Goal: Task Accomplishment & Management: Manage account settings

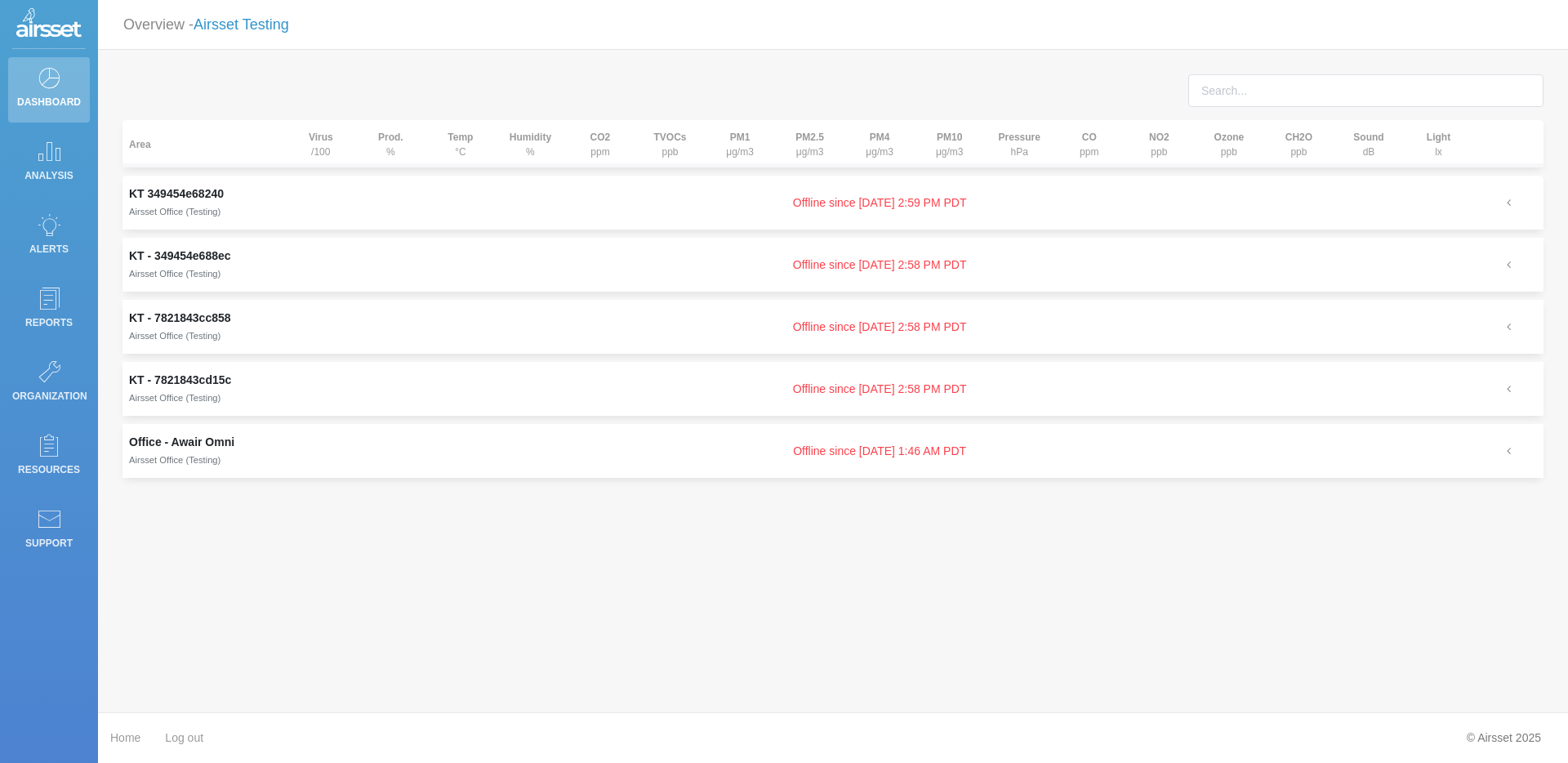
click at [241, 30] on link "Airsset Testing" at bounding box center [241, 24] width 95 height 16
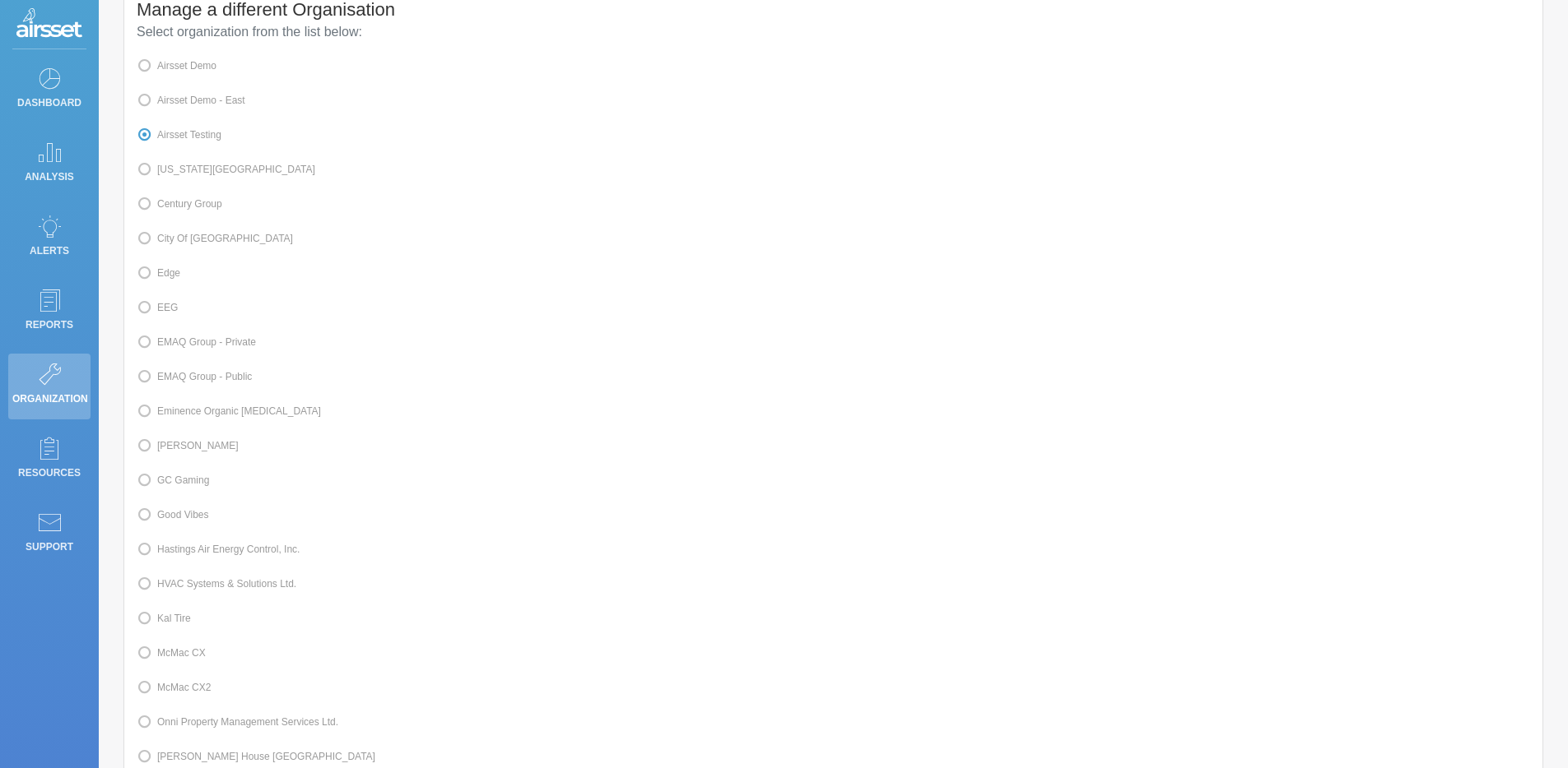
scroll to position [98, 0]
click at [185, 622] on label "Kal Tire" at bounding box center [164, 611] width 54 height 21
click at [168, 615] on input "Kal Tire" at bounding box center [162, 609] width 11 height 11
radio input "true"
radio input "false"
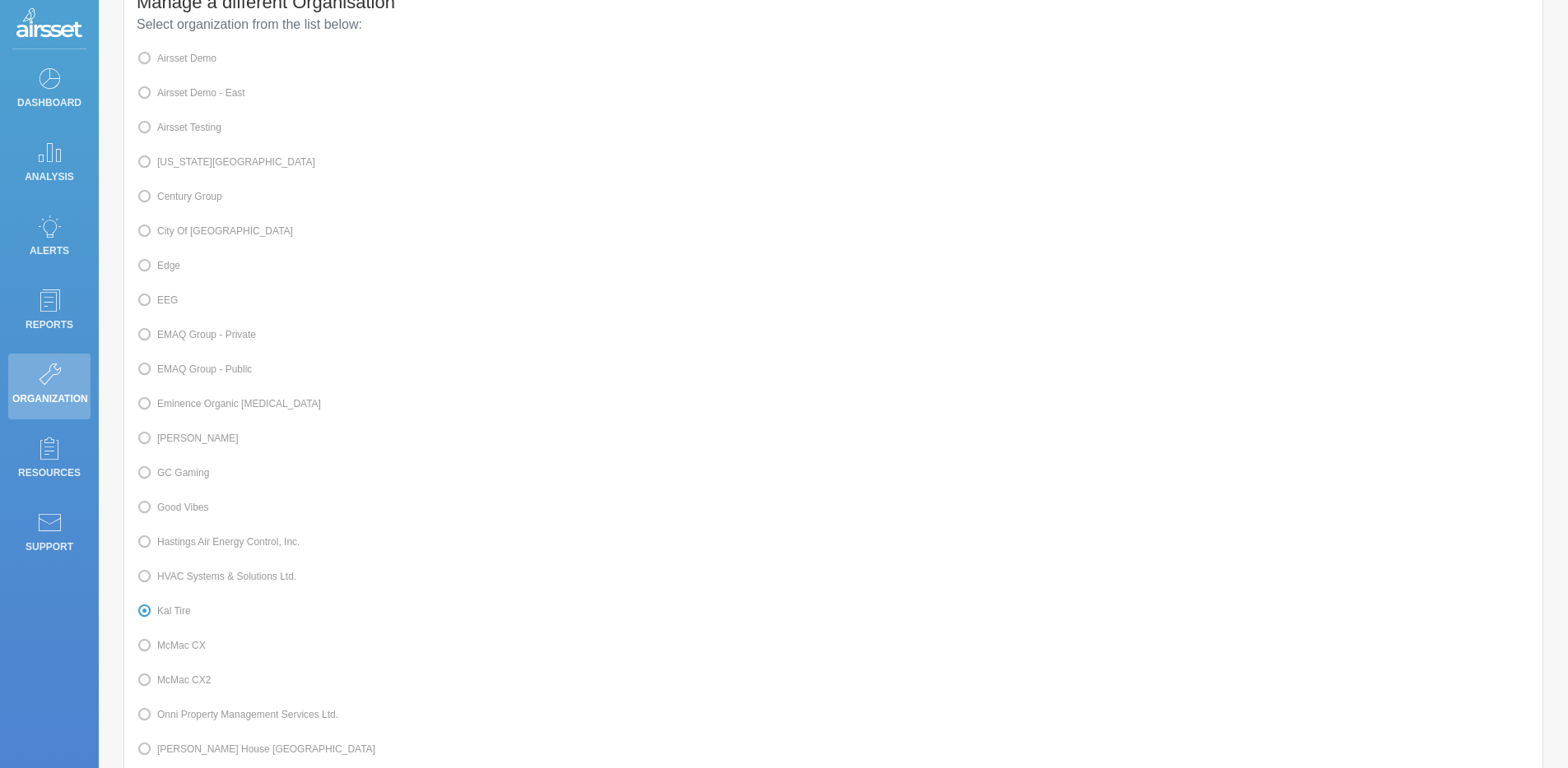
scroll to position [367, 0]
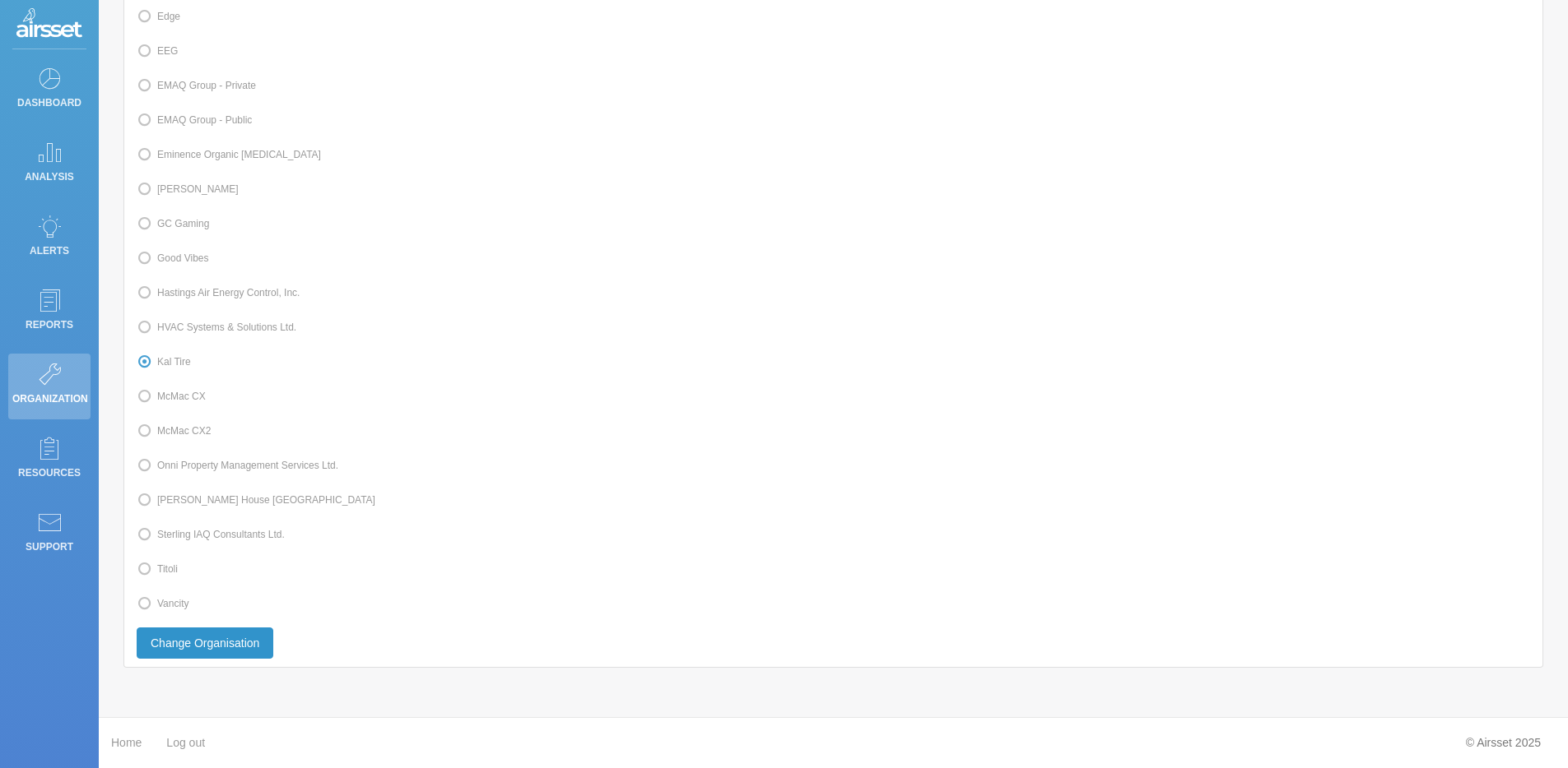
click at [190, 641] on button "Change Organisation" at bounding box center [205, 643] width 137 height 31
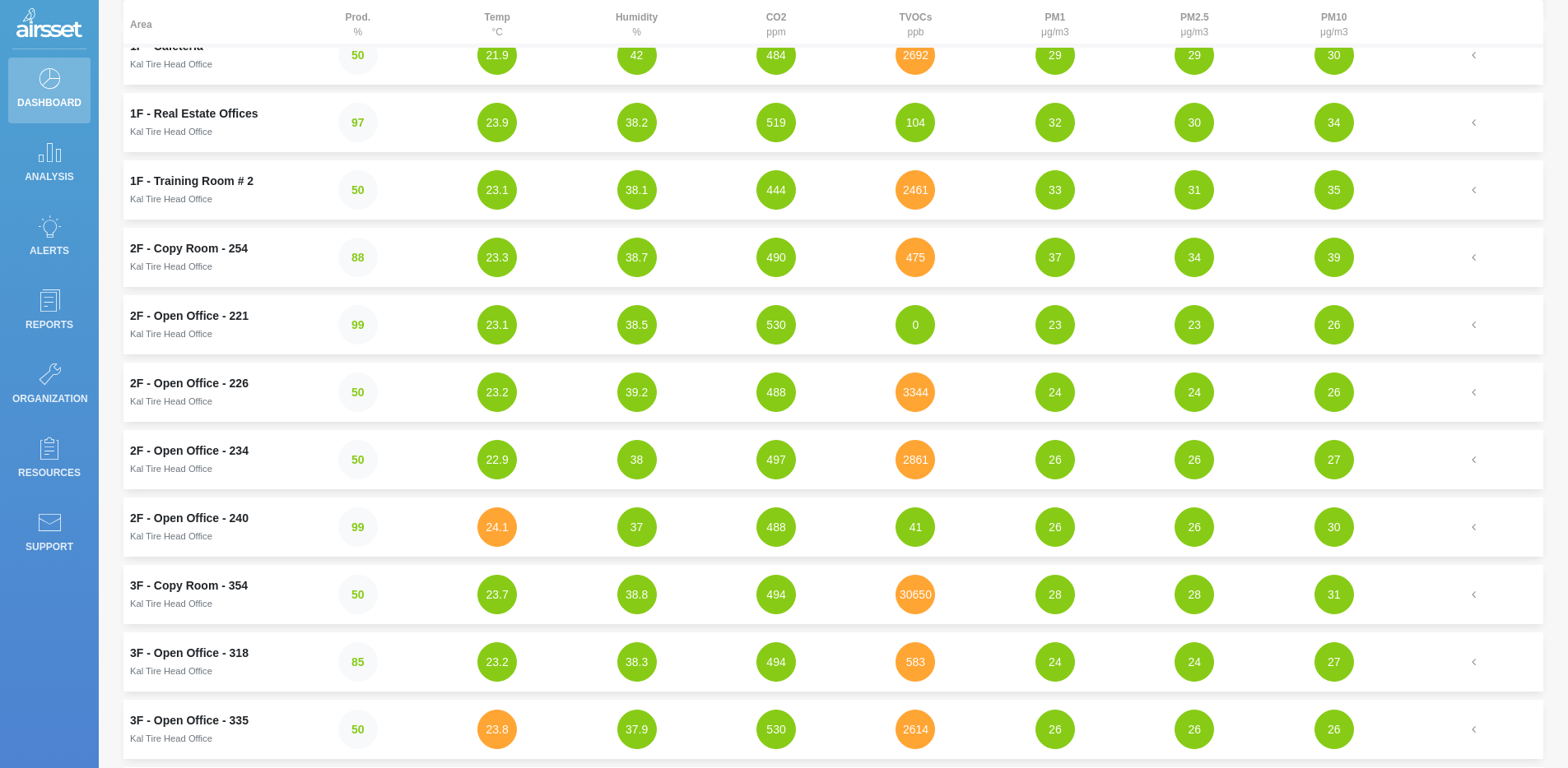
scroll to position [160, 0]
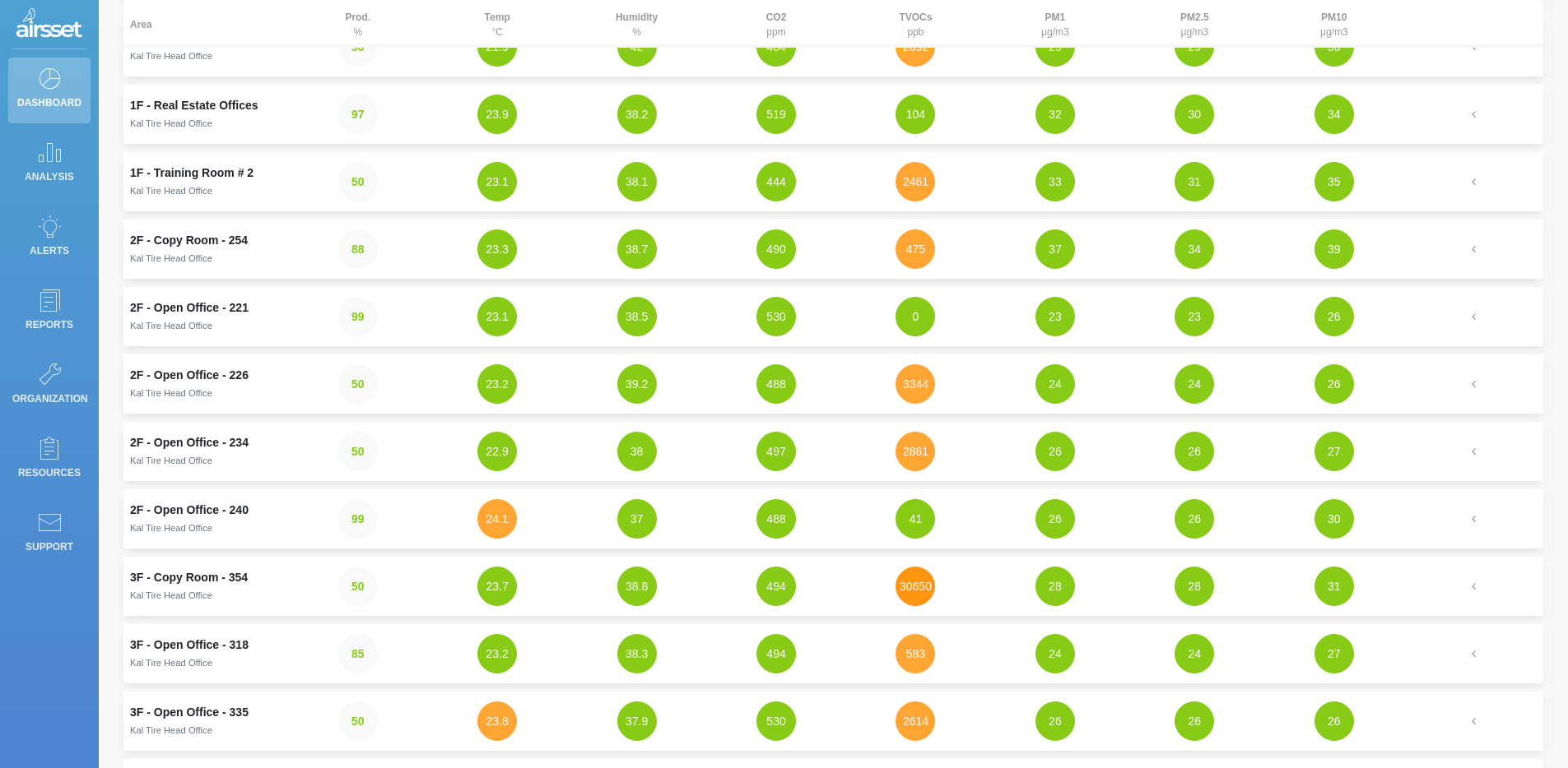
click at [918, 587] on button "30650" at bounding box center [915, 586] width 40 height 40
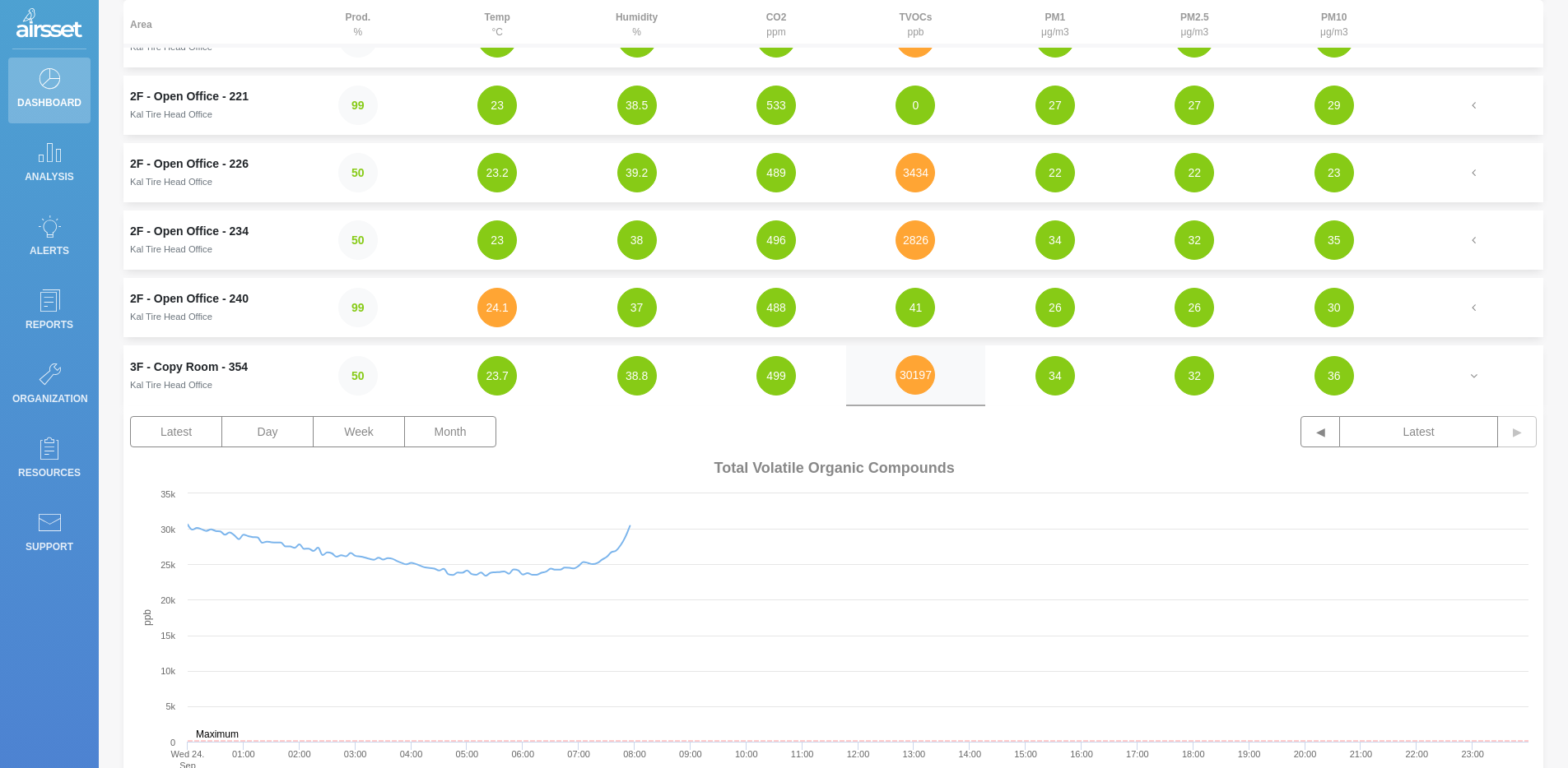
scroll to position [0, 0]
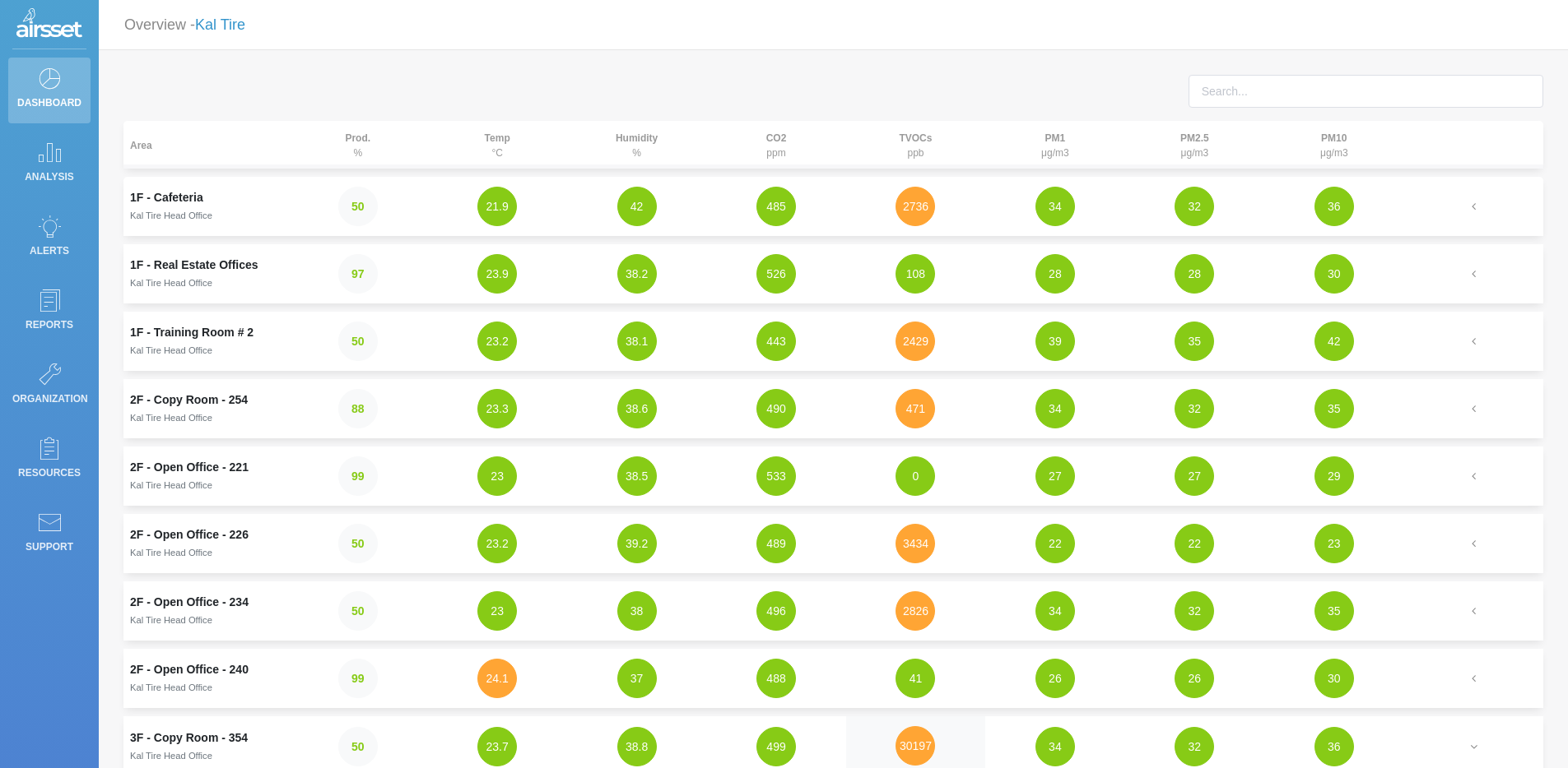
click at [222, 28] on link "Kal Tire" at bounding box center [220, 24] width 50 height 16
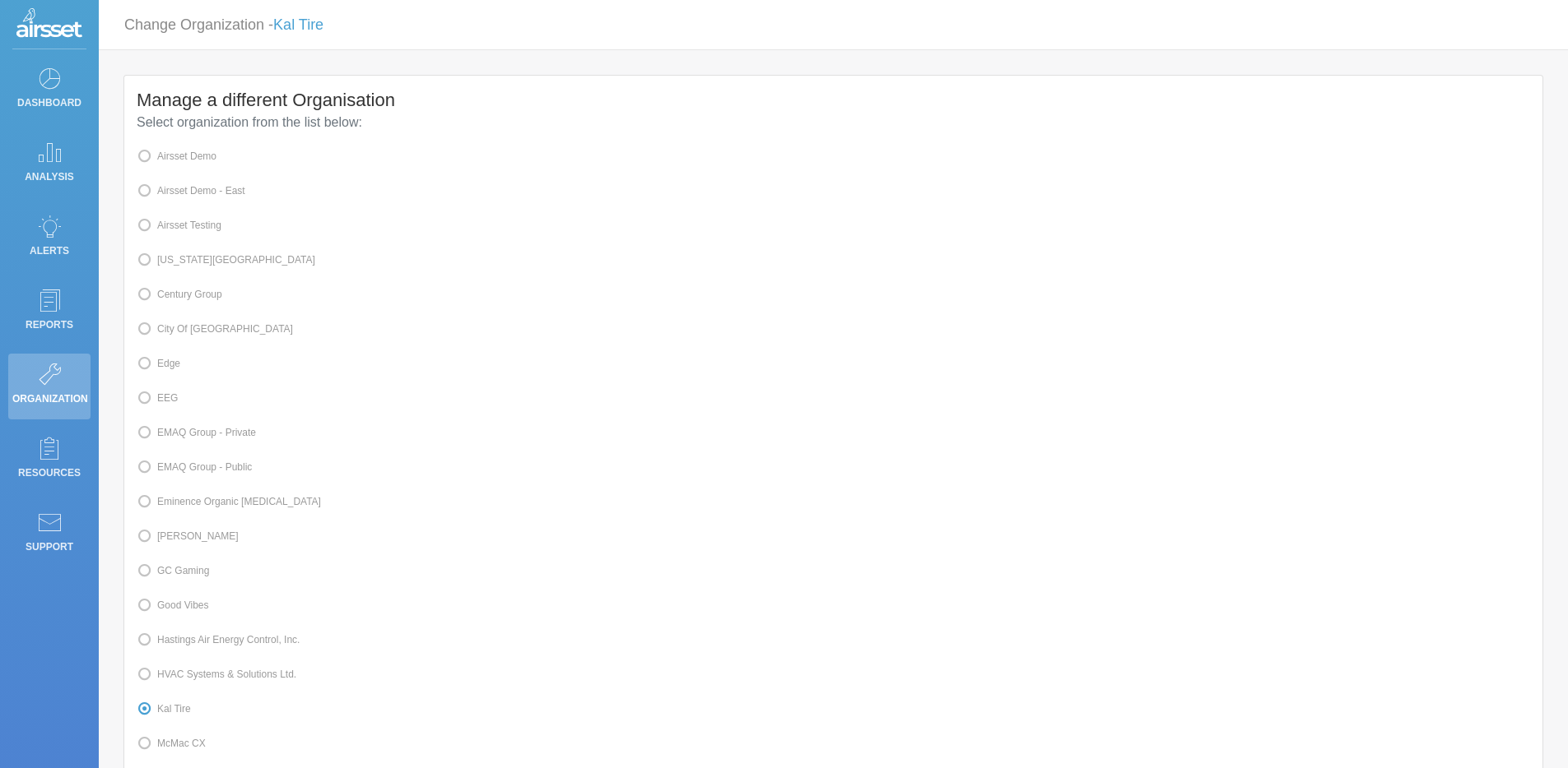
click at [207, 220] on label "Airsset Testing" at bounding box center [179, 225] width 84 height 21
click at [168, 220] on input "Airsset Testing" at bounding box center [162, 224] width 11 height 11
radio input "true"
radio input "false"
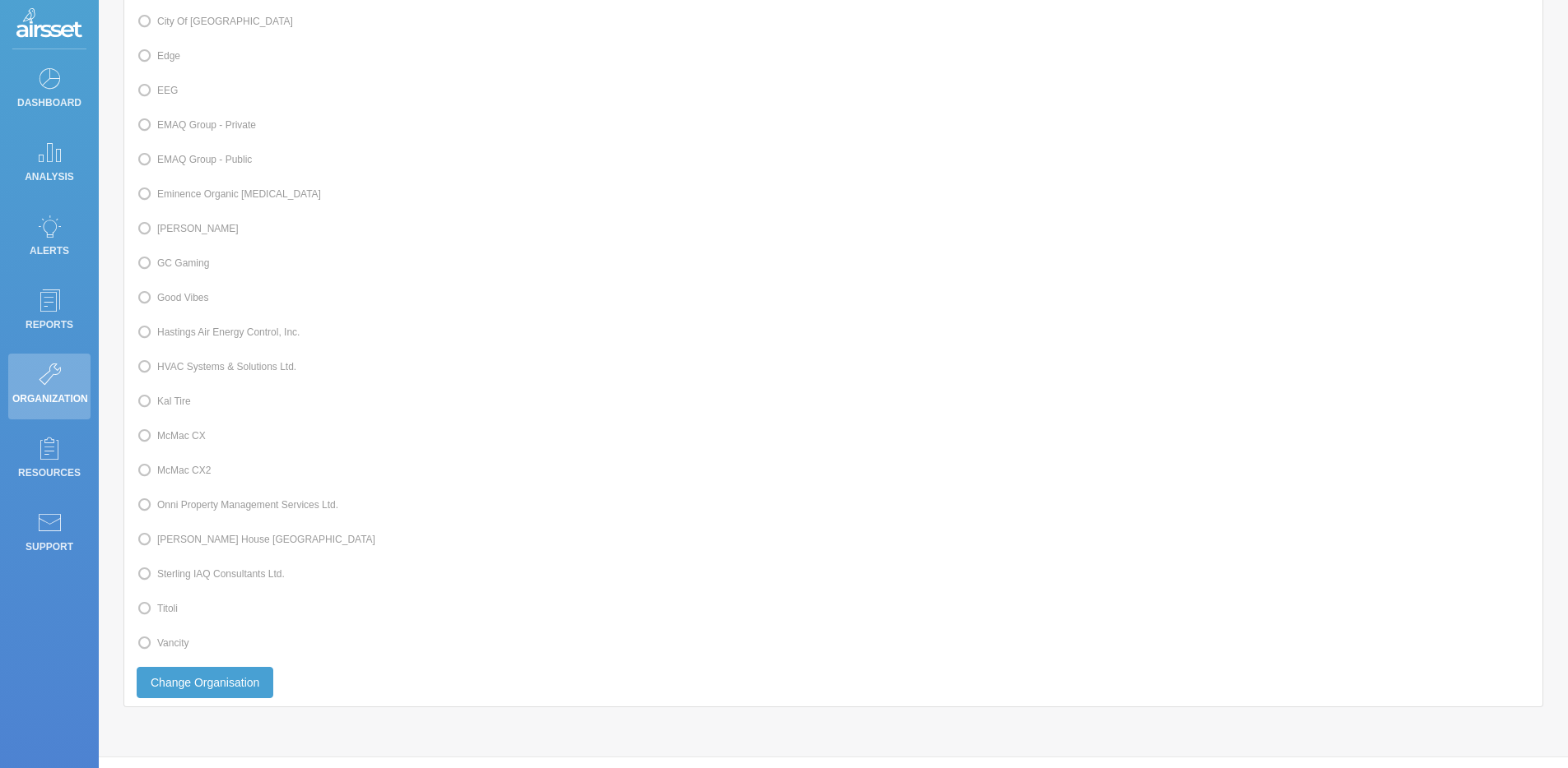
scroll to position [367, 0]
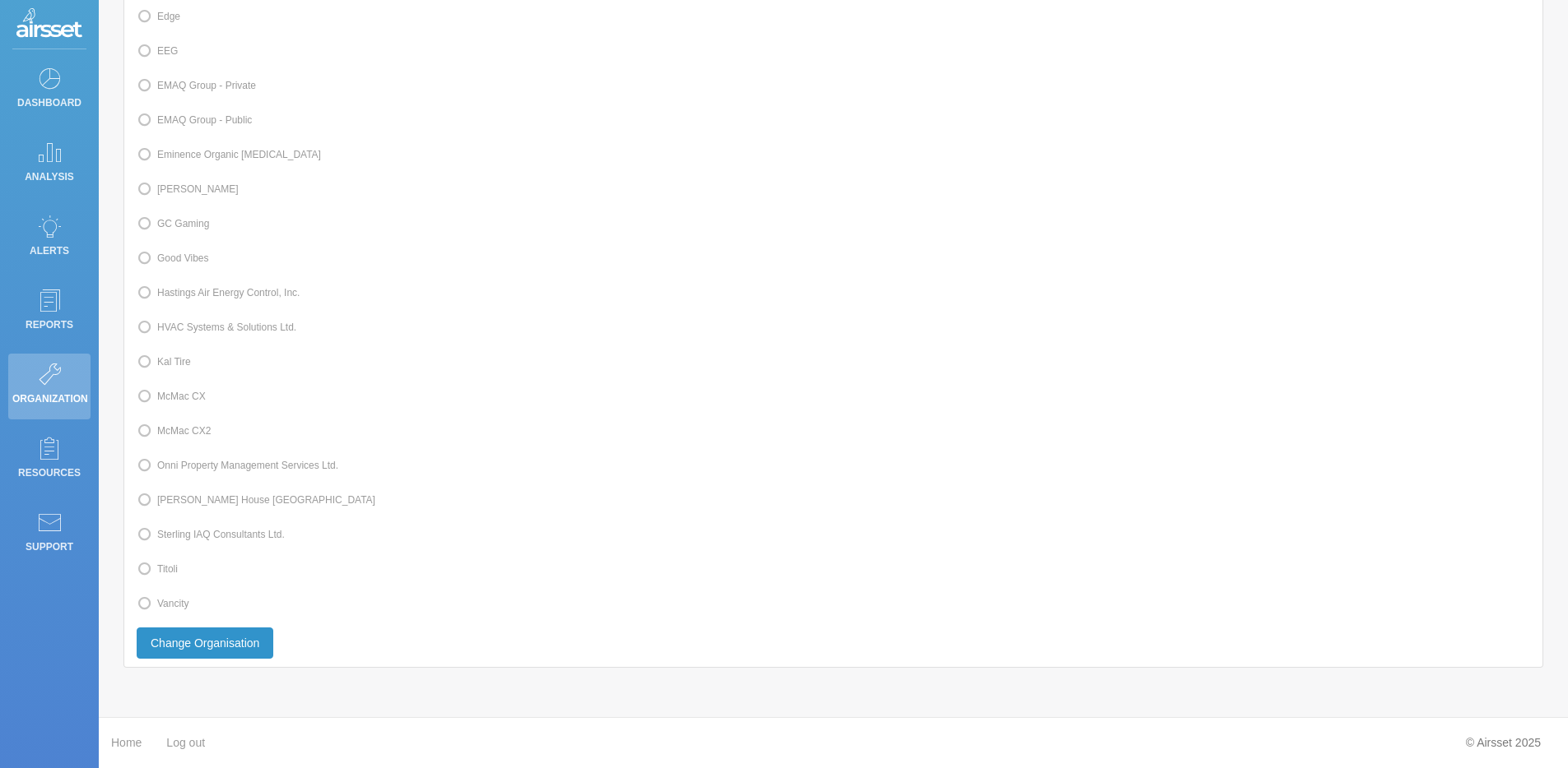
click at [248, 650] on button "Change Organisation" at bounding box center [205, 643] width 137 height 31
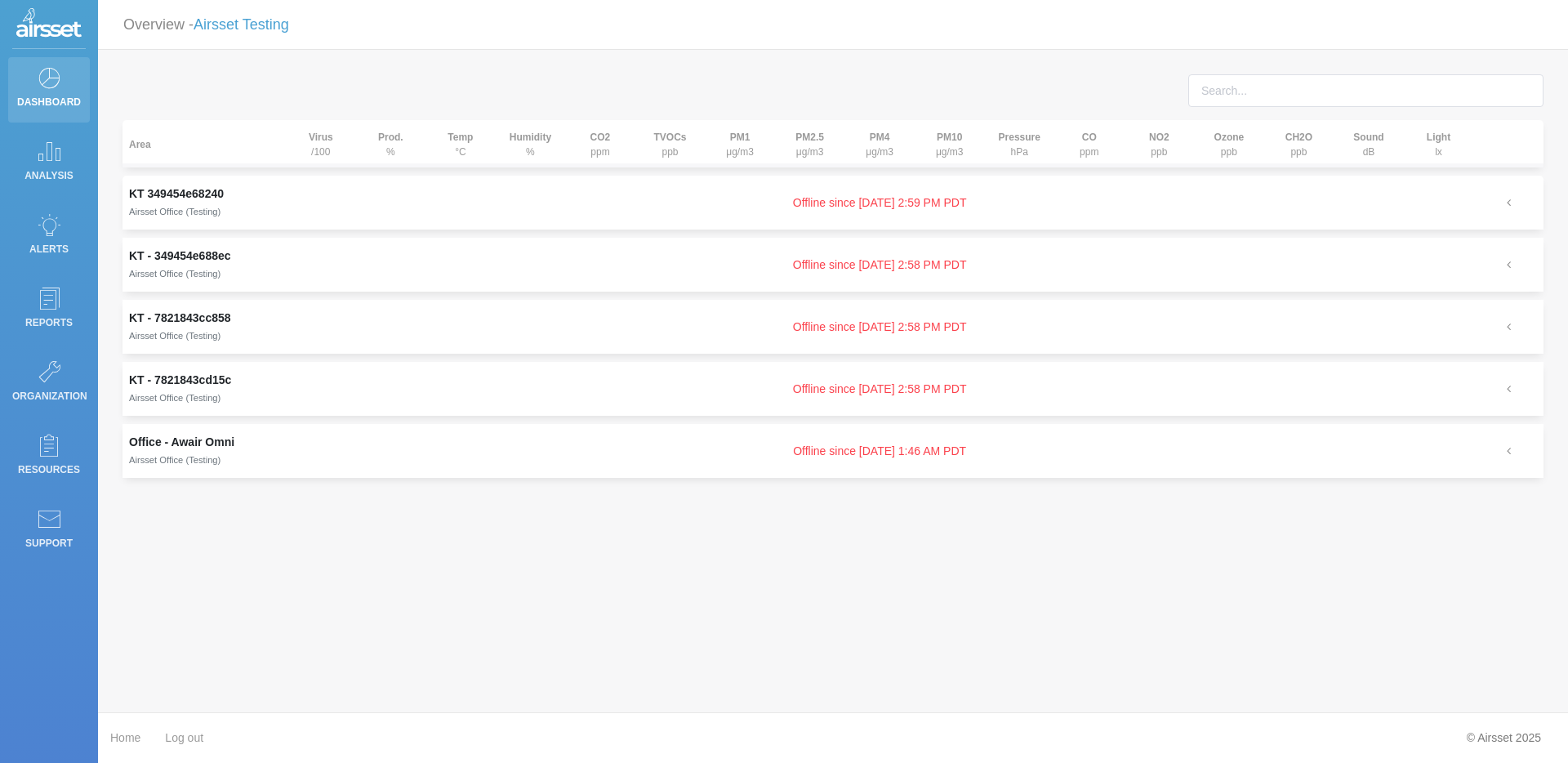
click at [61, 94] on p "Dashboard" at bounding box center [49, 101] width 73 height 24
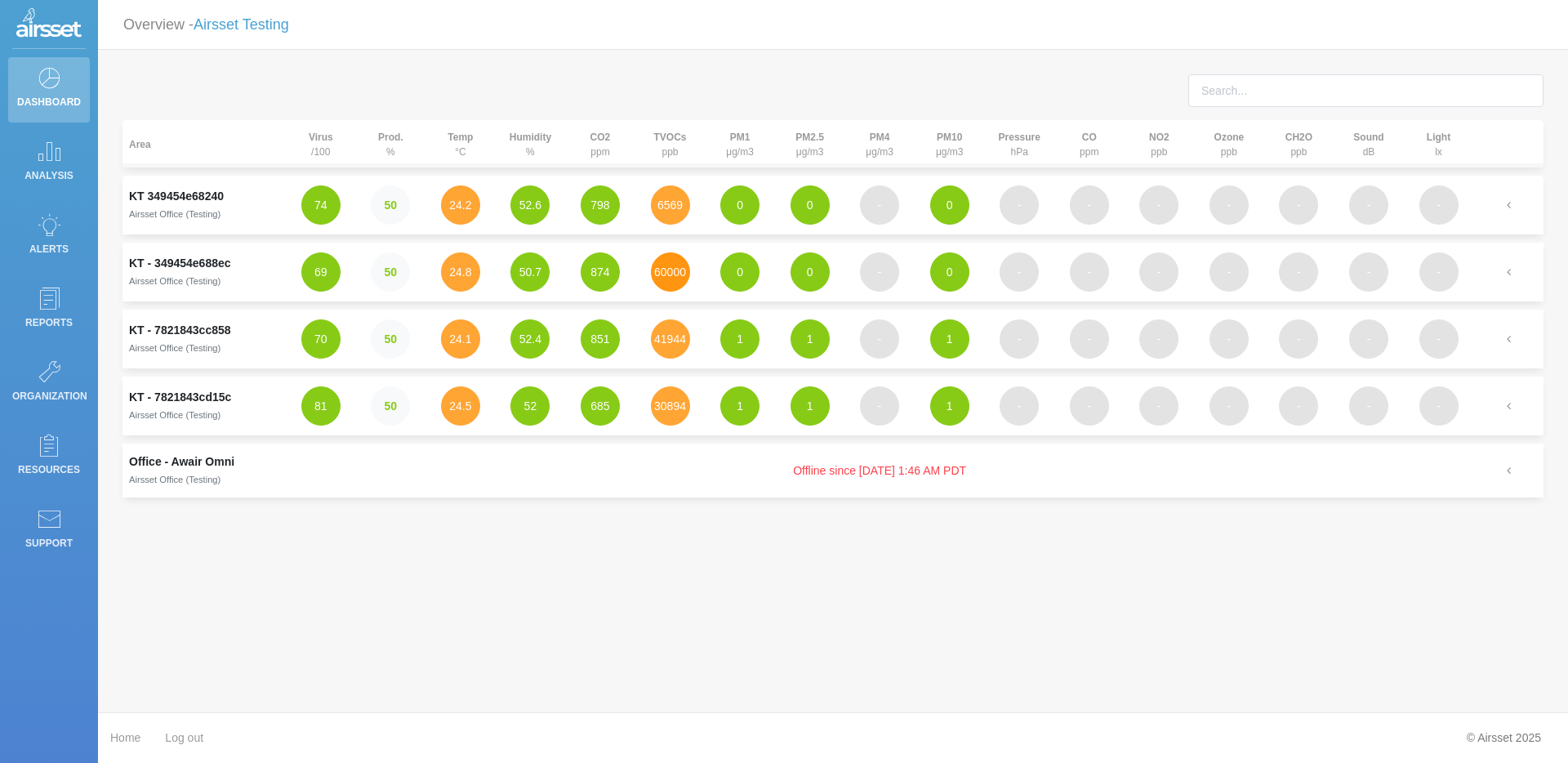
click at [664, 280] on button "60000" at bounding box center [670, 272] width 39 height 39
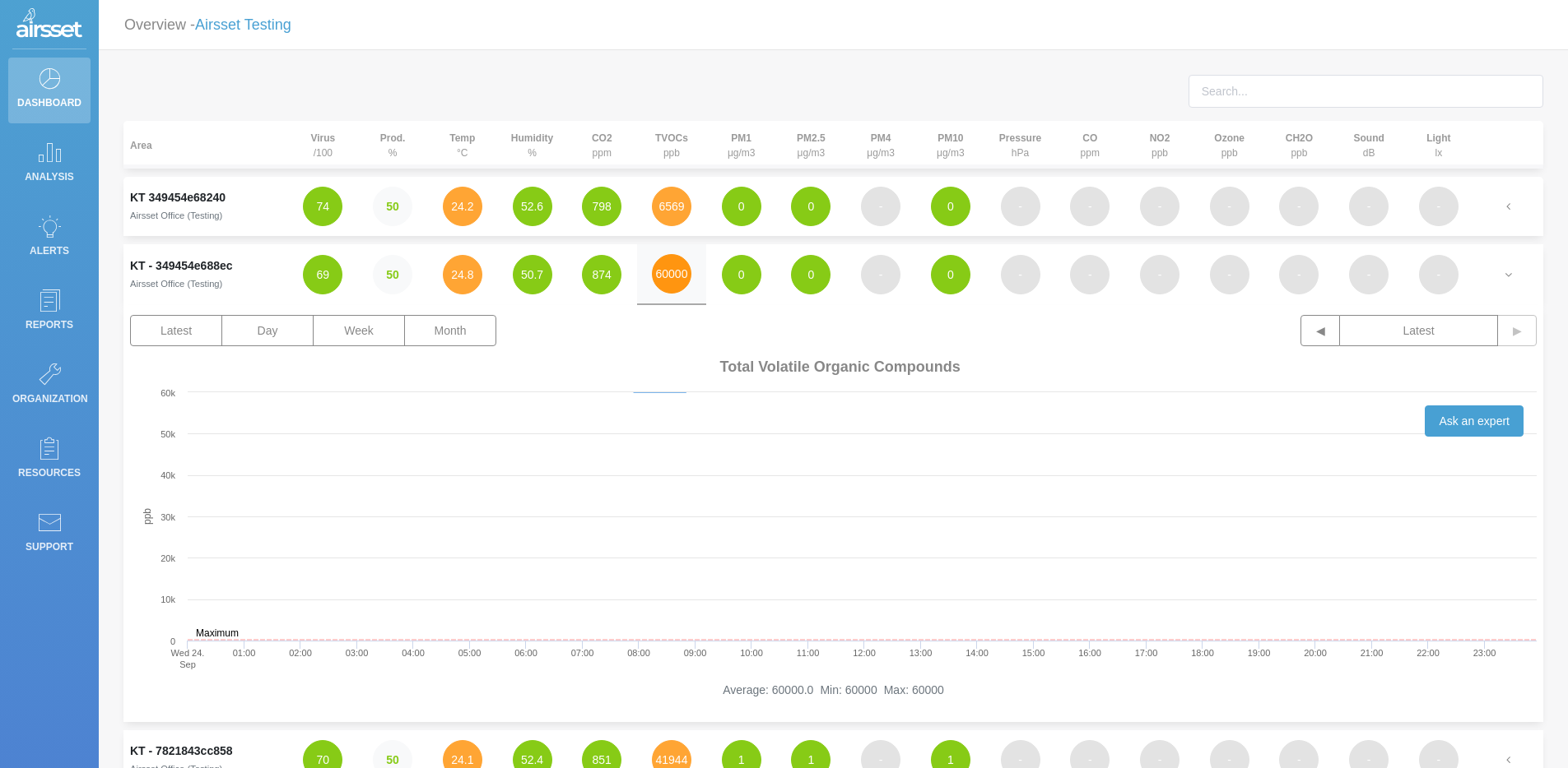
click at [669, 281] on button "60000" at bounding box center [671, 273] width 40 height 40
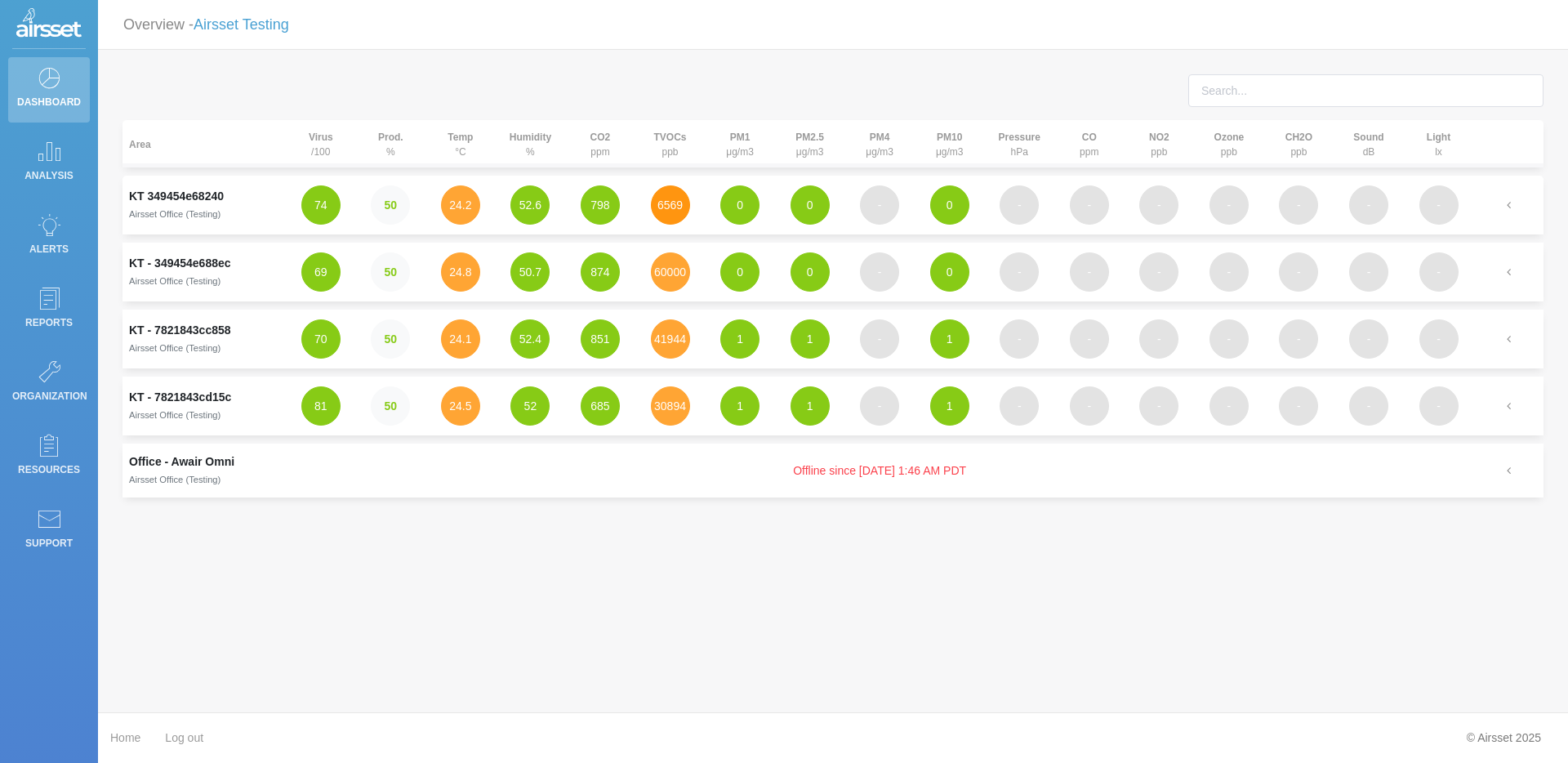
click at [662, 209] on button "6569" at bounding box center [670, 205] width 39 height 39
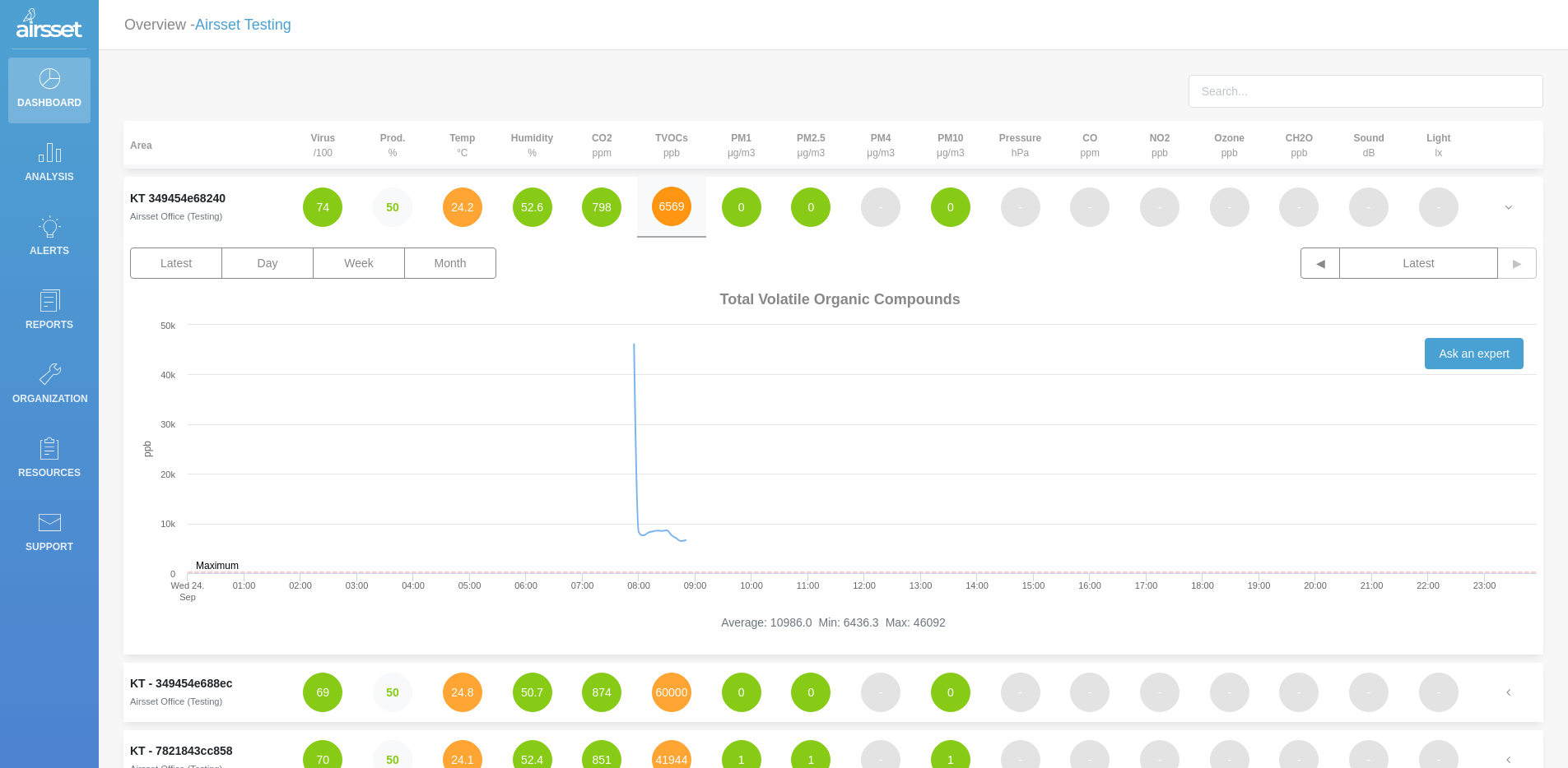
click at [667, 209] on button "6569" at bounding box center [671, 207] width 40 height 40
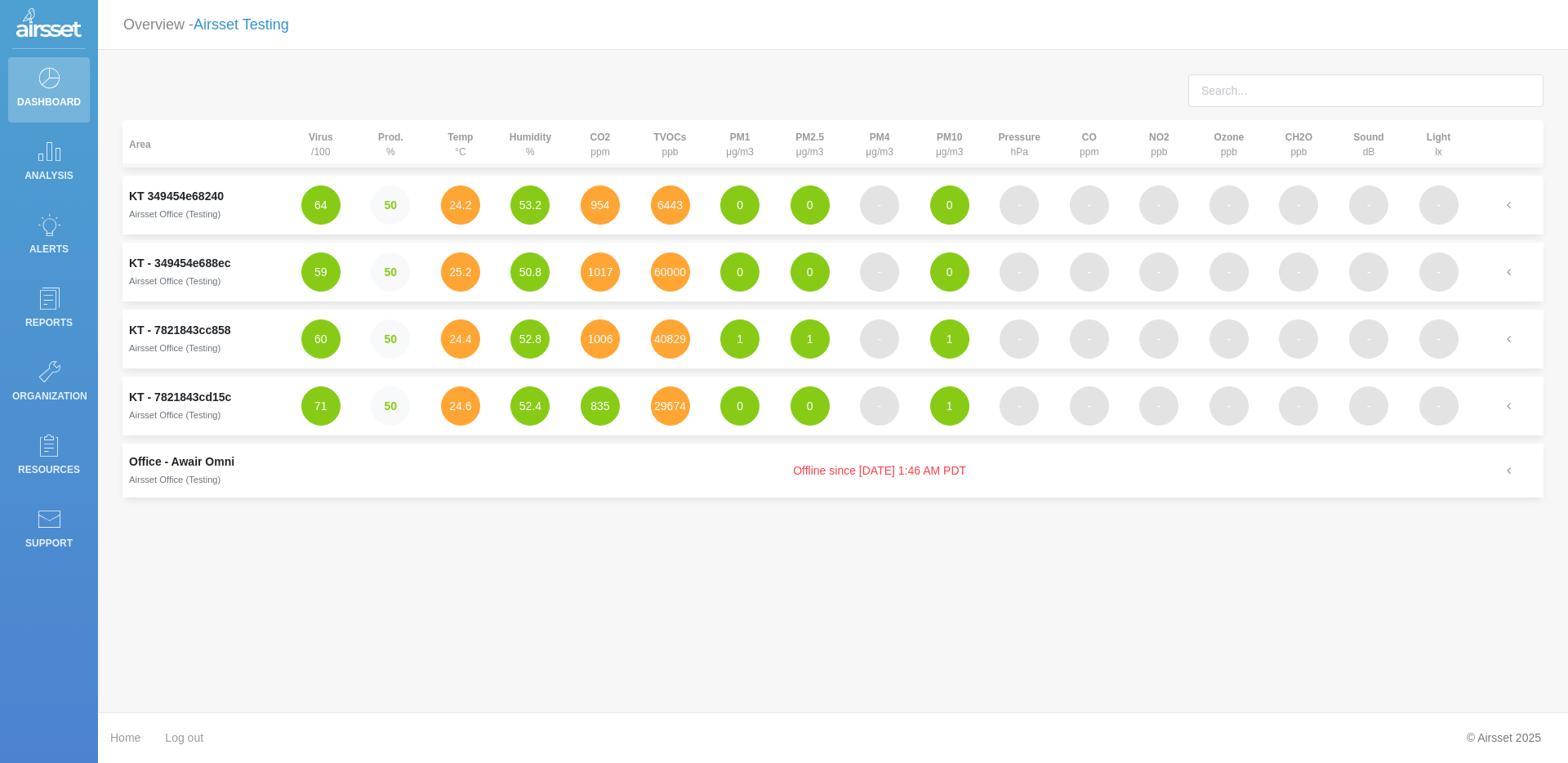
click at [267, 24] on link "Airsset Testing" at bounding box center [241, 24] width 95 height 16
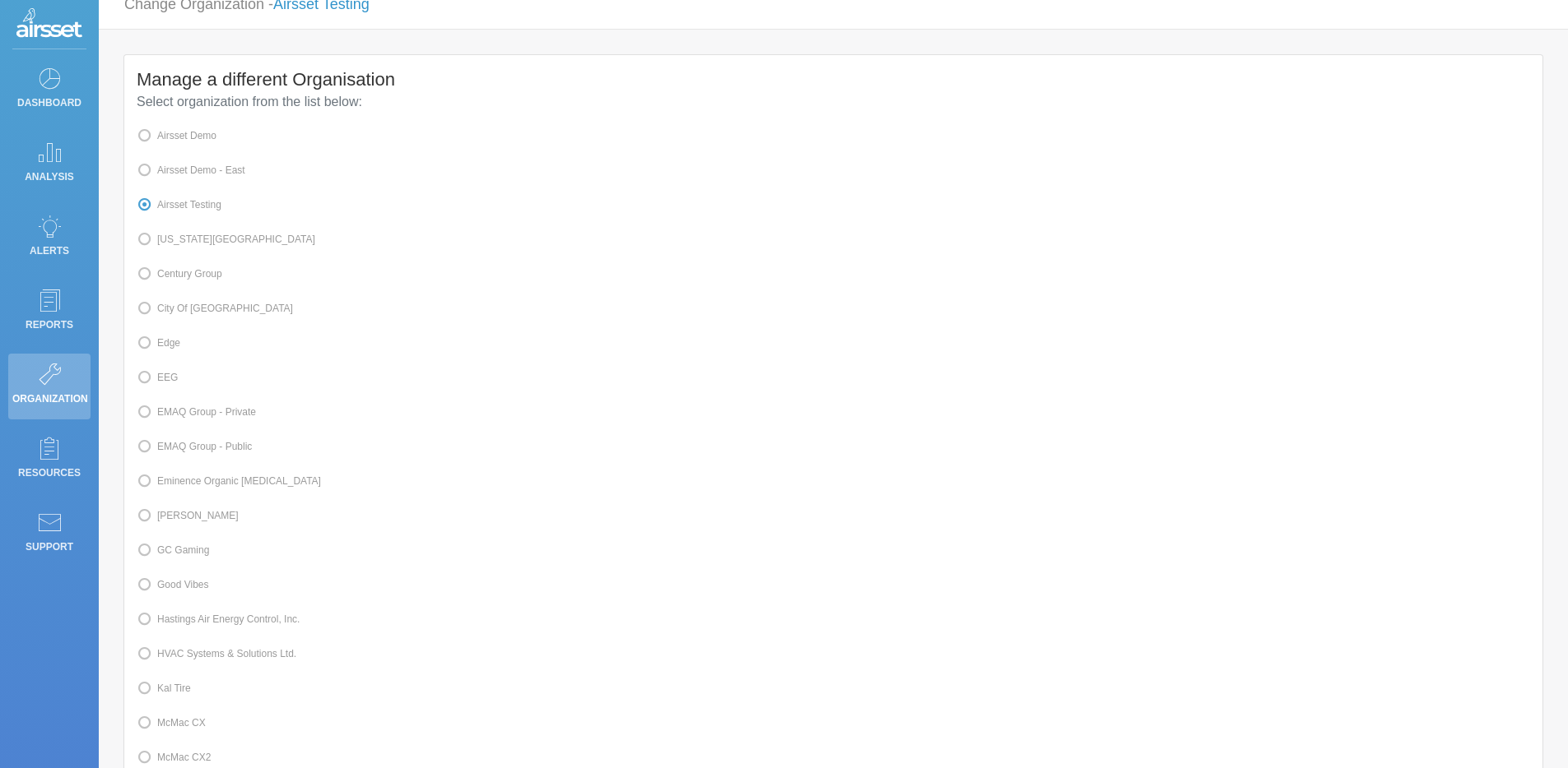
scroll to position [272, 0]
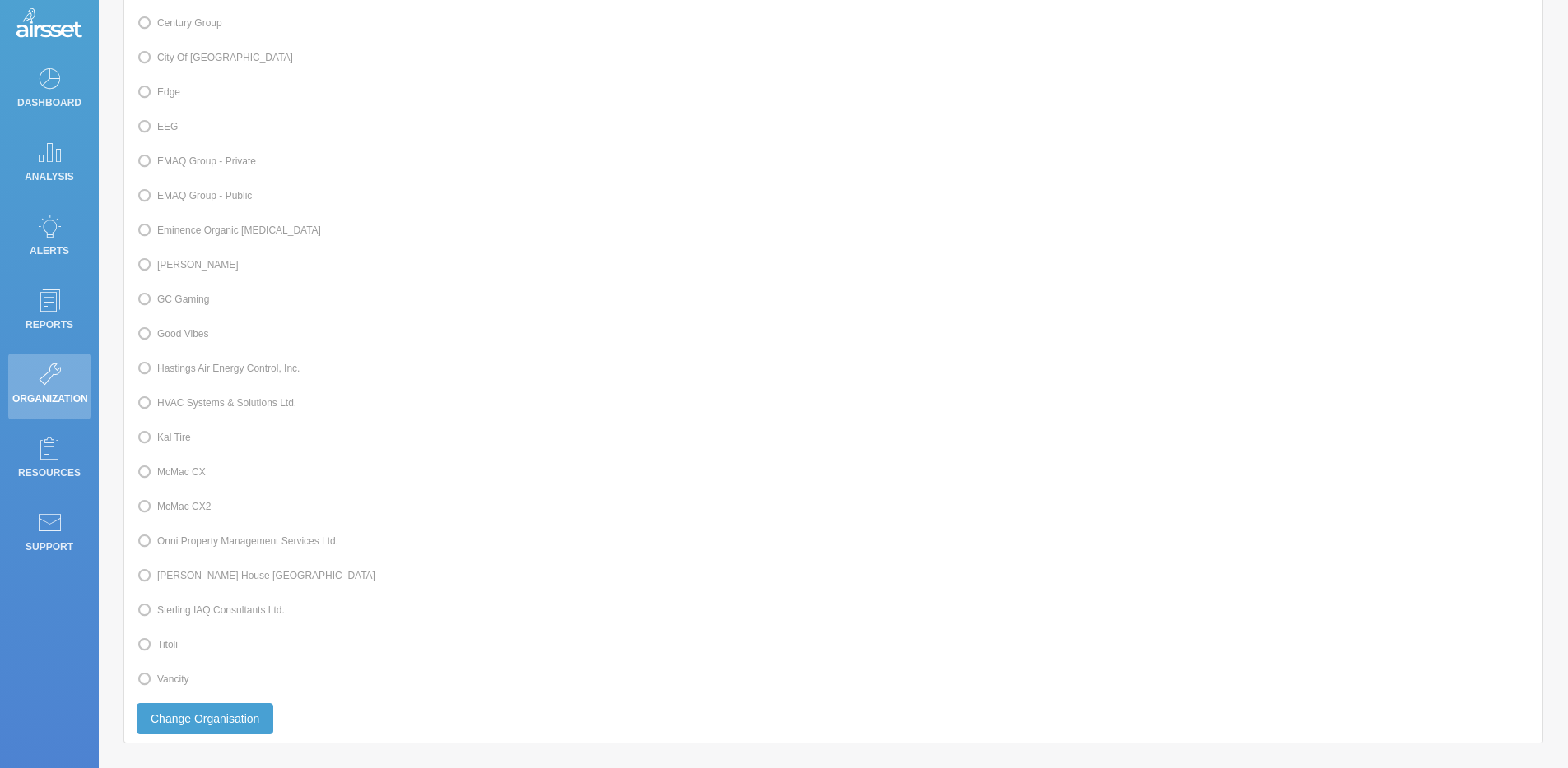
click at [157, 443] on span at bounding box center [157, 437] width 0 height 12
click at [168, 441] on input "Kal Tire" at bounding box center [162, 435] width 11 height 11
radio input "true"
radio input "false"
click at [250, 734] on button "Change Organisation" at bounding box center [205, 719] width 137 height 31
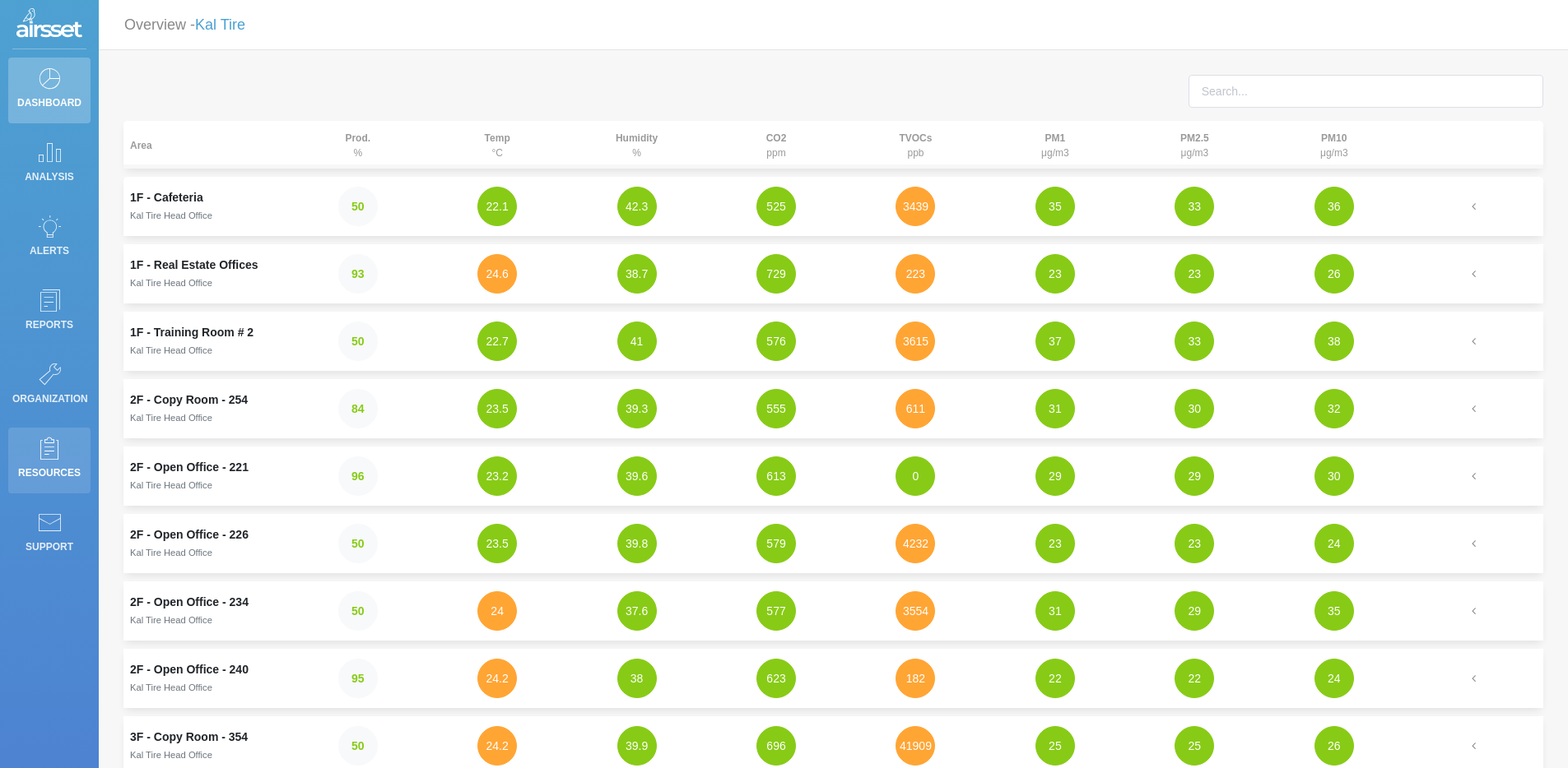
click at [51, 453] on icon at bounding box center [49, 448] width 24 height 23
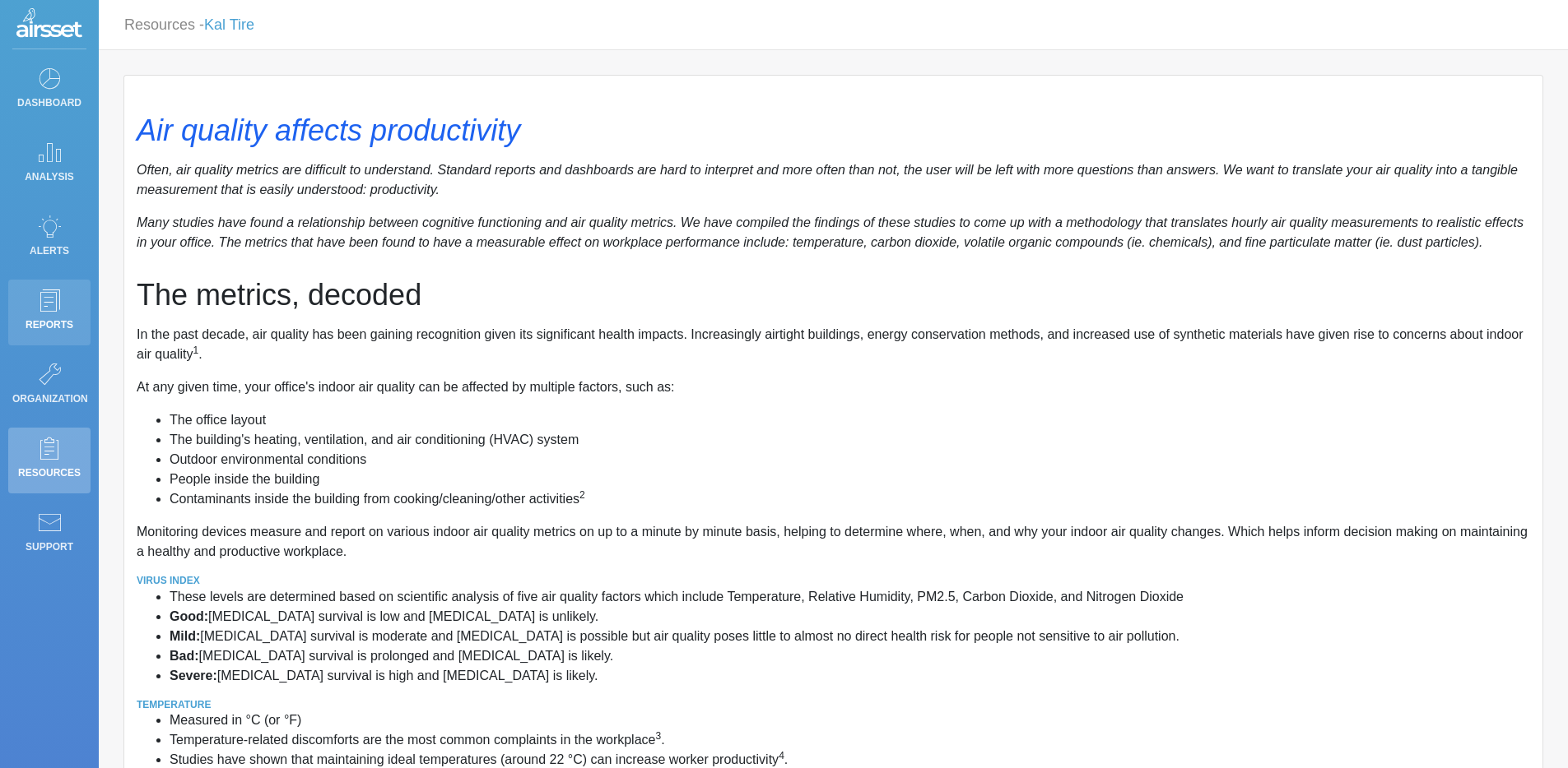
click at [50, 304] on icon at bounding box center [49, 301] width 24 height 23
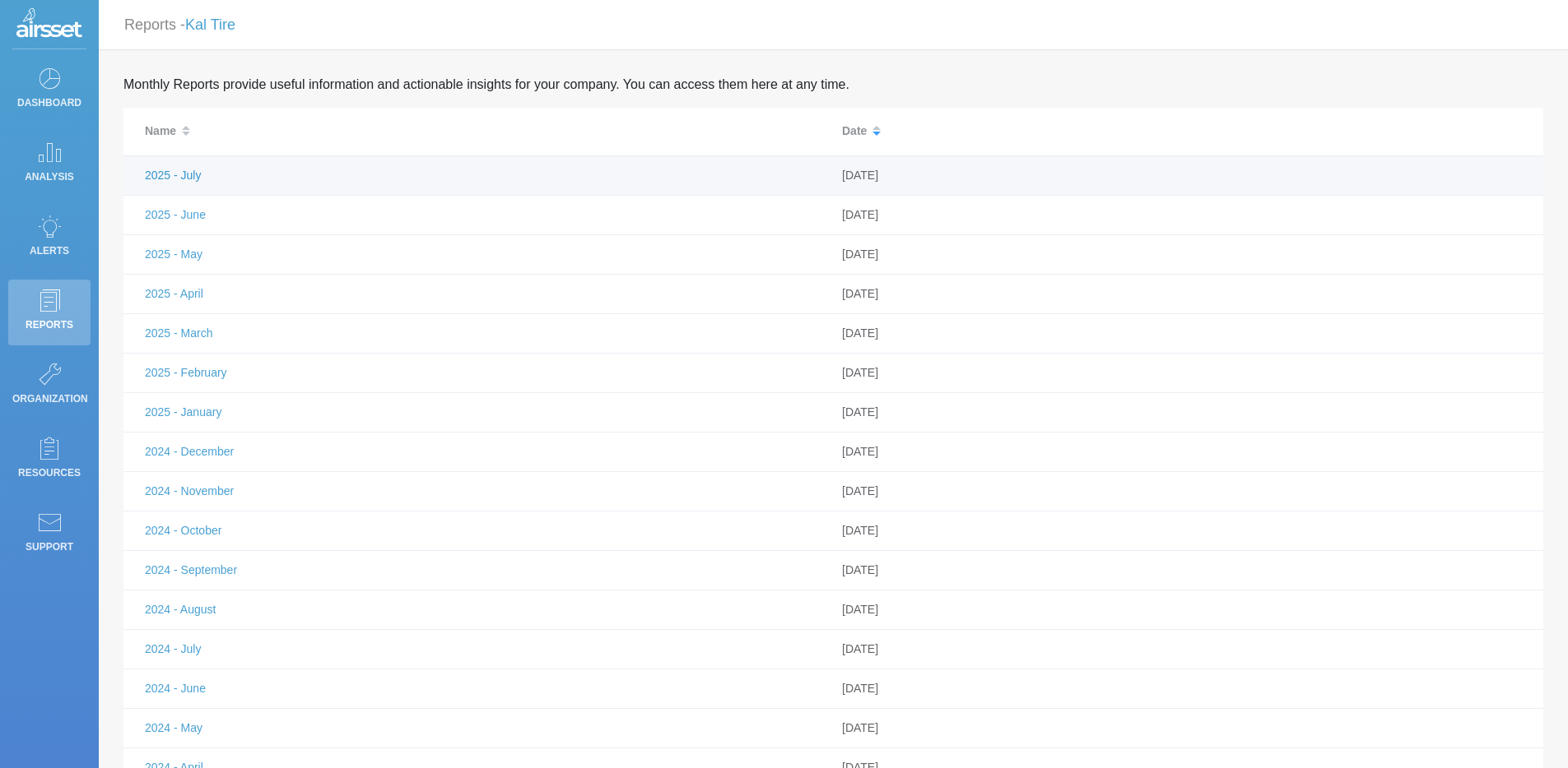
click at [196, 172] on link "2025 - July" at bounding box center [173, 176] width 56 height 14
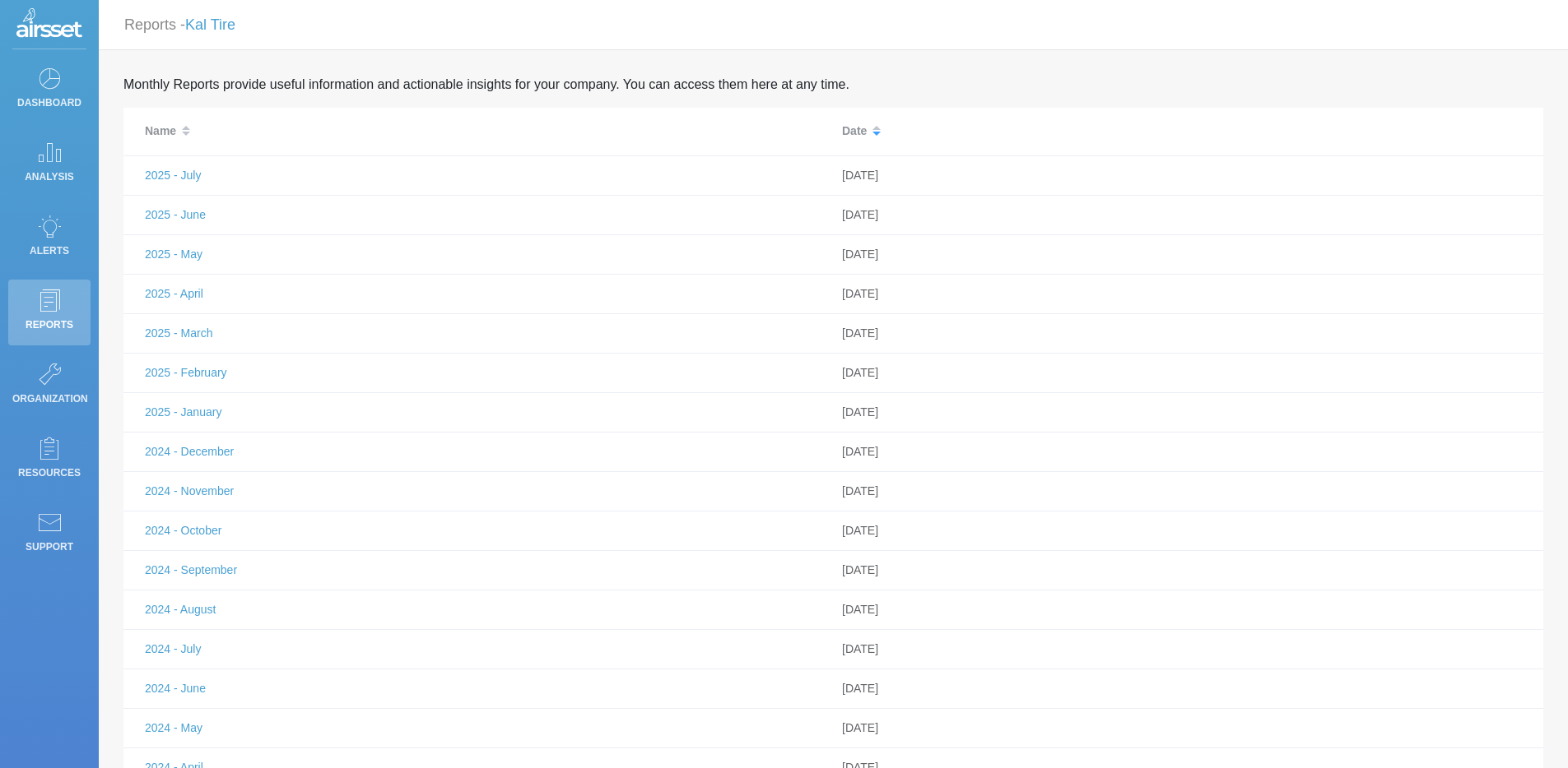
click at [57, 29] on img at bounding box center [49, 24] width 66 height 33
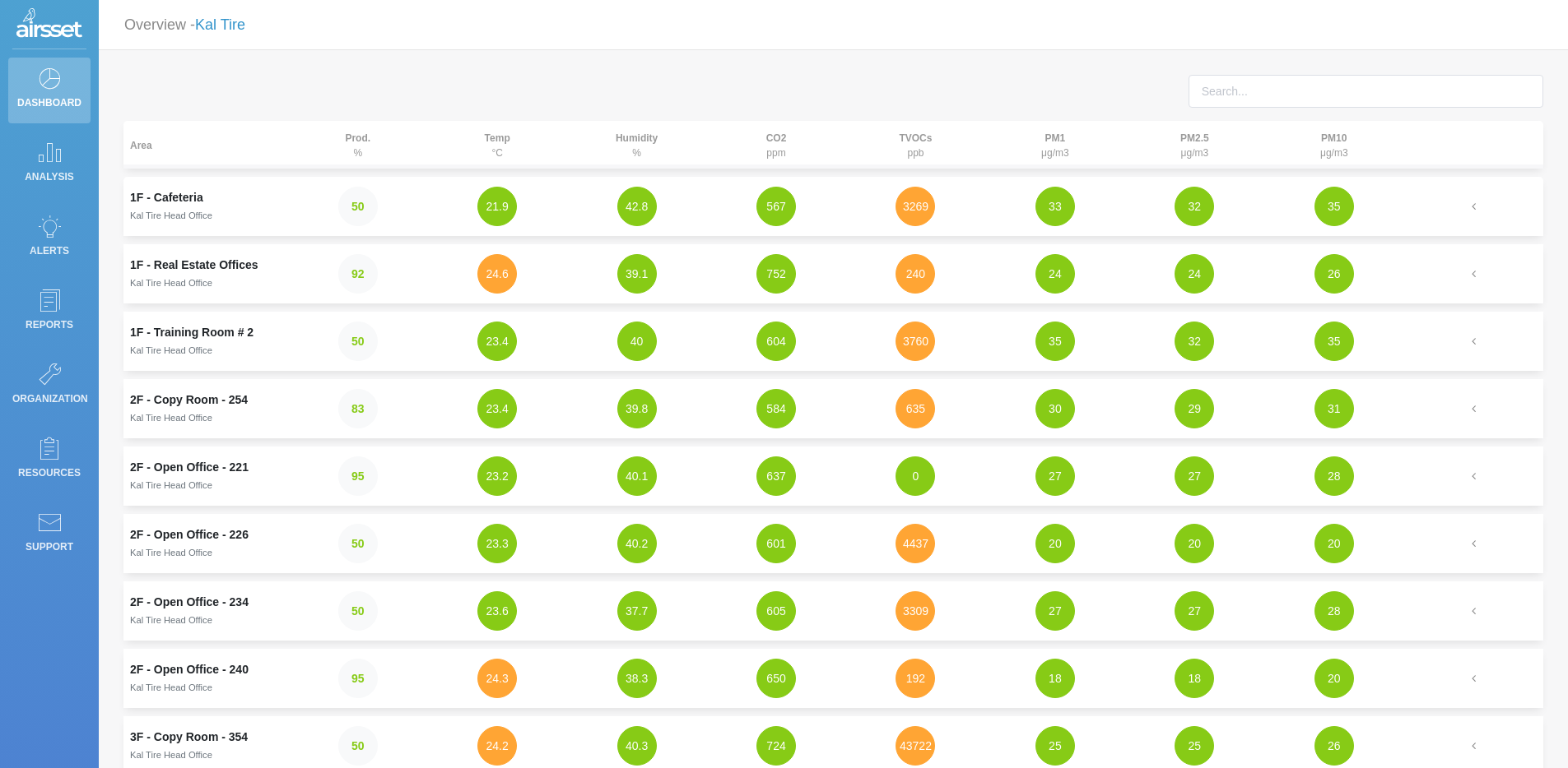
click at [234, 20] on link "Kal Tire" at bounding box center [220, 24] width 50 height 16
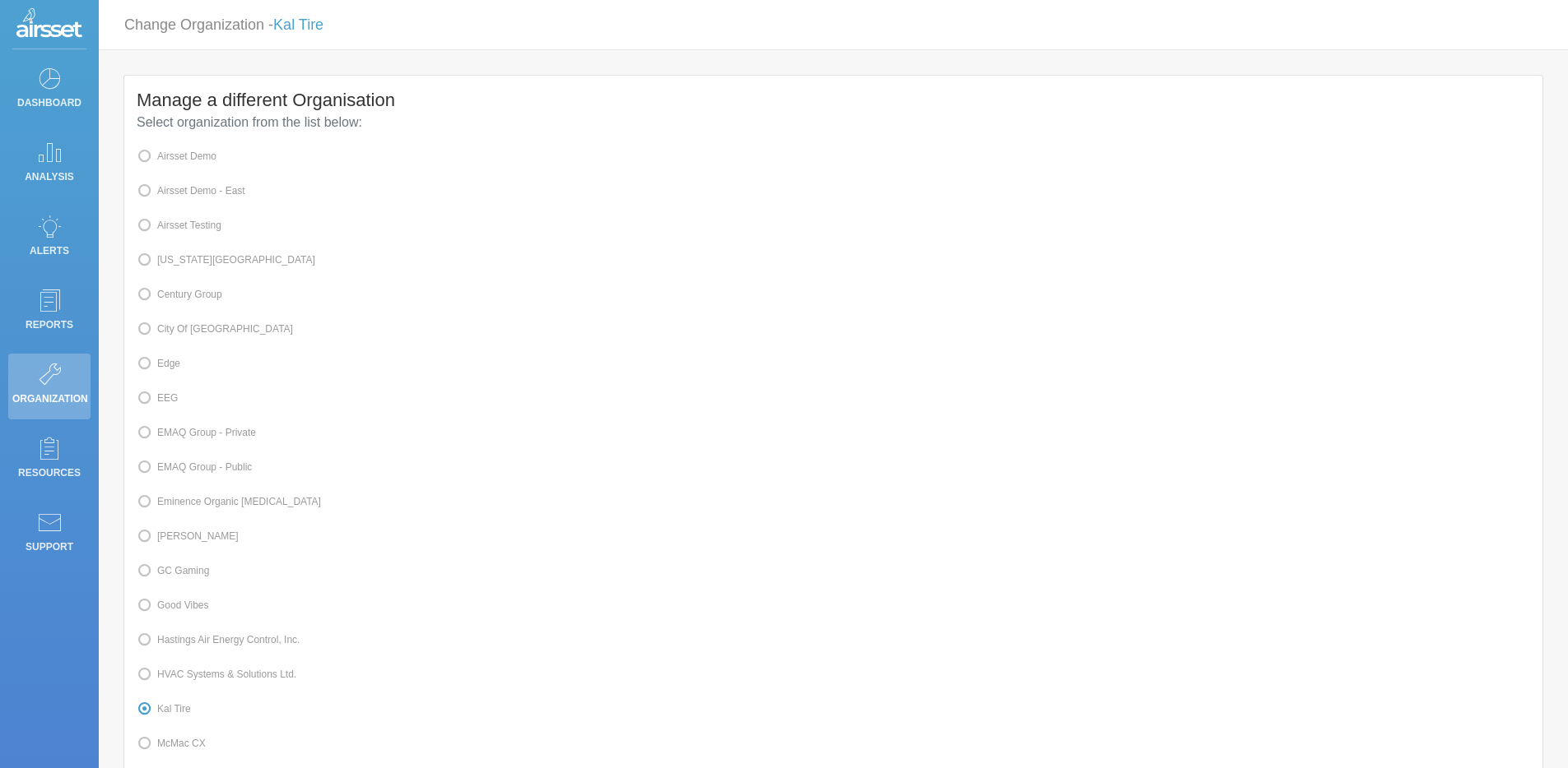
click at [212, 233] on label "Airsset Testing" at bounding box center [179, 225] width 84 height 21
click at [168, 230] on input "Airsset Testing" at bounding box center [162, 224] width 11 height 11
radio input "true"
radio input "false"
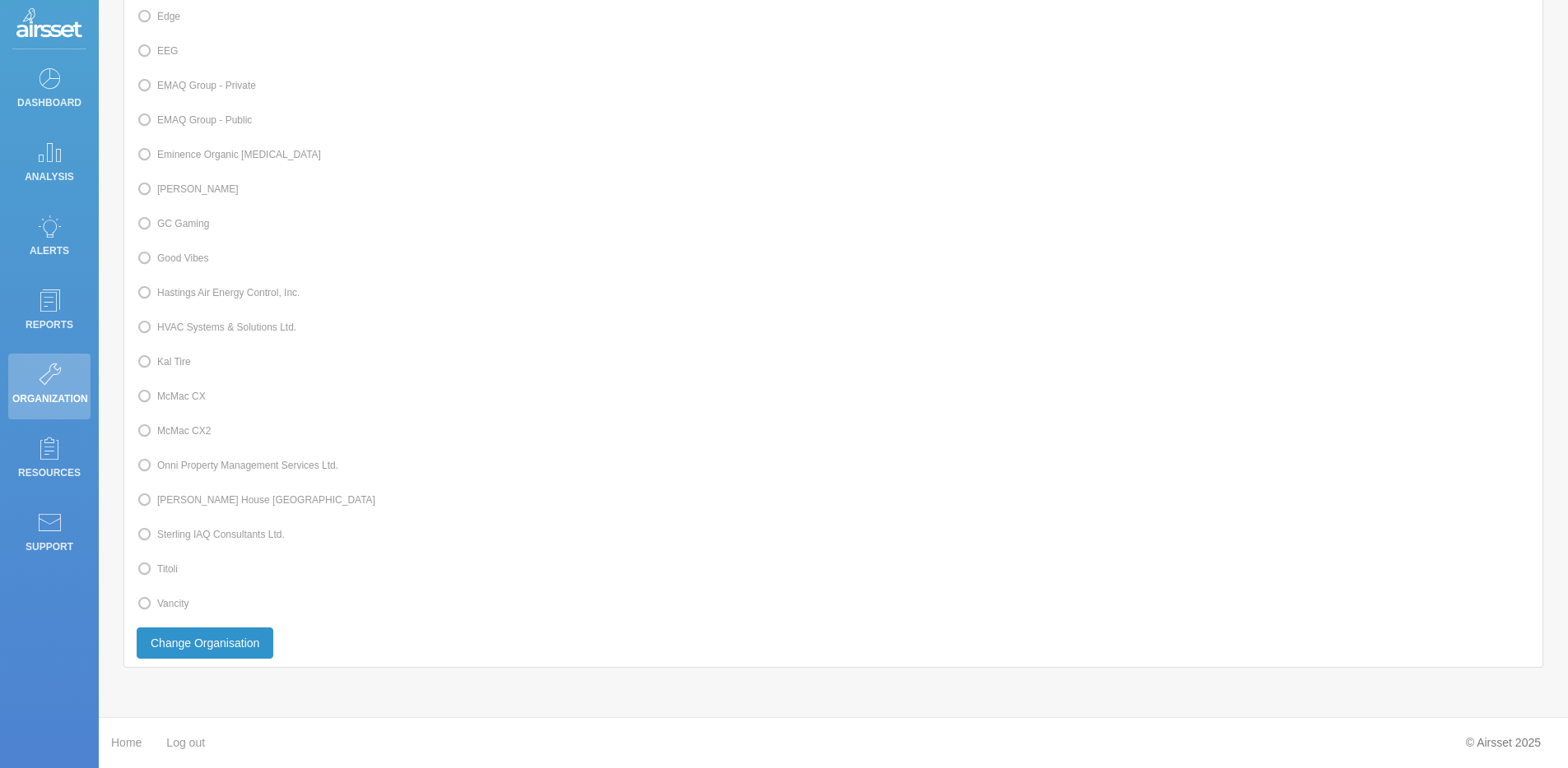
click at [251, 649] on button "Change Organisation" at bounding box center [205, 643] width 137 height 31
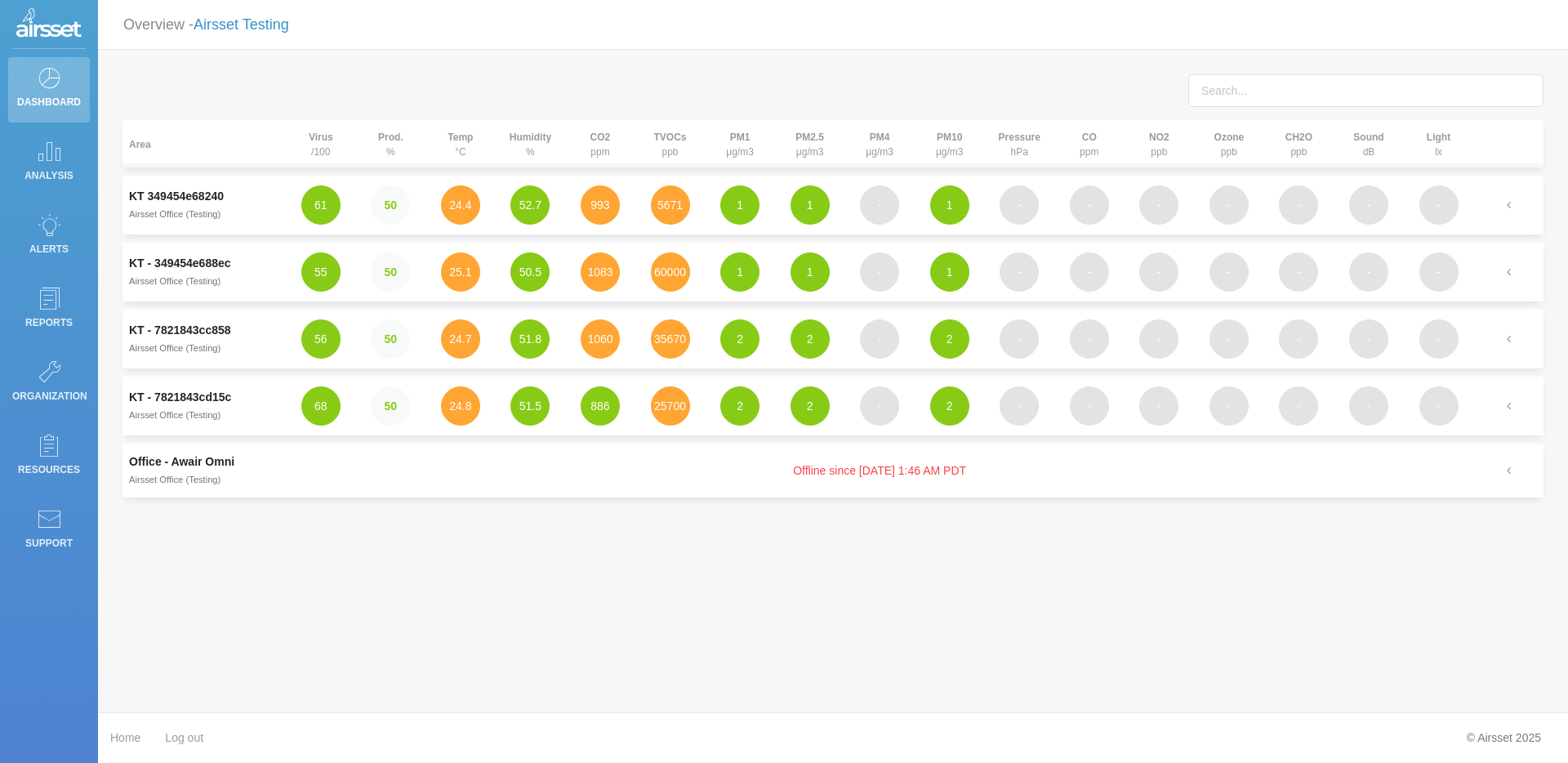
click at [266, 19] on link "Airsset Testing" at bounding box center [241, 24] width 95 height 16
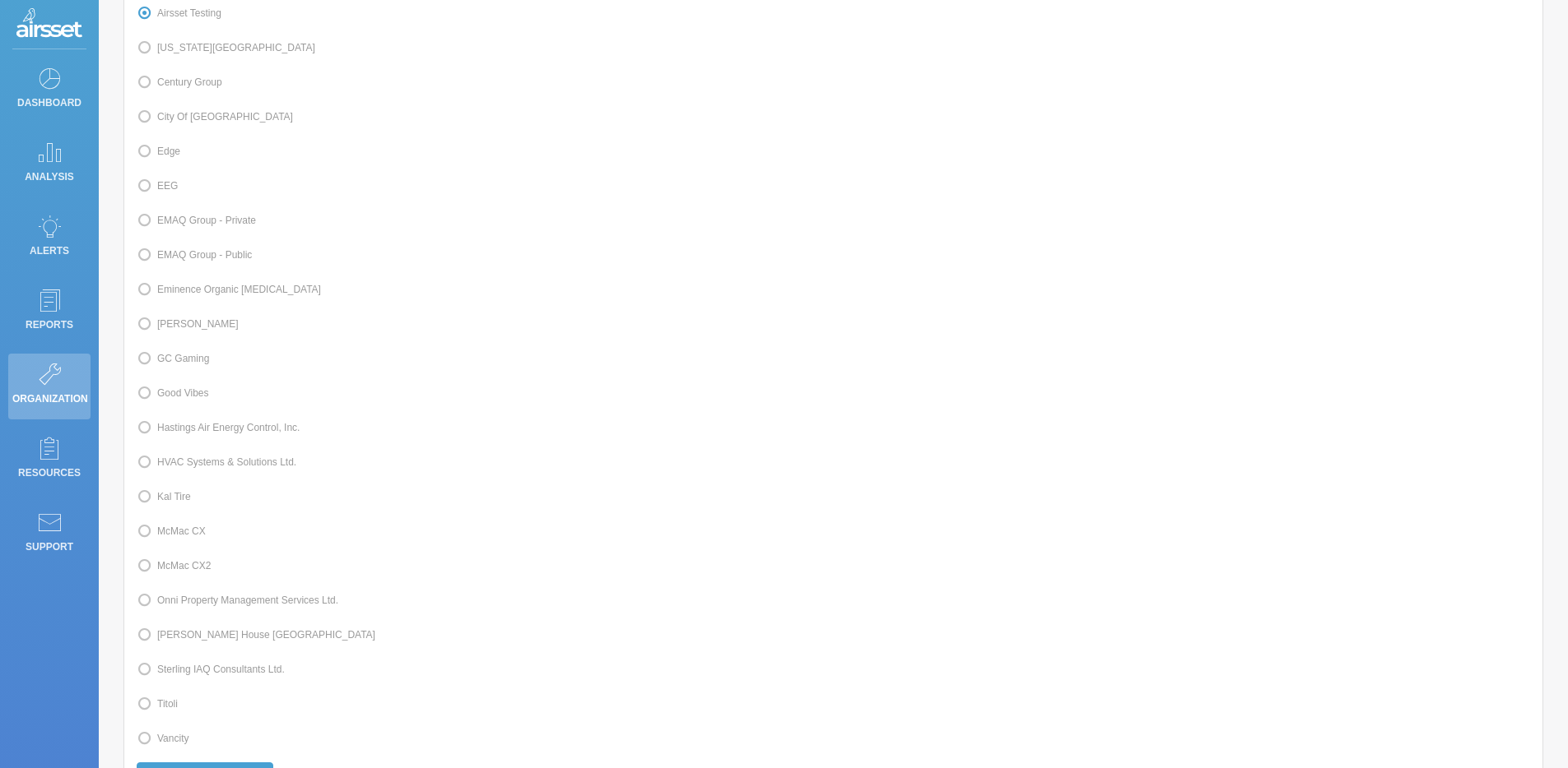
scroll to position [223, 0]
click at [186, 496] on label "Kal Tire" at bounding box center [164, 486] width 54 height 21
click at [168, 490] on input "Kal Tire" at bounding box center [162, 484] width 11 height 11
radio input "true"
radio input "false"
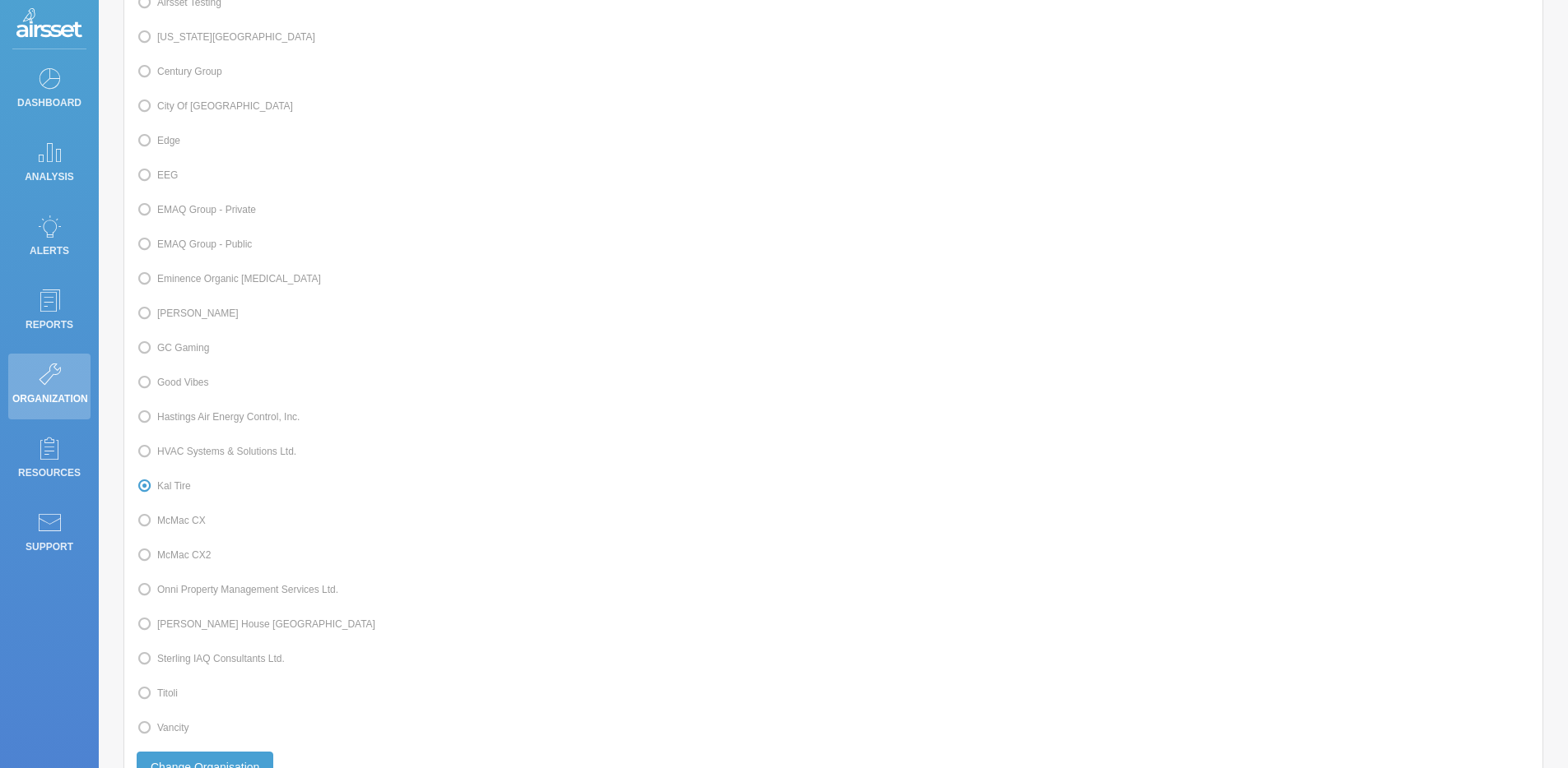
scroll to position [367, 0]
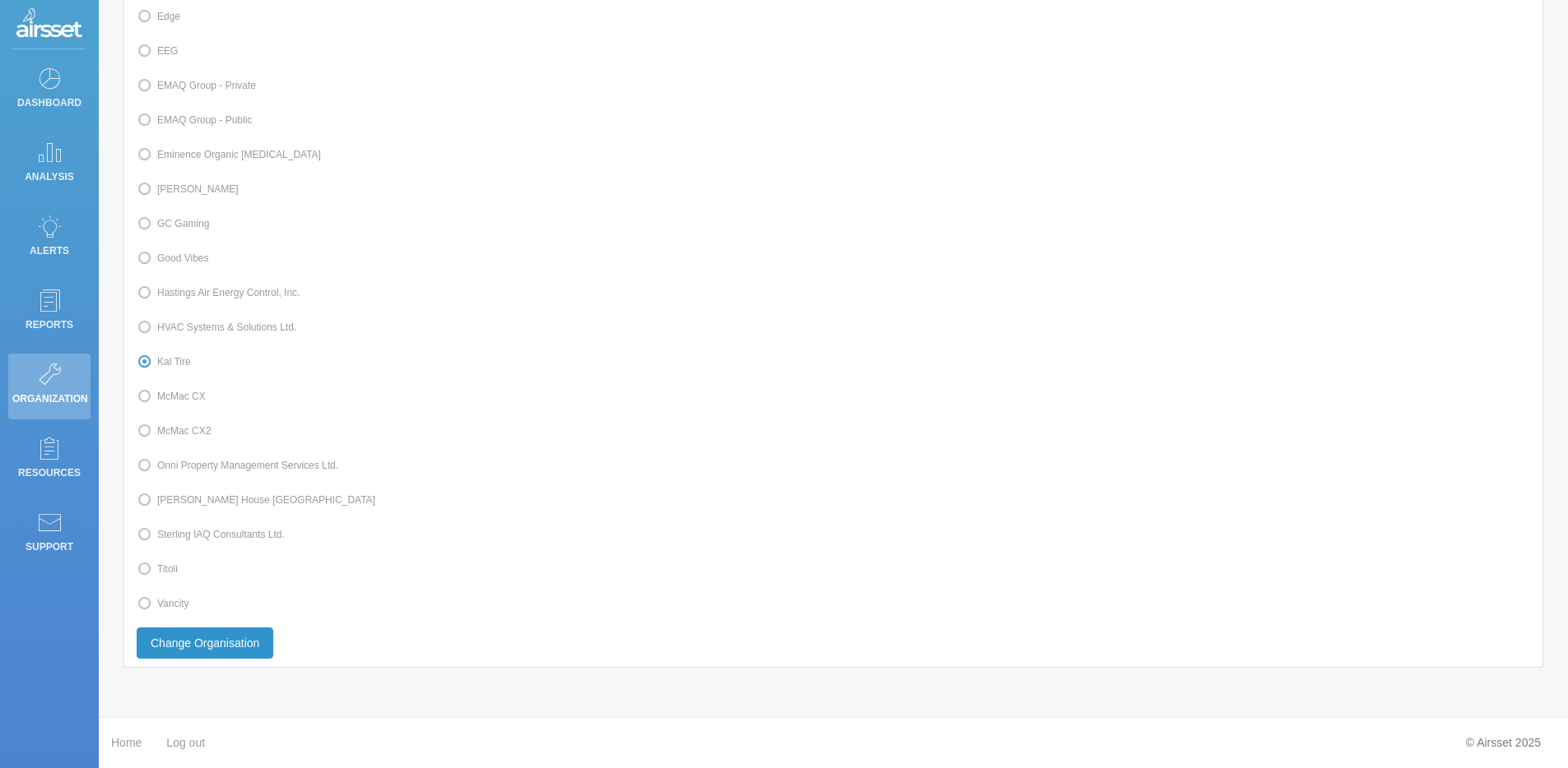
click at [242, 639] on button "Change Organisation" at bounding box center [205, 643] width 137 height 31
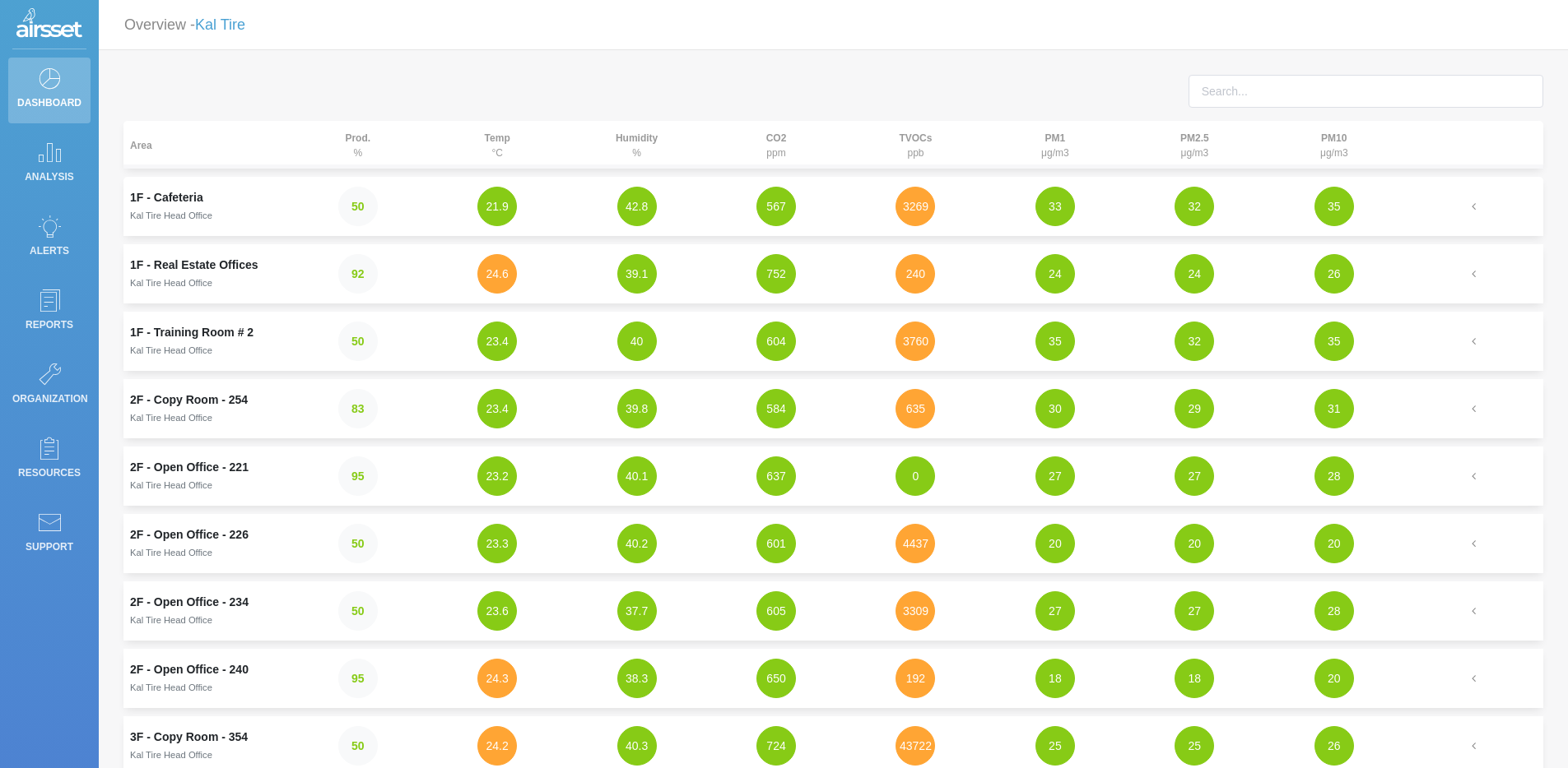
click at [802, 106] on div at bounding box center [833, 97] width 1444 height 46
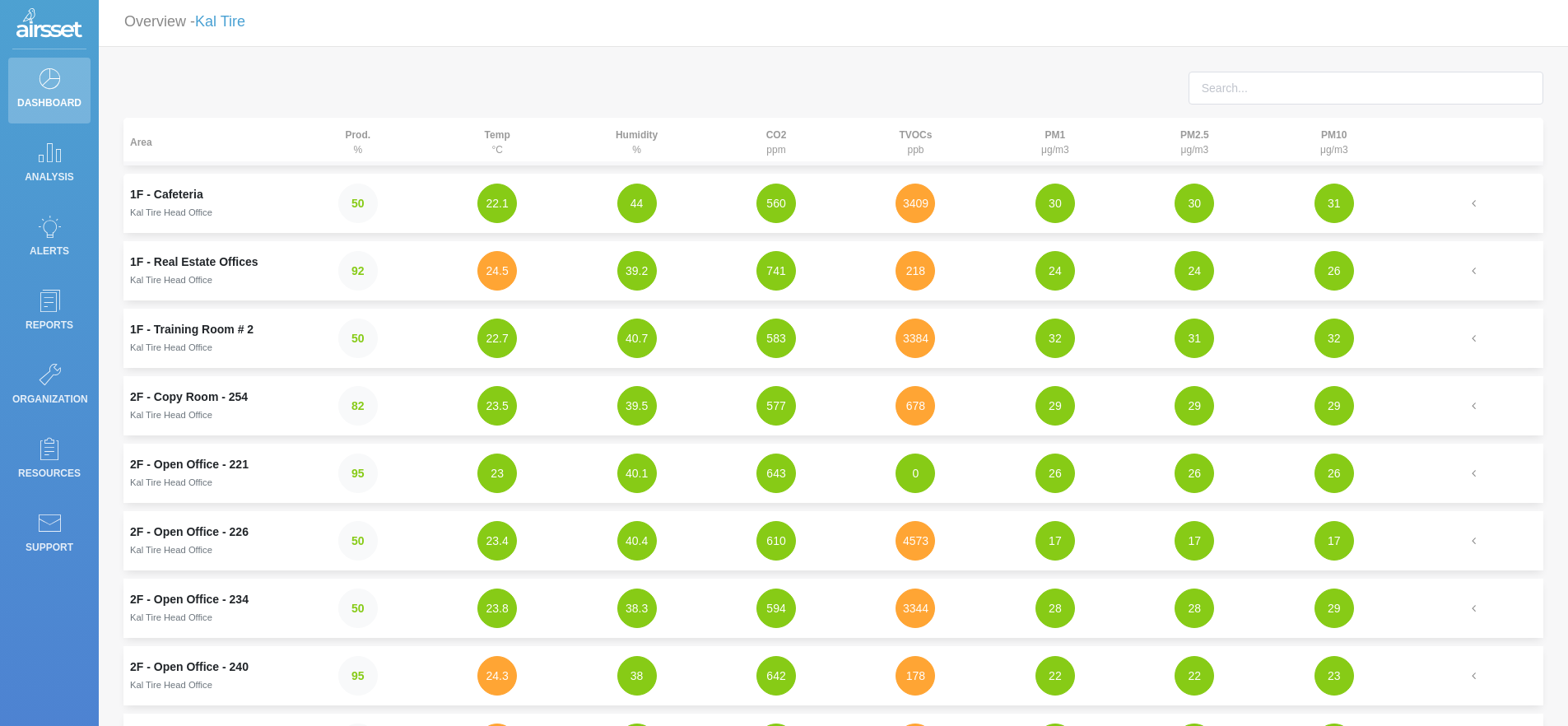
scroll to position [7, 0]
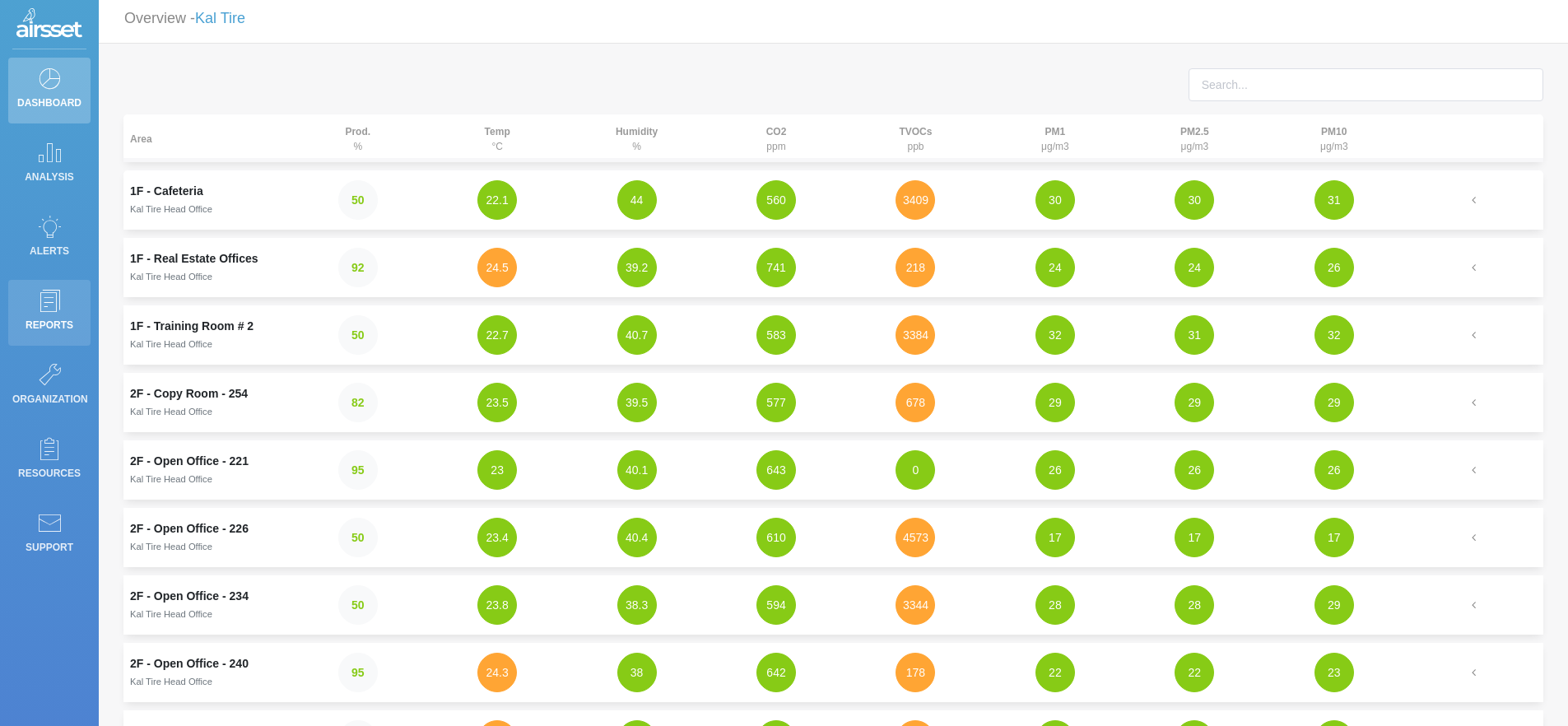
click at [58, 311] on icon at bounding box center [49, 301] width 24 height 23
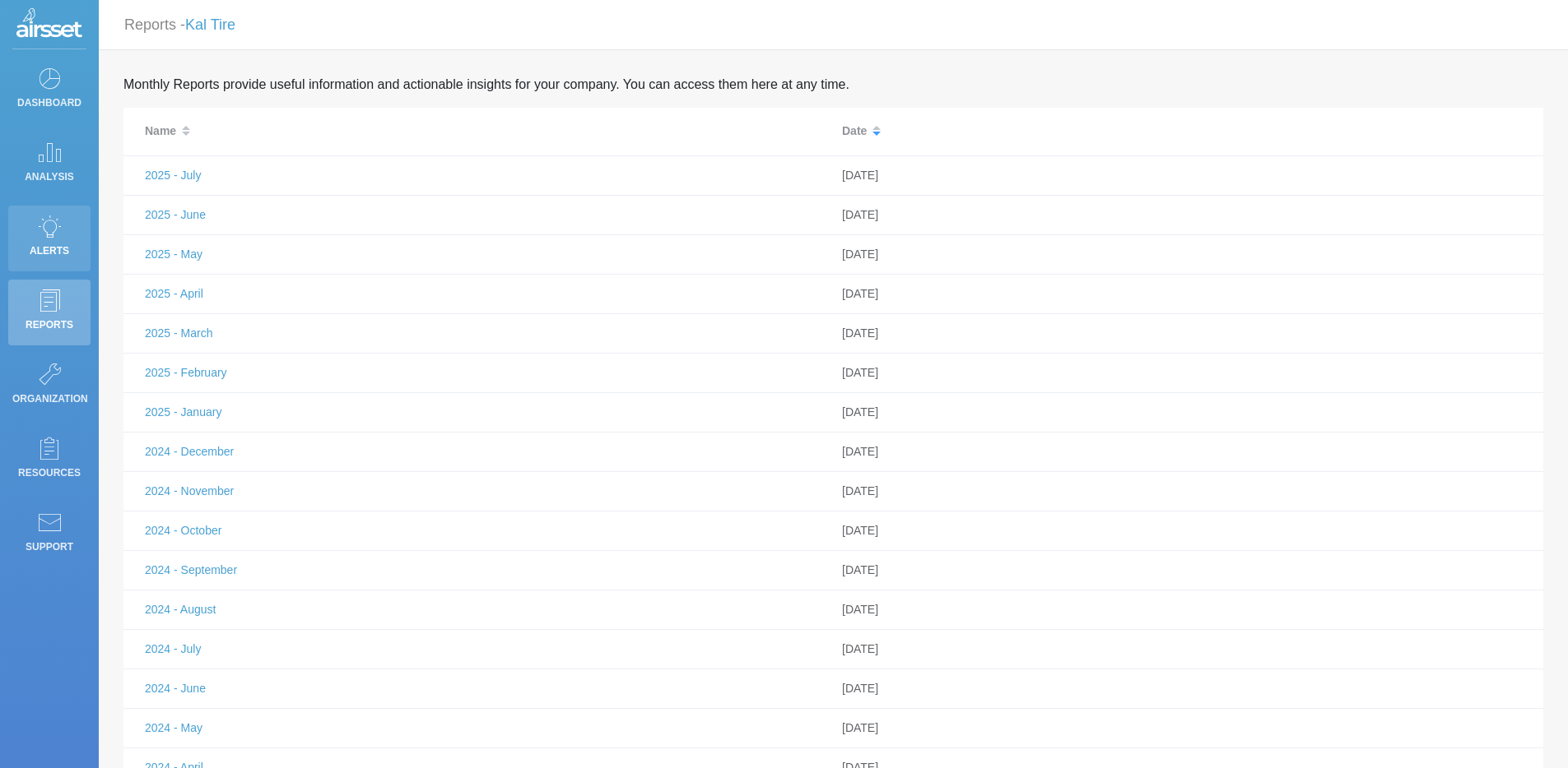
click at [53, 222] on icon at bounding box center [49, 226] width 24 height 23
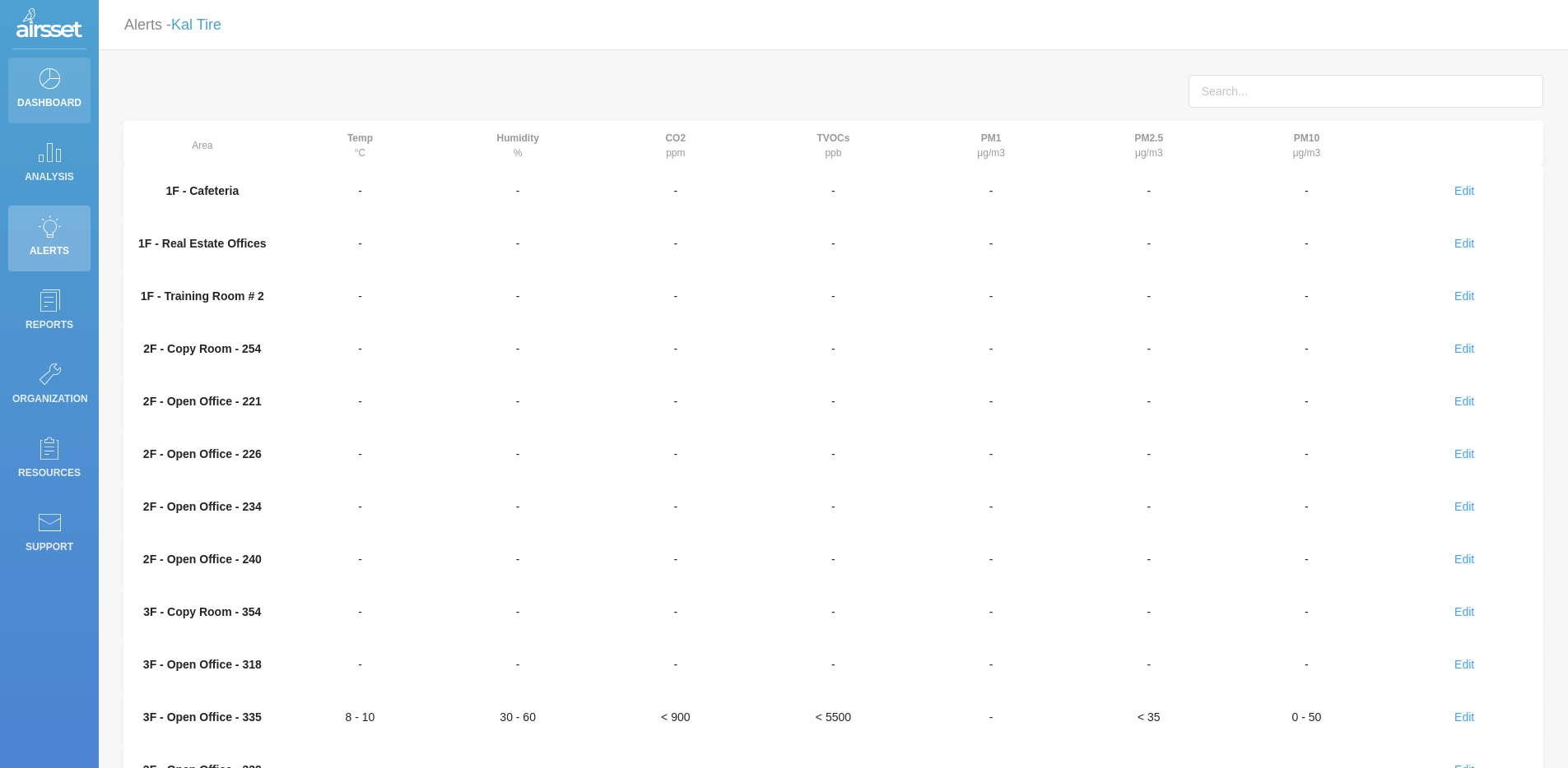
click at [41, 71] on icon at bounding box center [49, 79] width 24 height 23
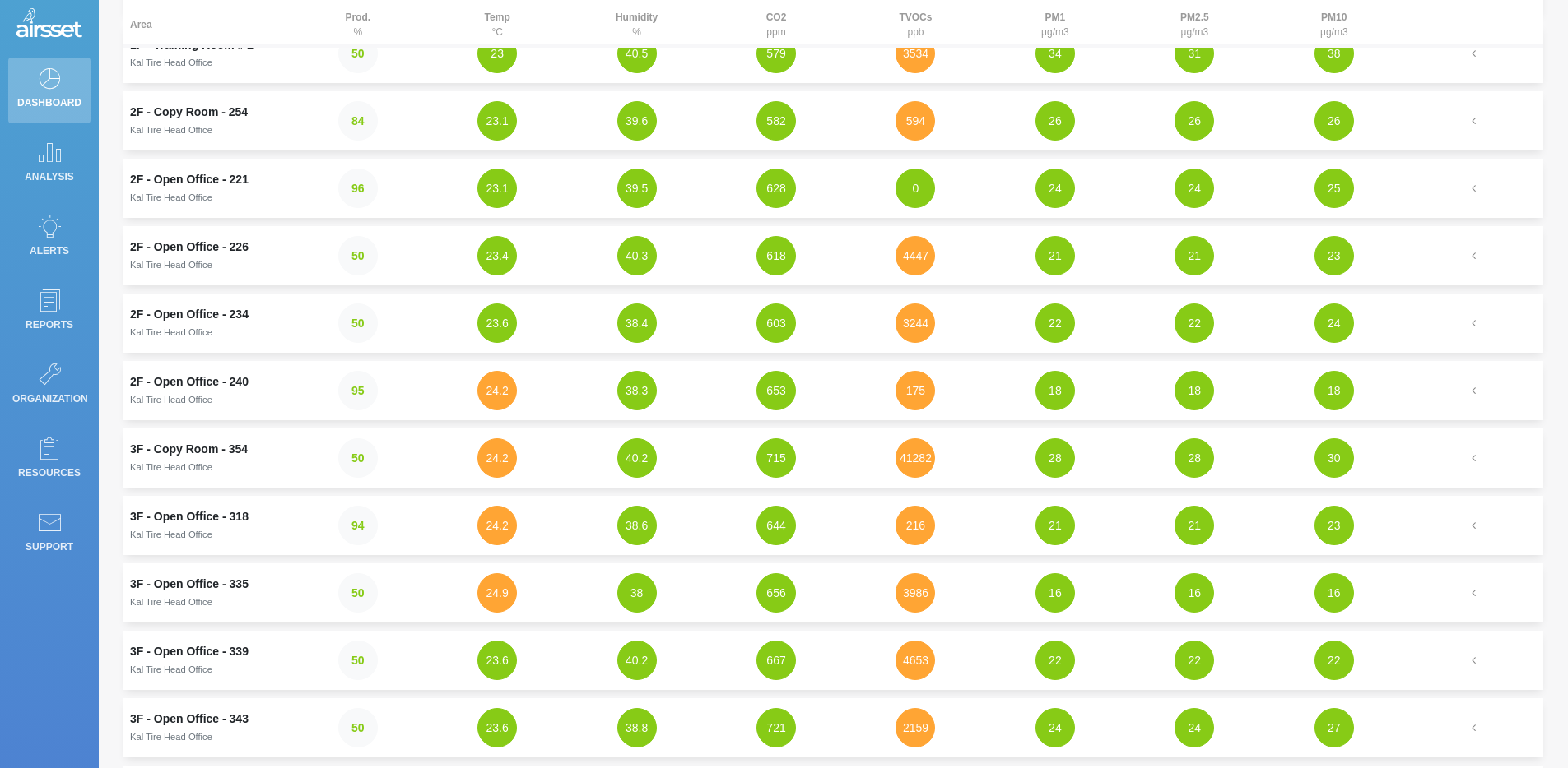
scroll to position [314, 0]
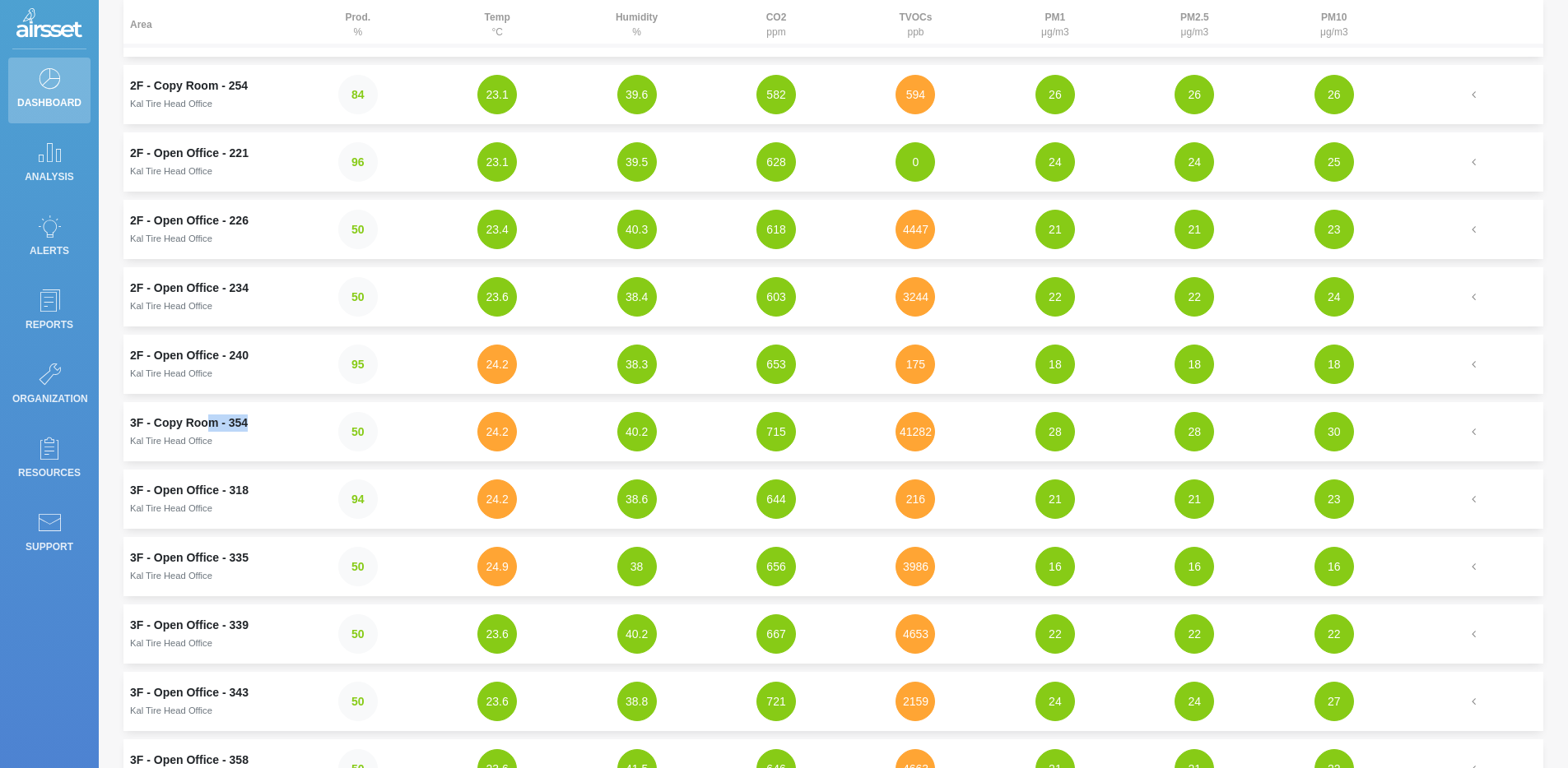
drag, startPoint x: 255, startPoint y: 431, endPoint x: 207, endPoint y: 424, distance: 48.5
click at [207, 424] on td "3F - Copy Room - 354 Kal Tire Head Office" at bounding box center [206, 432] width 165 height 59
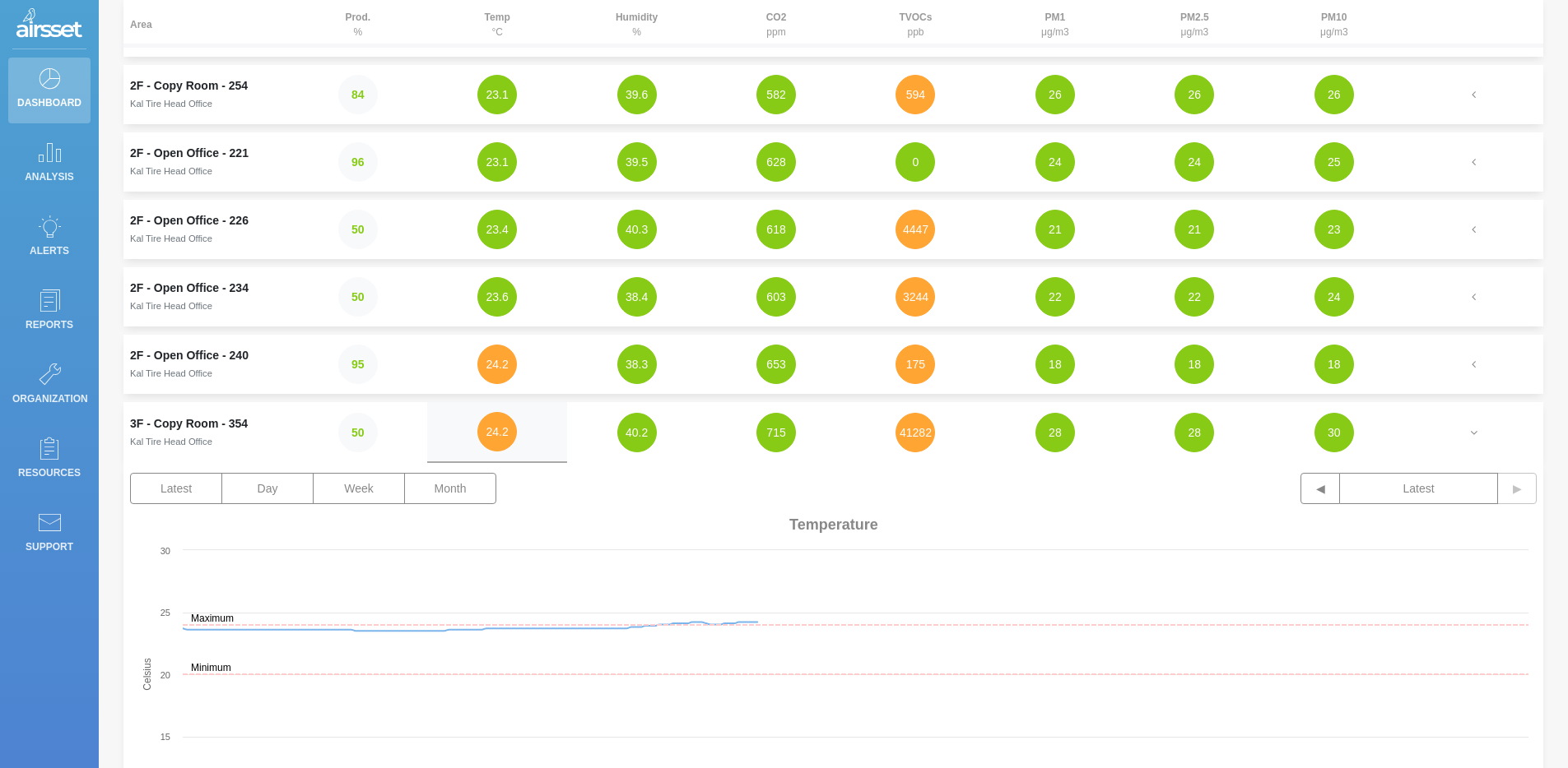
click at [939, 431] on td "41282" at bounding box center [915, 432] width 139 height 61
click at [926, 438] on button "41282" at bounding box center [915, 432] width 40 height 40
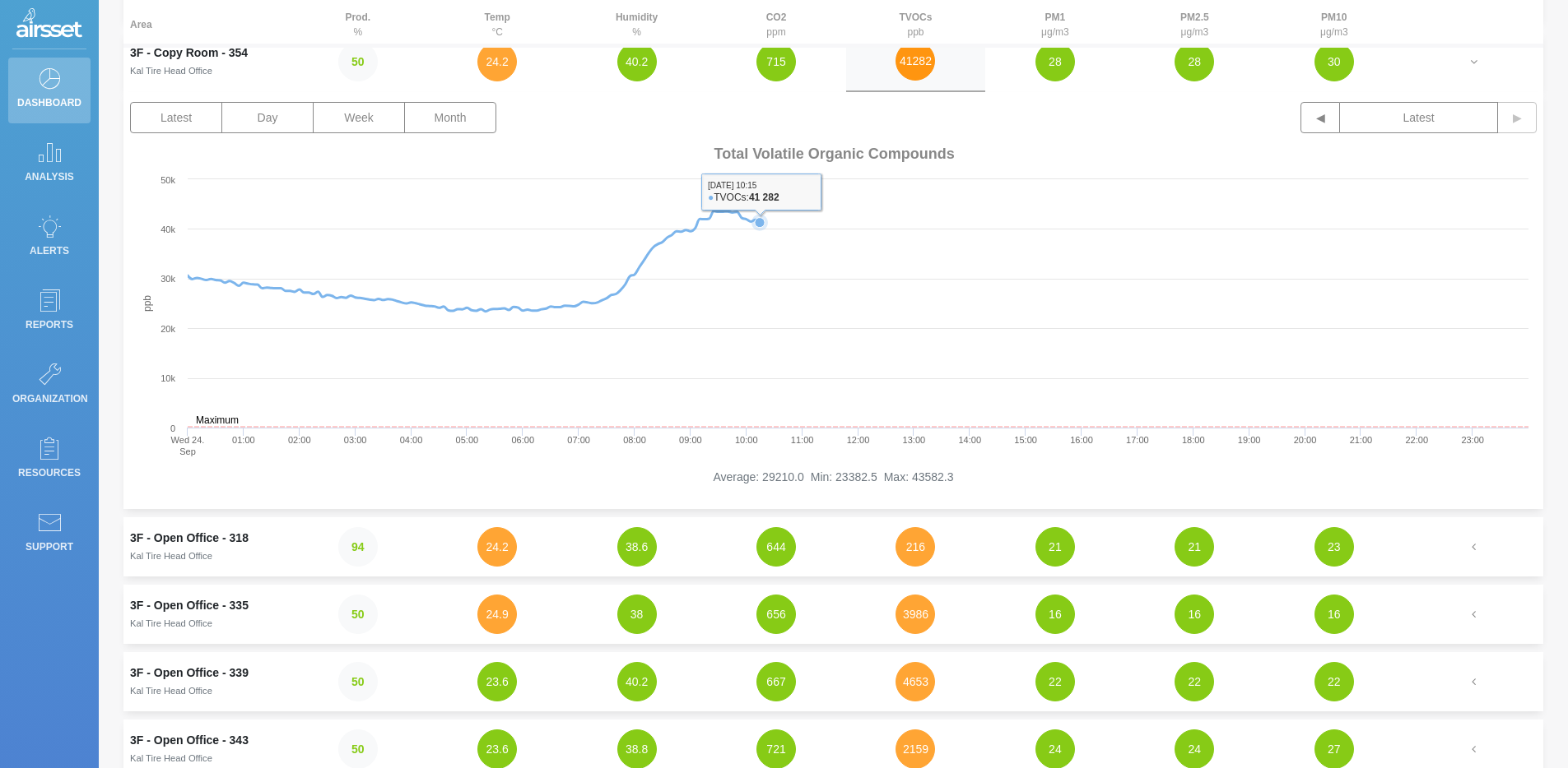
scroll to position [640, 0]
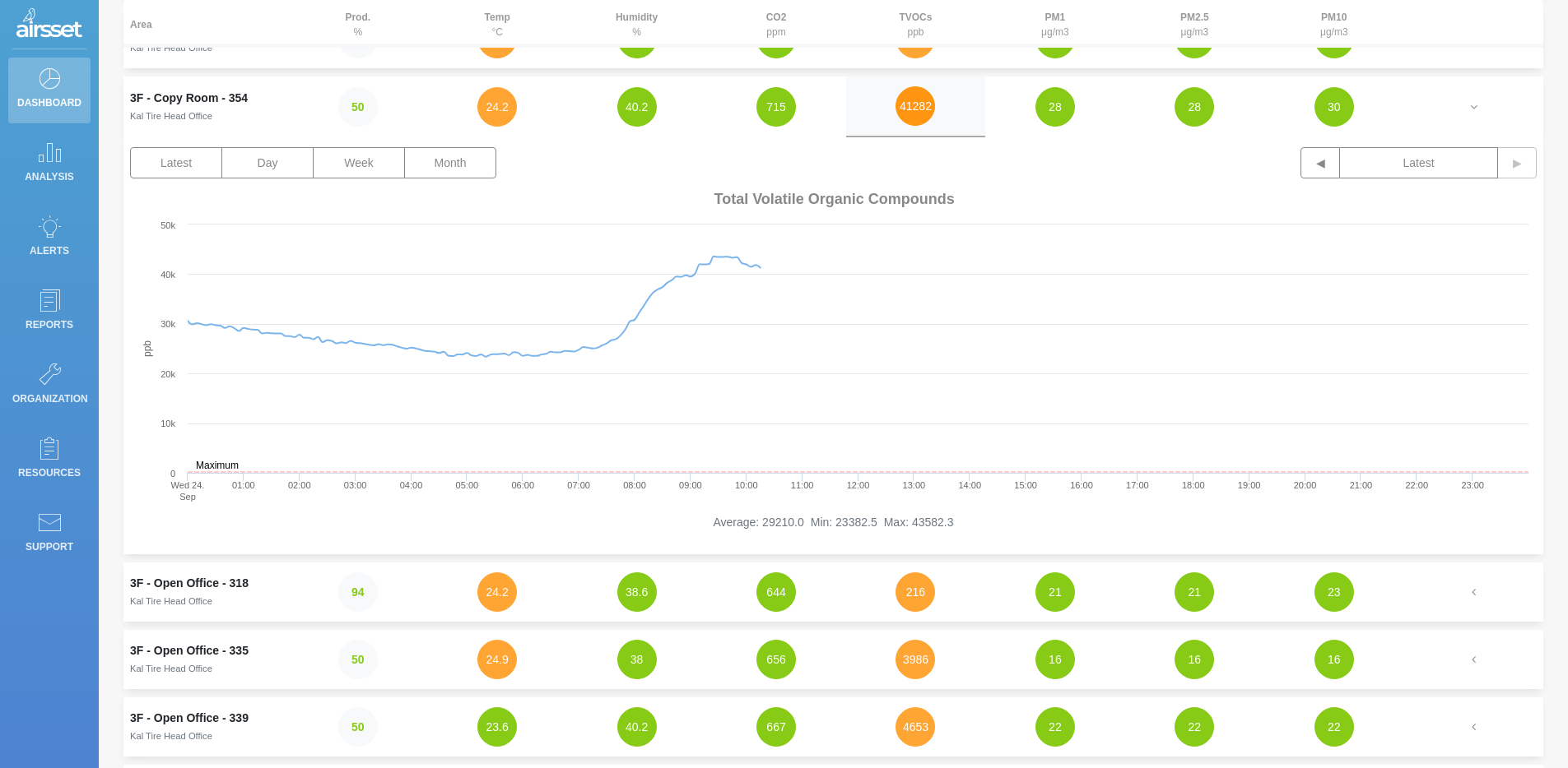
click at [928, 116] on button "41282" at bounding box center [915, 106] width 40 height 40
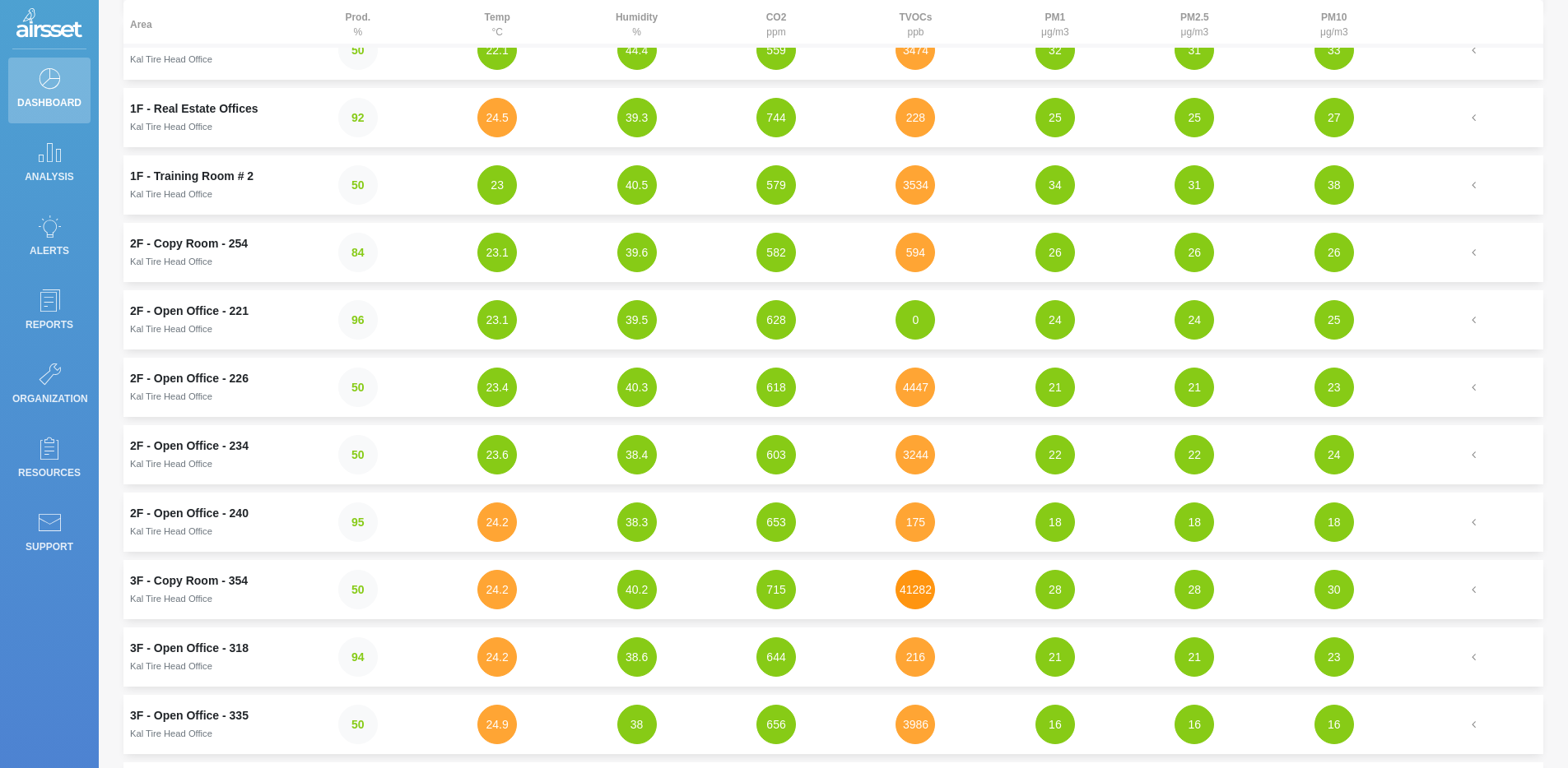
scroll to position [68, 0]
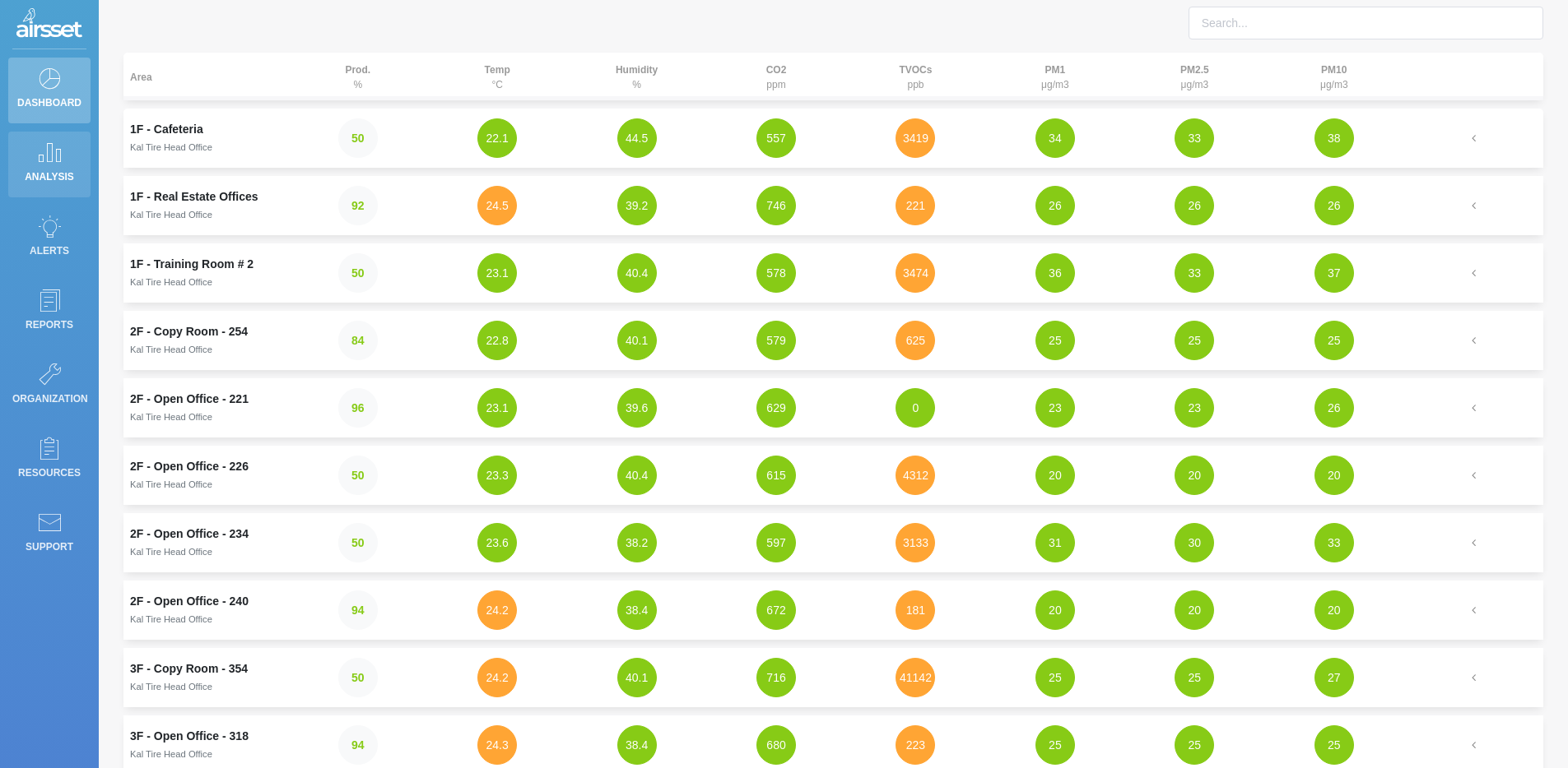
click at [56, 159] on icon at bounding box center [49, 152] width 24 height 23
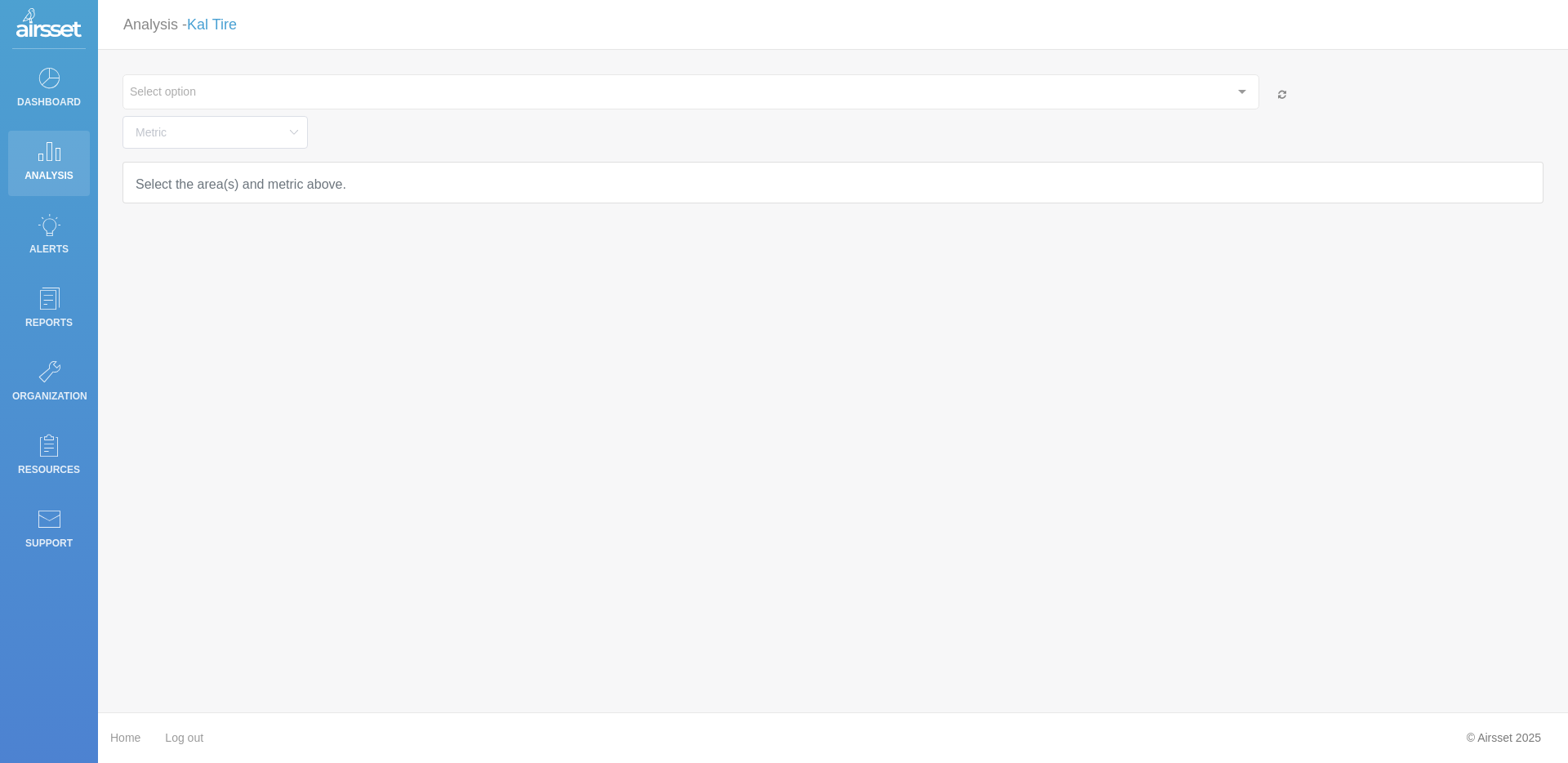
type input "Temperature"
click at [283, 97] on div "Select option" at bounding box center [691, 92] width 1137 height 35
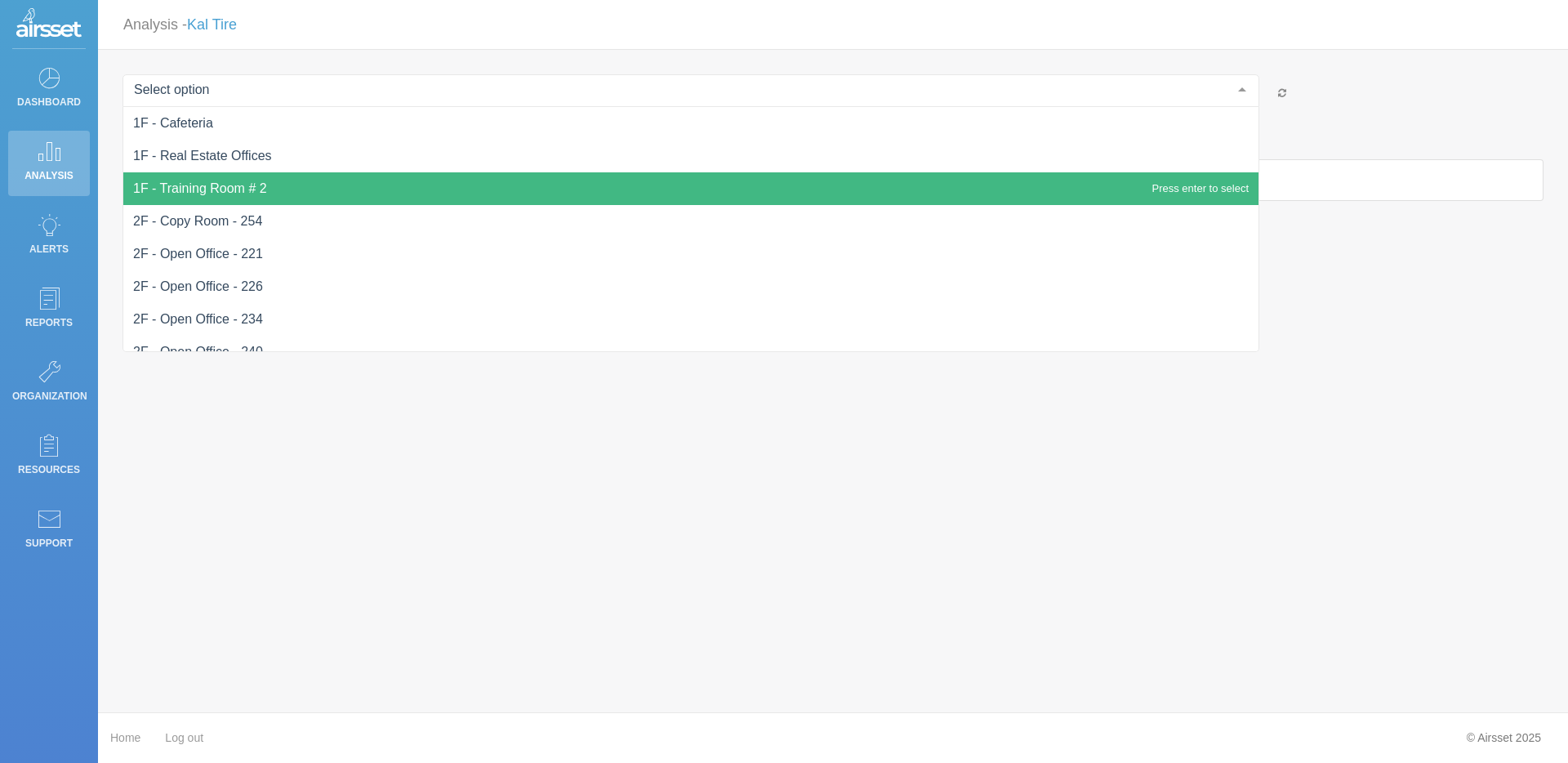
click at [225, 187] on span "1F - Training Room # 2" at bounding box center [199, 188] width 134 height 13
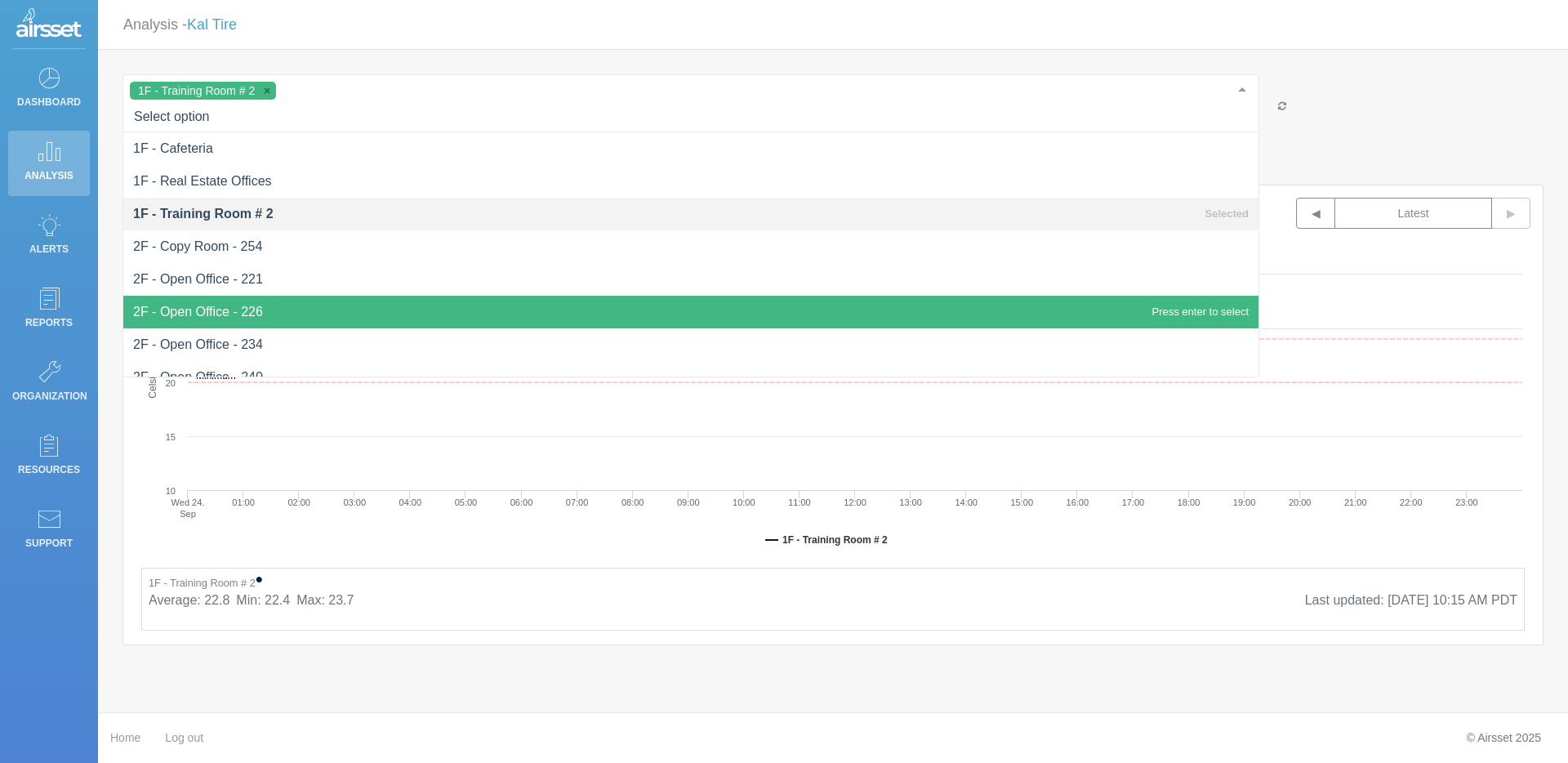
click at [250, 321] on span "2F - Open Office - 226" at bounding box center [691, 312] width 1136 height 33
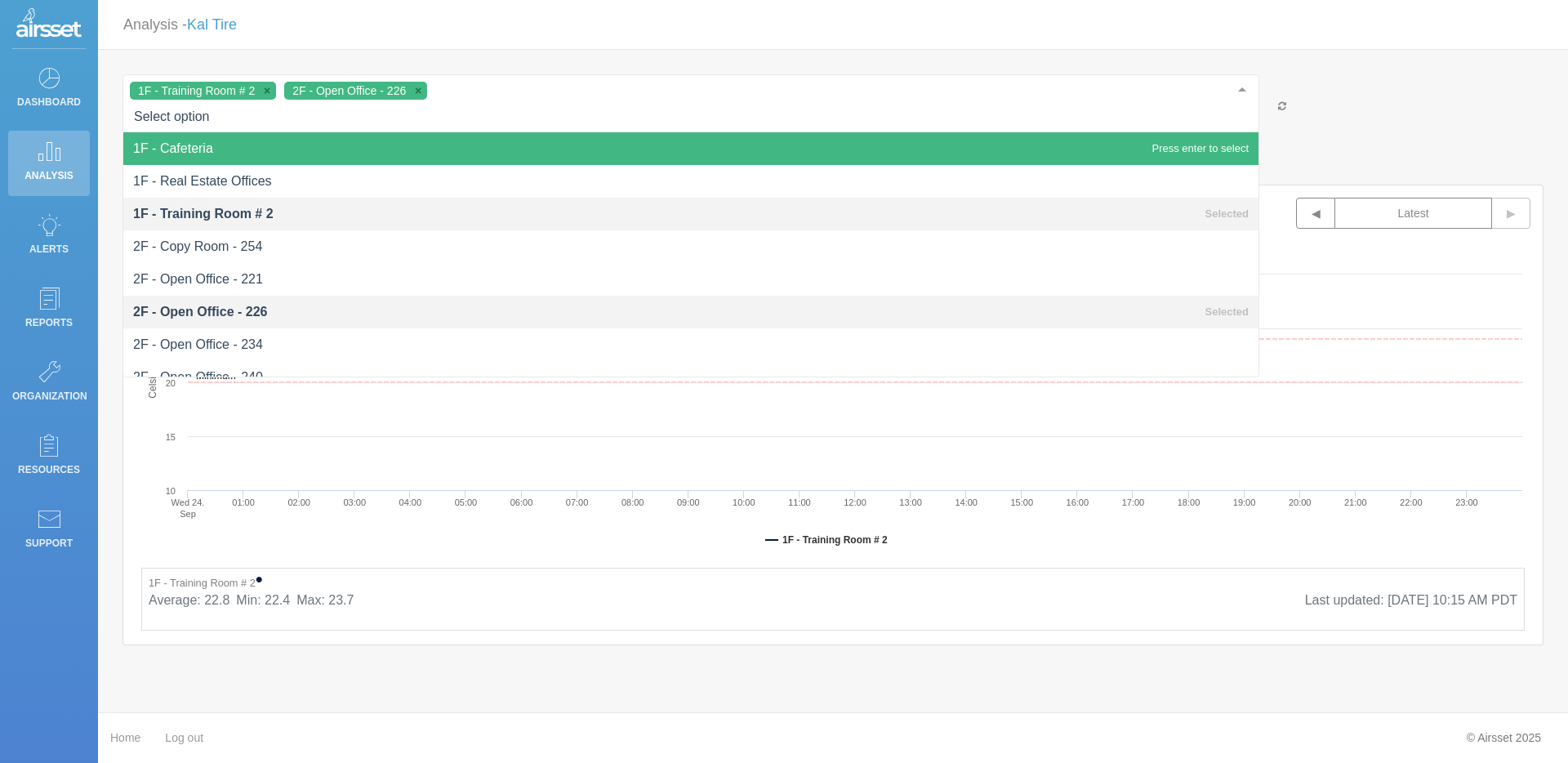
click at [497, 46] on nav "Analysis - Kal Tire" at bounding box center [833, 25] width 1470 height 50
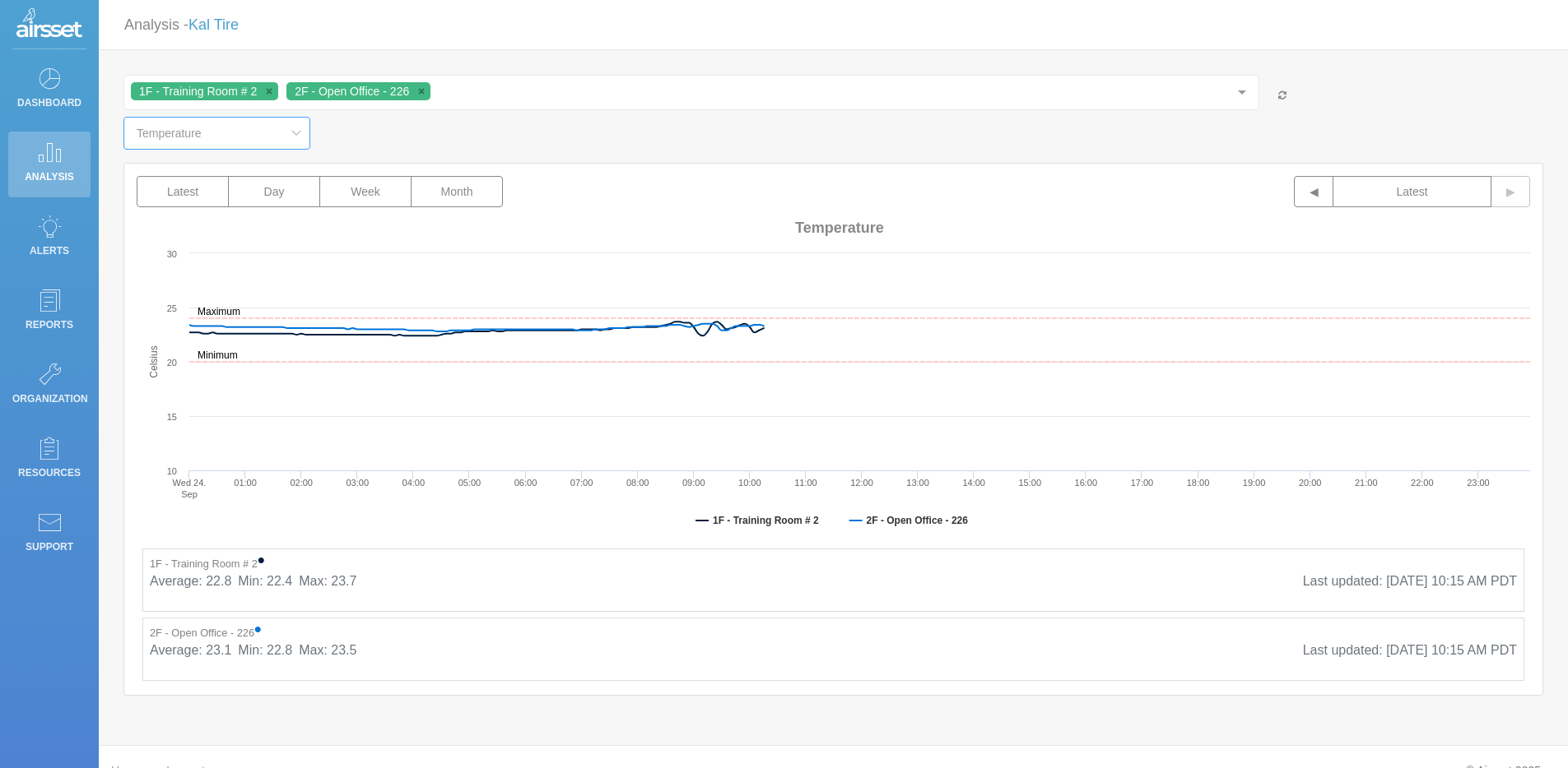
click at [255, 135] on input "Temperature" at bounding box center [216, 133] width 187 height 33
click at [239, 171] on li "Temperature" at bounding box center [227, 178] width 207 height 28
click at [285, 131] on icon at bounding box center [295, 133] width 20 height 33
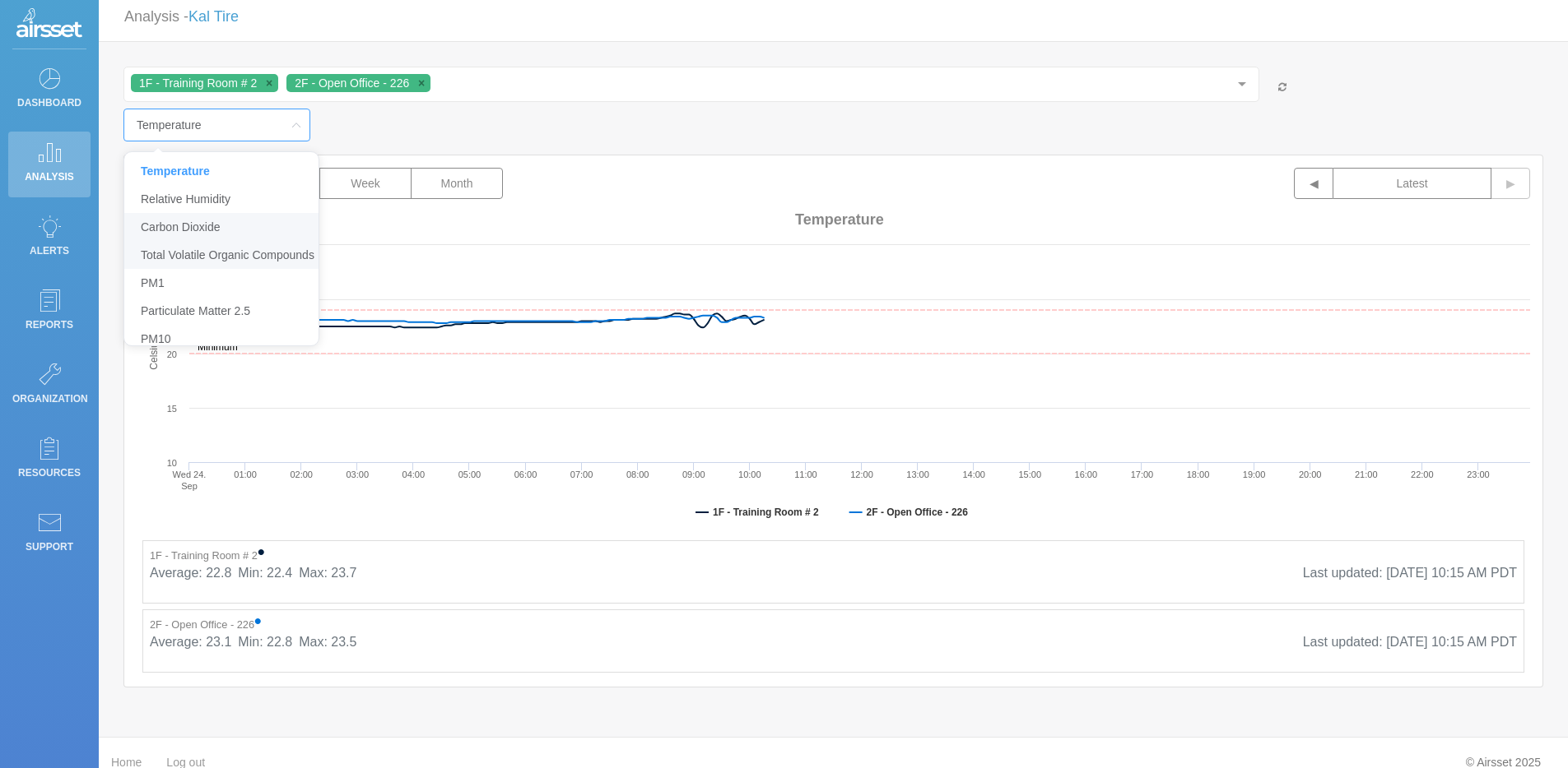
scroll to position [28, 0]
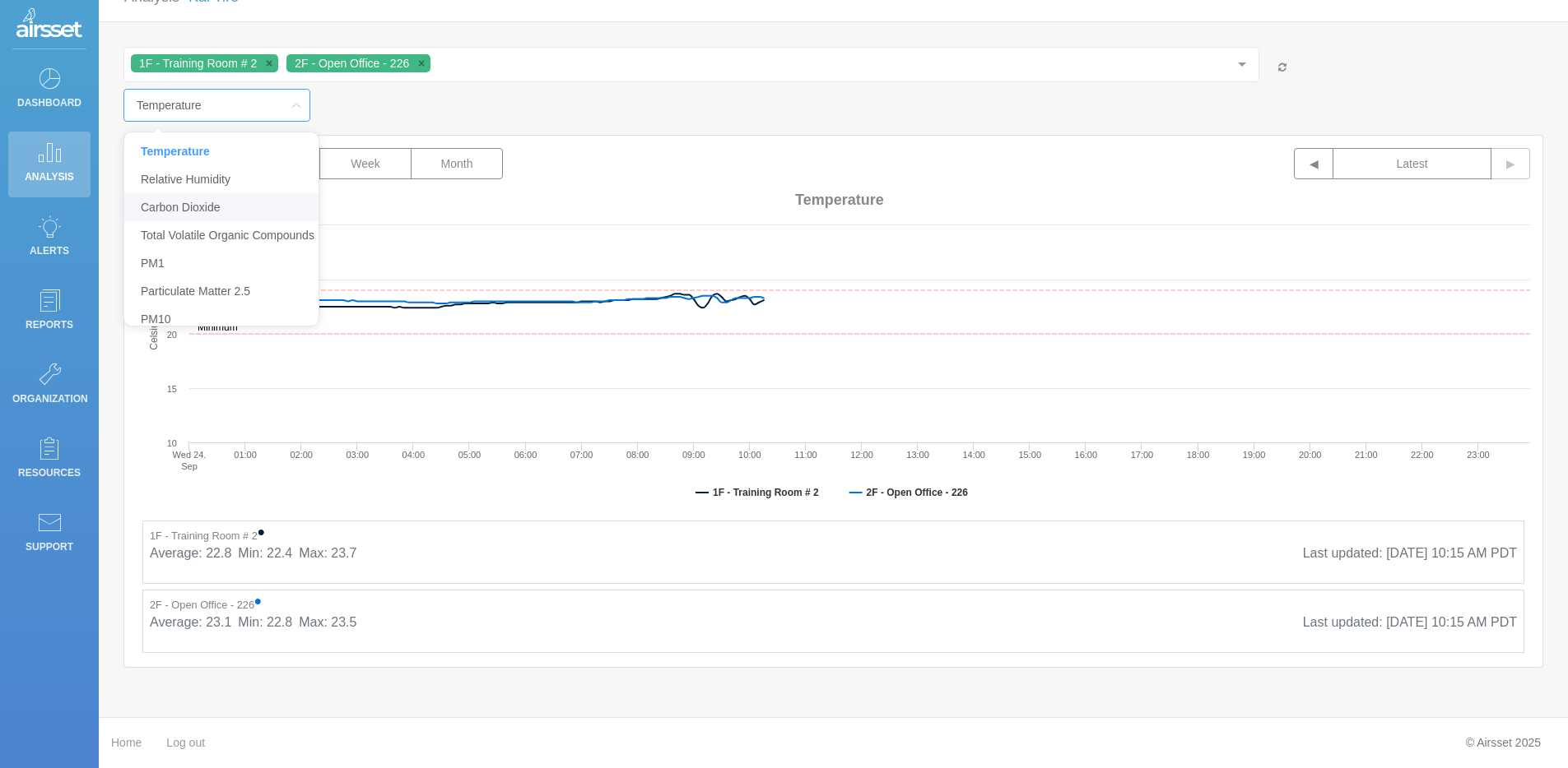
click at [566, 113] on div "1F - Training Room # 2 2F - Open Office - 226 1F - Cafeteria 1F - Real Estate O…" at bounding box center [833, 83] width 1420 height 75
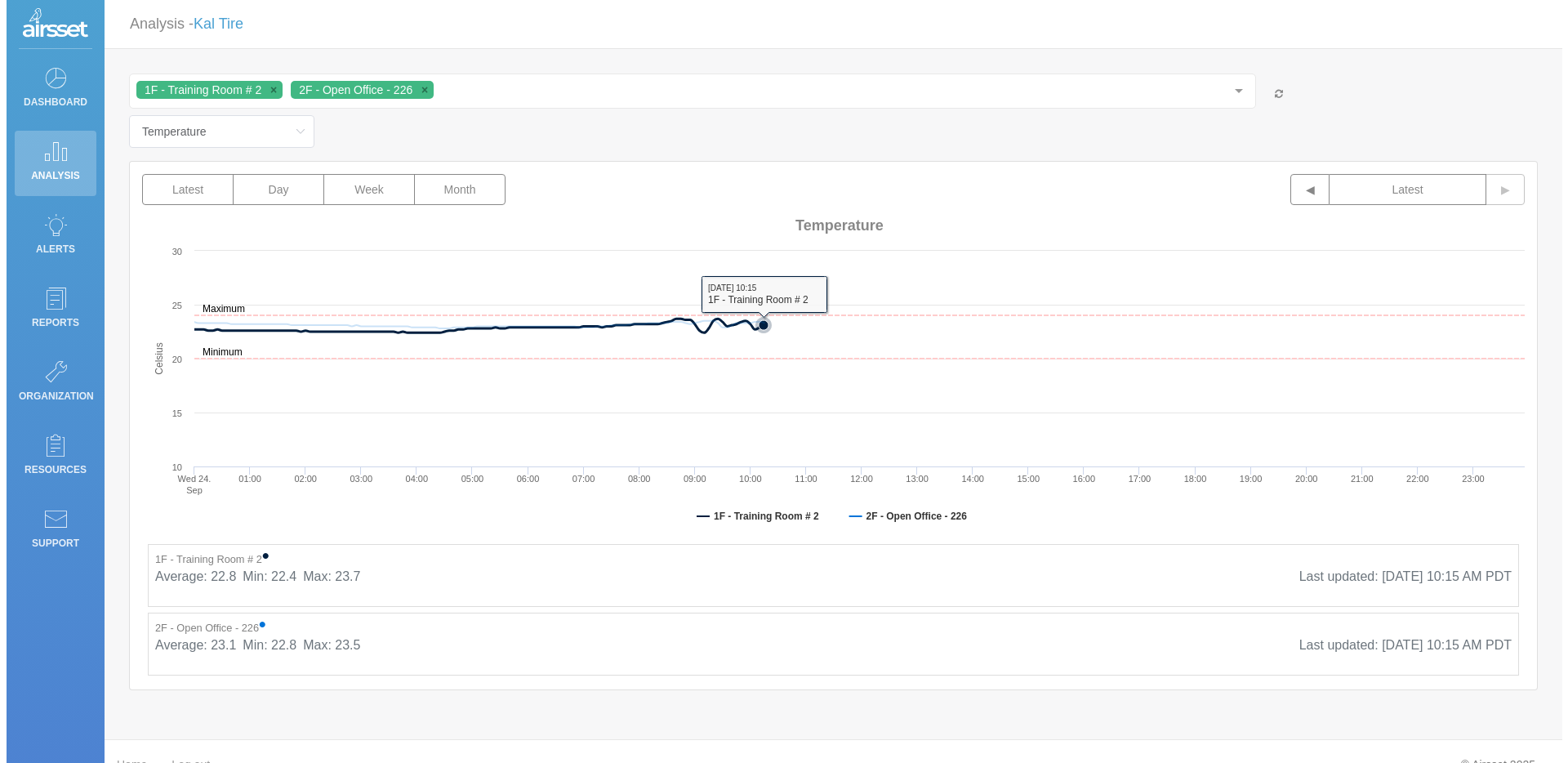
scroll to position [0, 0]
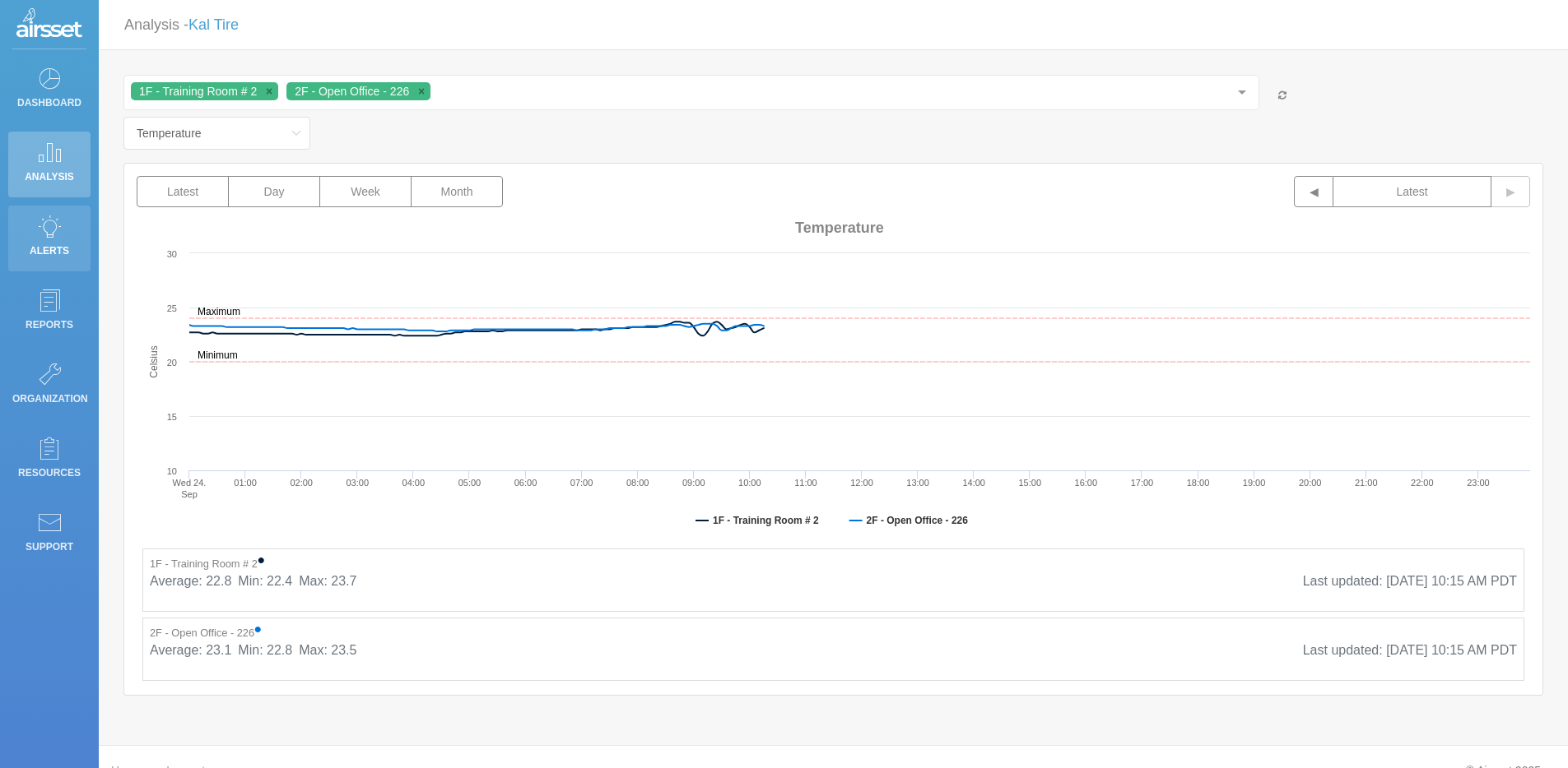
click at [50, 231] on icon at bounding box center [49, 226] width 24 height 23
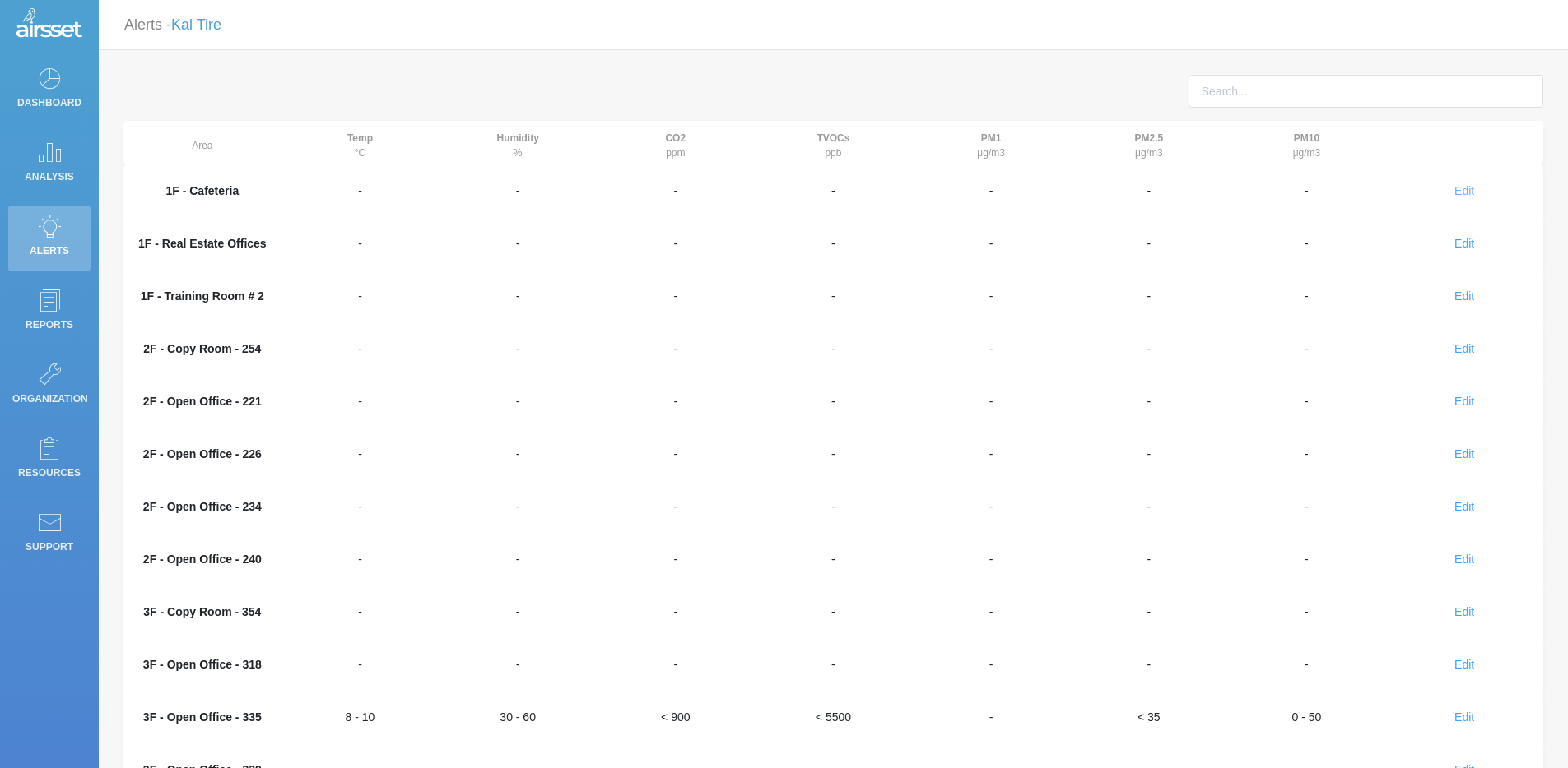
click at [1466, 189] on span "Edit" at bounding box center [1464, 191] width 19 height 14
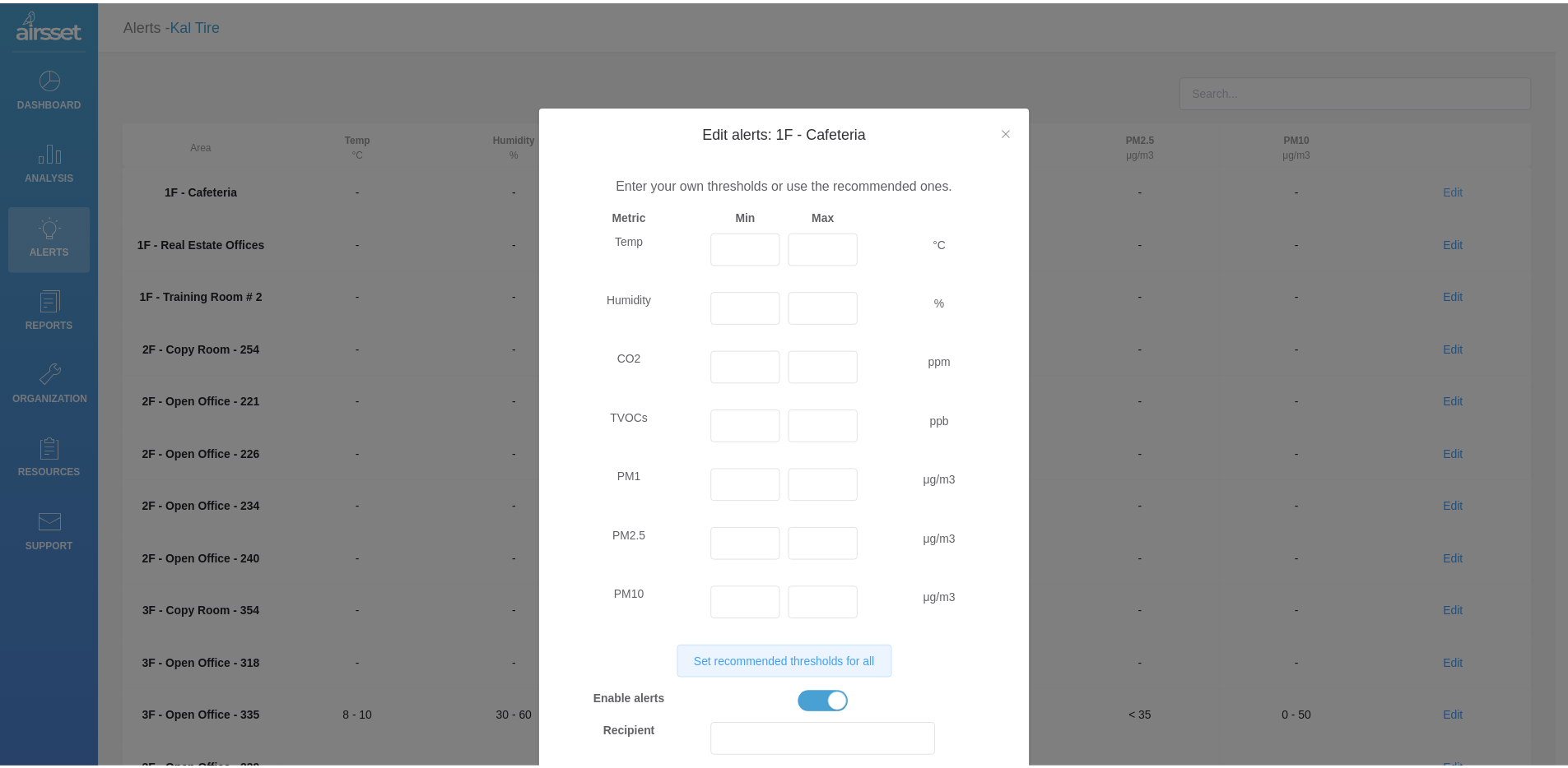
scroll to position [49, 0]
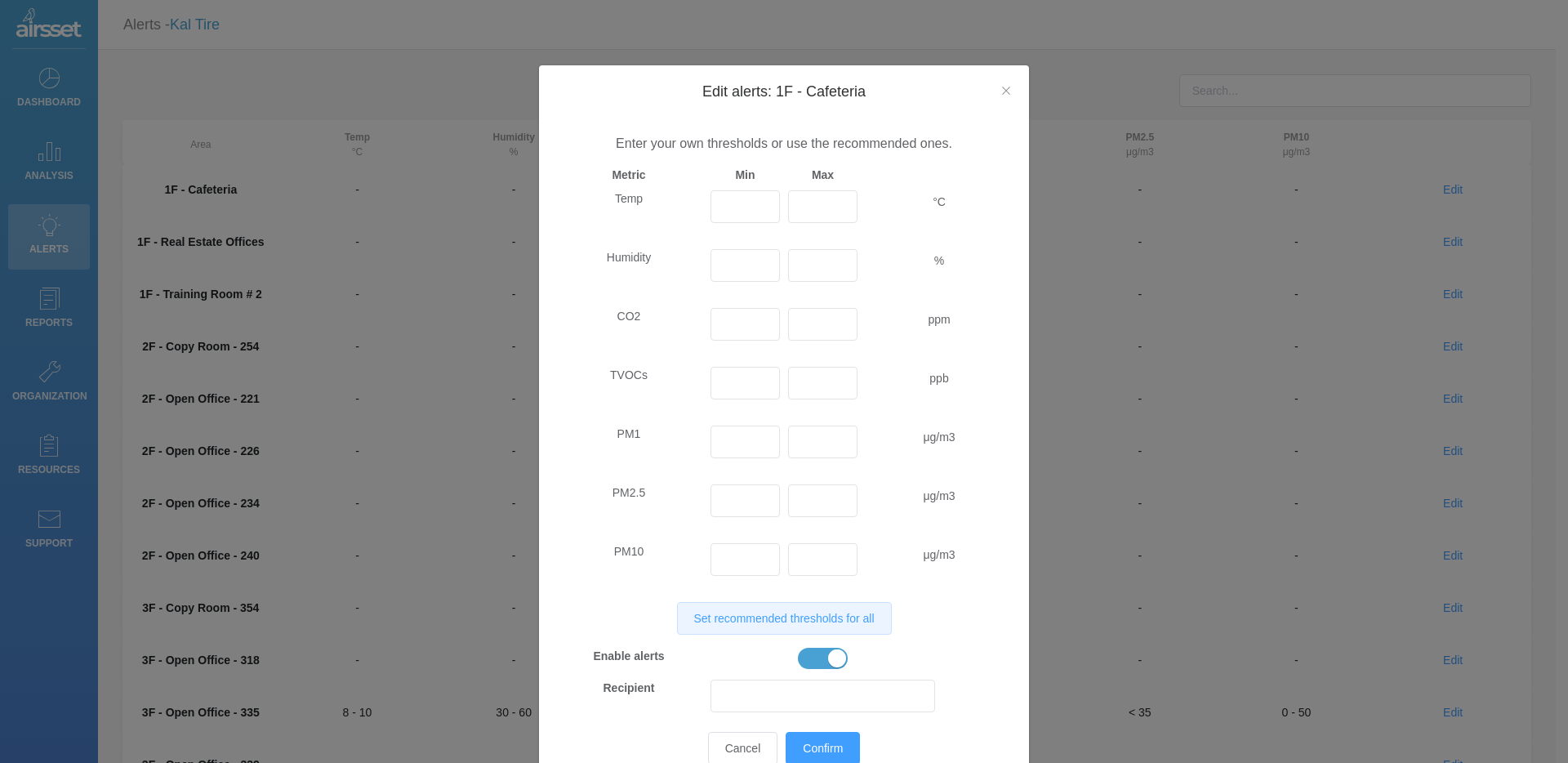
click at [736, 621] on span "Set recommended thresholds for all" at bounding box center [784, 618] width 180 height 13
type input "20"
type input "24"
type input "30"
type input "60"
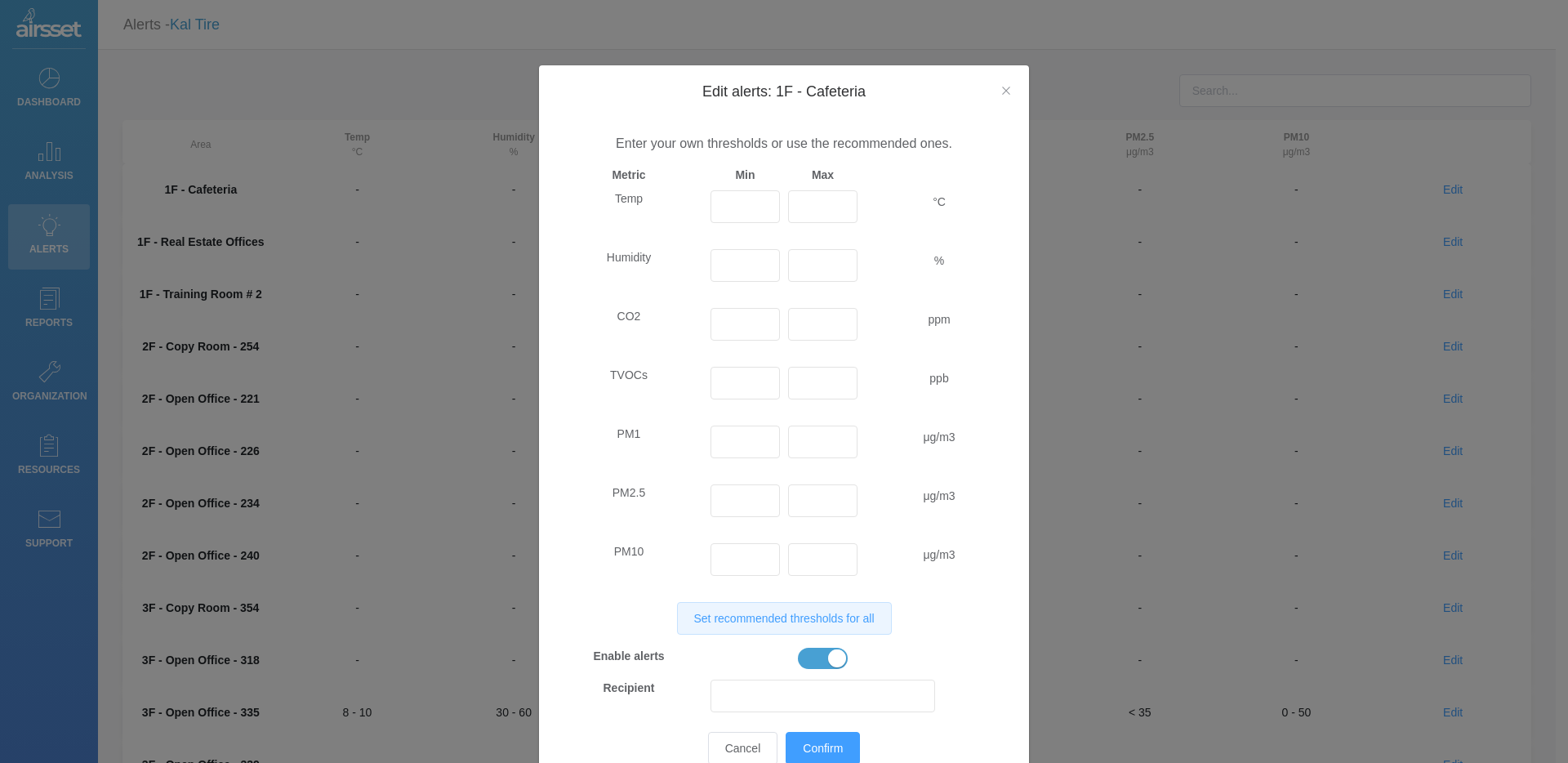
type input "900"
type input "120"
type input "35"
type input "0"
type input "50"
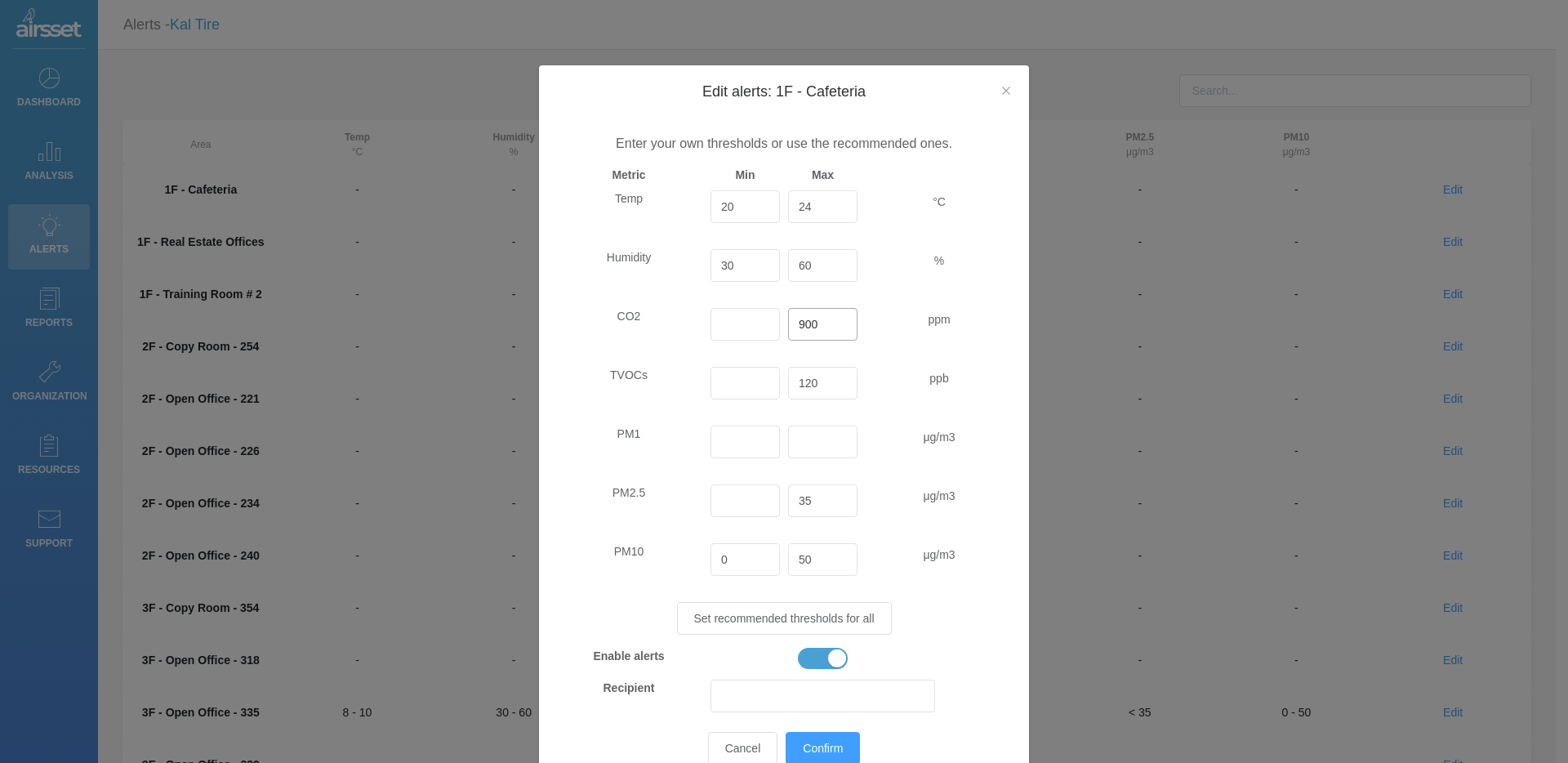
drag, startPoint x: 815, startPoint y: 326, endPoint x: 761, endPoint y: 323, distance: 54.1
click at [761, 323] on div "CO2 900 ppm" at bounding box center [783, 330] width 465 height 45
click at [1002, 93] on icon "Close" at bounding box center [1006, 91] width 13 height 13
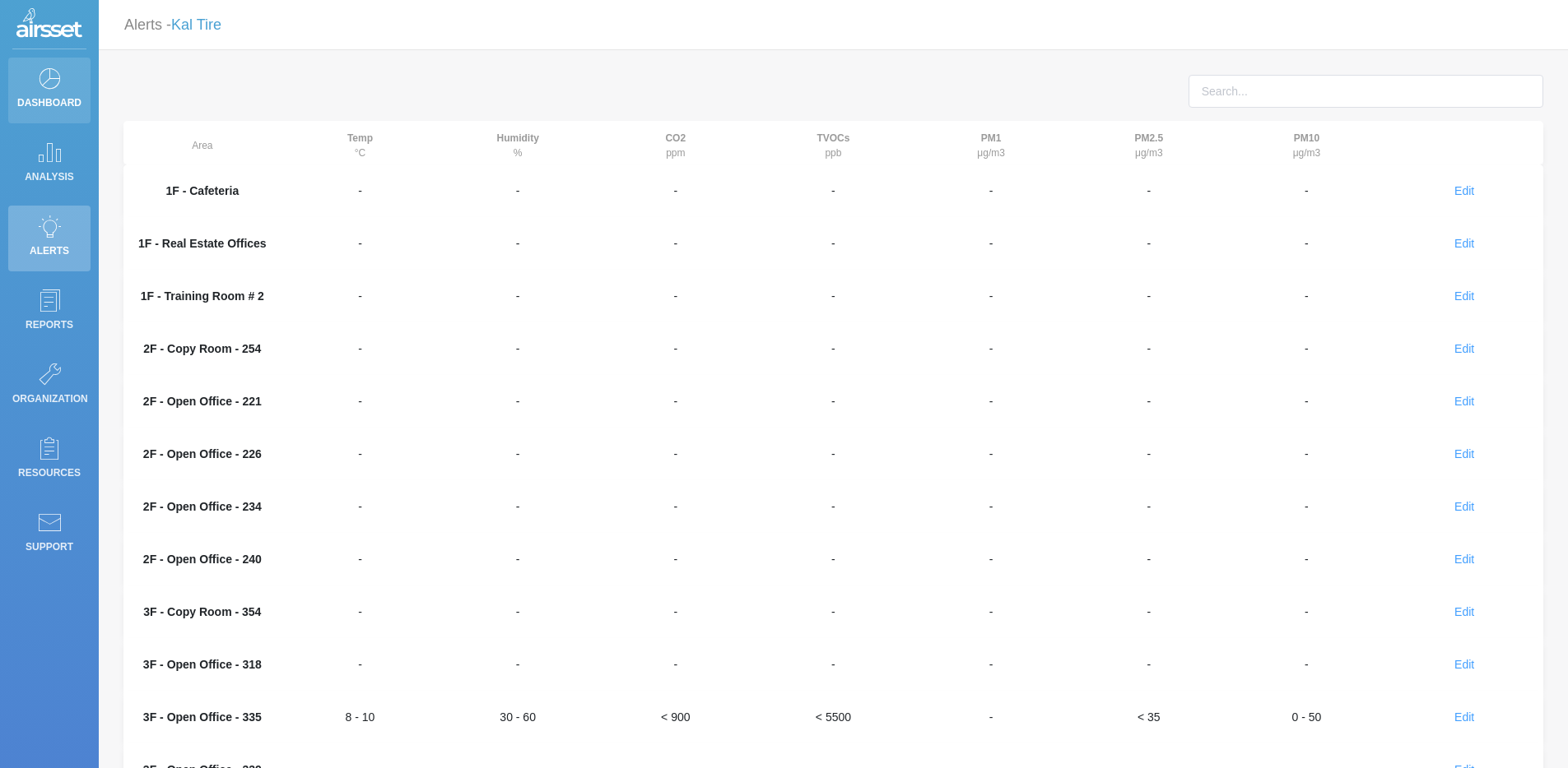
click at [60, 80] on icon at bounding box center [49, 79] width 24 height 23
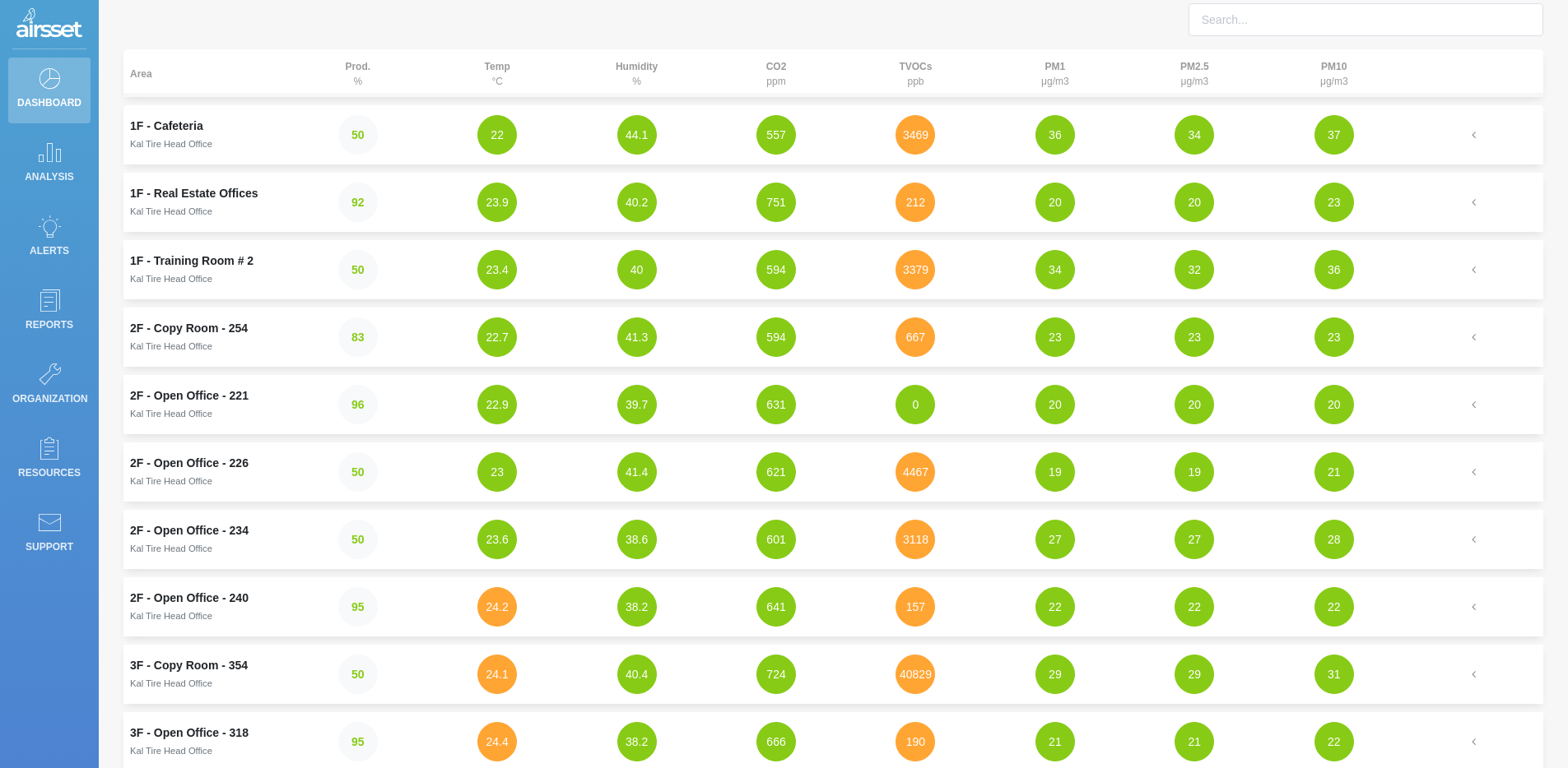
scroll to position [75, 0]
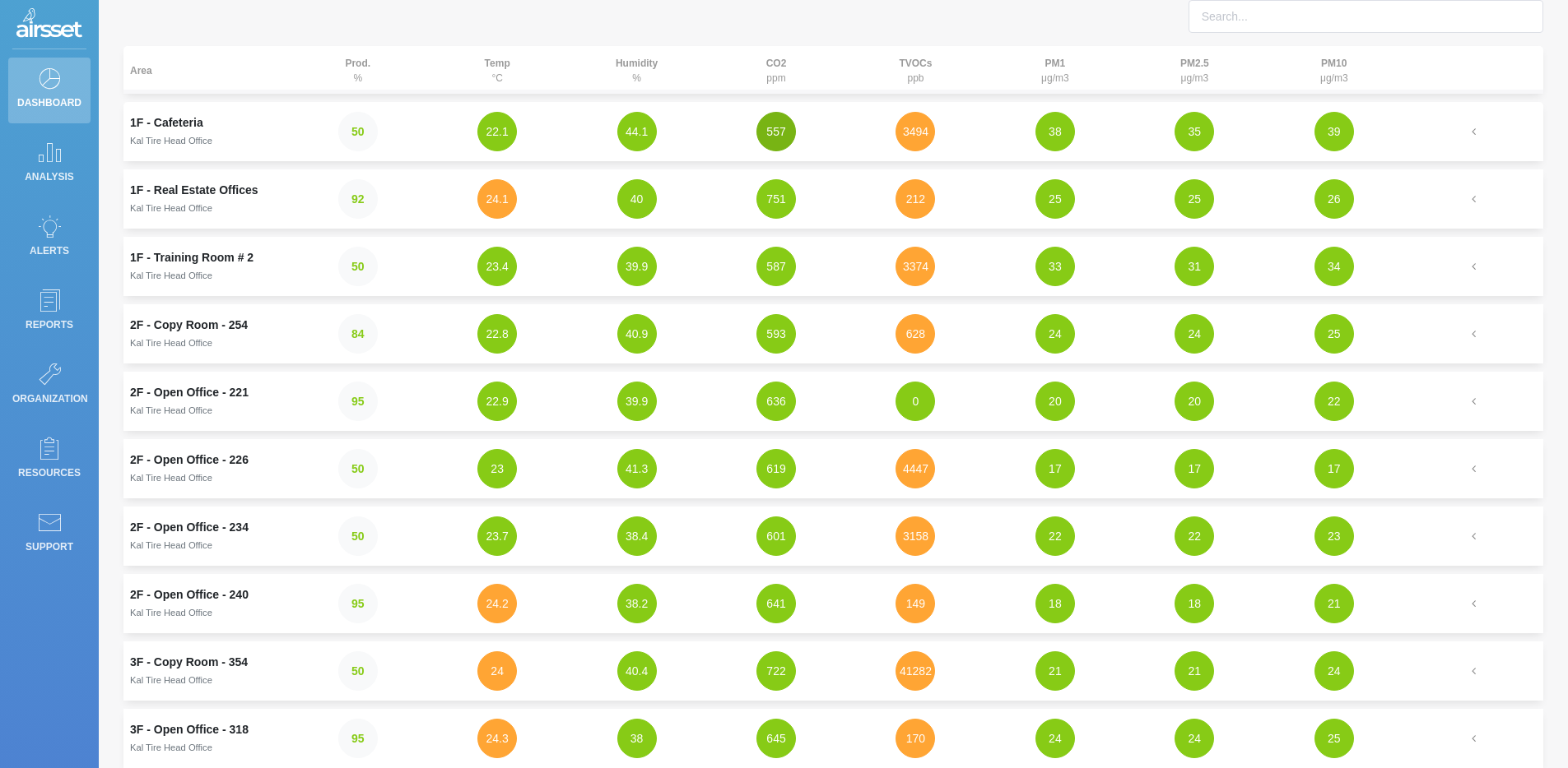
click at [785, 127] on button "557" at bounding box center [775, 131] width 40 height 40
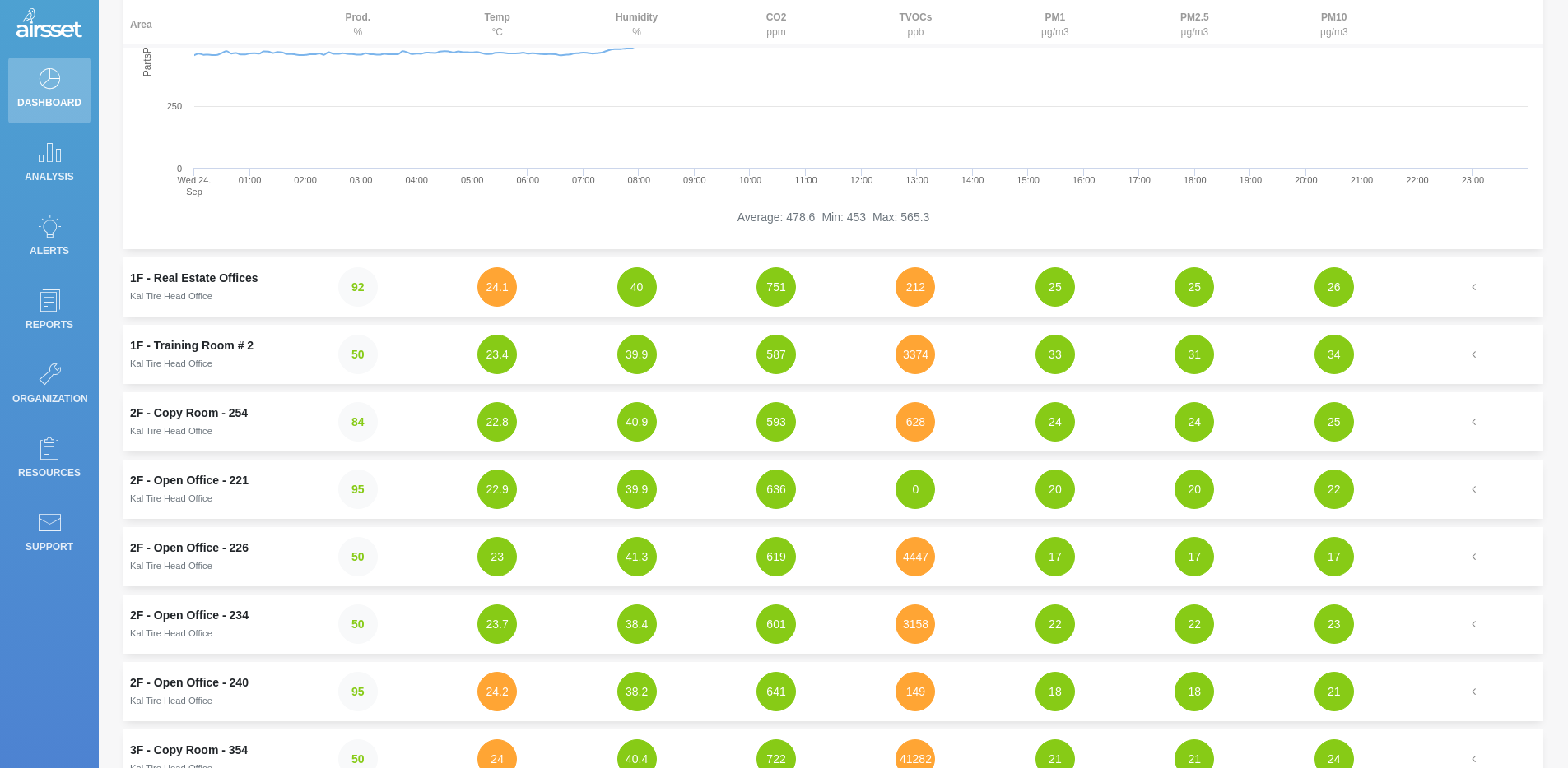
scroll to position [465, 0]
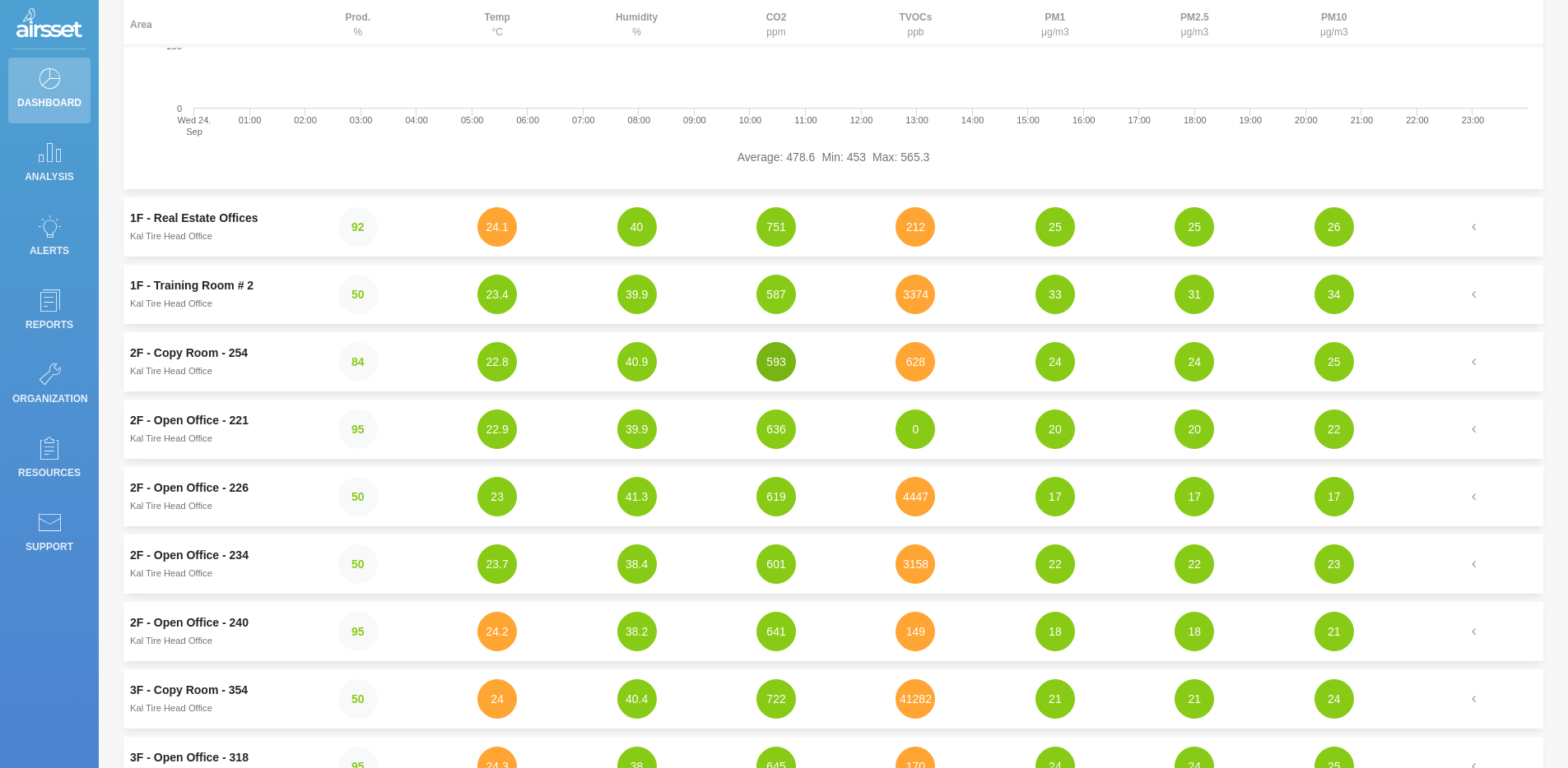
click at [771, 370] on button "593" at bounding box center [775, 362] width 40 height 40
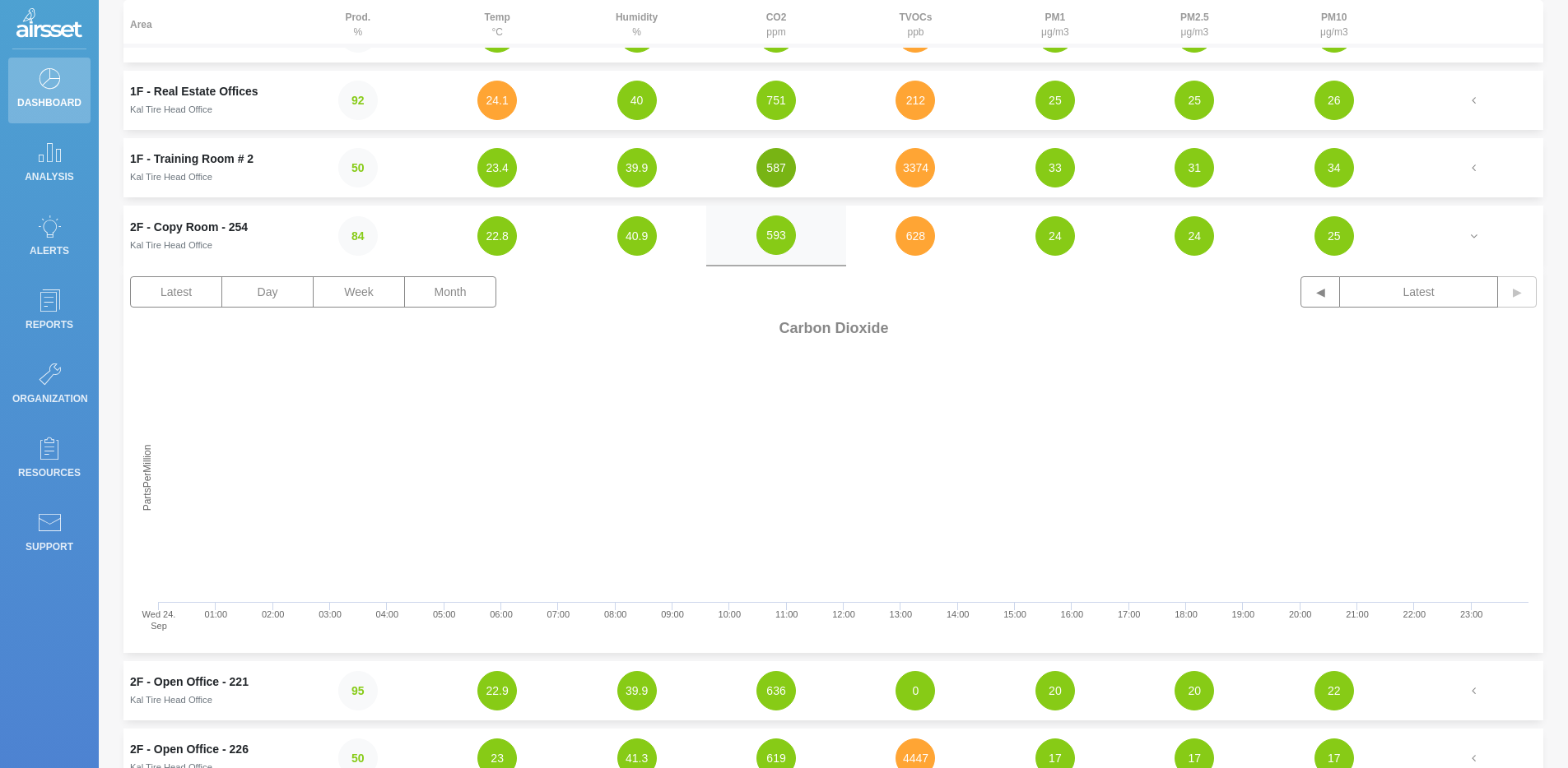
scroll to position [175, 0]
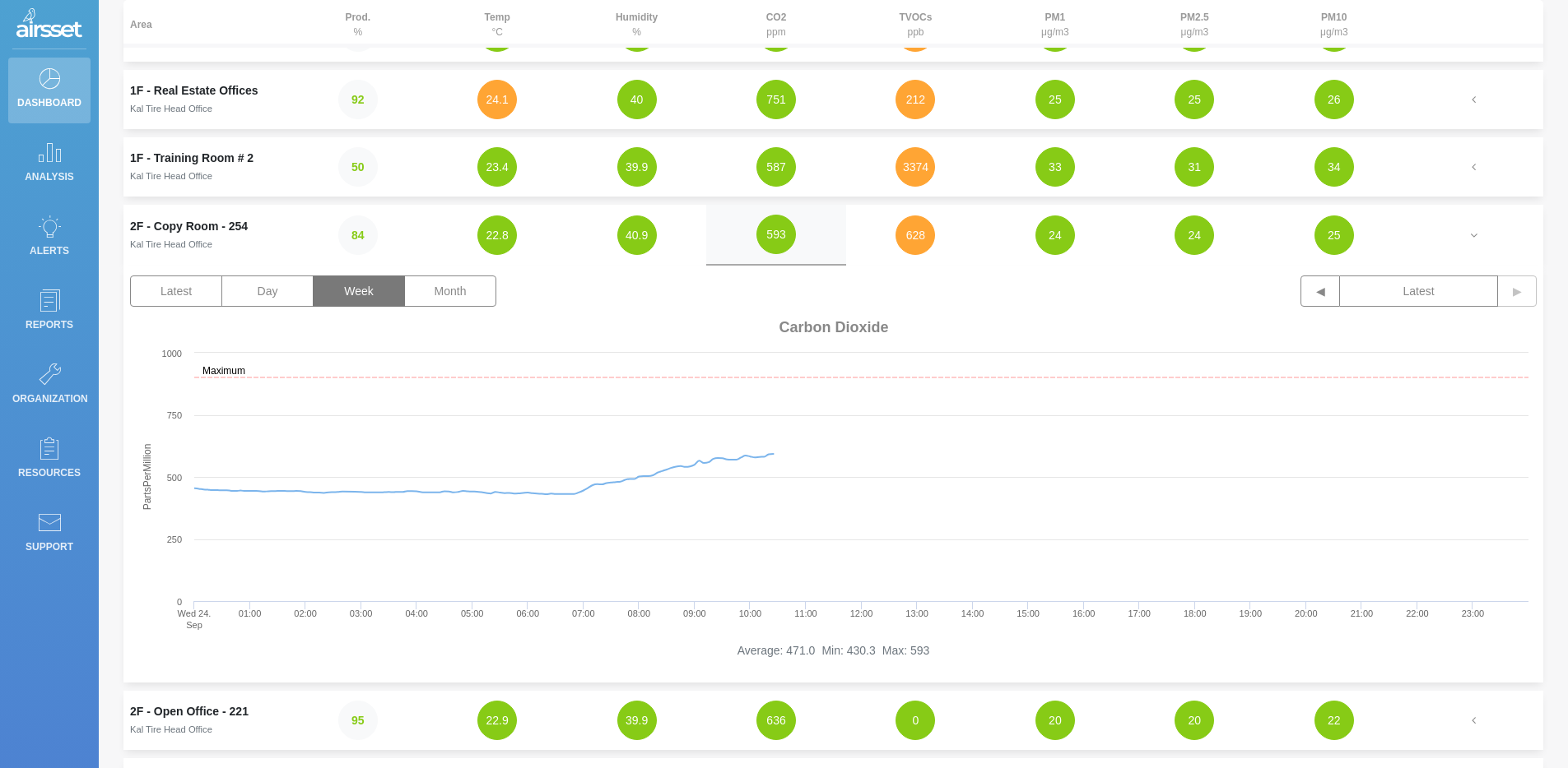
click at [363, 283] on button "Week" at bounding box center [358, 291] width 92 height 31
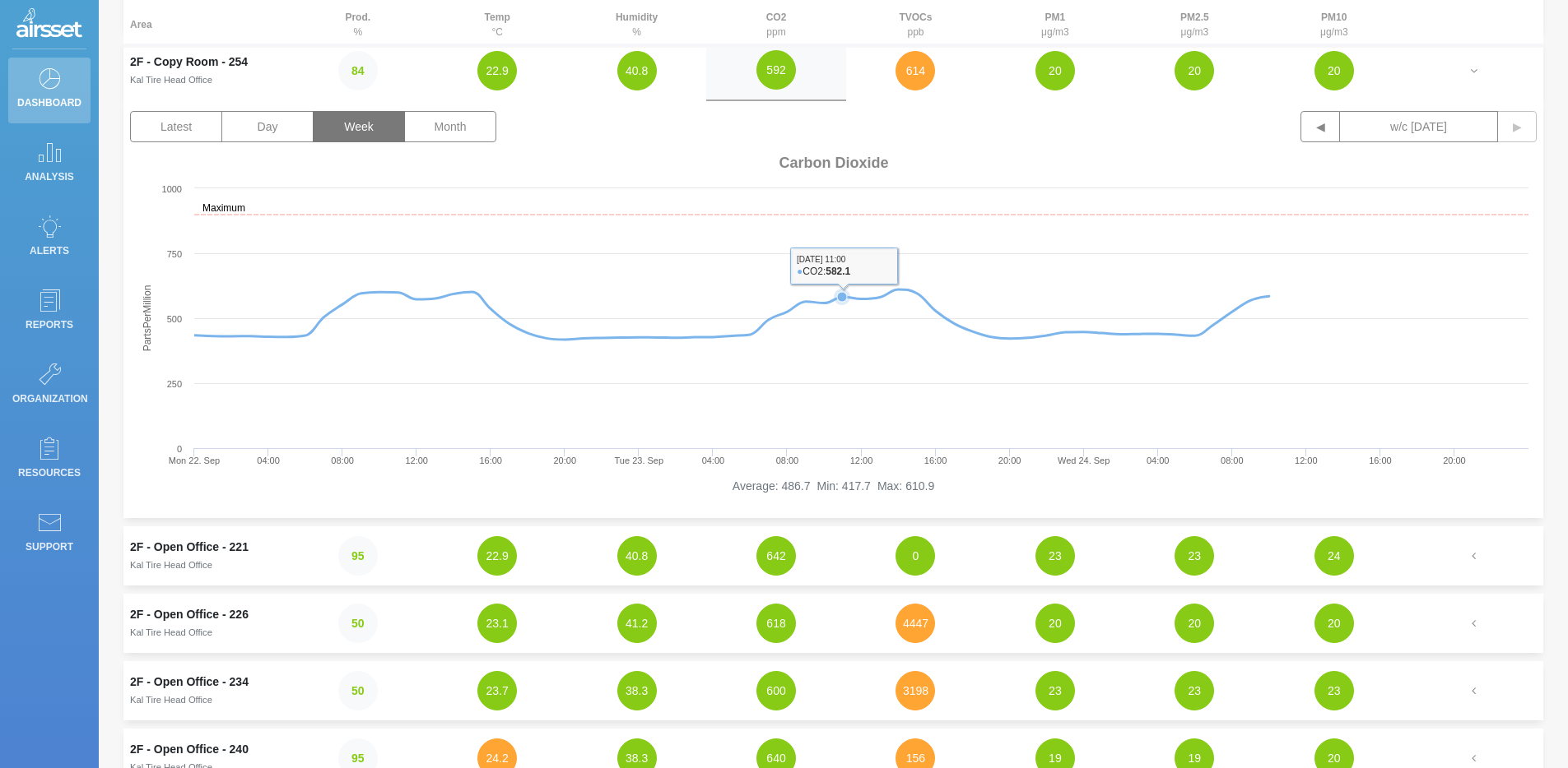
scroll to position [57, 0]
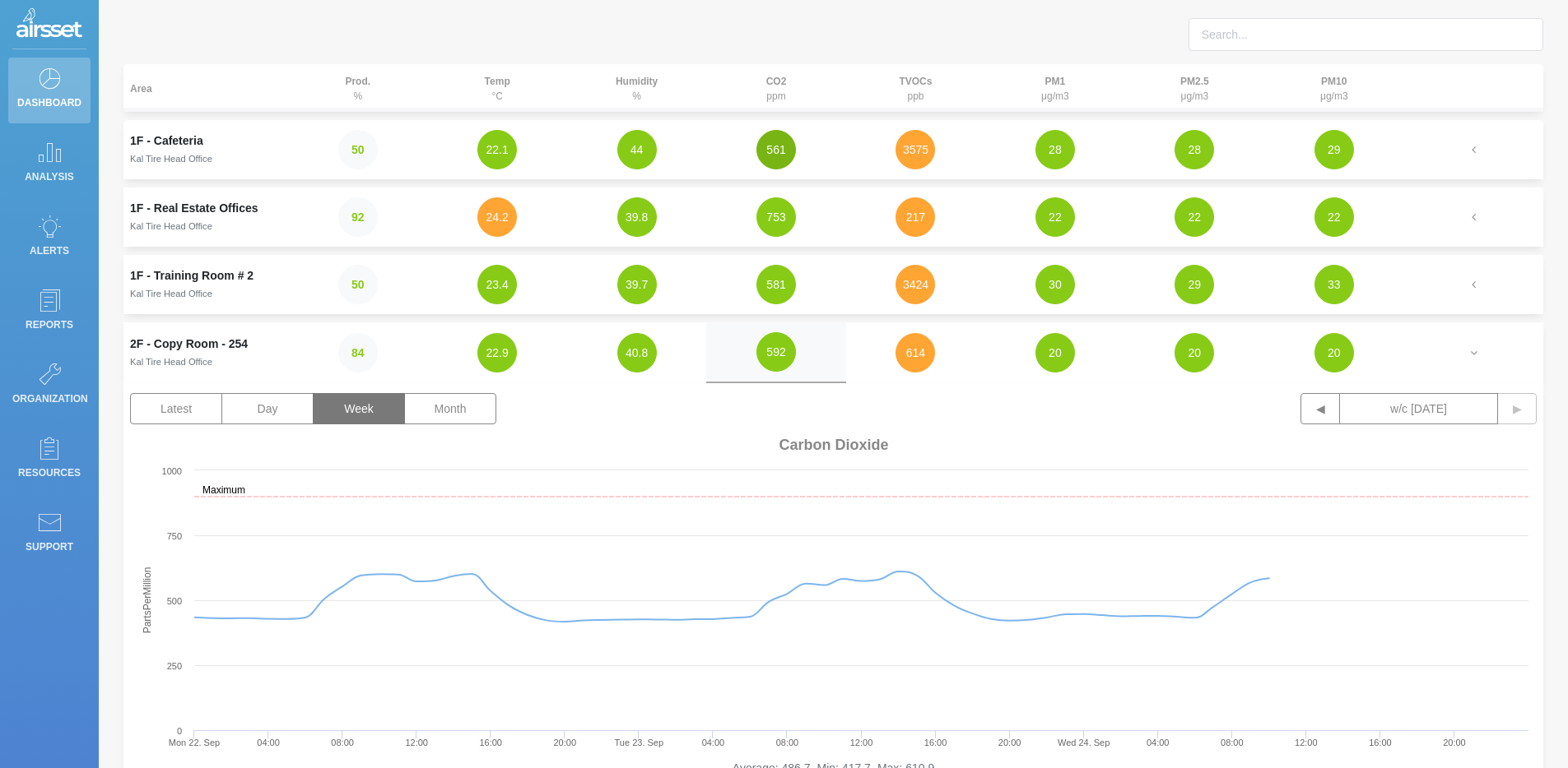
click at [777, 150] on button "561" at bounding box center [775, 149] width 40 height 40
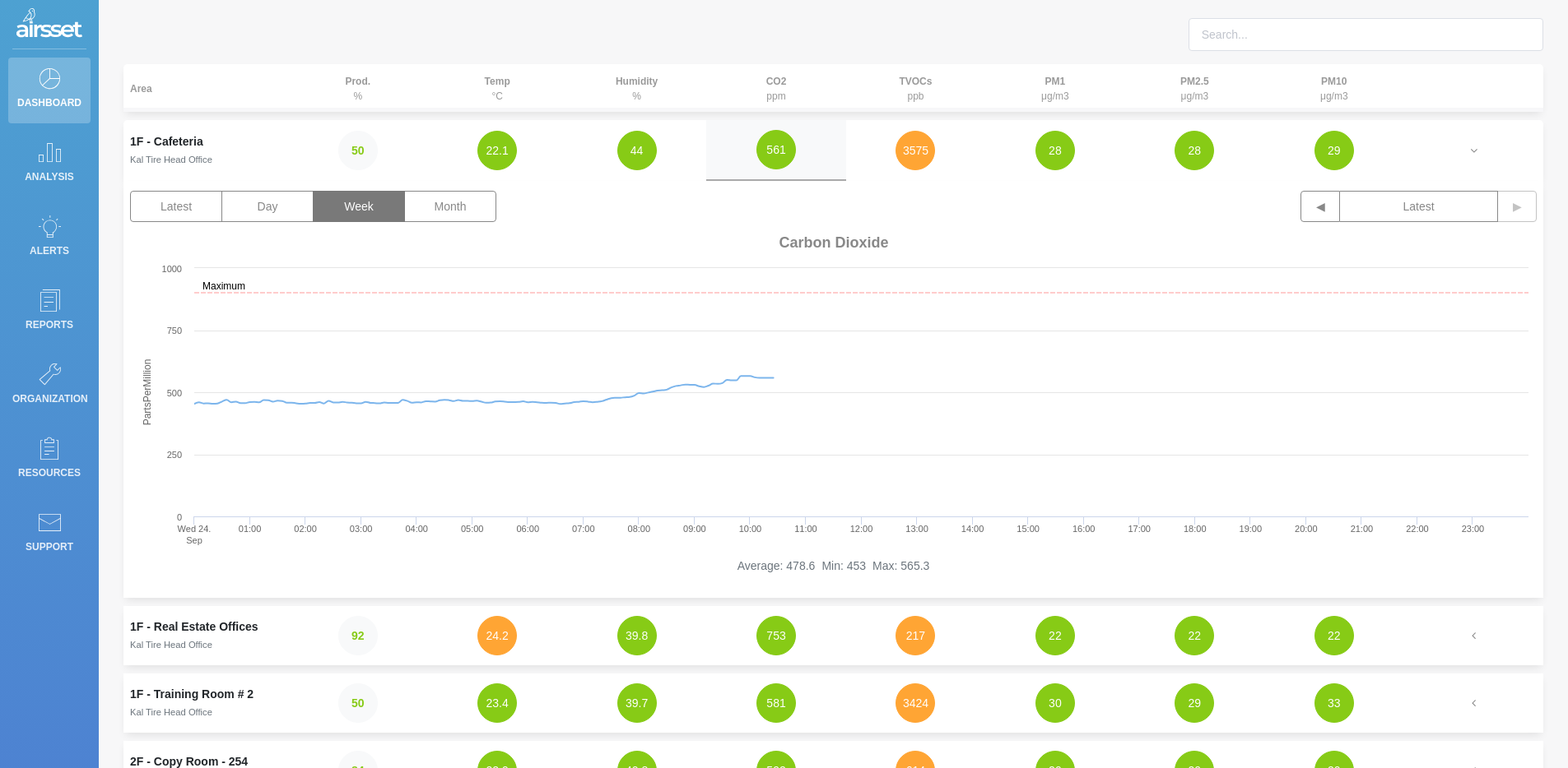
click at [381, 202] on button "Week" at bounding box center [358, 207] width 92 height 31
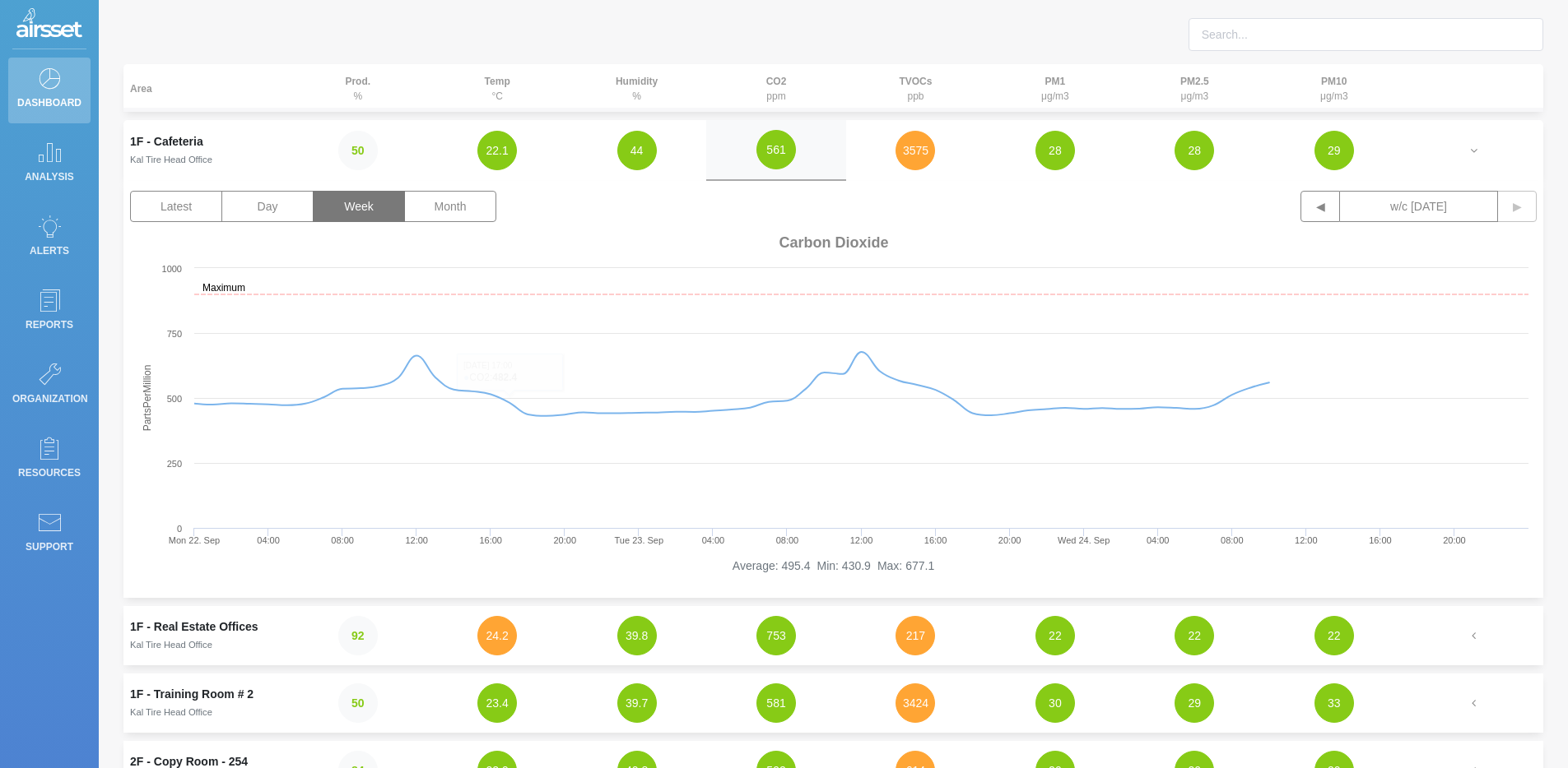
click at [899, 170] on td "3575" at bounding box center [915, 150] width 139 height 61
click at [906, 163] on button "3575" at bounding box center [915, 150] width 40 height 40
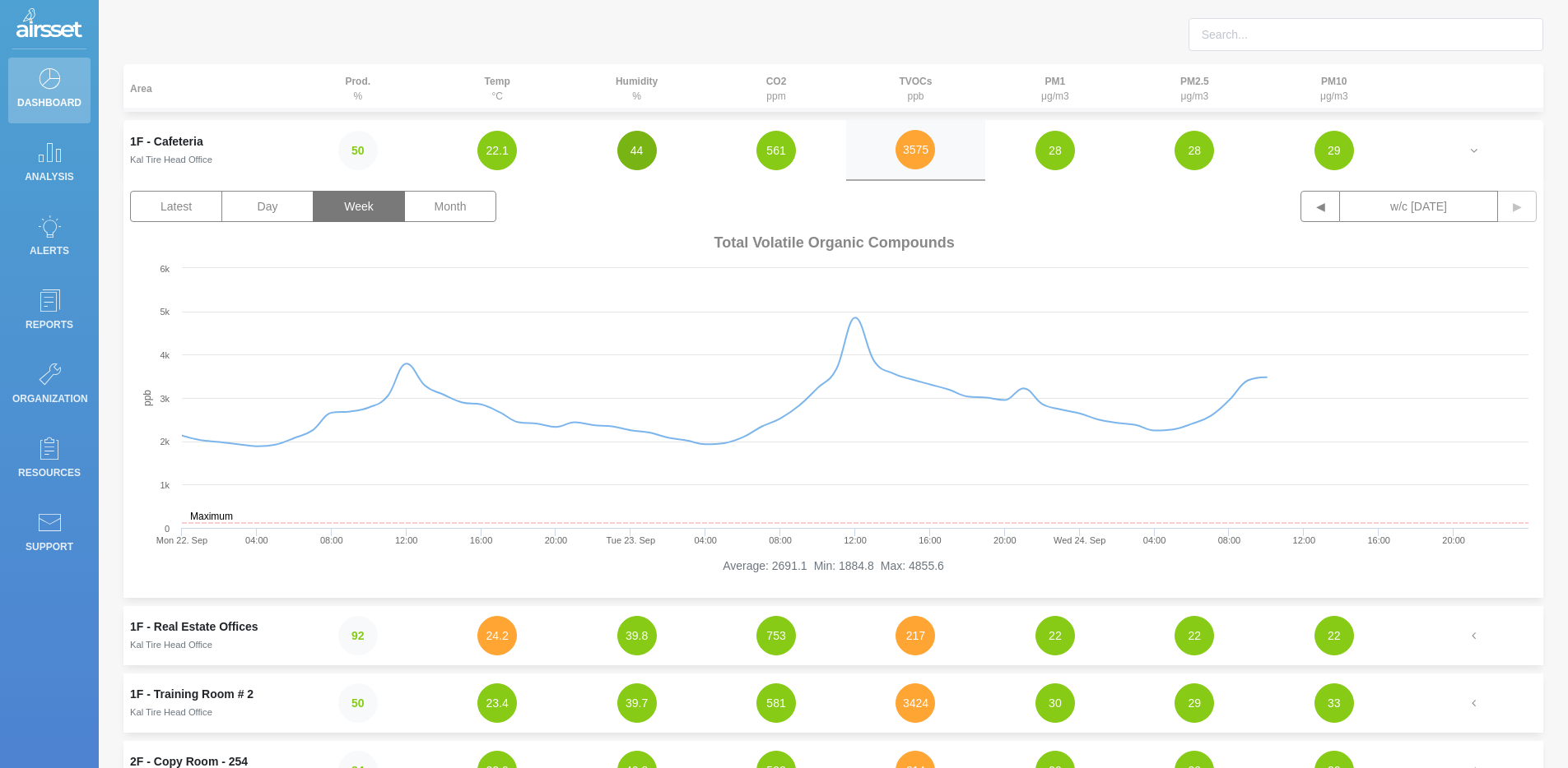
click at [633, 150] on button "44" at bounding box center [637, 150] width 40 height 40
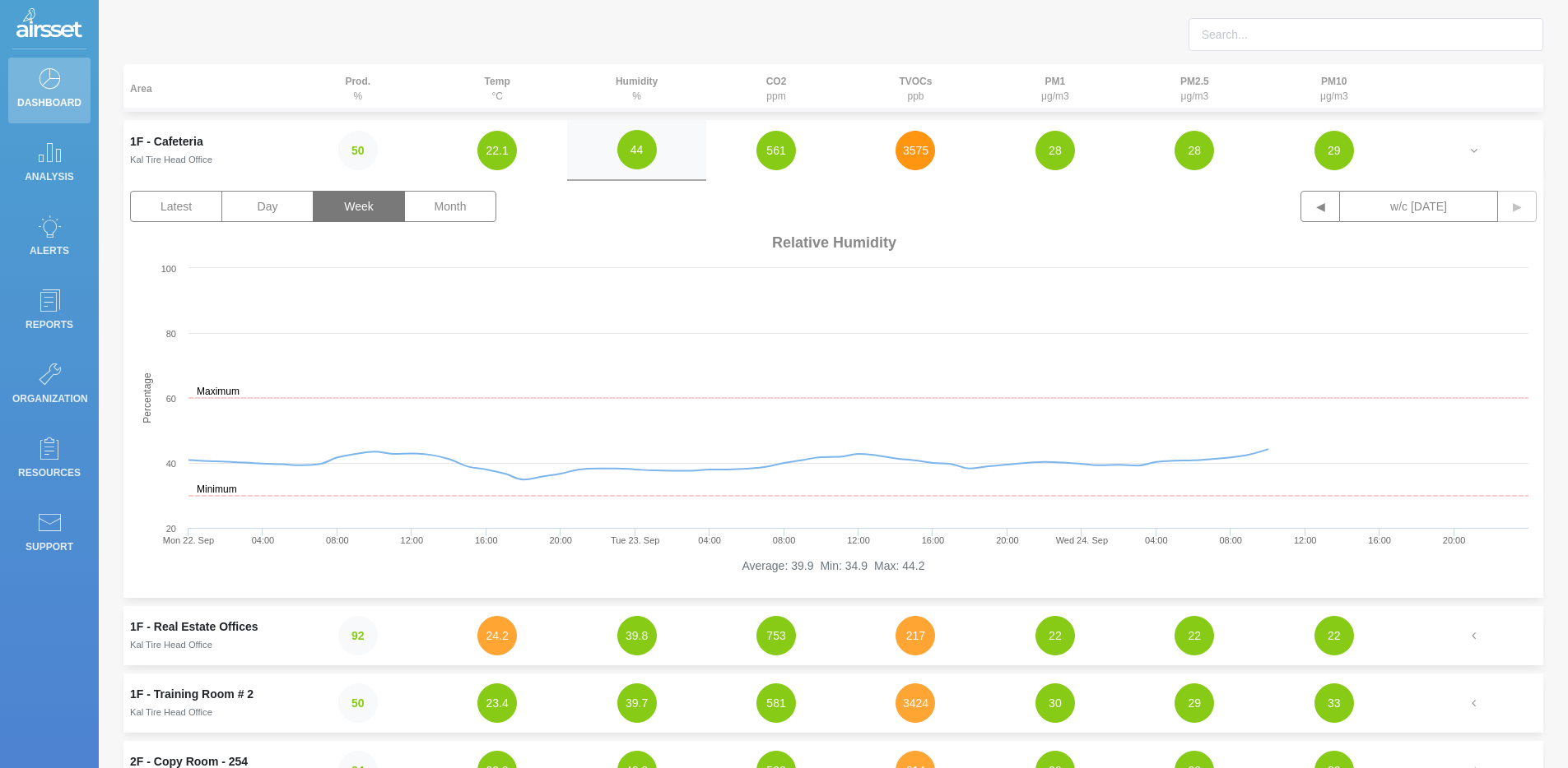
click at [914, 153] on button "3575" at bounding box center [915, 150] width 40 height 40
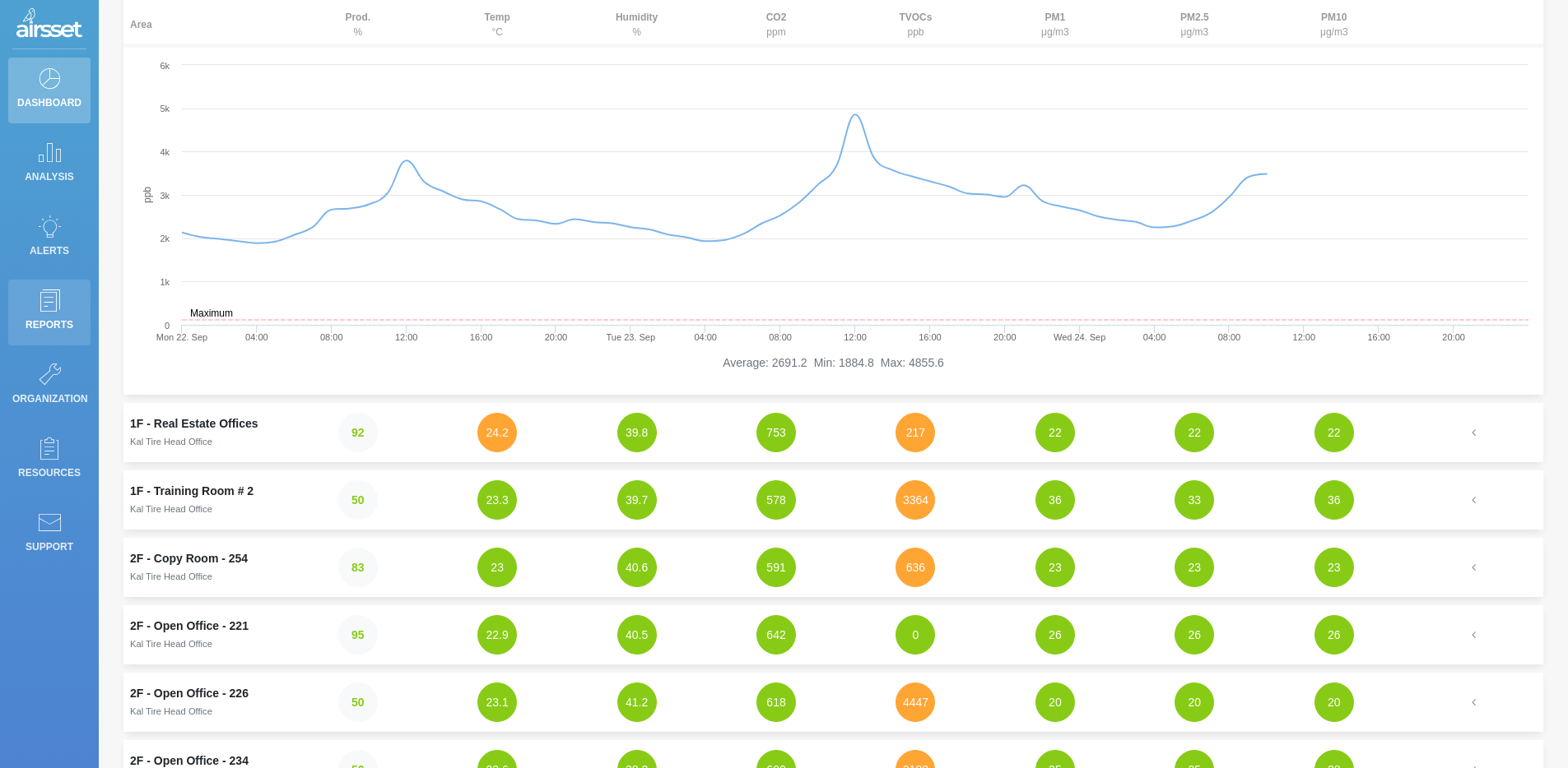
scroll to position [398, 0]
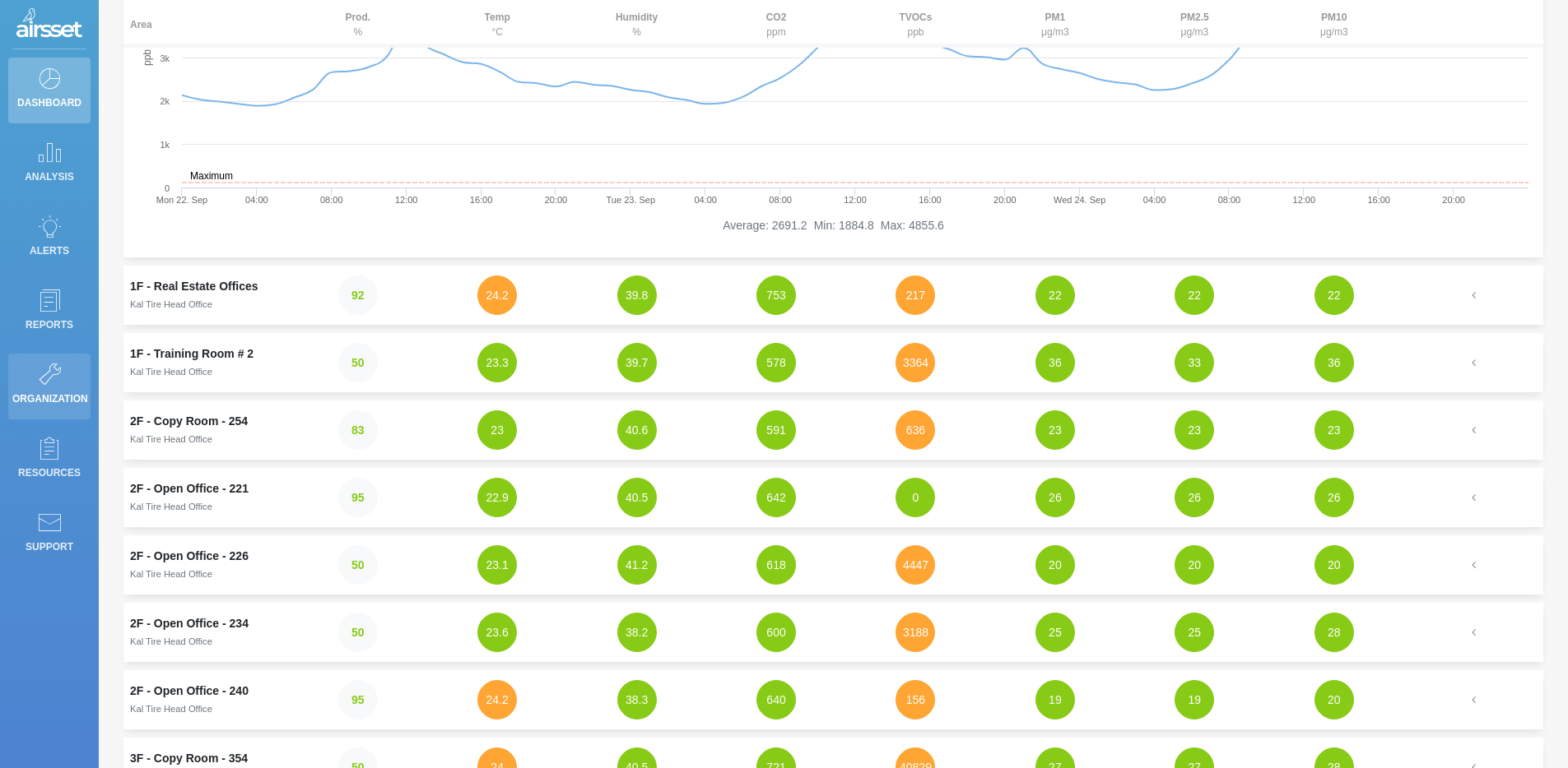
click at [48, 373] on icon at bounding box center [49, 374] width 24 height 23
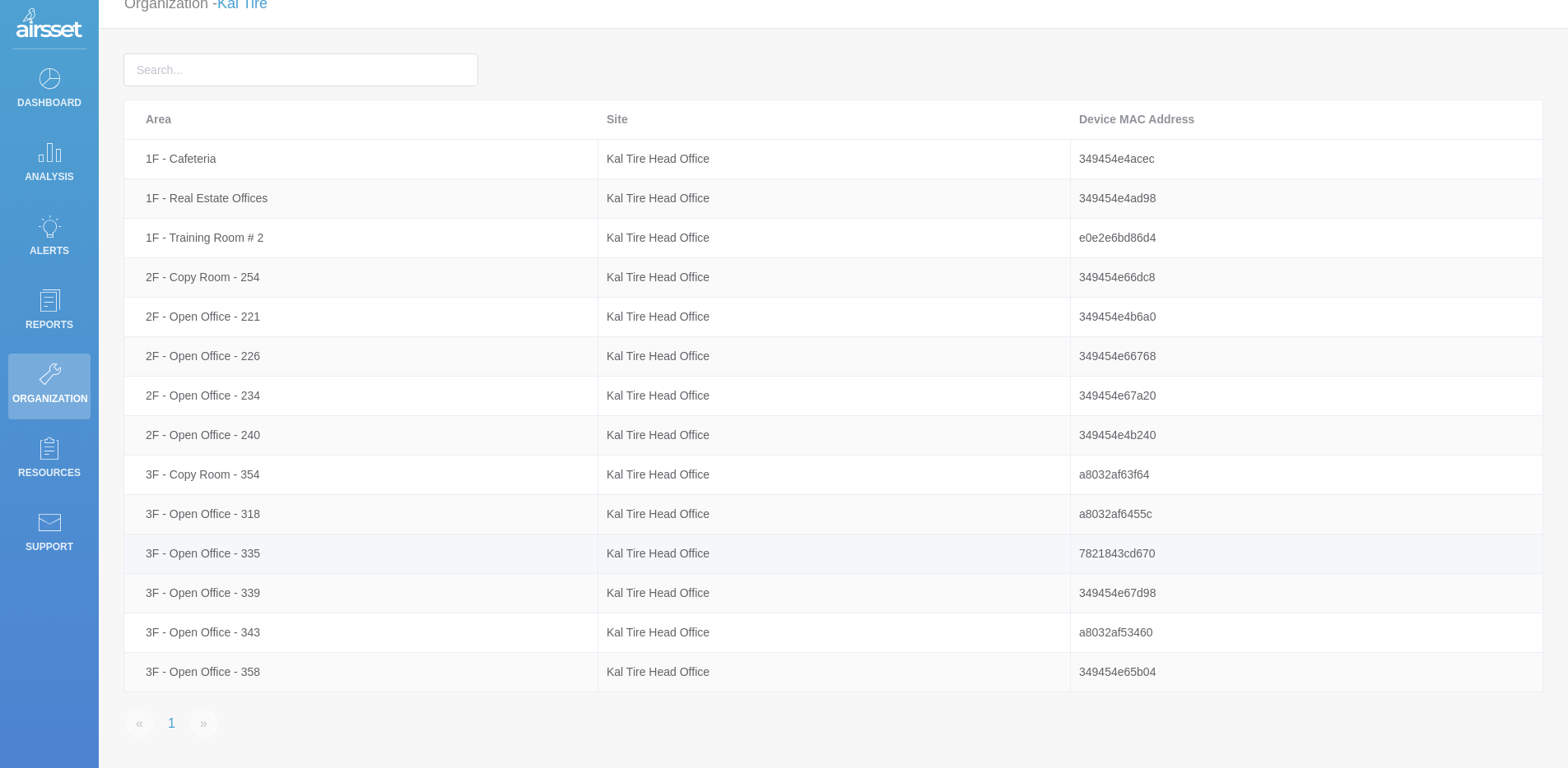
scroll to position [40, 0]
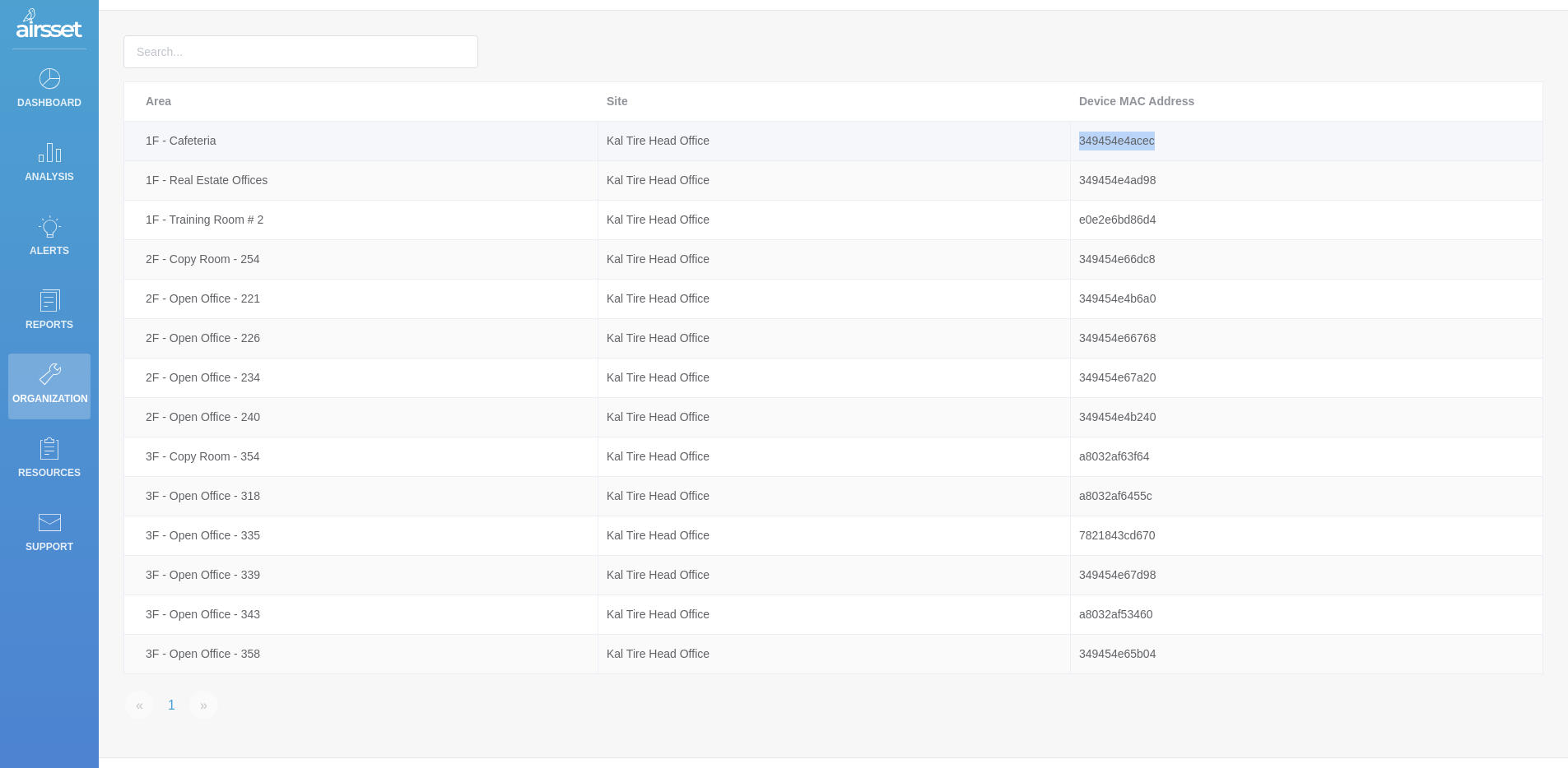
drag, startPoint x: 1080, startPoint y: 144, endPoint x: 1176, endPoint y: 138, distance: 96.2
click at [1176, 138] on div "349454e4acec" at bounding box center [1306, 142] width 472 height 19
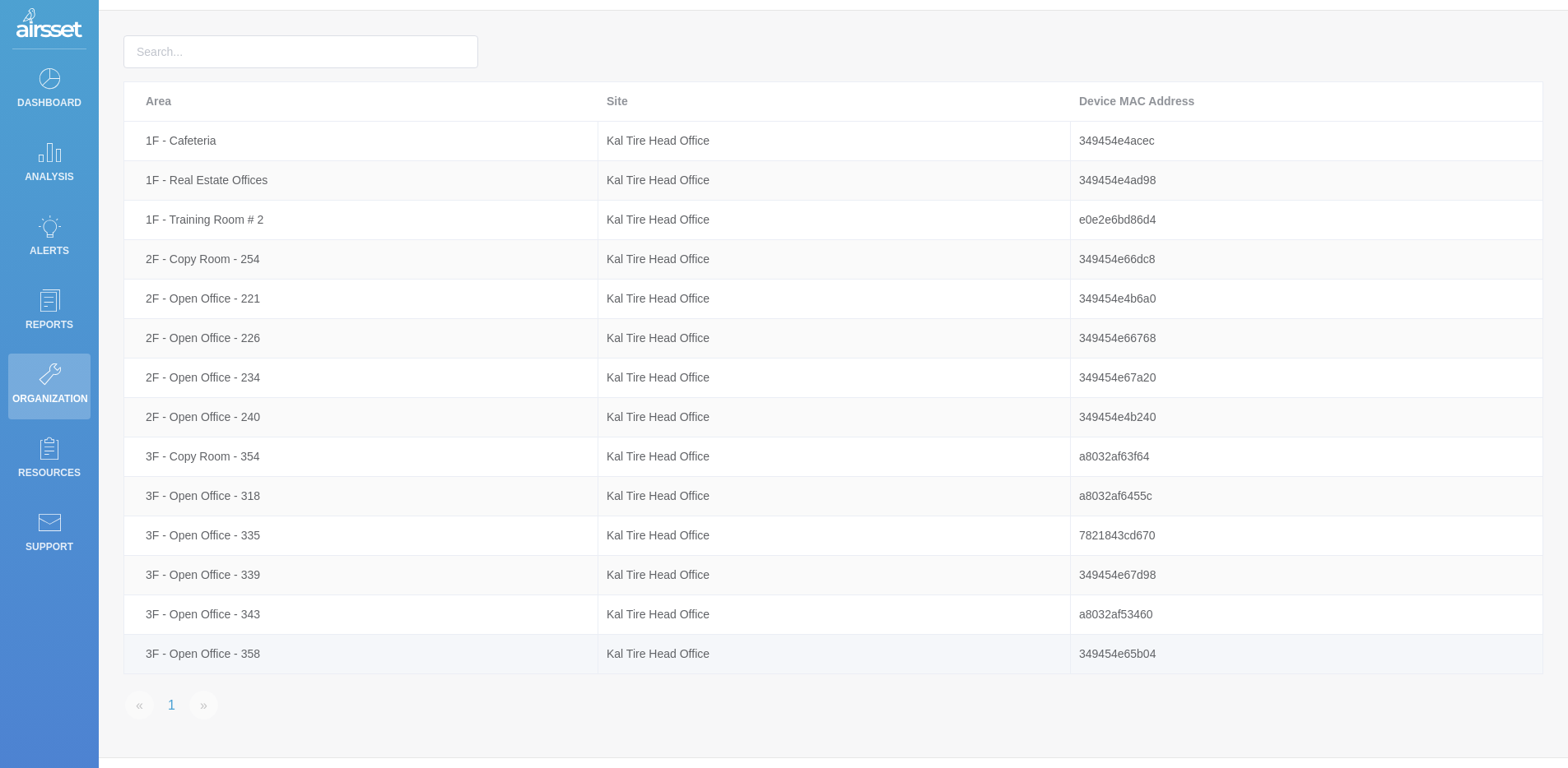
drag, startPoint x: 1205, startPoint y: 659, endPoint x: 1194, endPoint y: 658, distance: 11.0
click at [1194, 658] on div "349454e65b04" at bounding box center [1306, 655] width 472 height 19
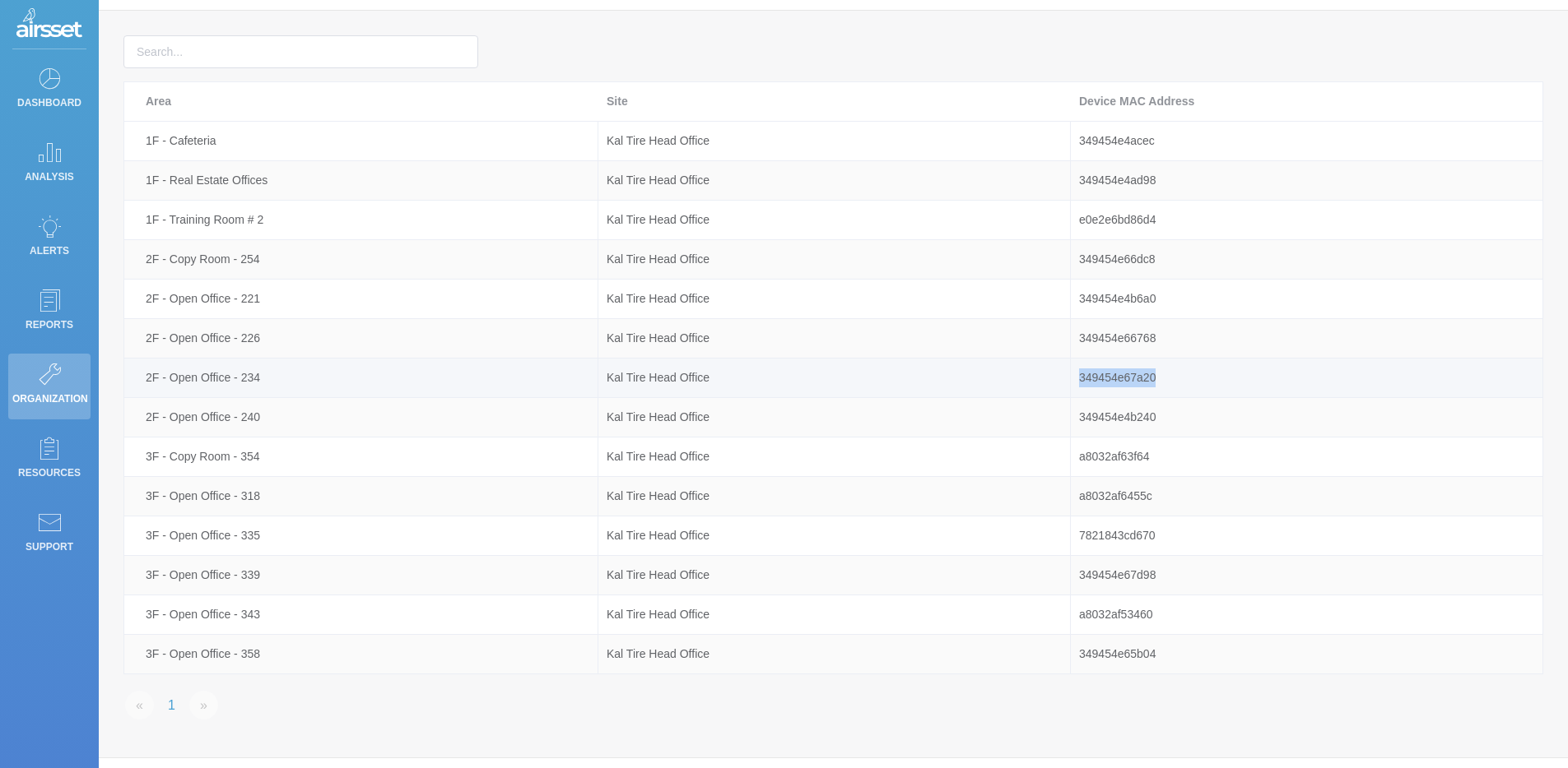
drag, startPoint x: 1183, startPoint y: 375, endPoint x: 1076, endPoint y: 379, distance: 107.1
click at [1076, 379] on div "349454e67a20" at bounding box center [1306, 378] width 472 height 19
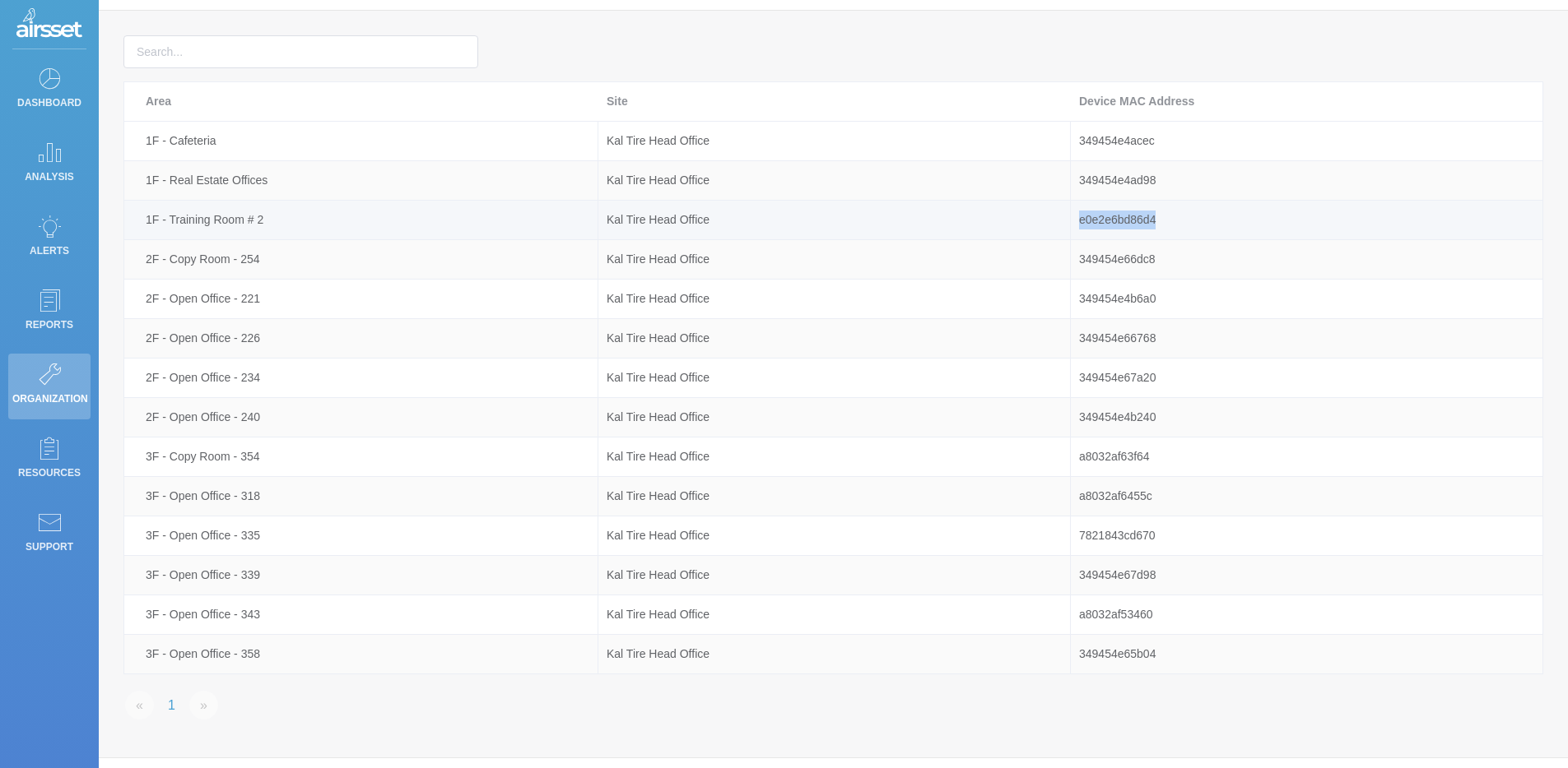
drag, startPoint x: 1157, startPoint y: 215, endPoint x: 1042, endPoint y: 226, distance: 115.5
click at [1042, 226] on tr "1F - Training Room # 2 Kal Tire Head Office e0e2e6bd86d4" at bounding box center [833, 220] width 1419 height 40
drag, startPoint x: 278, startPoint y: 219, endPoint x: 135, endPoint y: 220, distance: 143.0
click at [135, 220] on td "1F - Training Room # 2" at bounding box center [361, 220] width 474 height 40
drag, startPoint x: 1161, startPoint y: 218, endPoint x: 1247, endPoint y: 219, distance: 86.0
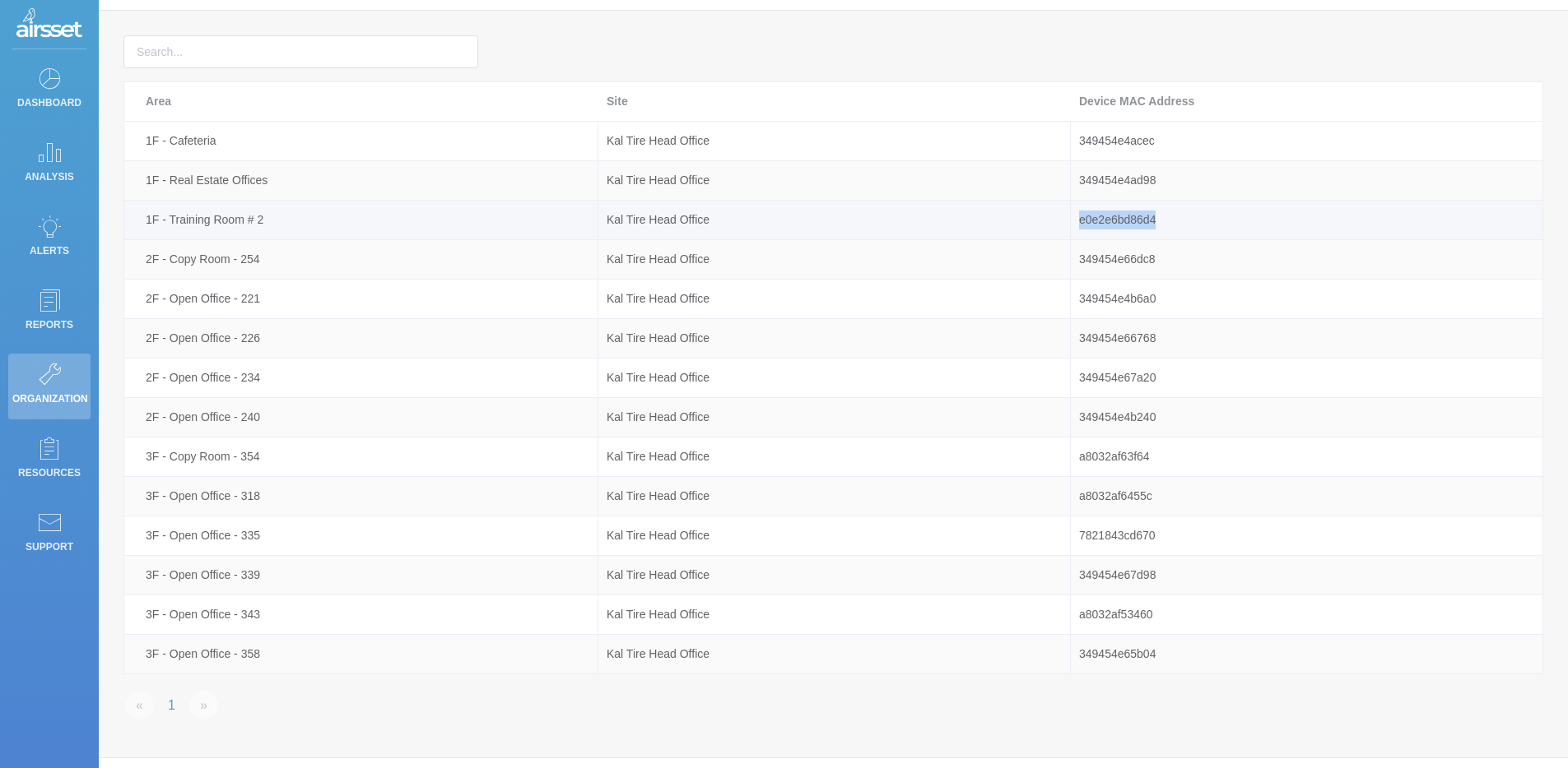
click at [1069, 216] on tr "1F - Training Room # 2 Kal Tire Head Office e0e2e6bd86d4" at bounding box center [833, 220] width 1419 height 40
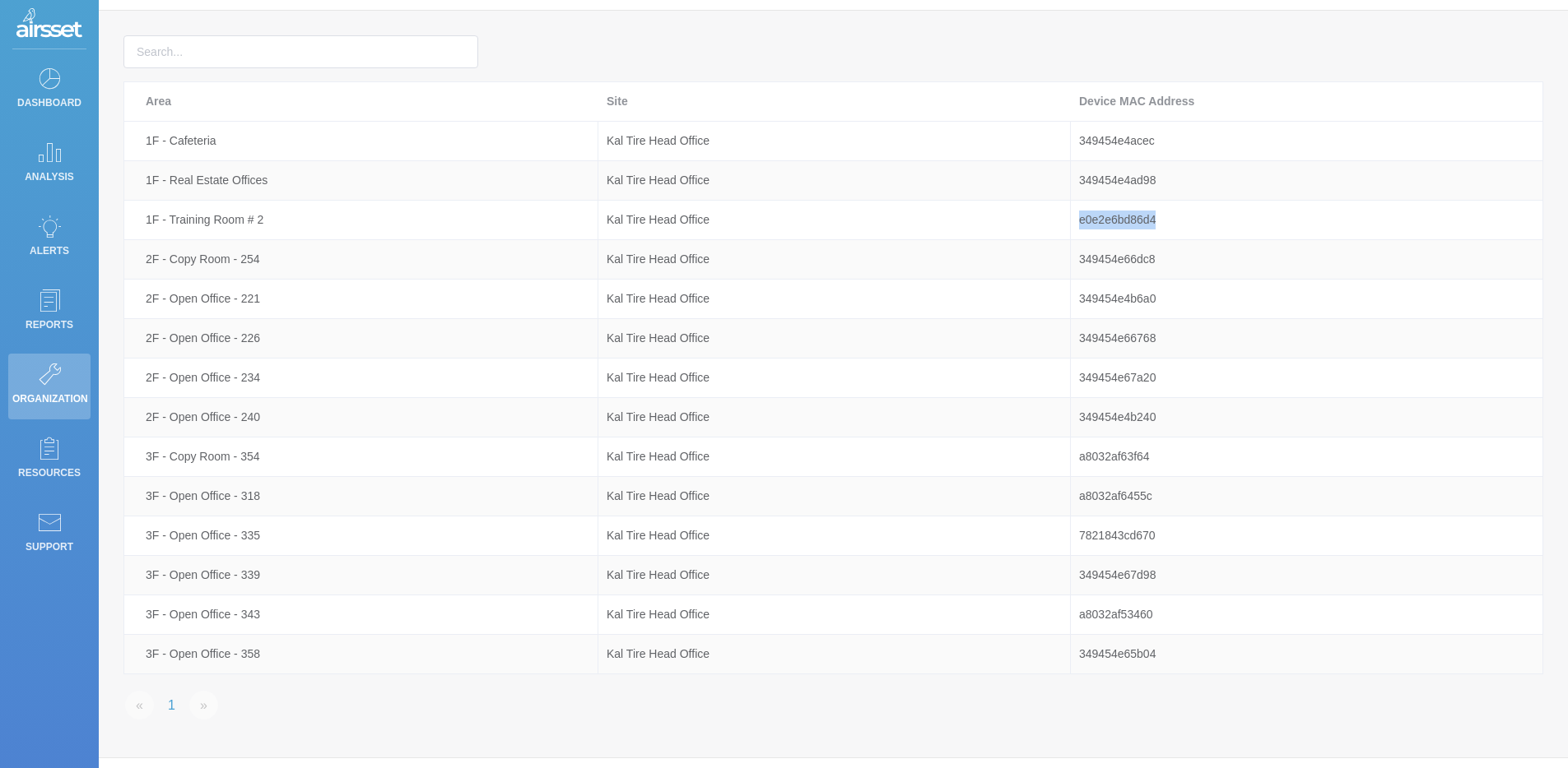
click at [1114, 117] on th "Device MAC Address" at bounding box center [1306, 102] width 473 height 40
click at [1155, 245] on td "349454e66dc8" at bounding box center [1306, 260] width 473 height 40
click at [45, 80] on icon at bounding box center [49, 79] width 24 height 23
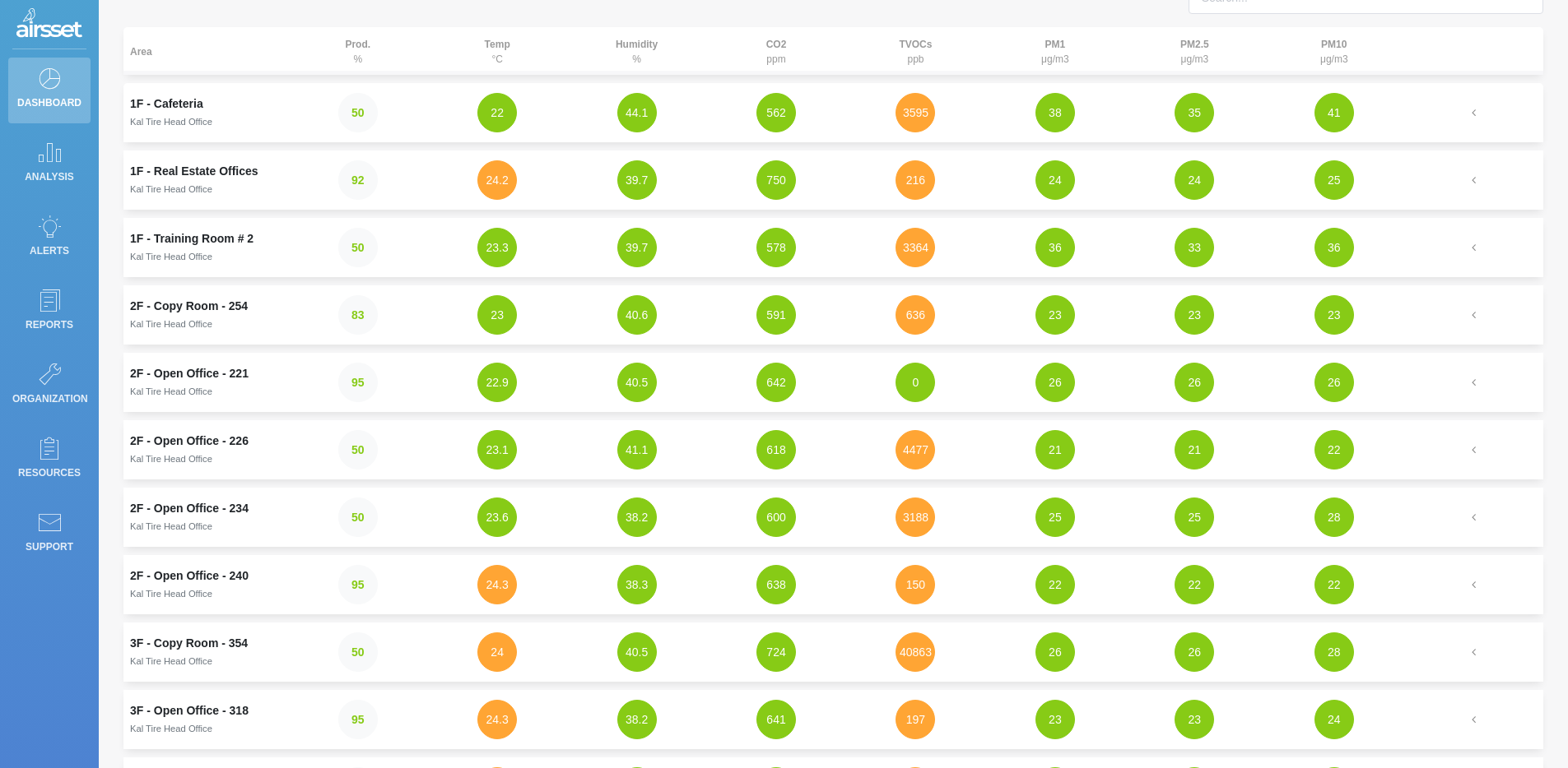
scroll to position [95, 0]
click at [922, 255] on button "3364" at bounding box center [915, 246] width 40 height 40
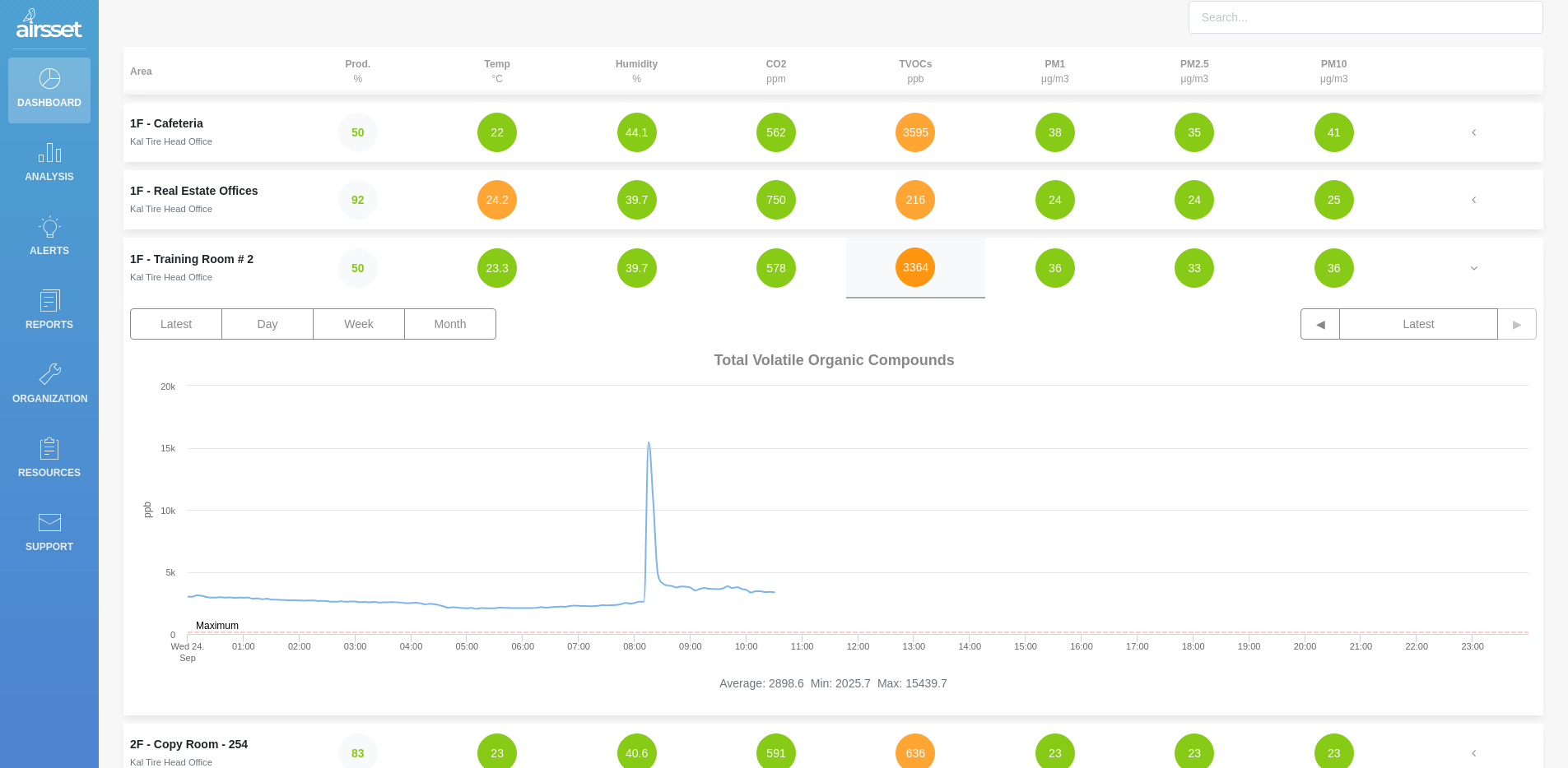
scroll to position [0, 0]
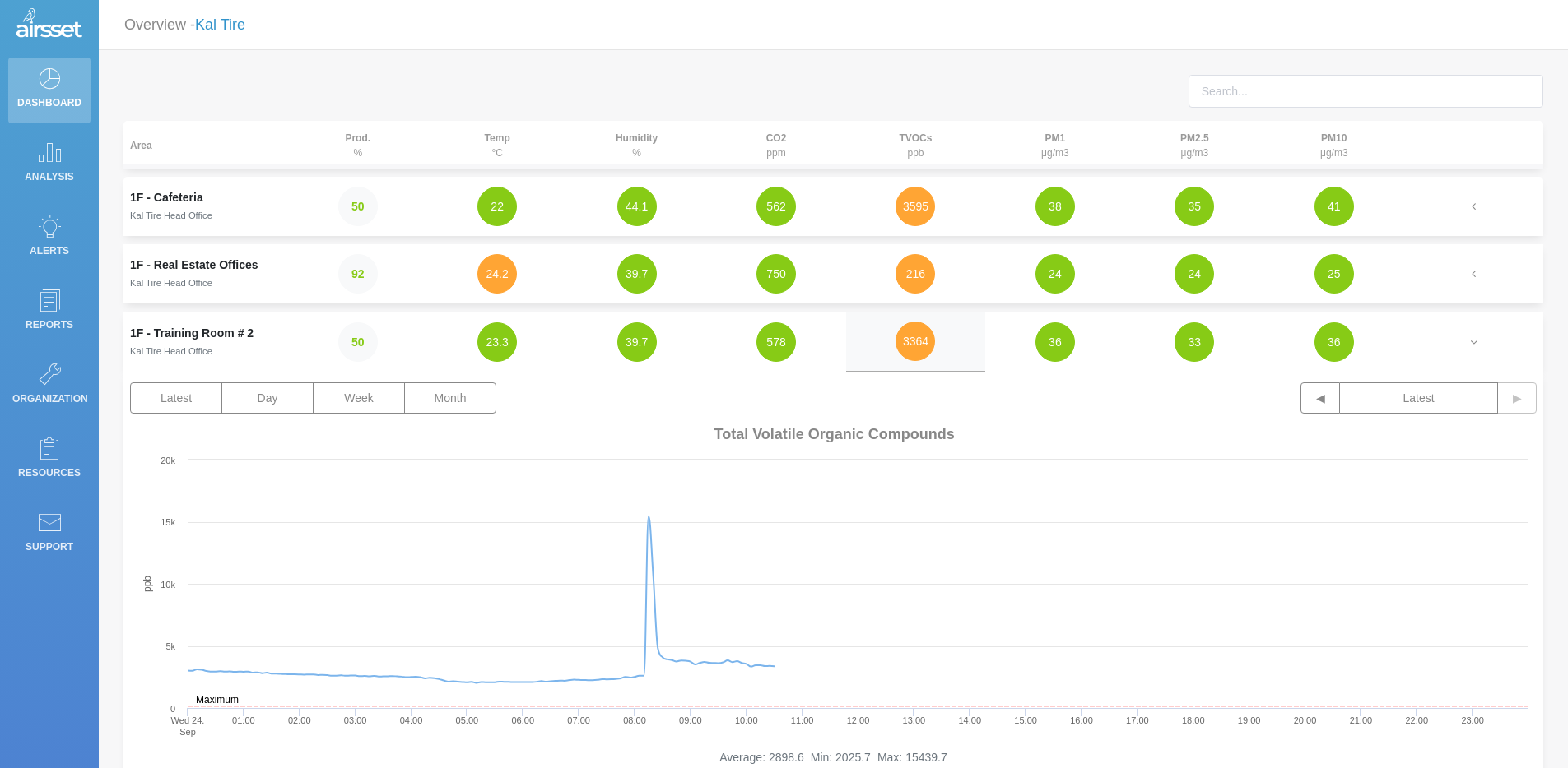
click at [234, 31] on link "Kal Tire" at bounding box center [220, 24] width 50 height 16
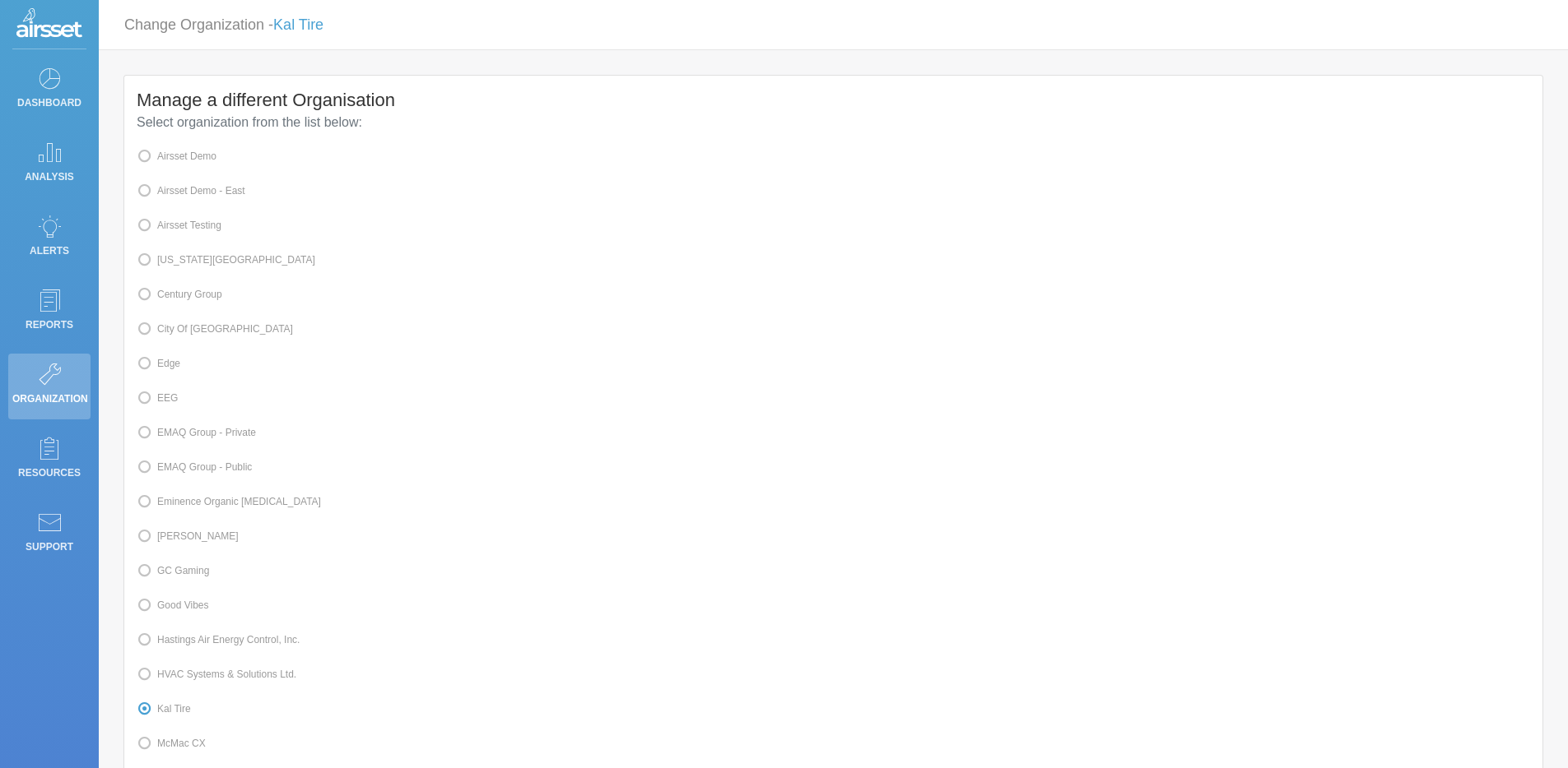
click at [157, 369] on span at bounding box center [157, 364] width 0 height 12
click at [168, 368] on input "Edge" at bounding box center [162, 362] width 11 height 11
radio input "true"
radio input "false"
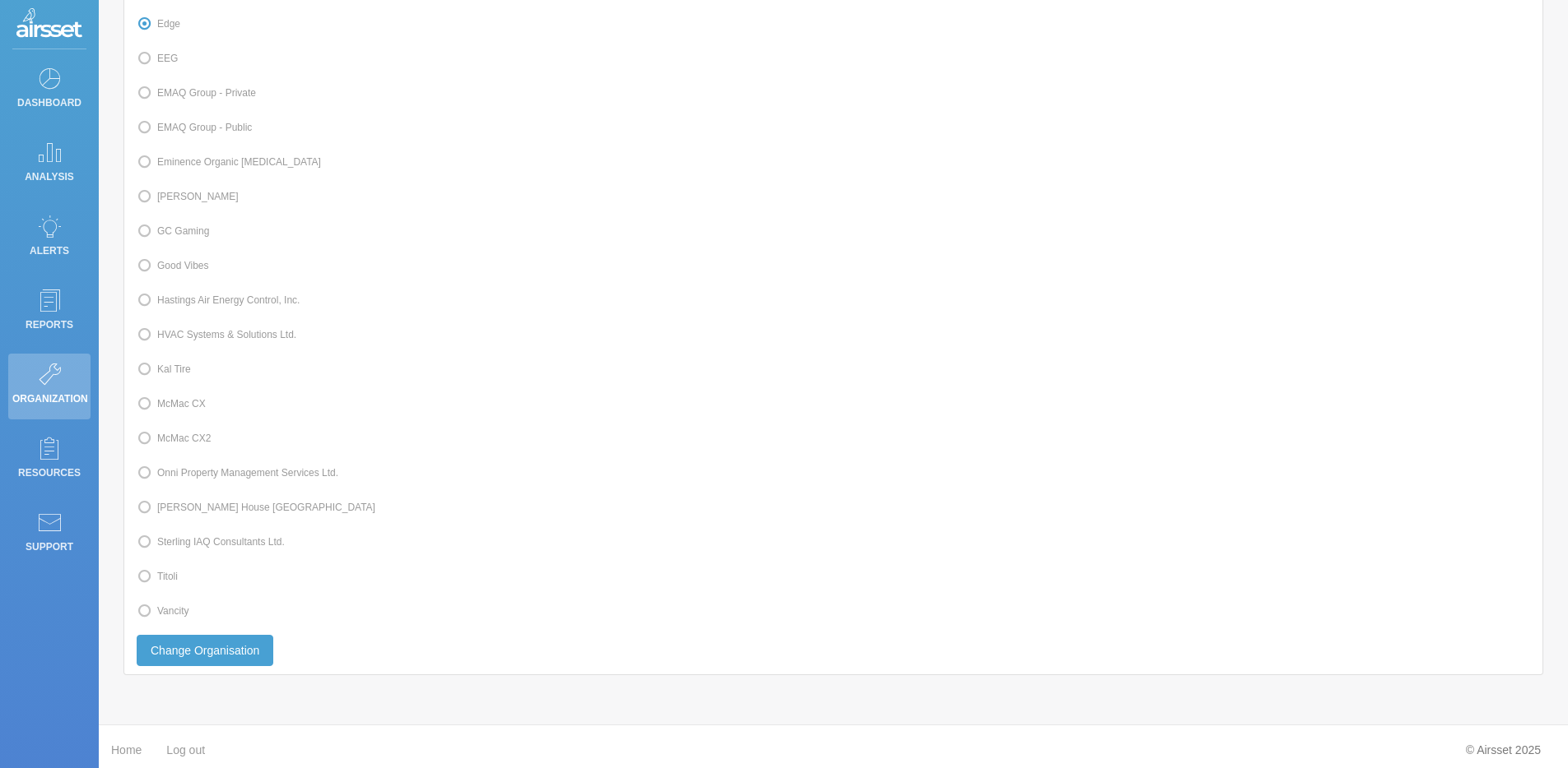
scroll to position [367, 0]
click at [207, 653] on button "Change Organisation" at bounding box center [205, 643] width 137 height 31
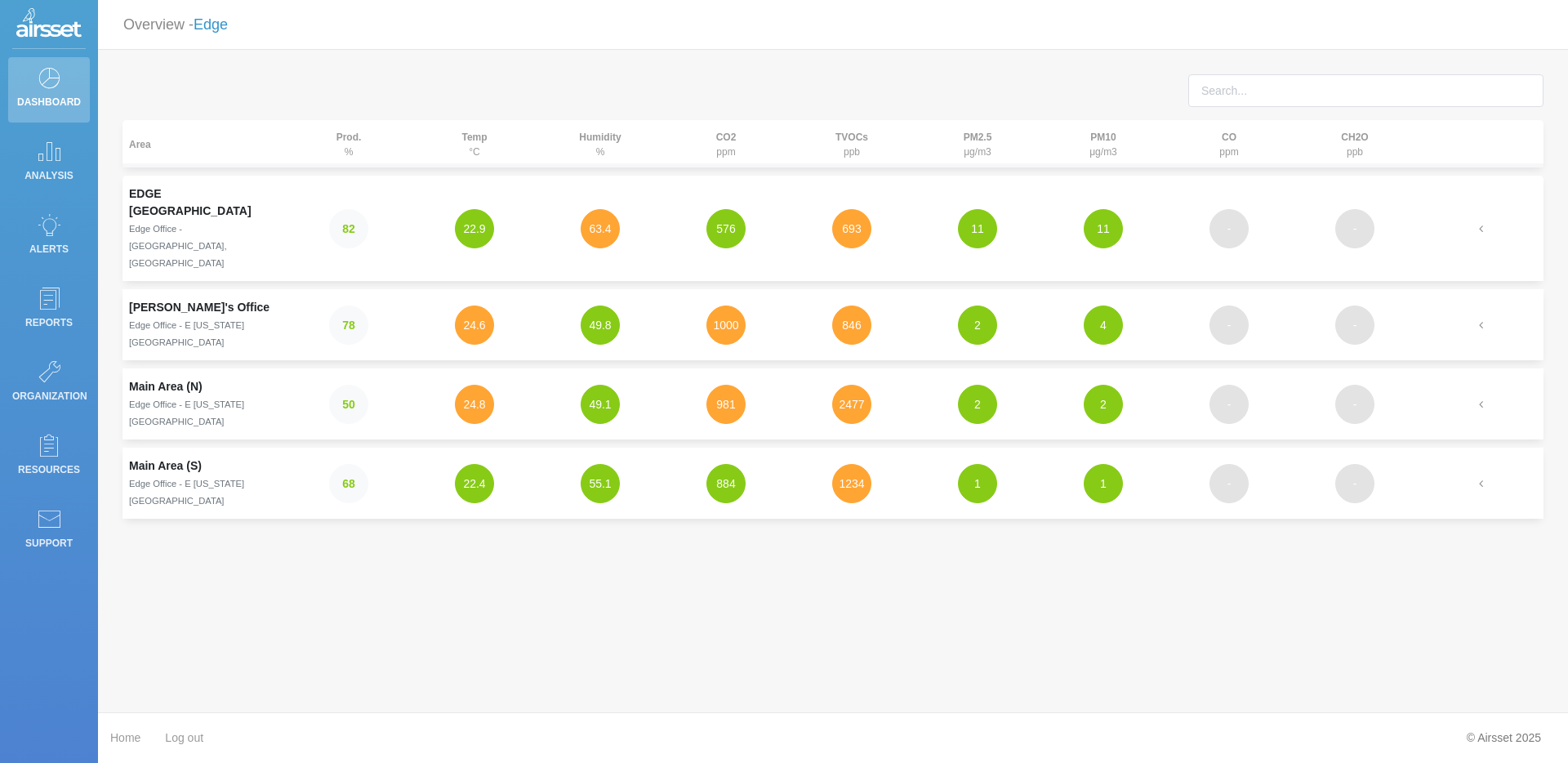
click at [220, 25] on link "Edge" at bounding box center [211, 24] width 35 height 16
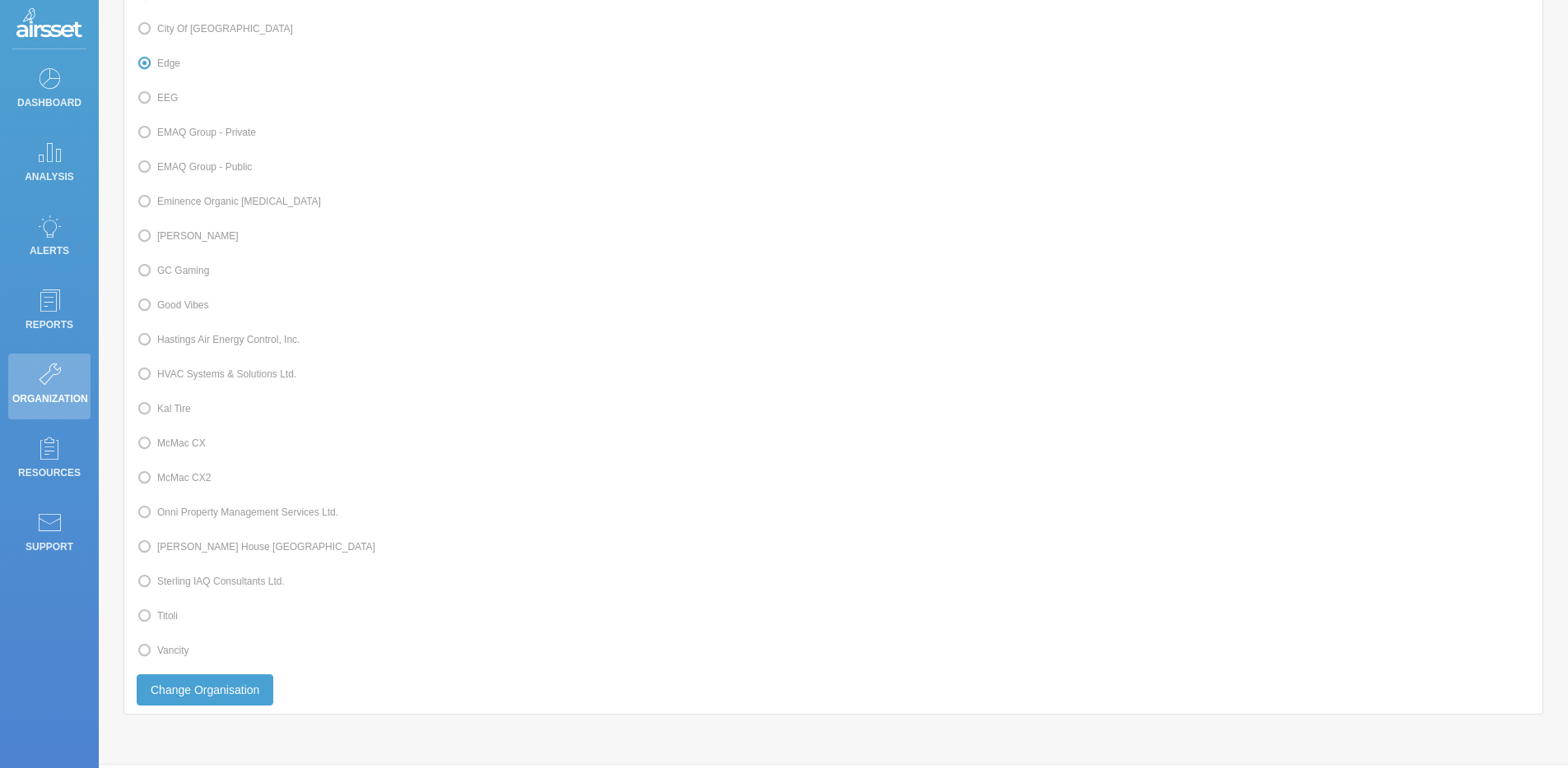
scroll to position [367, 0]
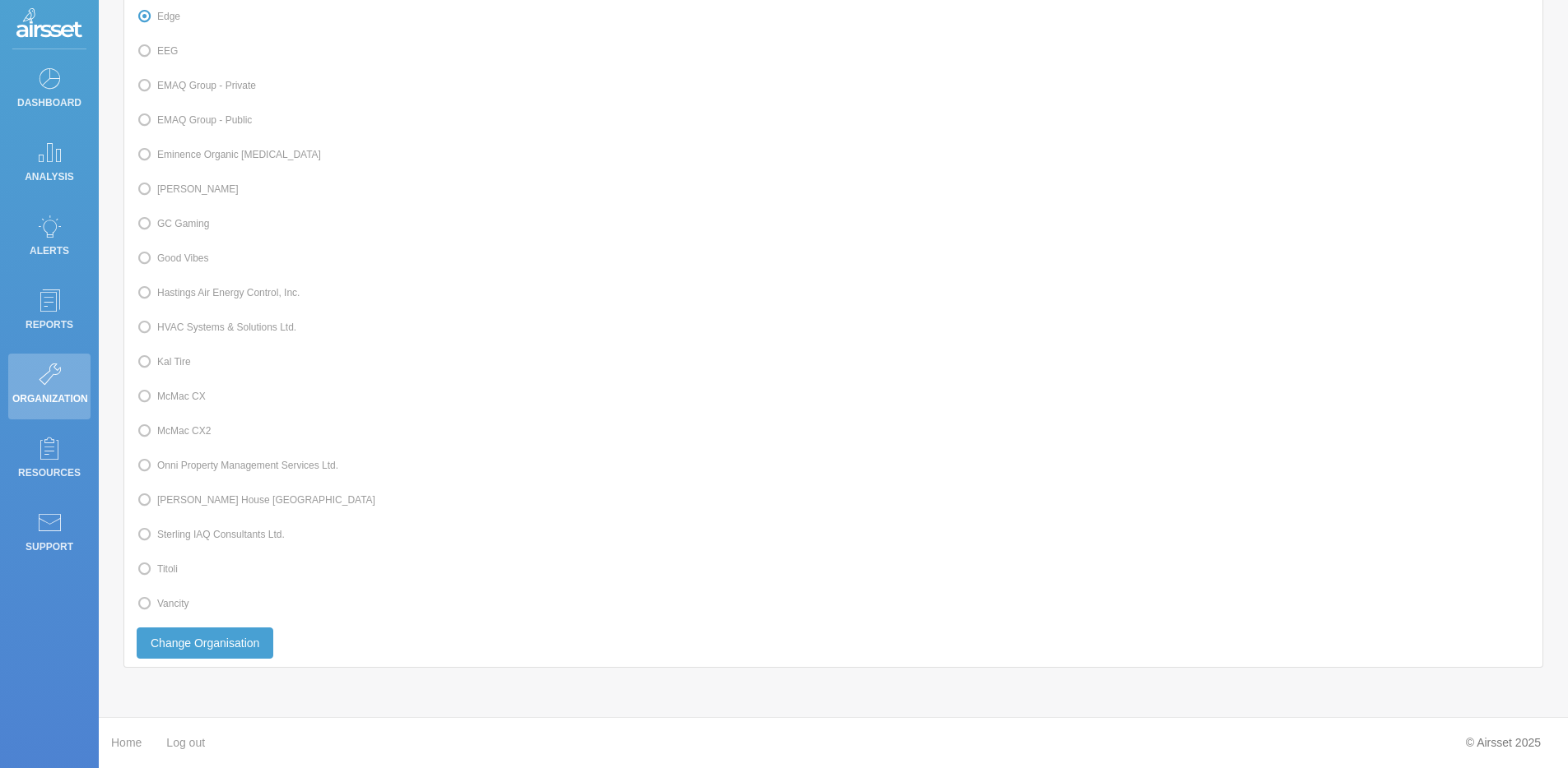
click at [182, 356] on label "Kal Tire" at bounding box center [164, 362] width 54 height 21
click at [168, 356] on input "Kal Tire" at bounding box center [162, 360] width 11 height 11
radio input "true"
radio input "false"
click at [209, 650] on button "Change Organisation" at bounding box center [205, 643] width 137 height 31
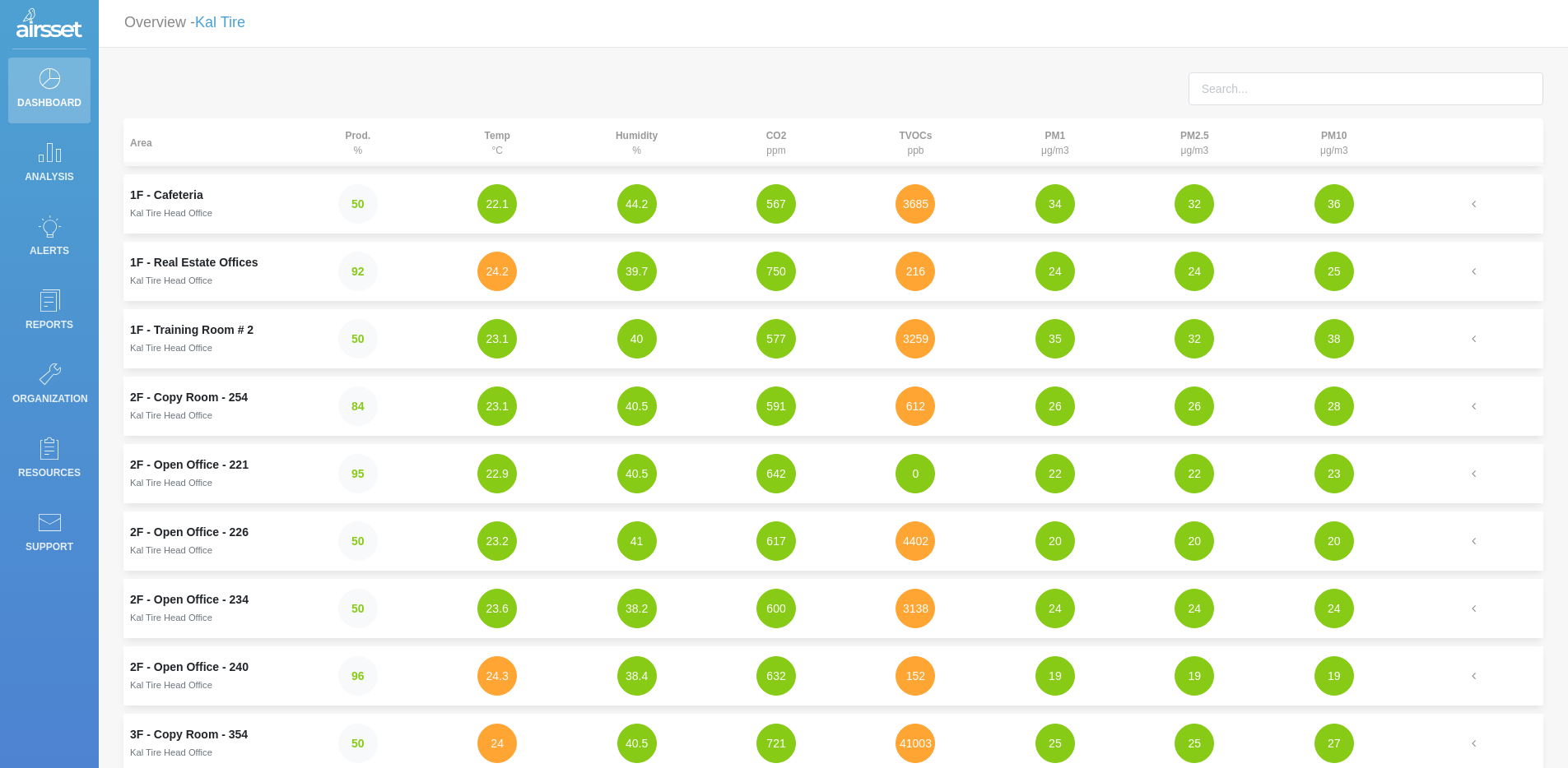
scroll to position [3, 0]
click at [918, 482] on button "0" at bounding box center [915, 472] width 40 height 40
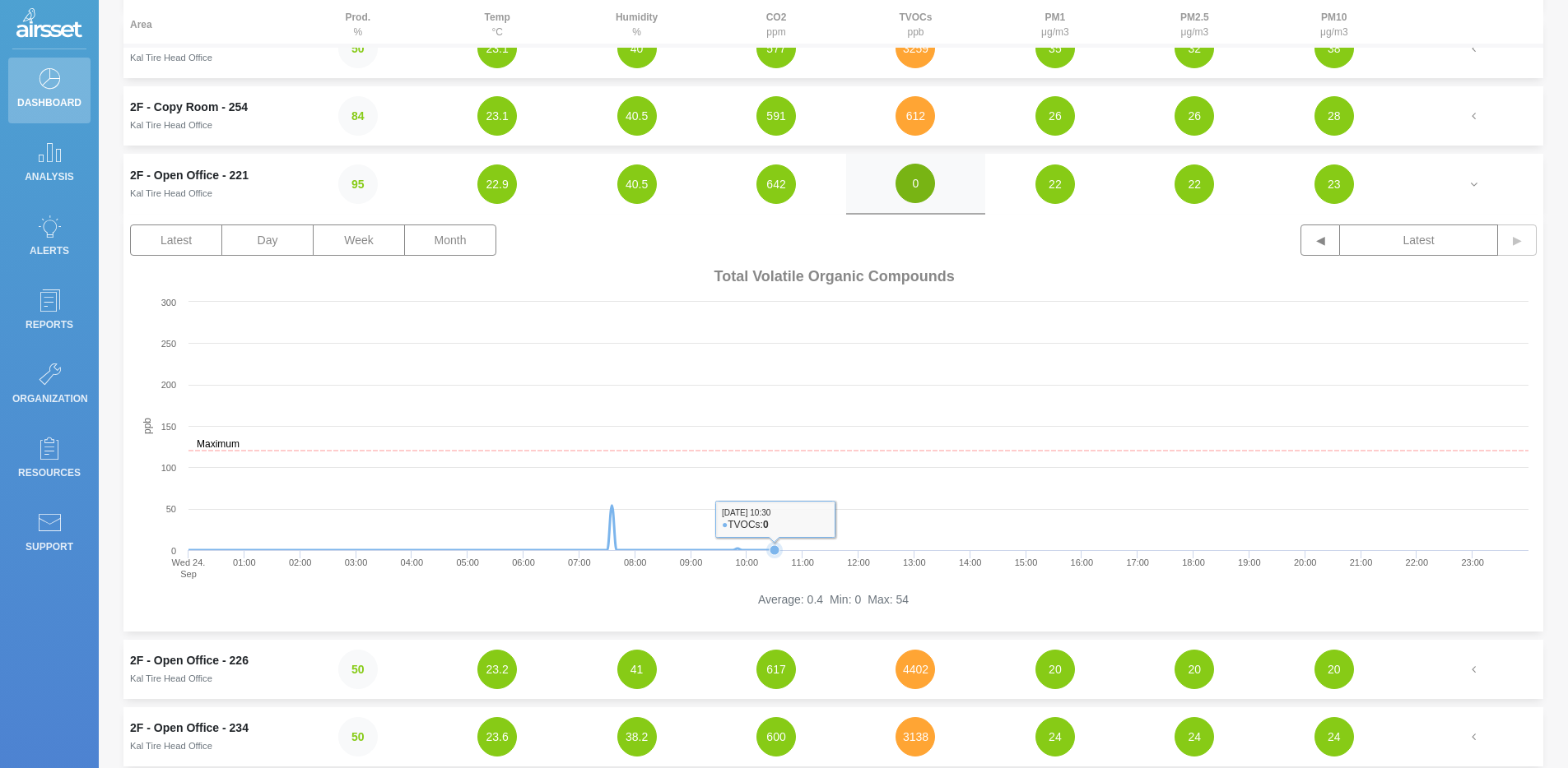
scroll to position [292, 0]
click at [376, 242] on button "Week" at bounding box center [358, 240] width 92 height 31
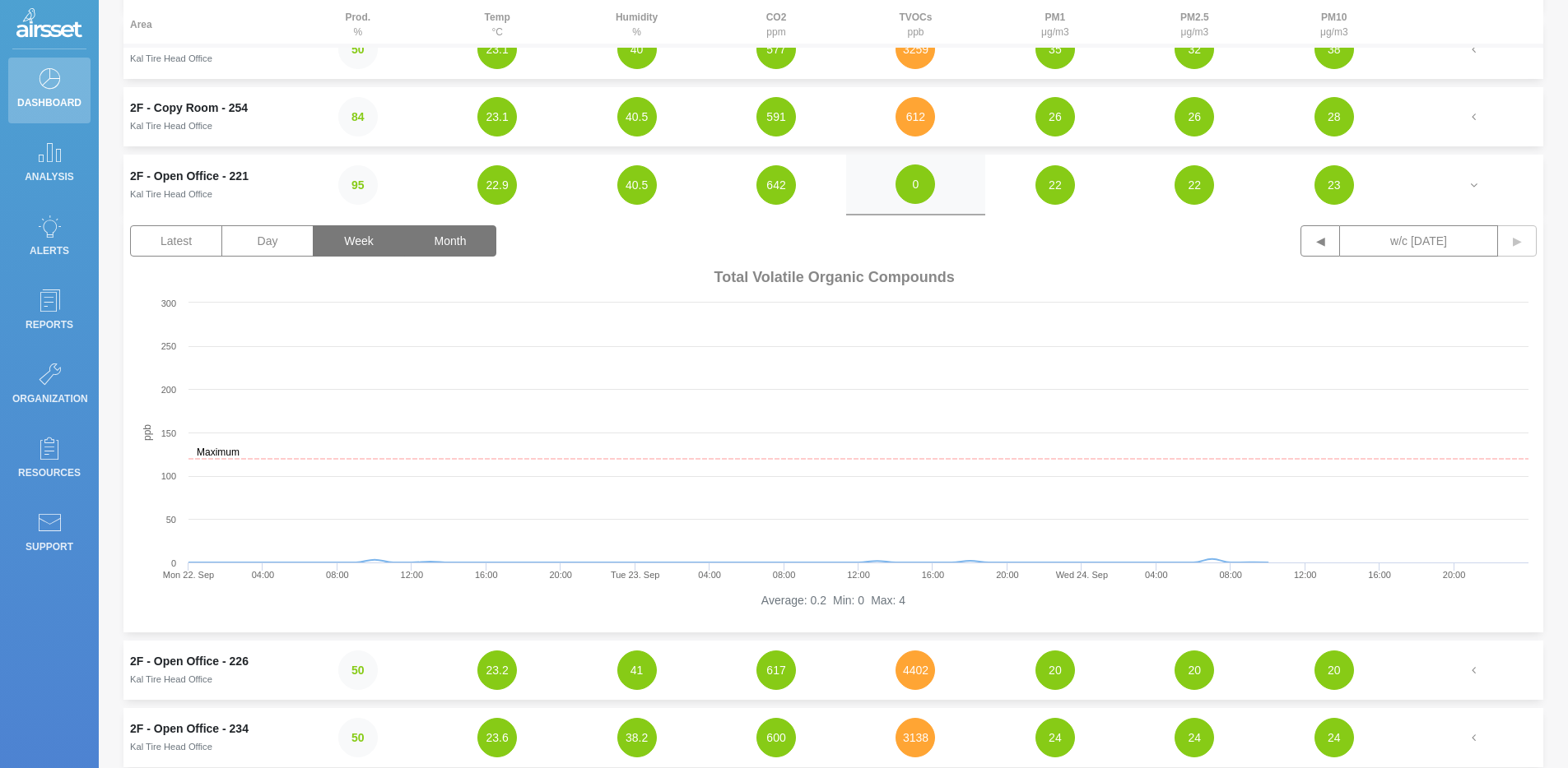
click at [469, 241] on button "Month" at bounding box center [449, 240] width 92 height 31
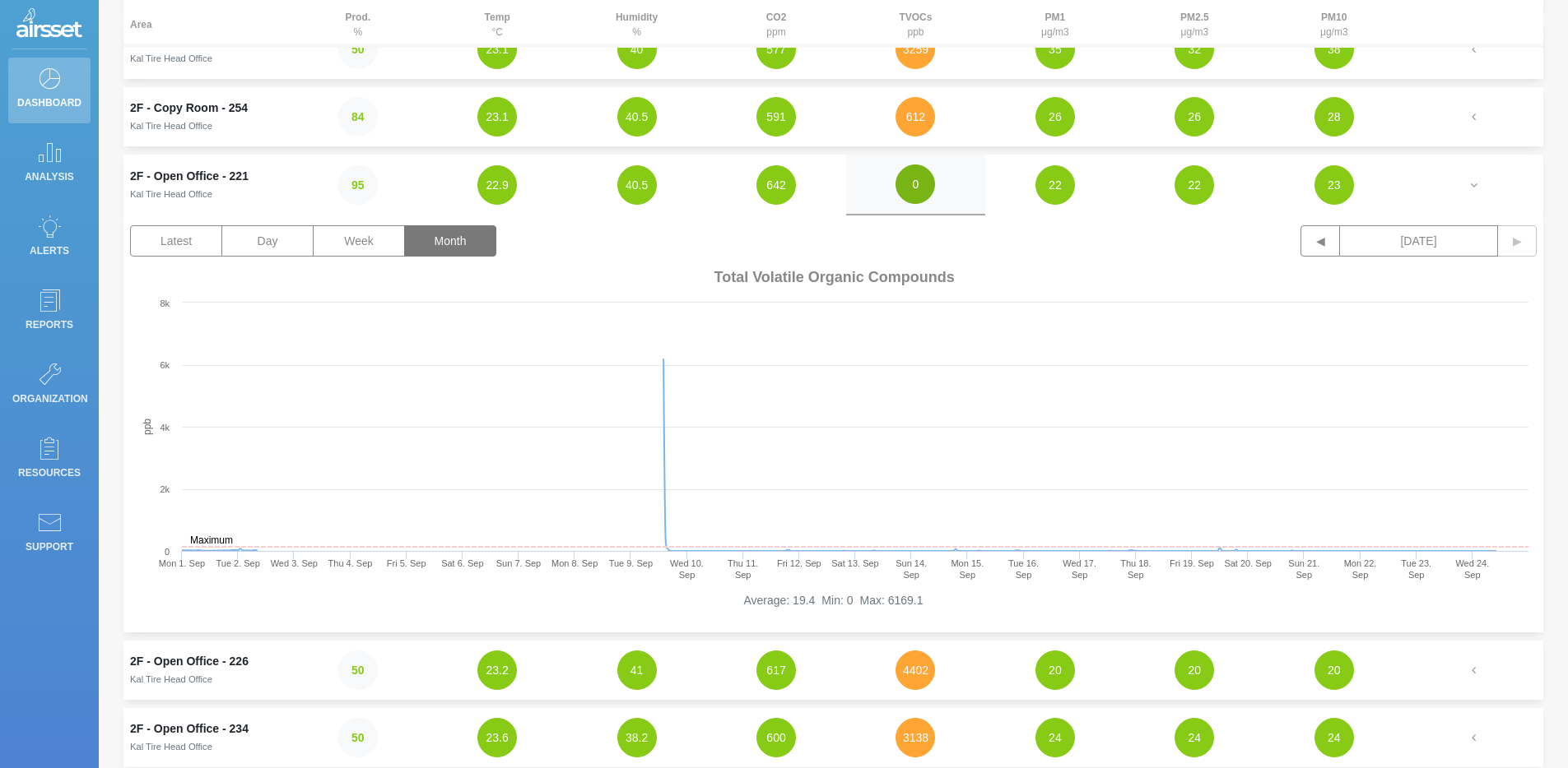
click at [924, 185] on button "0" at bounding box center [915, 184] width 40 height 40
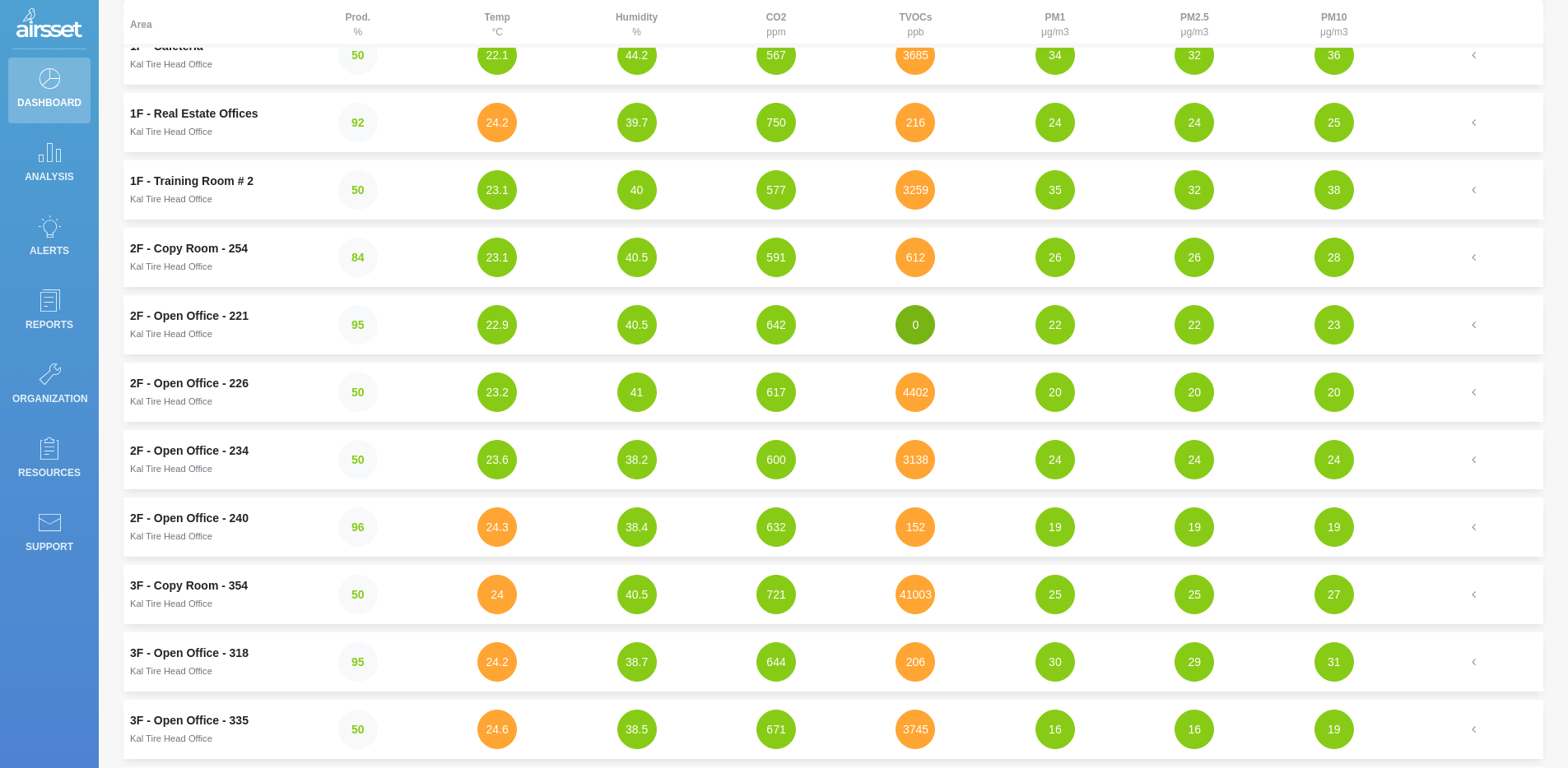
scroll to position [121, 0]
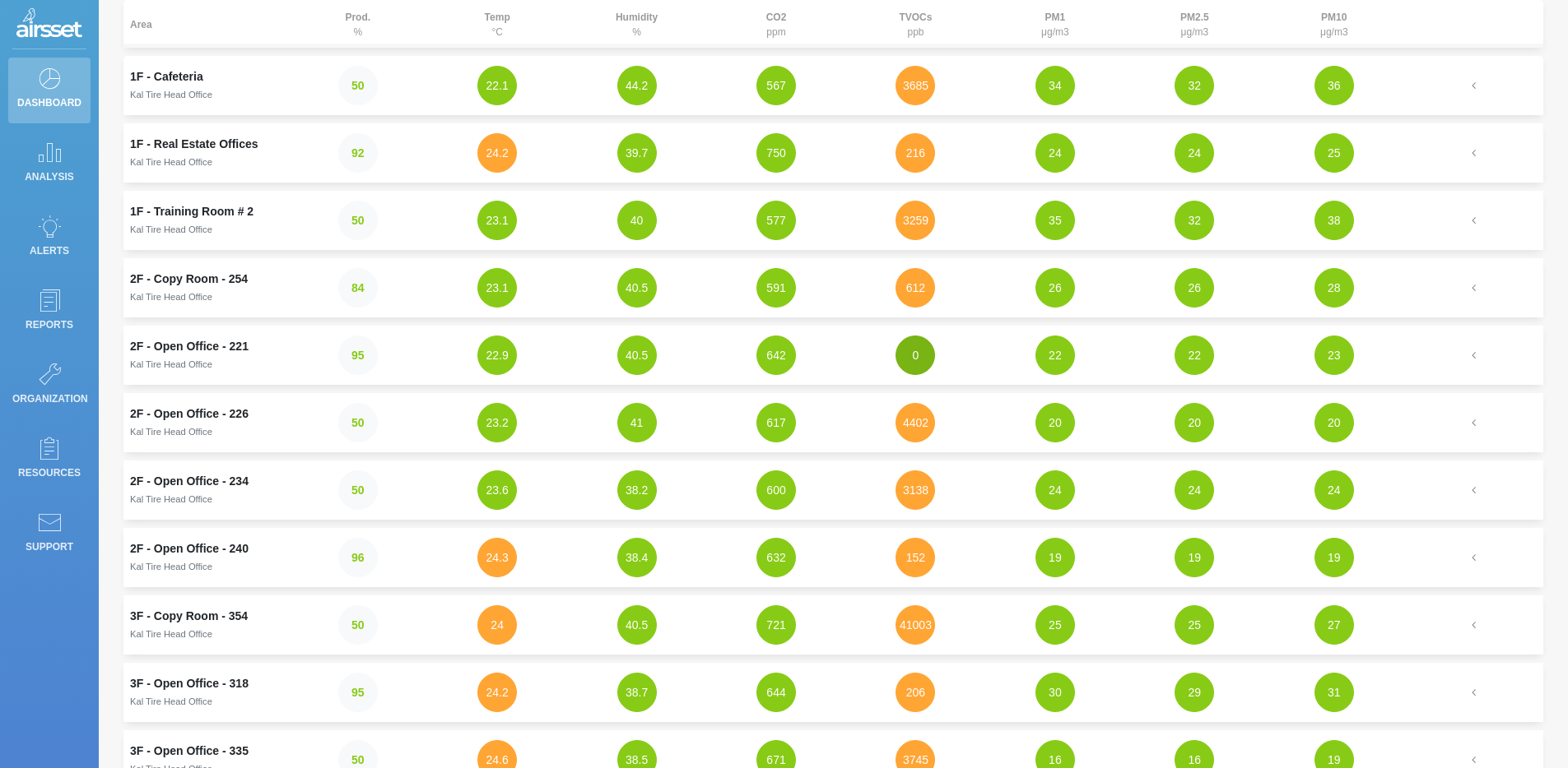
click at [910, 354] on button "0" at bounding box center [915, 355] width 40 height 40
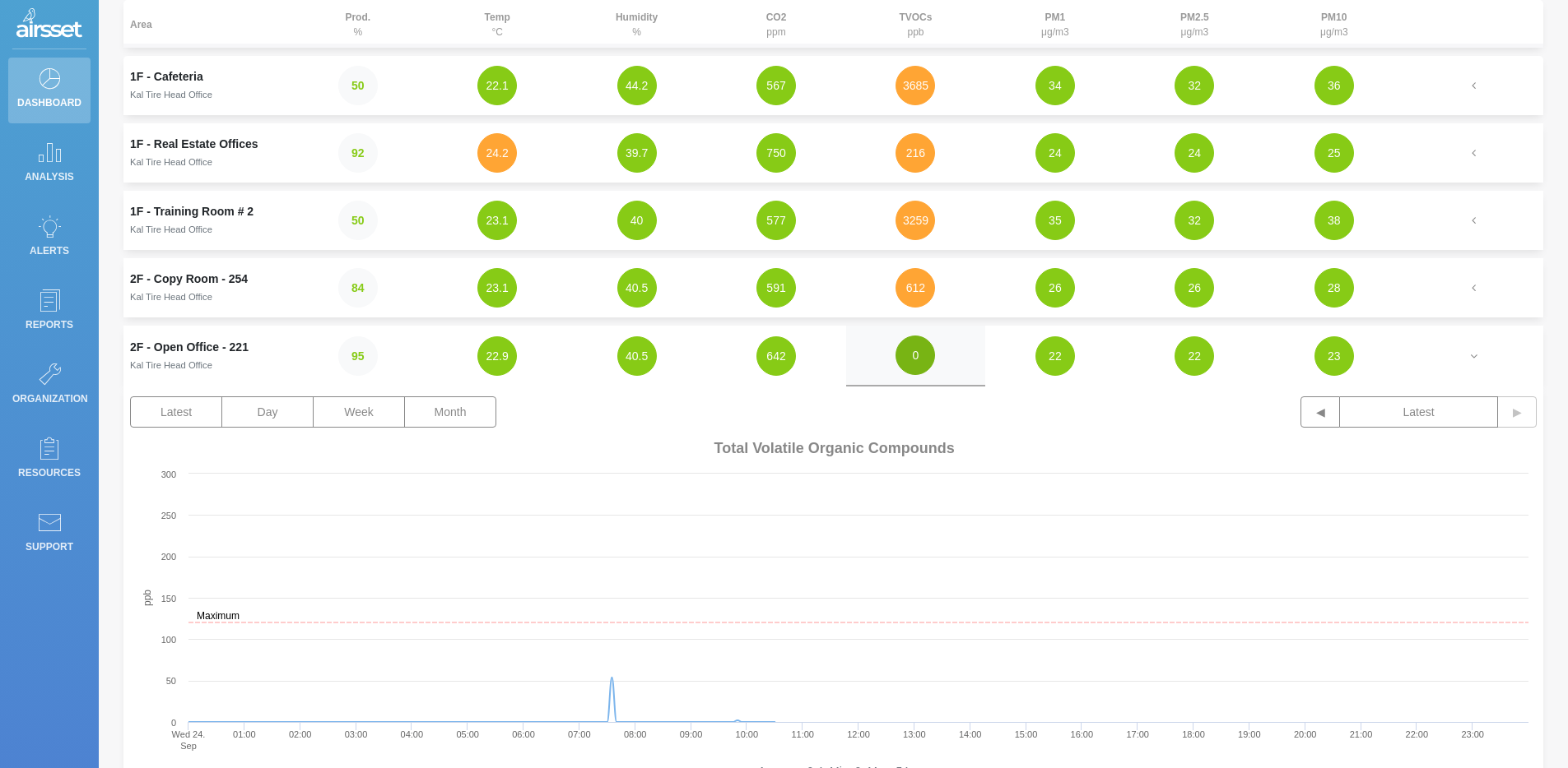
click at [910, 353] on button "0" at bounding box center [915, 355] width 40 height 40
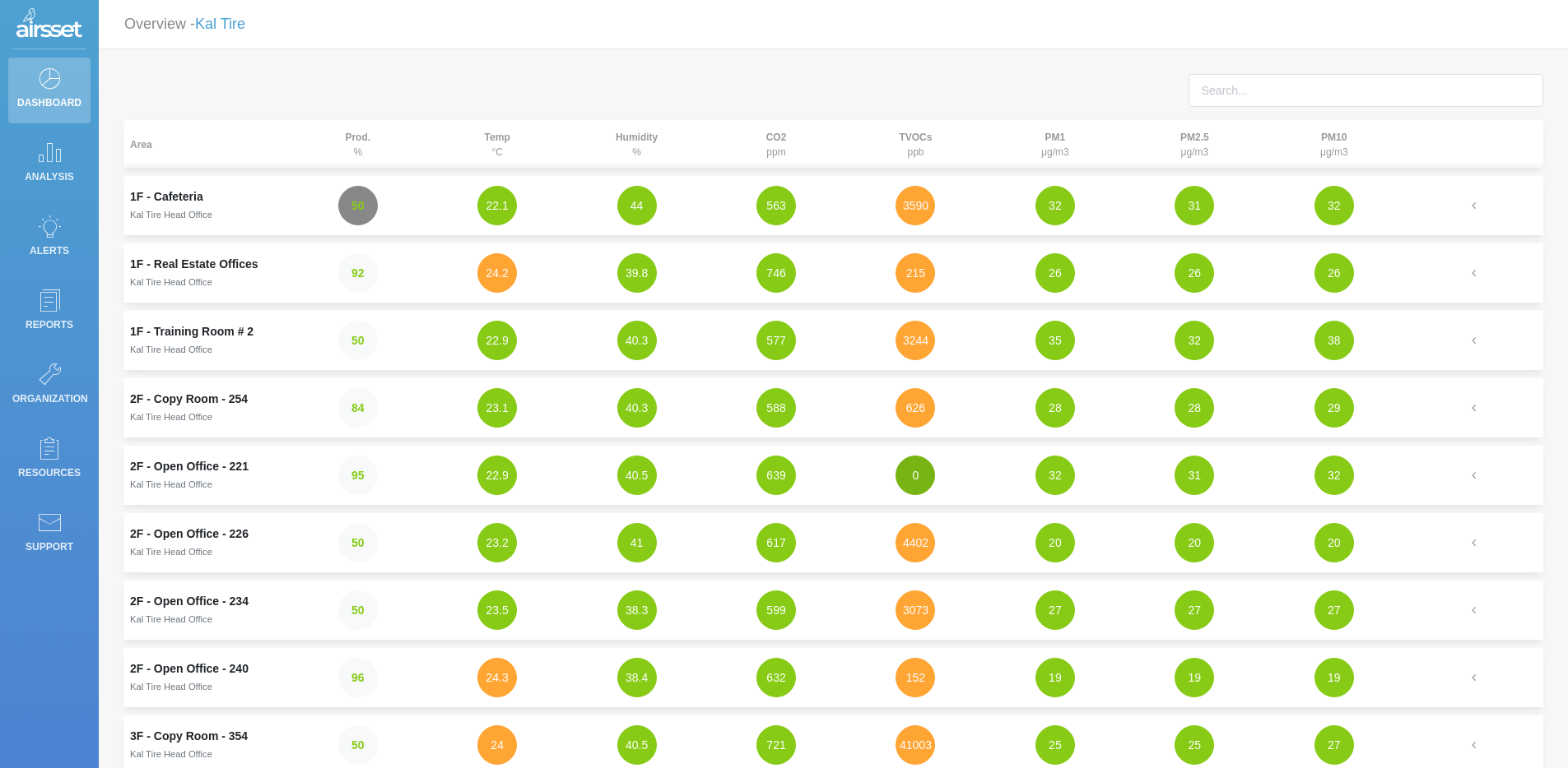
scroll to position [0, 0]
click at [233, 28] on link "Kal Tire" at bounding box center [220, 24] width 50 height 16
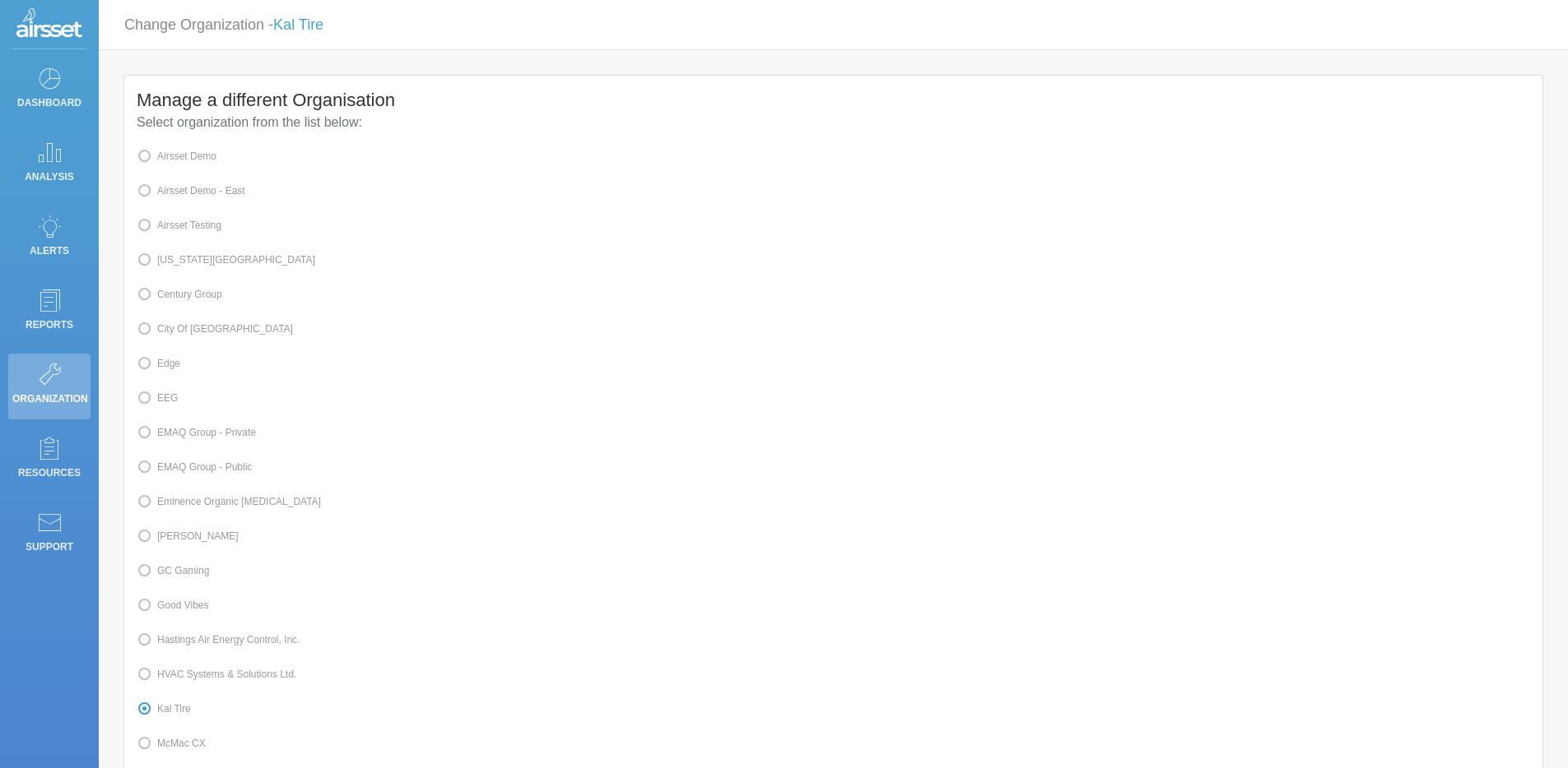
click at [168, 374] on label "Edge" at bounding box center [158, 364] width 44 height 21
click at [168, 368] on input "Edge" at bounding box center [162, 362] width 11 height 11
radio input "true"
radio input "false"
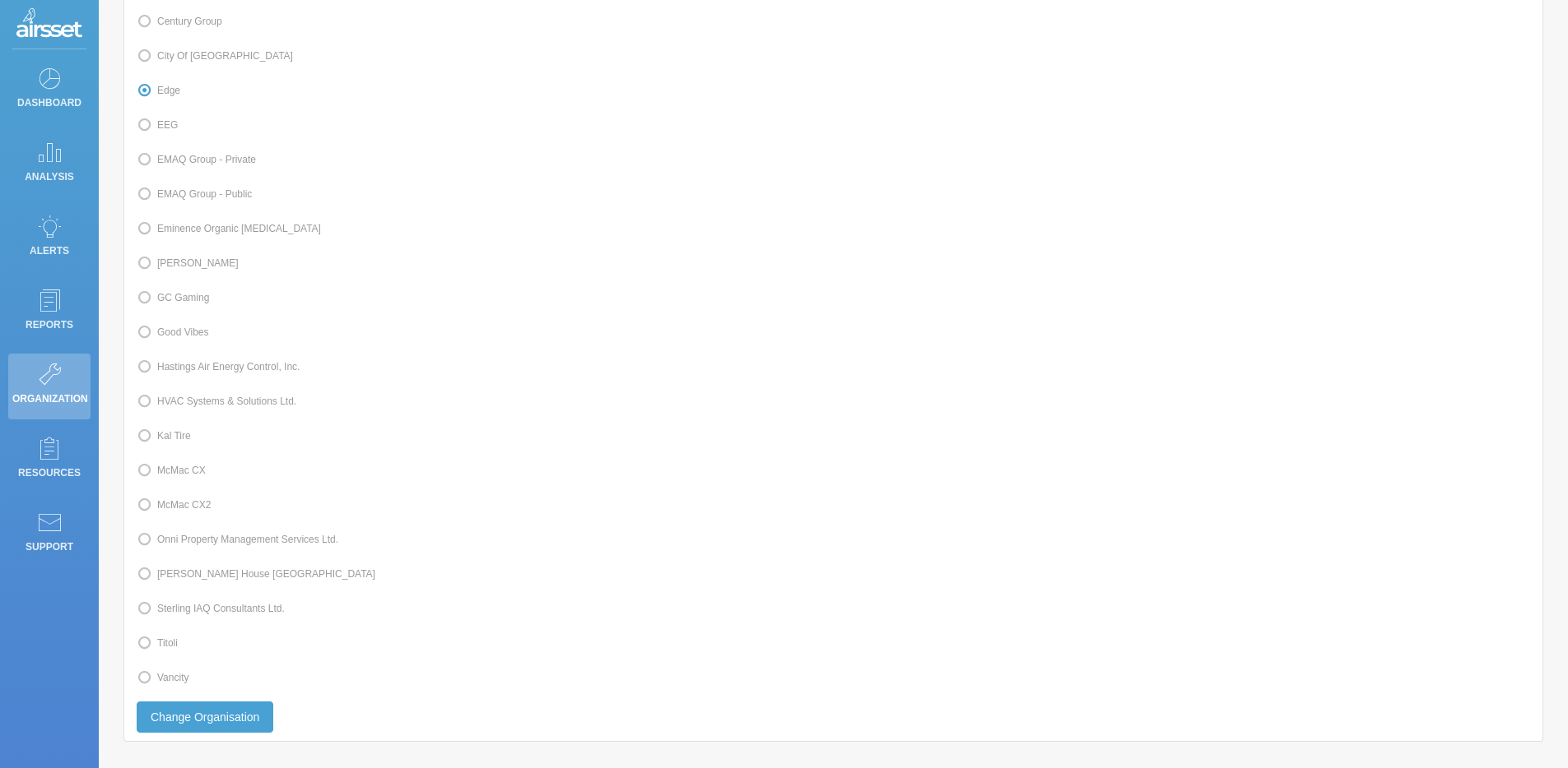
scroll to position [367, 0]
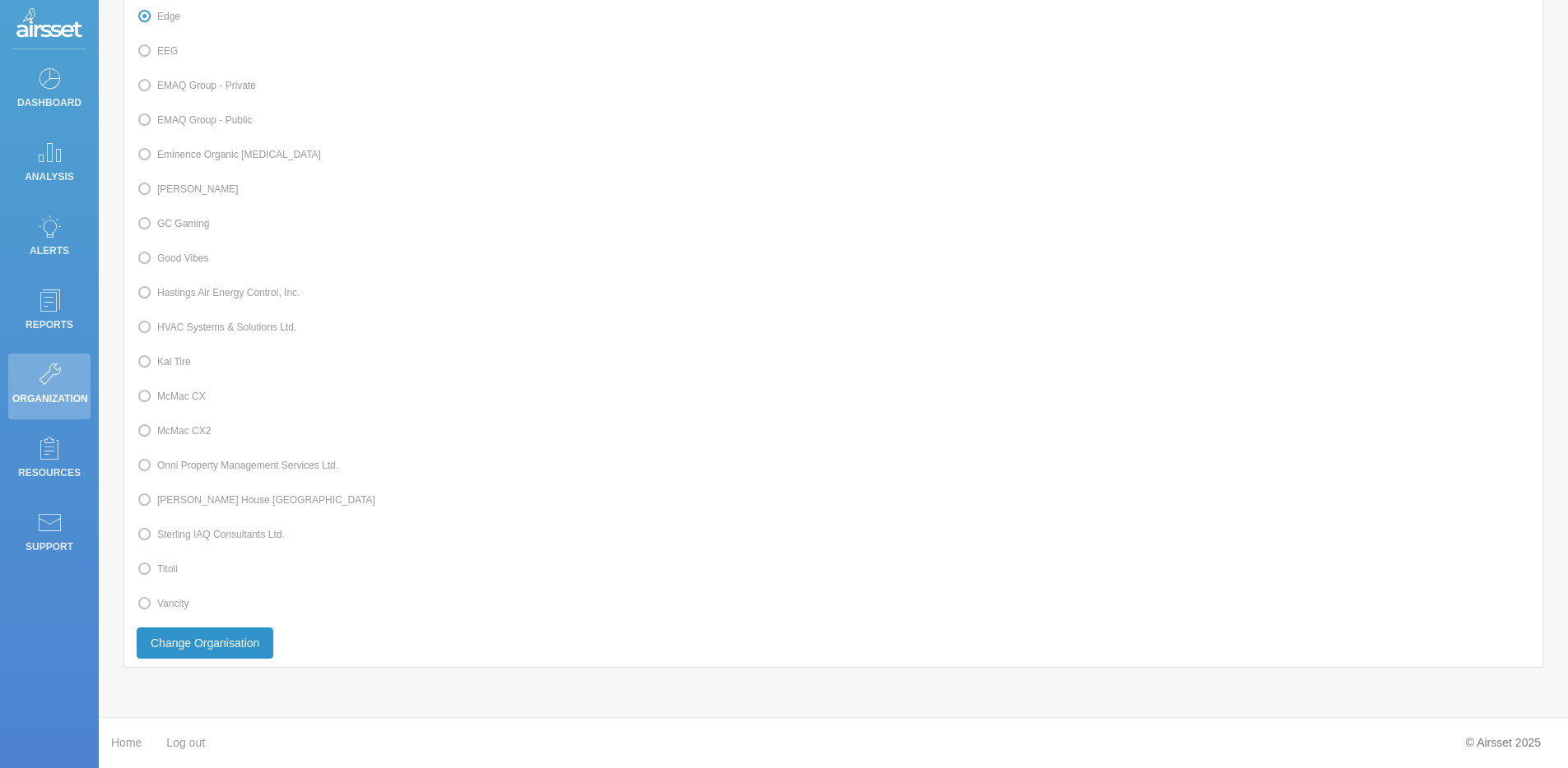
click at [231, 645] on button "Change Organisation" at bounding box center [205, 643] width 137 height 31
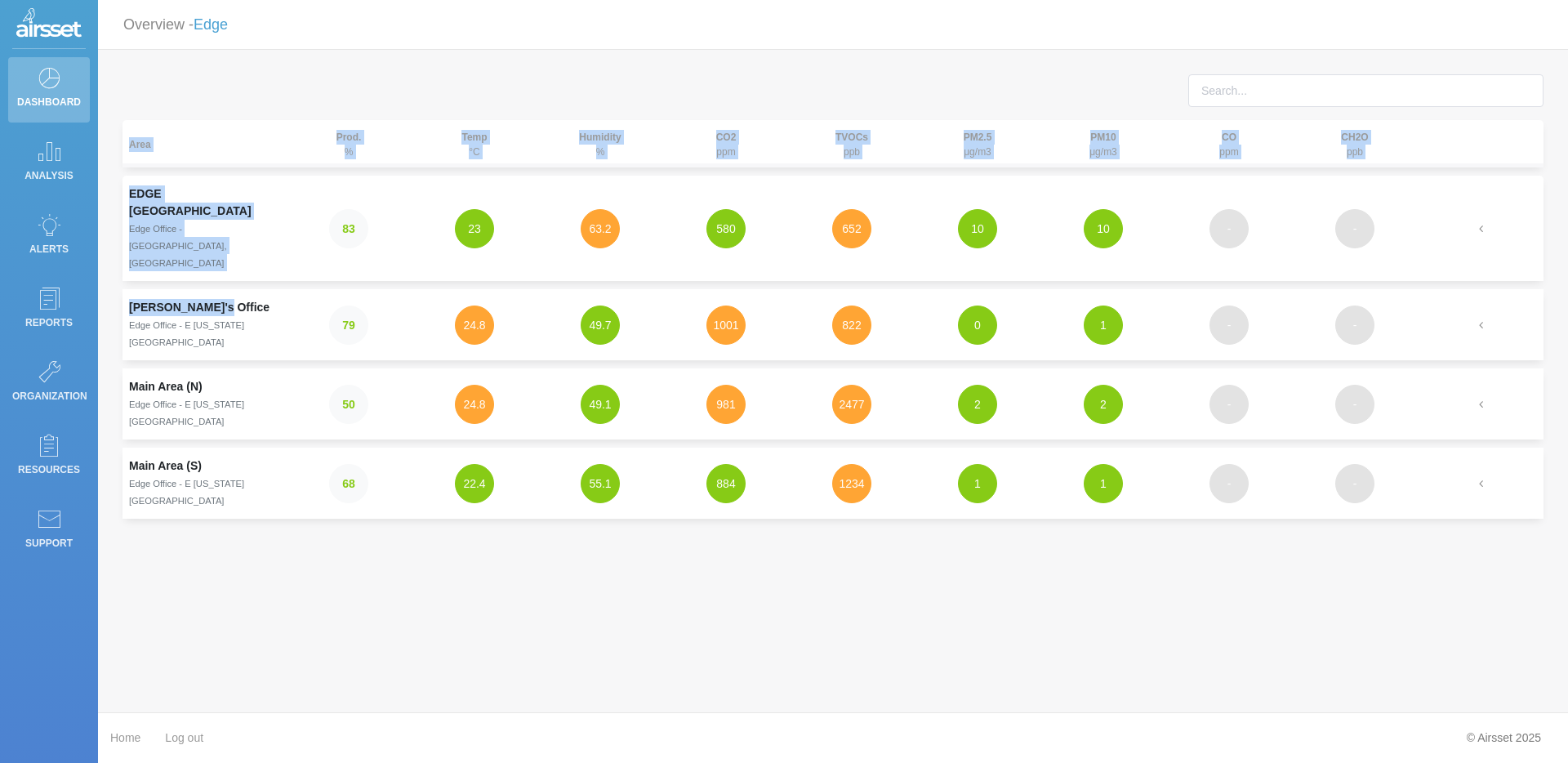
drag, startPoint x: 216, startPoint y: 261, endPoint x: 120, endPoint y: 263, distance: 96.0
click at [120, 263] on div "Area Prod. % Temp °C Humidity % CO2 ppm TVOCs ppb PM2.5 μg/m3 PM10 μg/m3 CO ppm…" at bounding box center [832, 301] width 1446 height 453
click at [276, 289] on td "Eoghan's Office Edge Office - E Georgia St" at bounding box center [204, 325] width 164 height 71
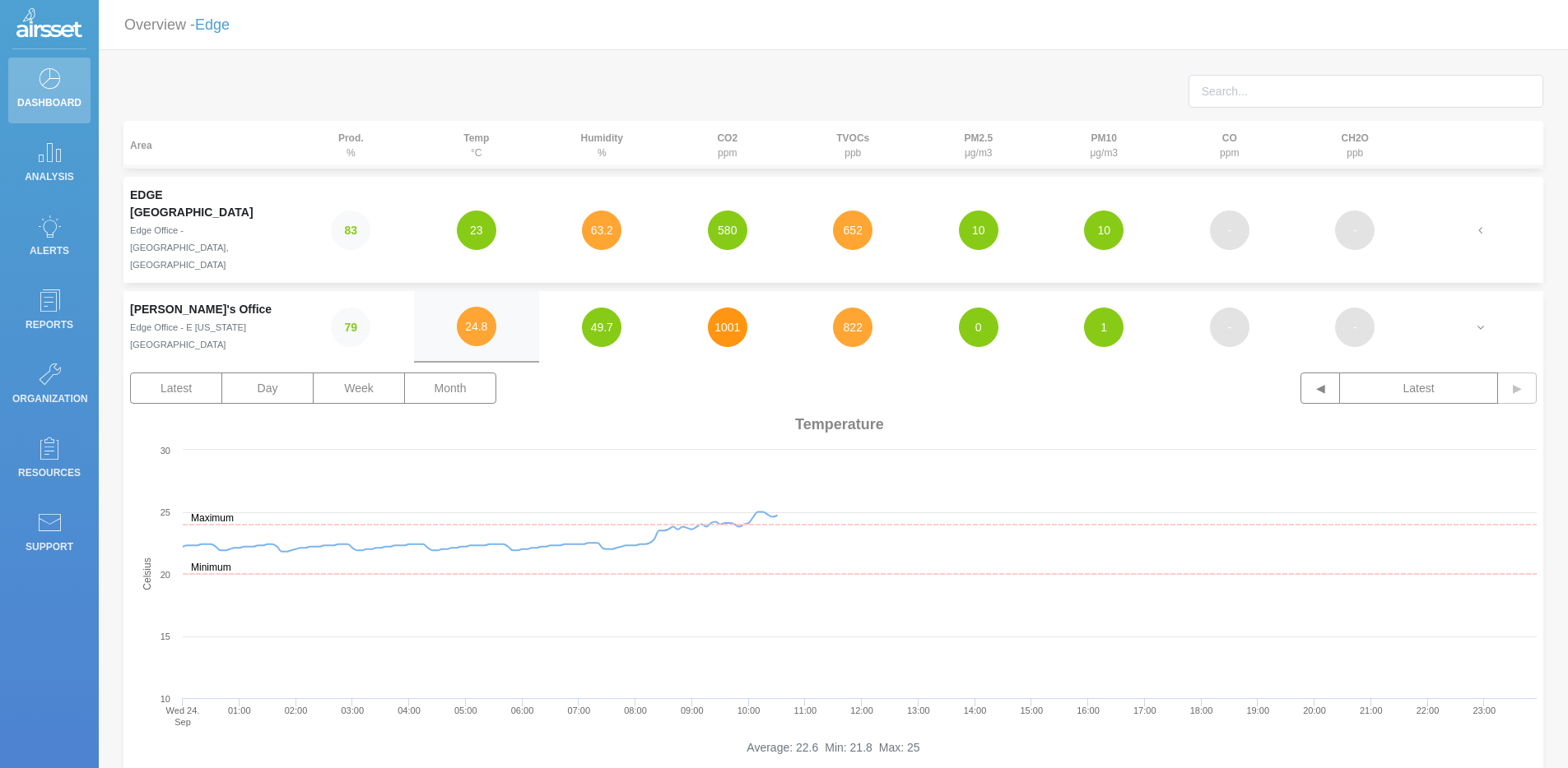
click at [723, 307] on button "1001" at bounding box center [727, 327] width 40 height 40
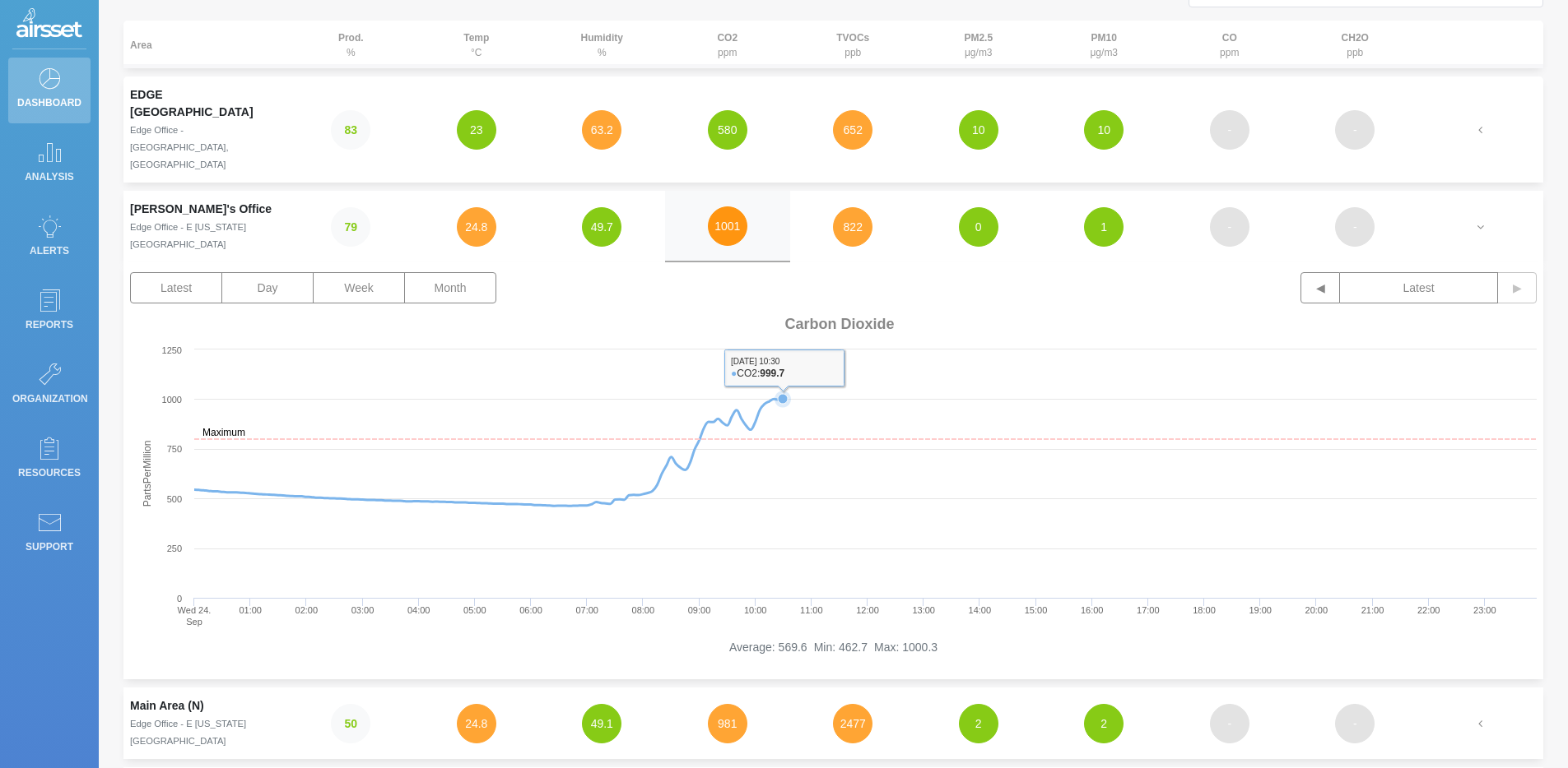
scroll to position [160, 0]
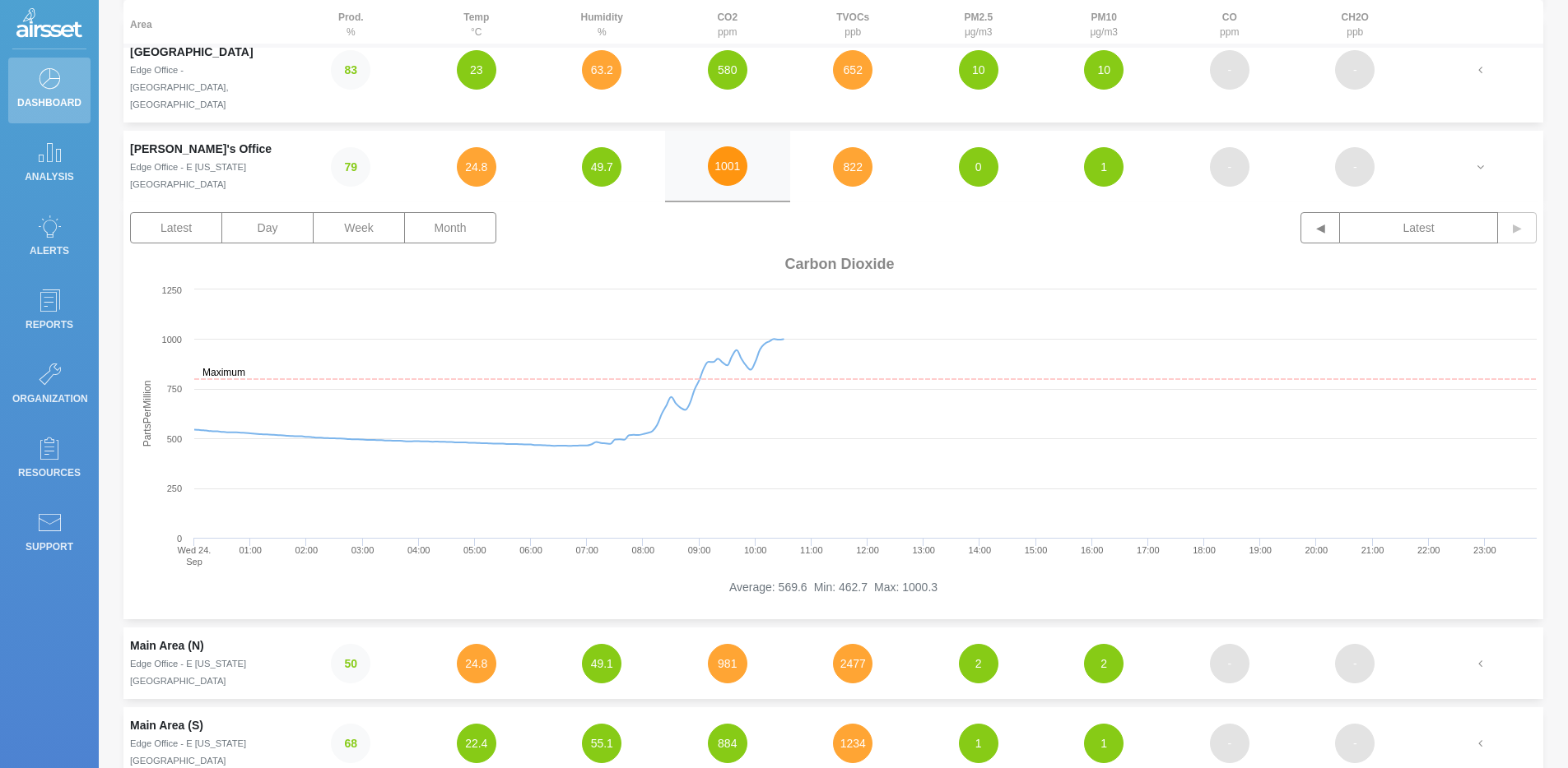
click at [732, 146] on button "1001" at bounding box center [727, 166] width 40 height 40
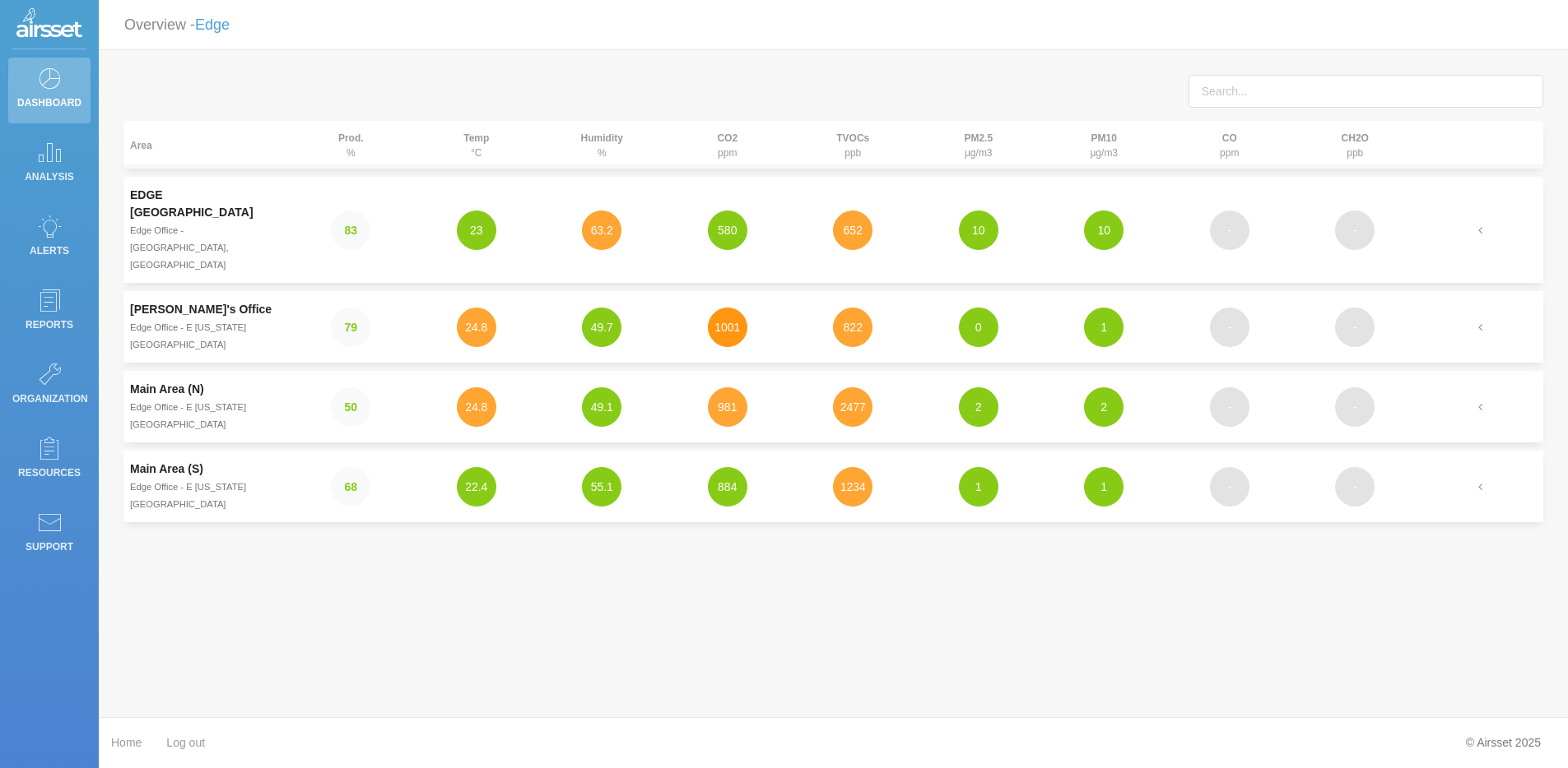
scroll to position [0, 0]
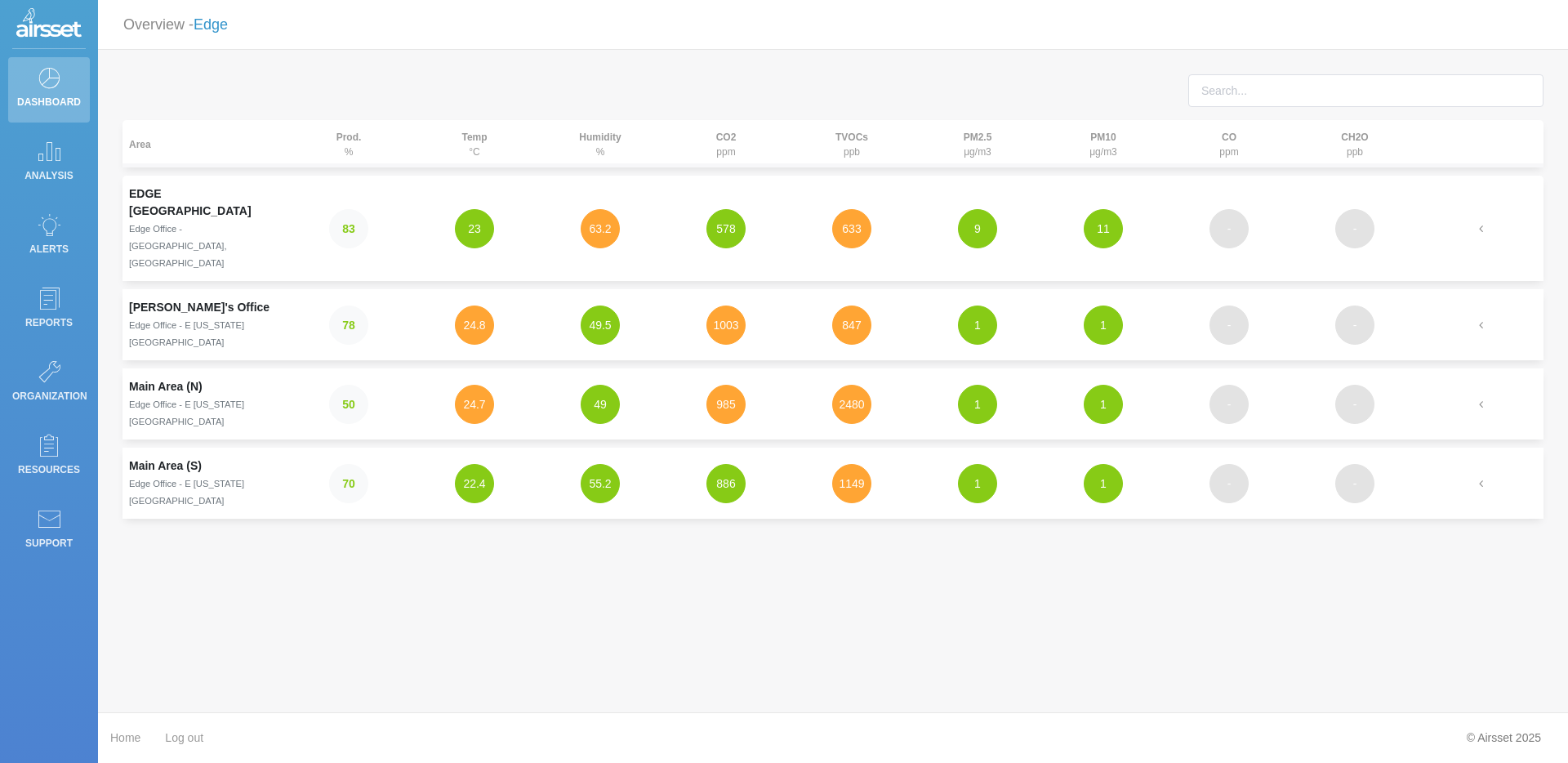
click at [220, 24] on link "Edge" at bounding box center [211, 24] width 35 height 16
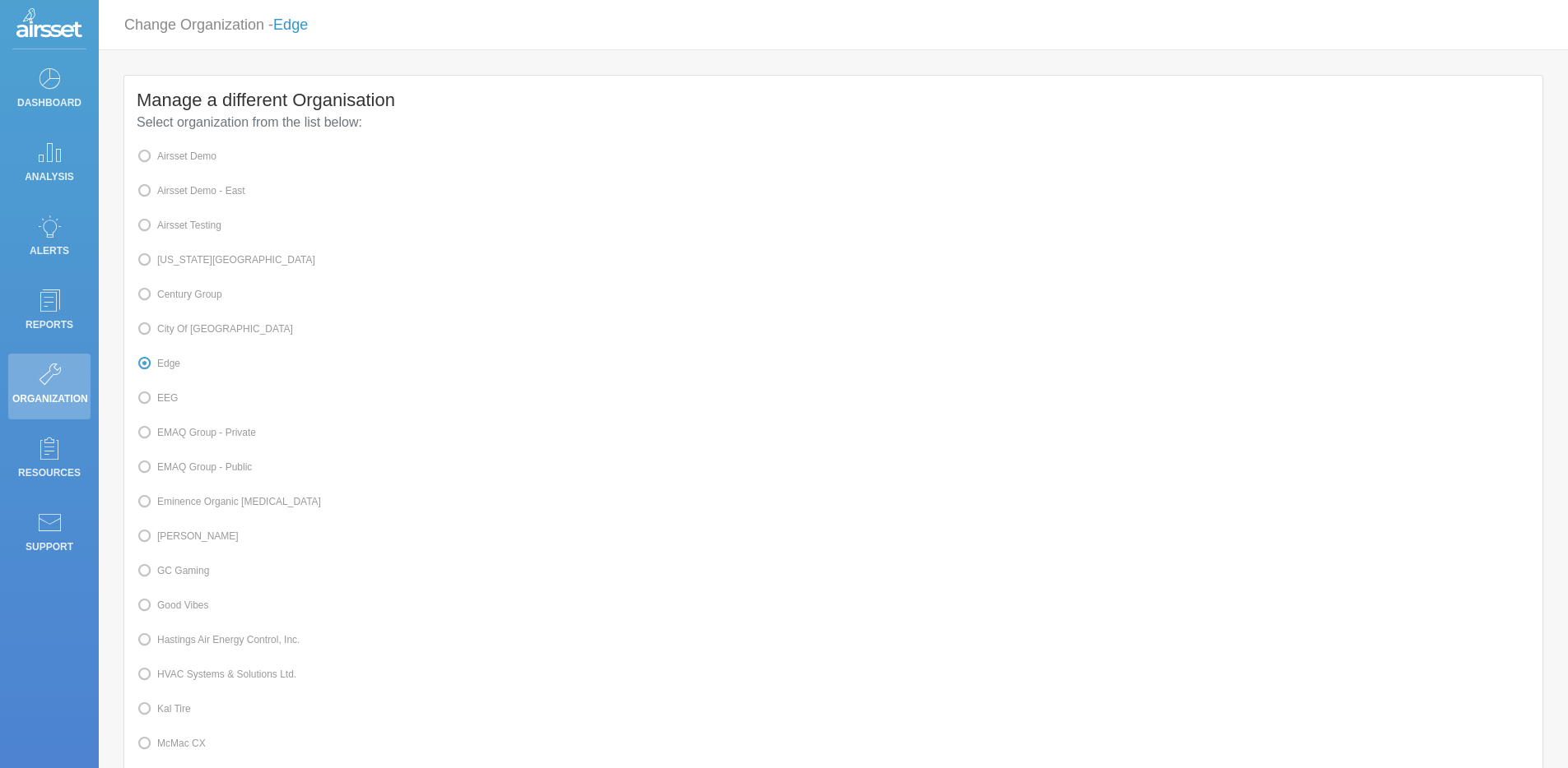
scroll to position [305, 0]
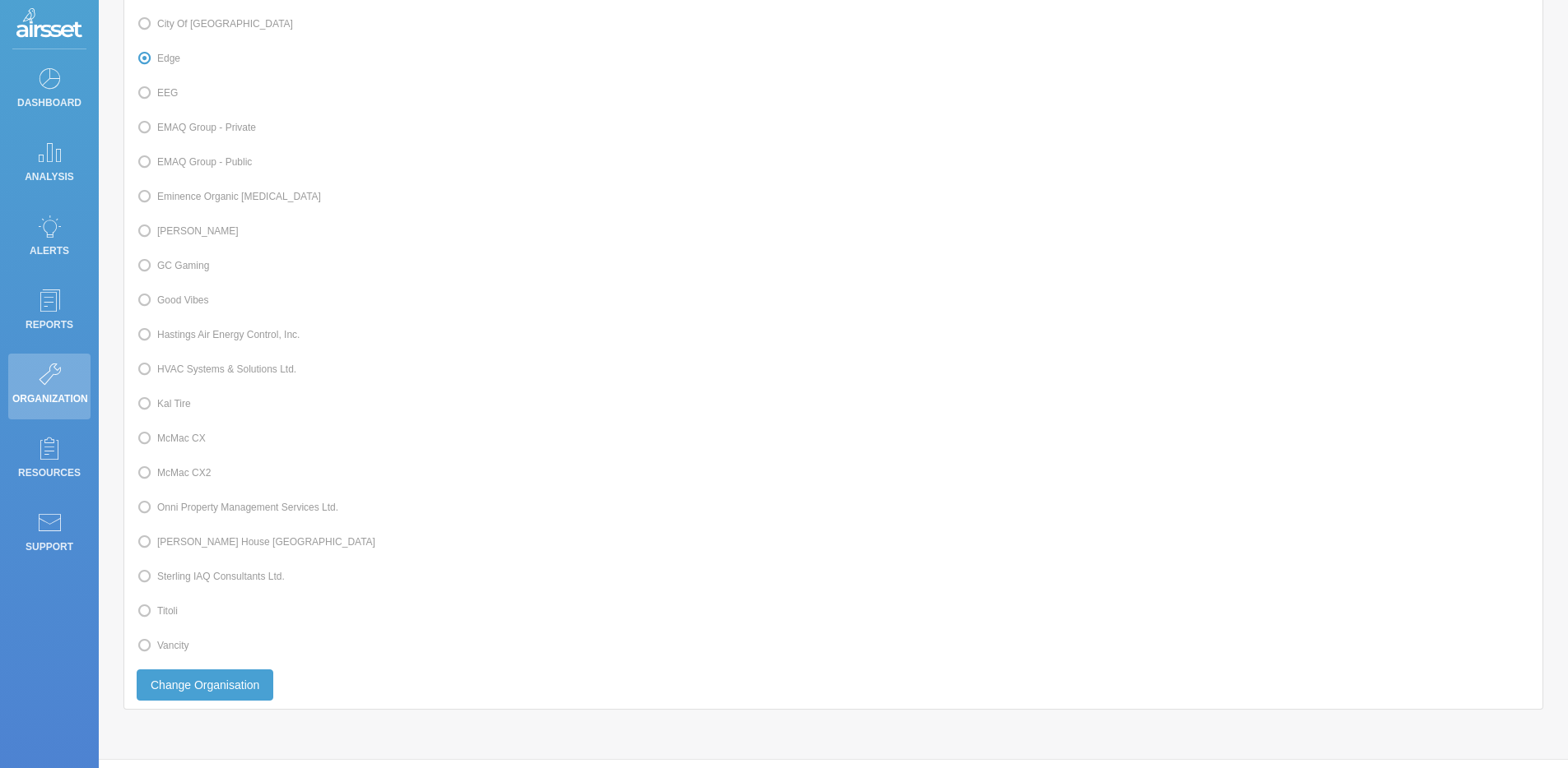
click at [186, 414] on label "Kal Tire" at bounding box center [164, 403] width 54 height 21
click at [168, 408] on input "Kal Tire" at bounding box center [162, 402] width 11 height 11
radio input "true"
radio input "false"
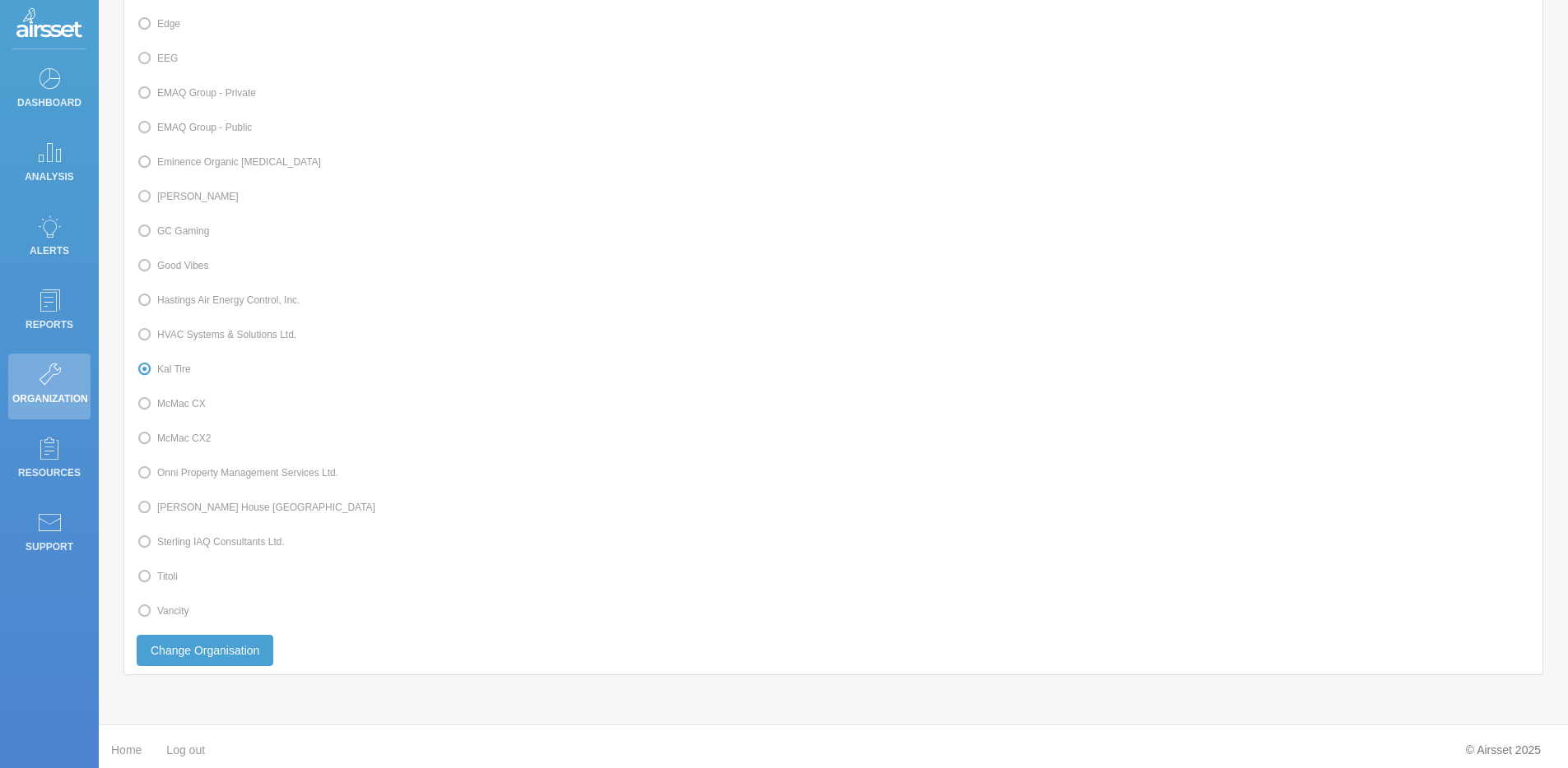
scroll to position [367, 0]
click at [261, 638] on button "Change Organisation" at bounding box center [205, 643] width 137 height 31
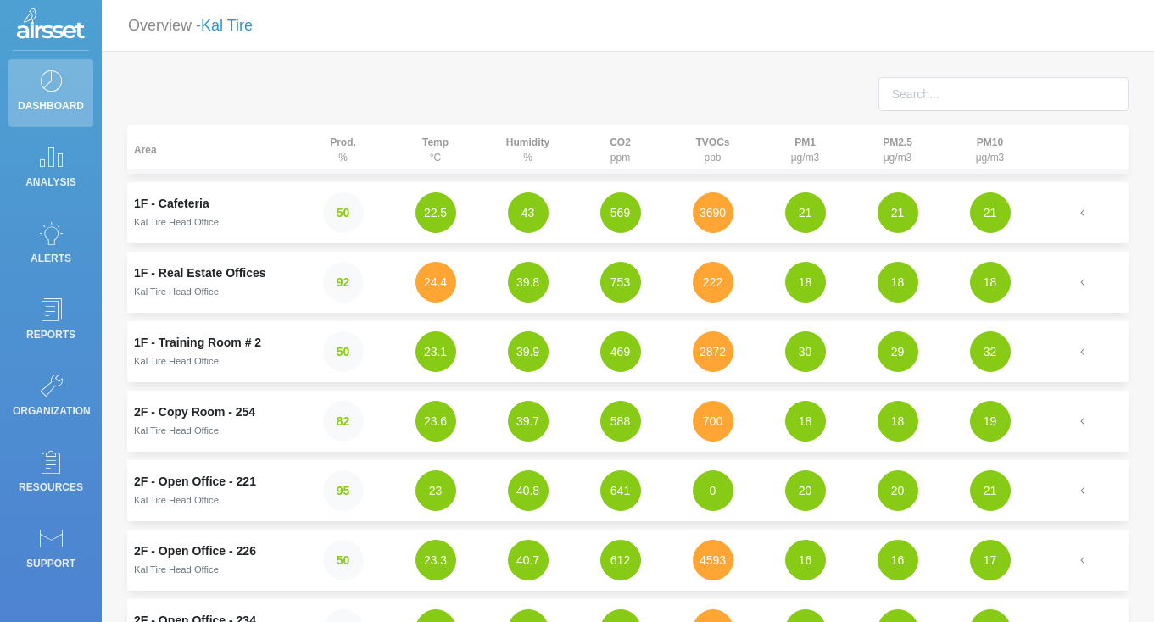
click at [235, 31] on link "Kal Tire" at bounding box center [227, 25] width 52 height 17
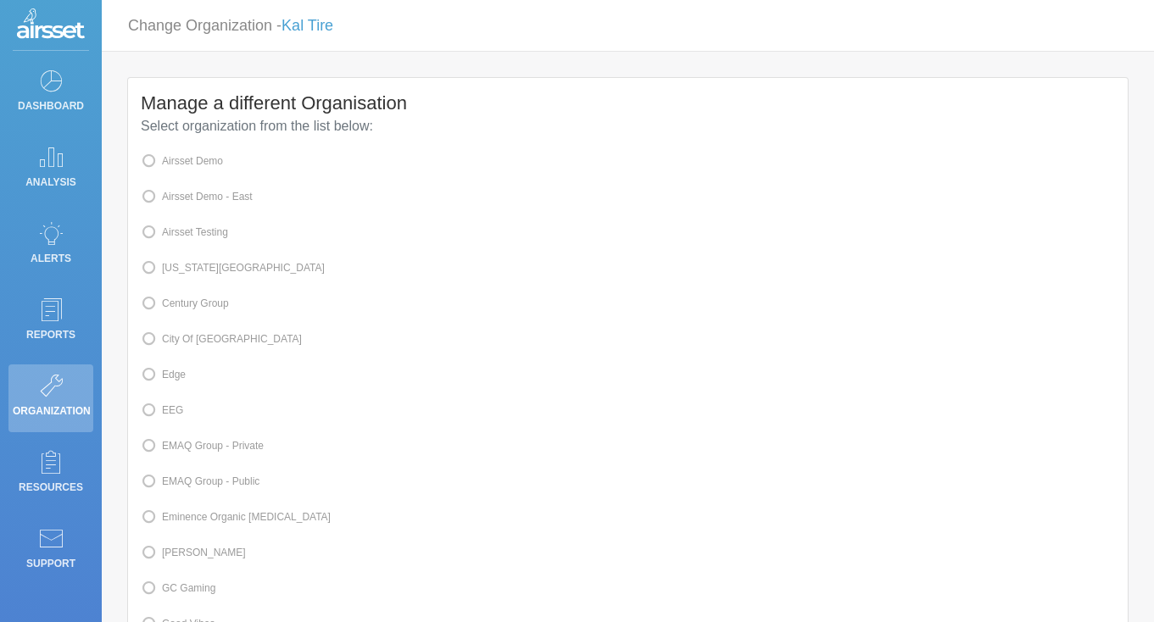
drag, startPoint x: 213, startPoint y: 234, endPoint x: 220, endPoint y: 240, distance: 9.0
click at [213, 234] on label "Airsset Testing" at bounding box center [184, 232] width 87 height 22
click at [173, 234] on input "Airsset Testing" at bounding box center [167, 231] width 11 height 11
radio input "true"
radio input "false"
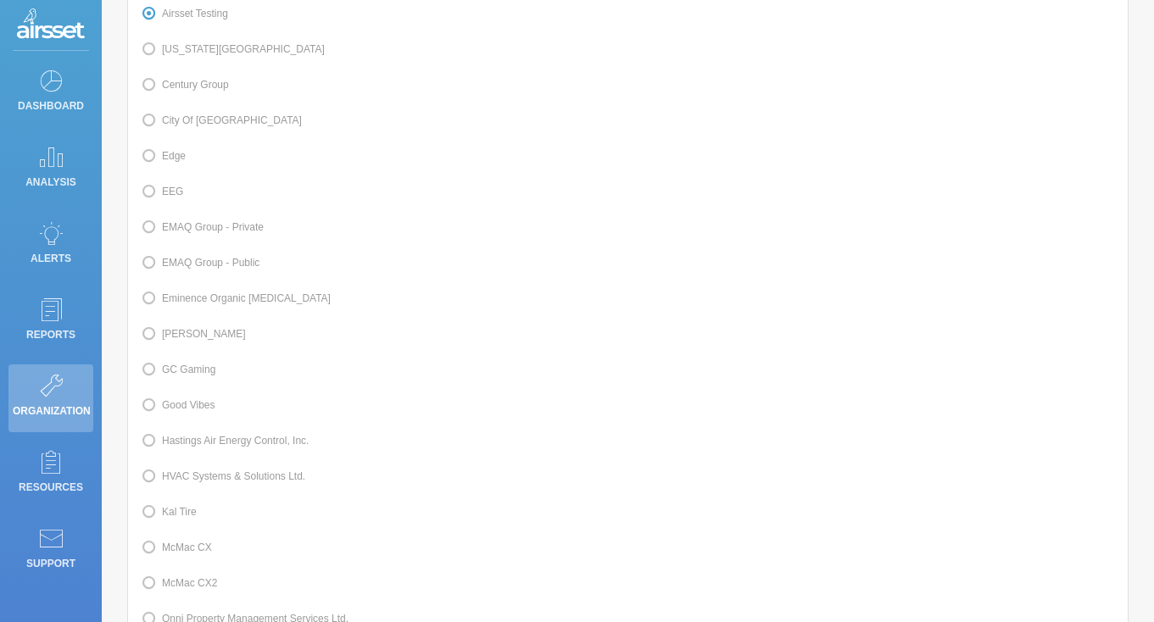
scroll to position [548, 0]
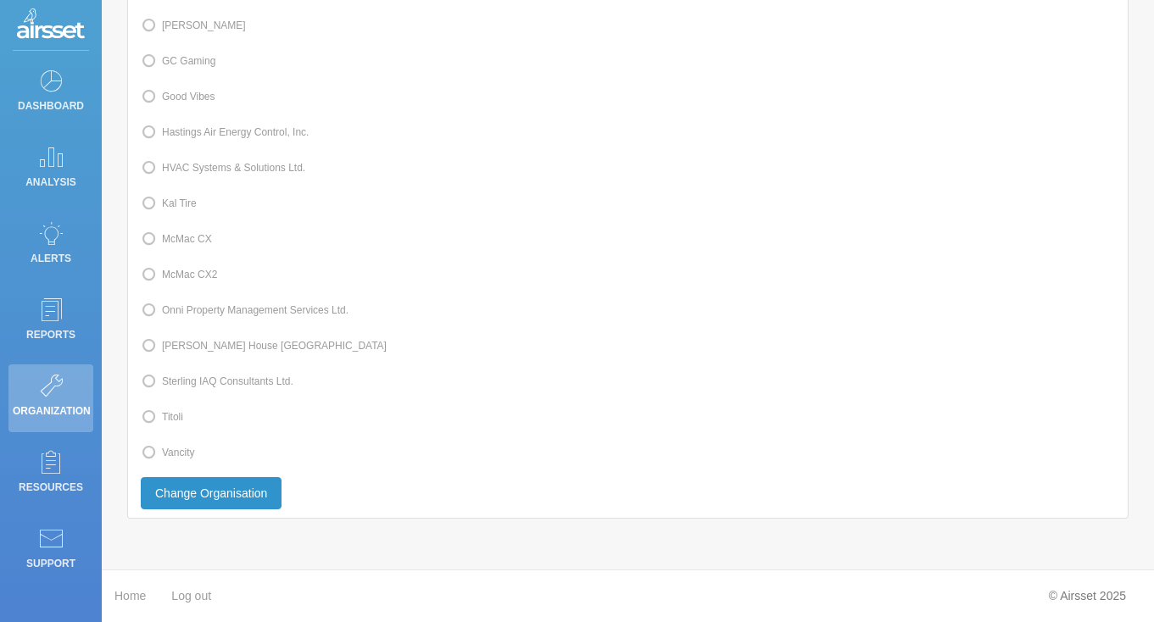
click at [250, 496] on button "Change Organisation" at bounding box center [211, 493] width 141 height 32
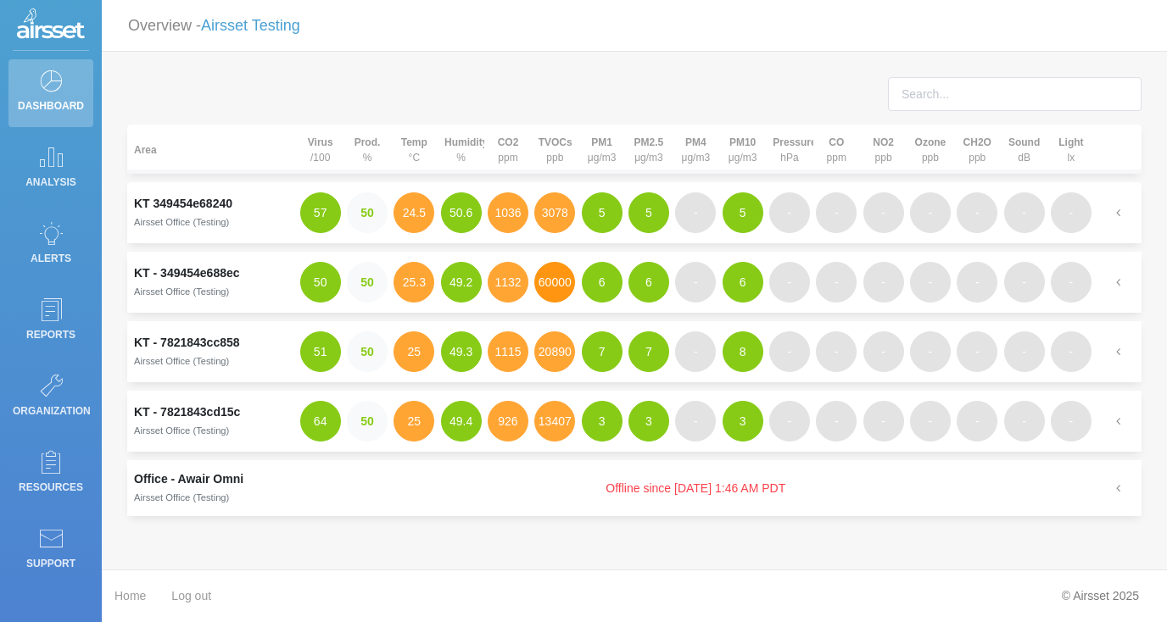
click at [550, 283] on button "60000" at bounding box center [554, 282] width 41 height 41
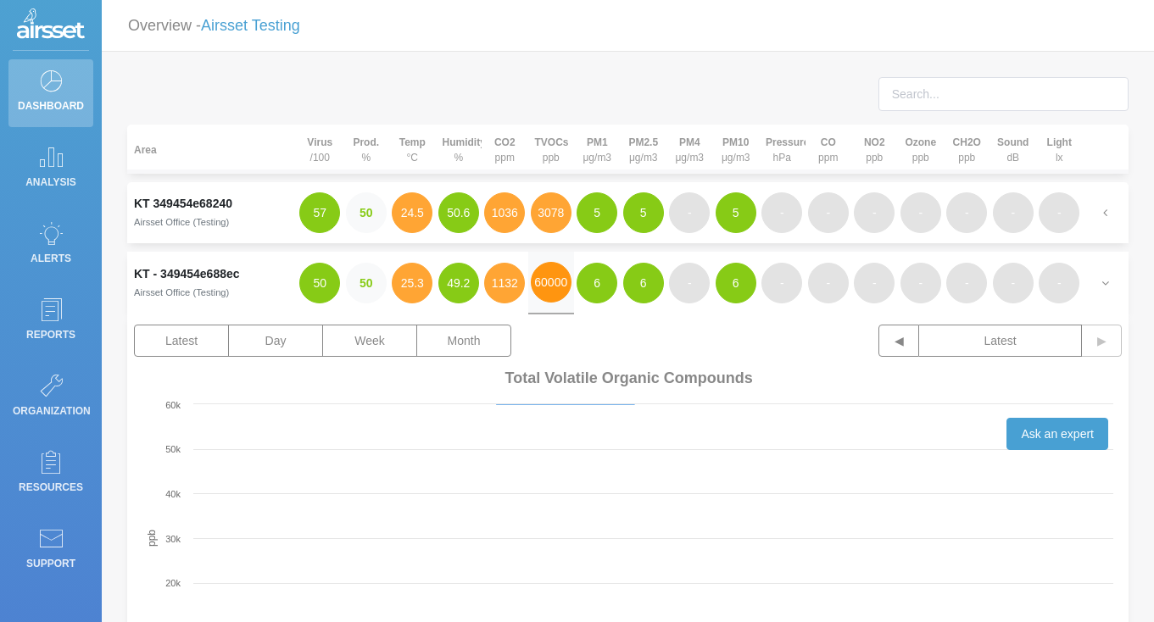
click at [552, 280] on button "60000" at bounding box center [551, 282] width 41 height 41
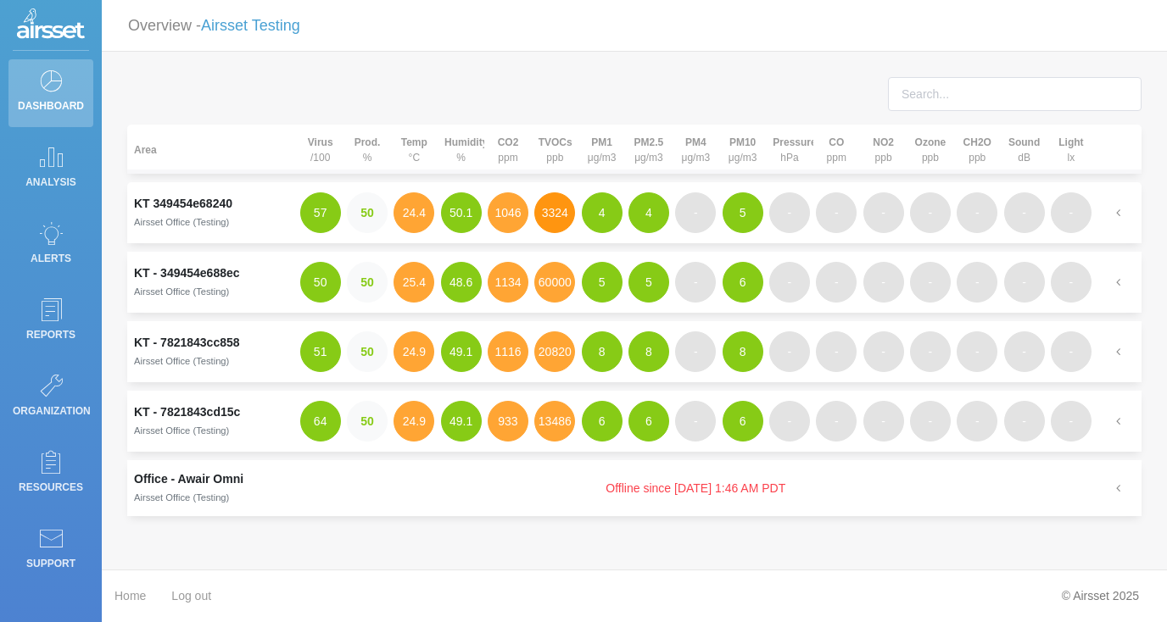
click at [561, 215] on button "3324" at bounding box center [554, 213] width 41 height 41
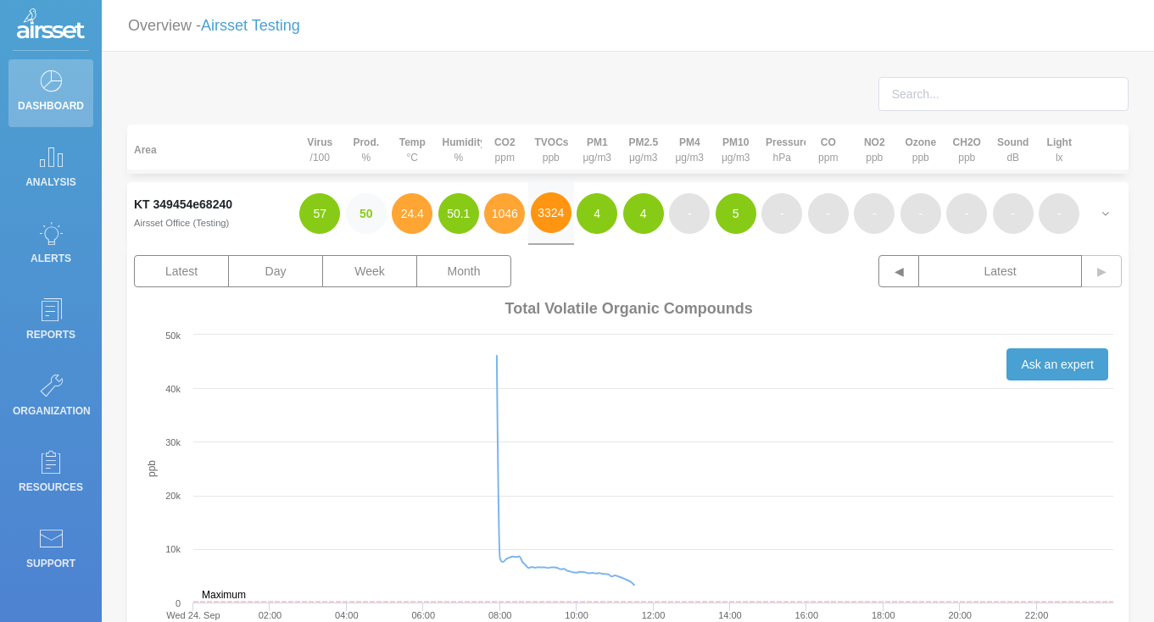
click at [555, 220] on button "3324" at bounding box center [551, 213] width 41 height 41
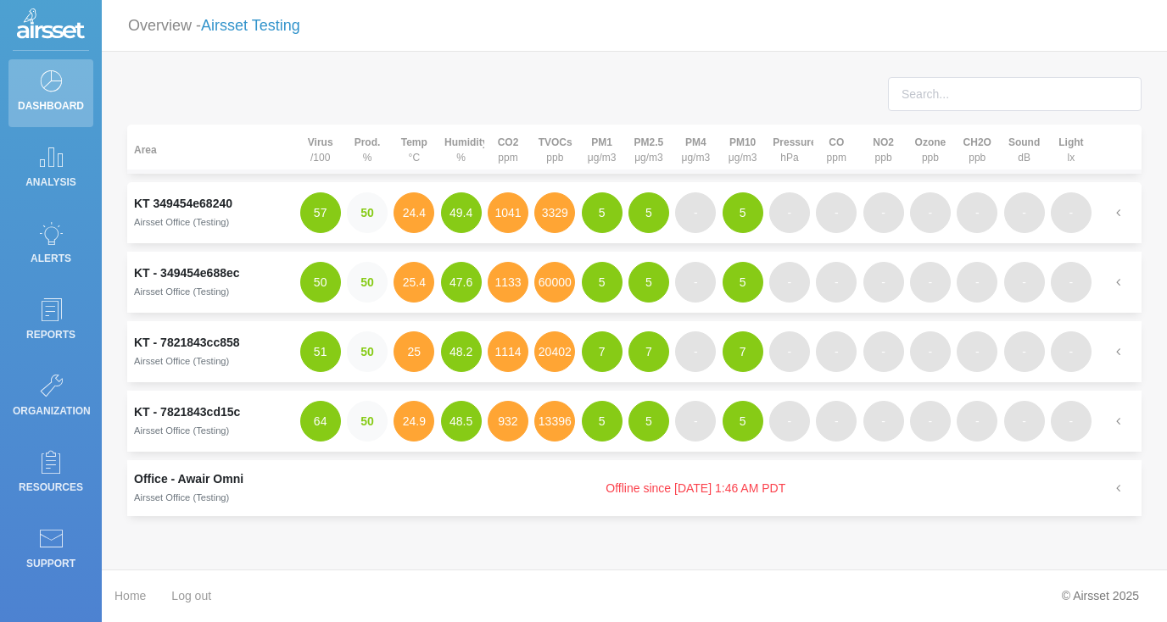
click at [285, 34] on link "Airsset Testing" at bounding box center [250, 25] width 99 height 17
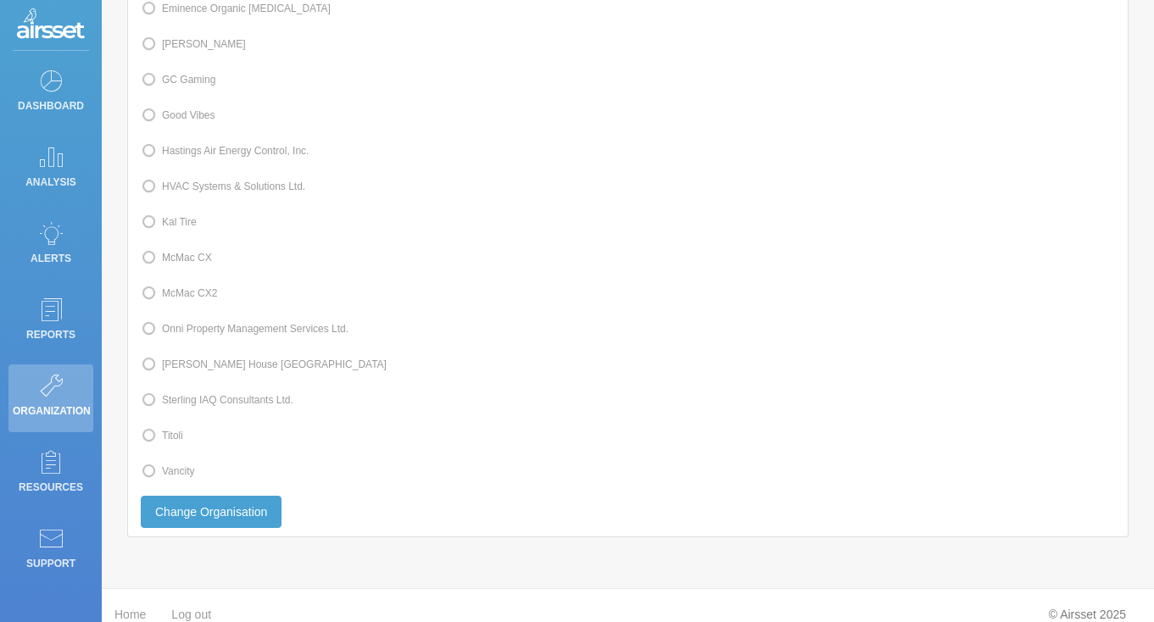
scroll to position [548, 0]
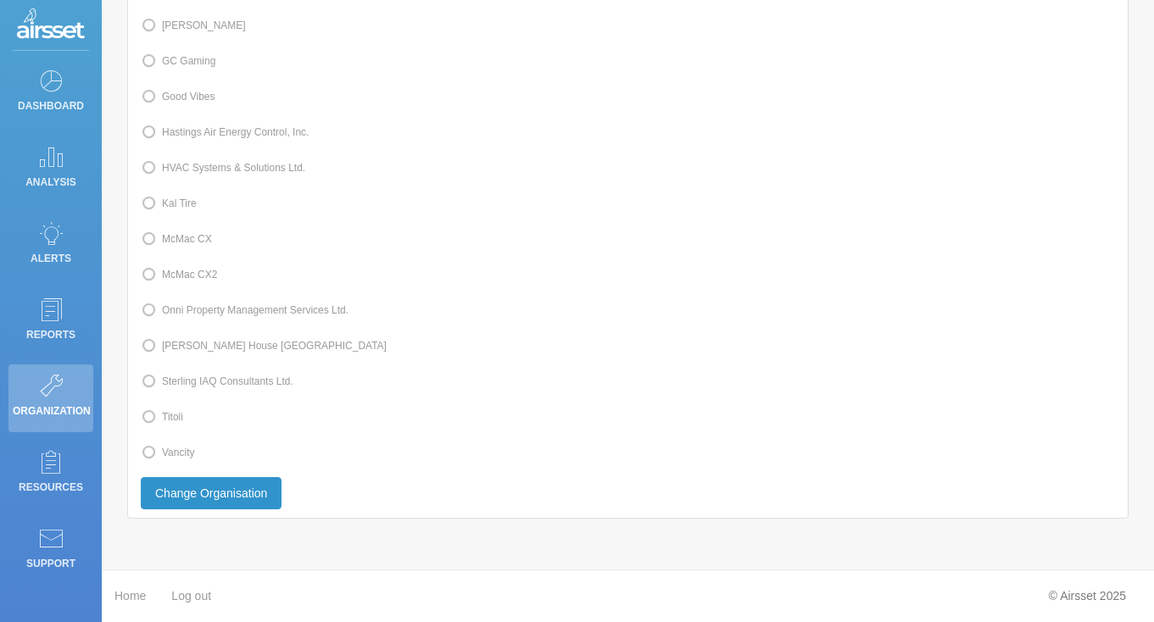
drag, startPoint x: 166, startPoint y: 454, endPoint x: 209, endPoint y: 488, distance: 55.0
click at [162, 455] on span at bounding box center [162, 453] width 0 height 12
click at [166, 455] on input "Vancity" at bounding box center [167, 451] width 11 height 11
radio input "true"
radio input "false"
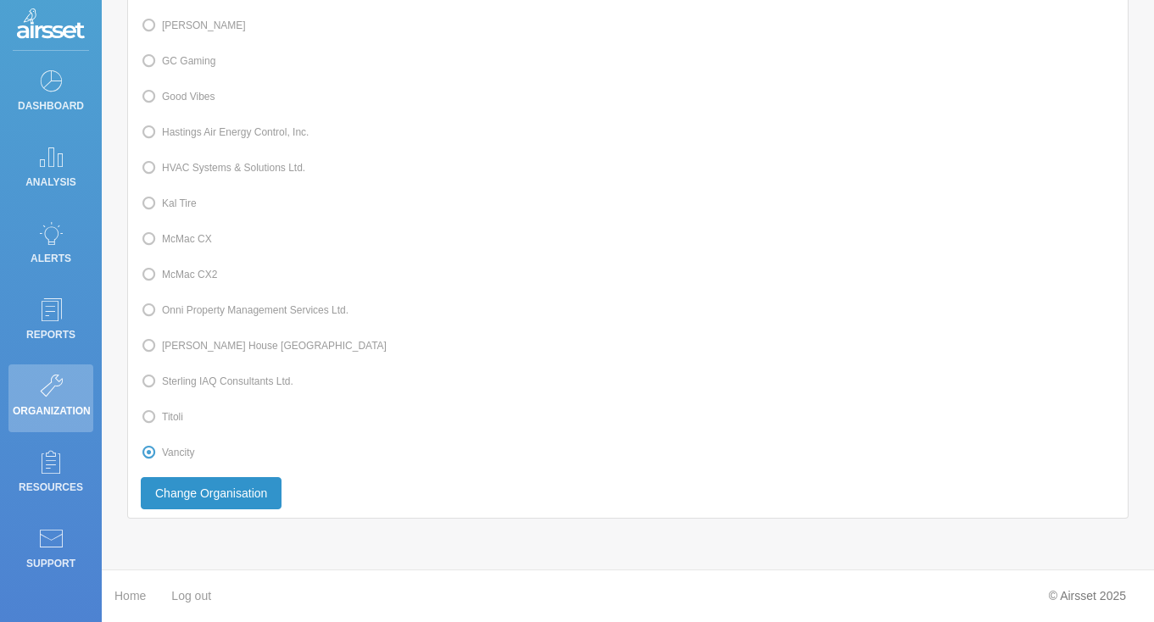
click at [212, 492] on button "Change Organisation" at bounding box center [211, 493] width 141 height 32
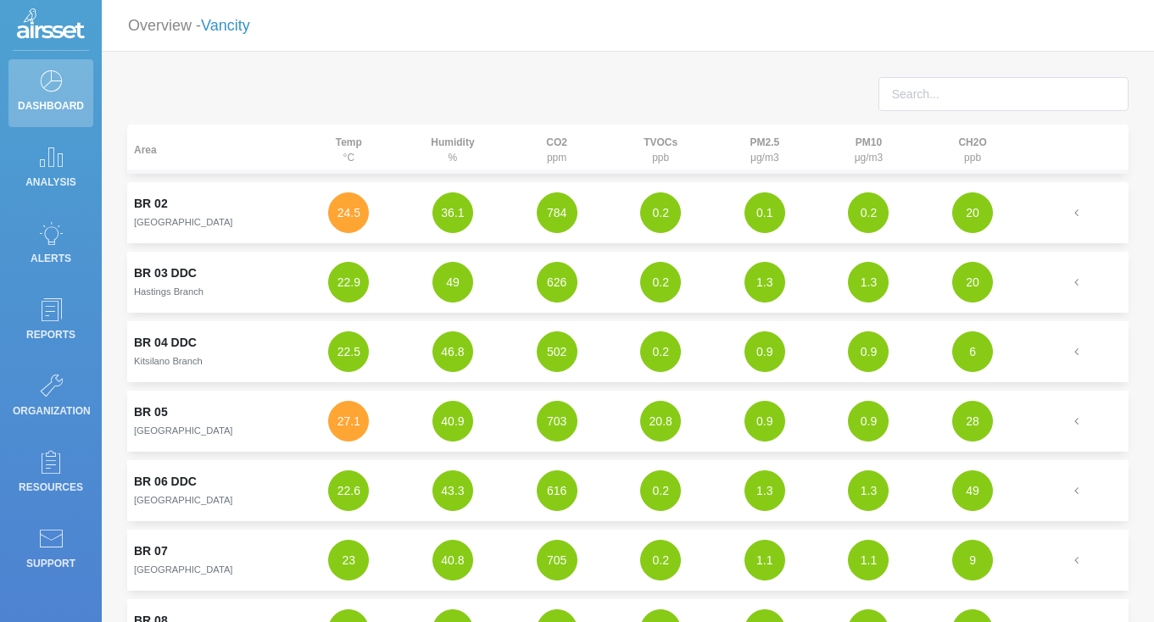
click at [243, 30] on link "Vancity" at bounding box center [225, 25] width 49 height 17
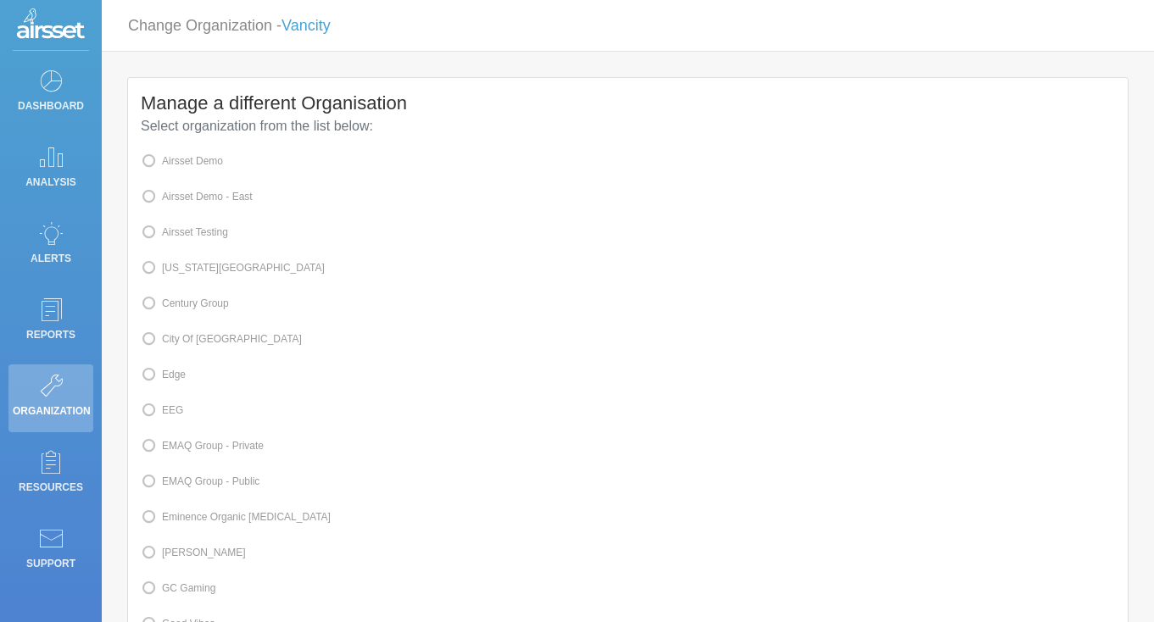
click at [193, 234] on label "Airsset Testing" at bounding box center [184, 232] width 87 height 22
click at [173, 234] on input "Airsset Testing" at bounding box center [167, 231] width 11 height 11
radio input "true"
radio input "false"
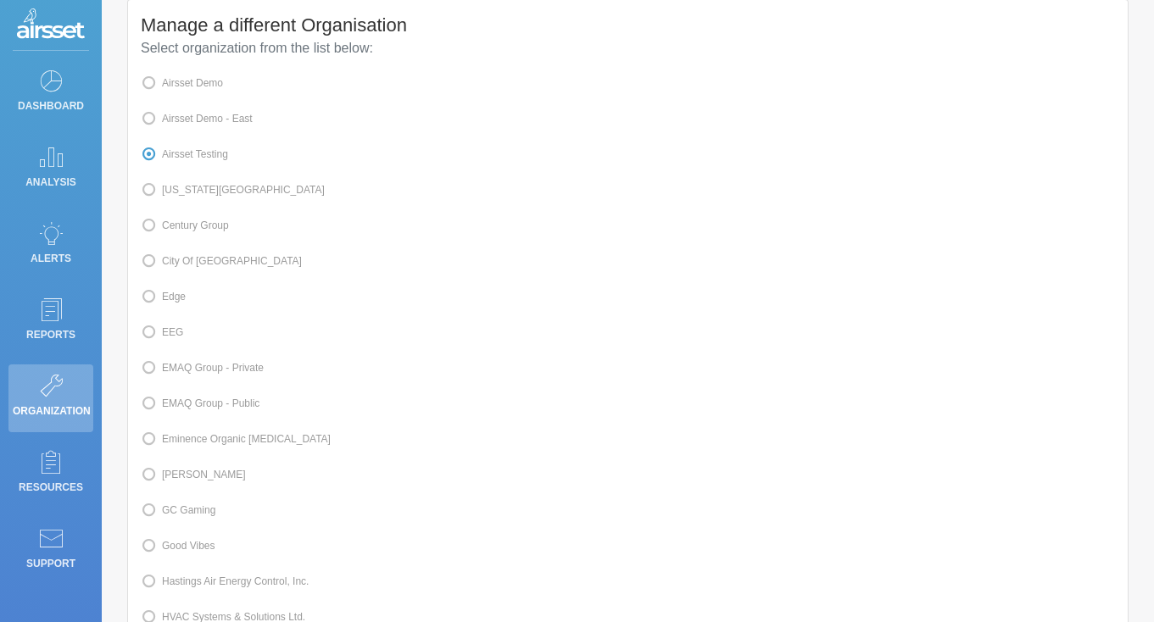
scroll to position [548, 0]
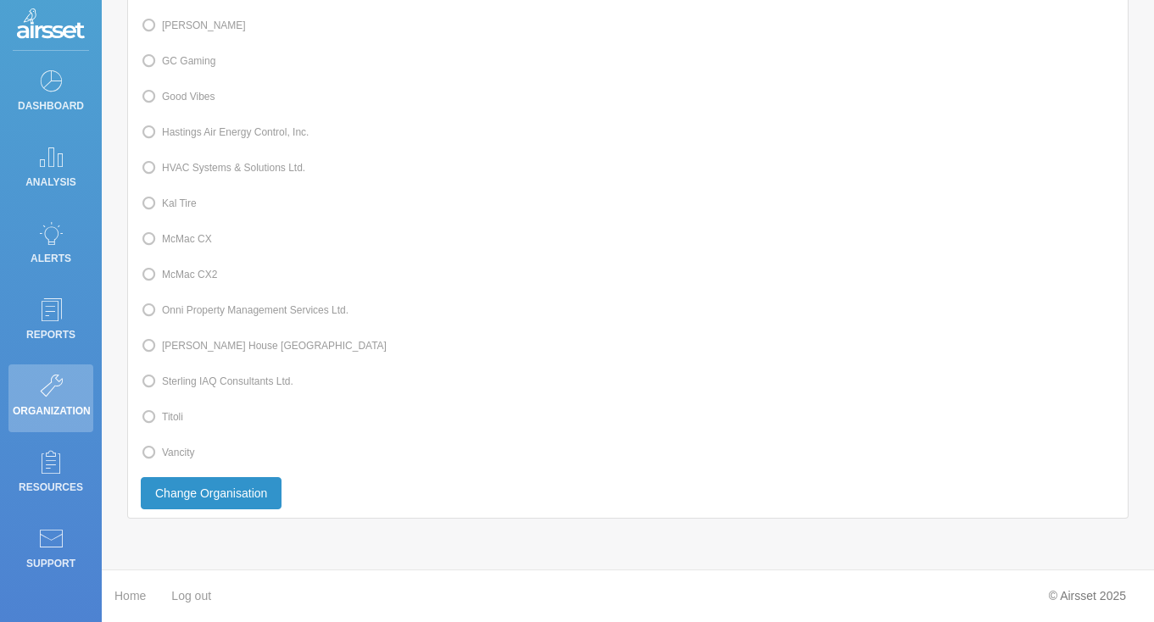
click at [254, 502] on button "Change Organisation" at bounding box center [211, 493] width 141 height 32
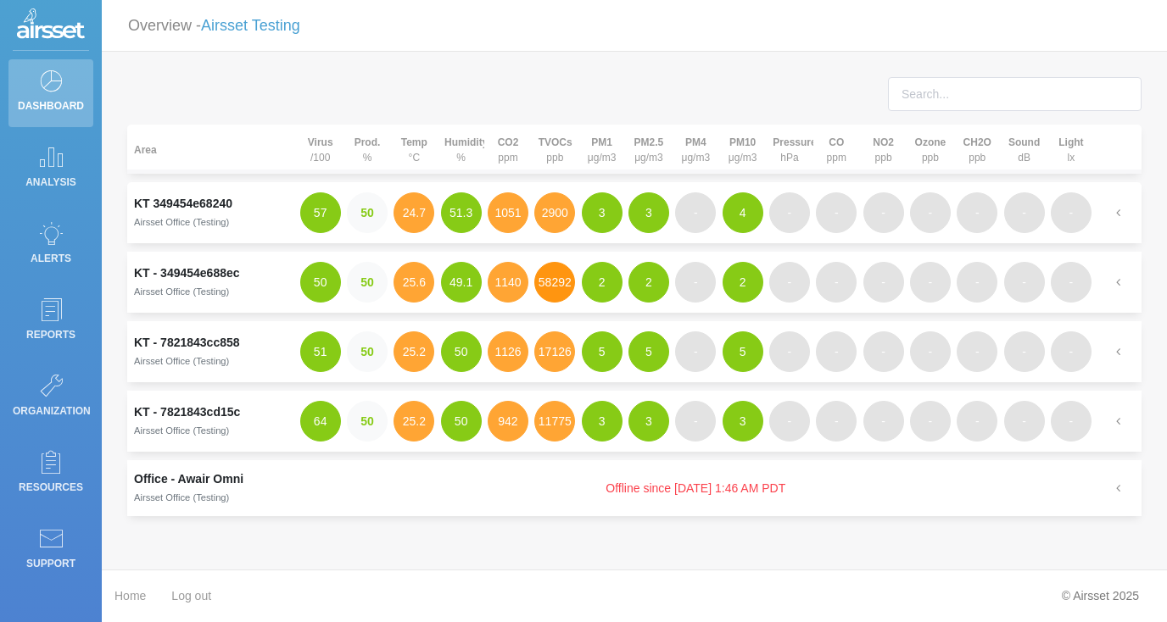
click at [561, 280] on button "58292" at bounding box center [554, 282] width 41 height 41
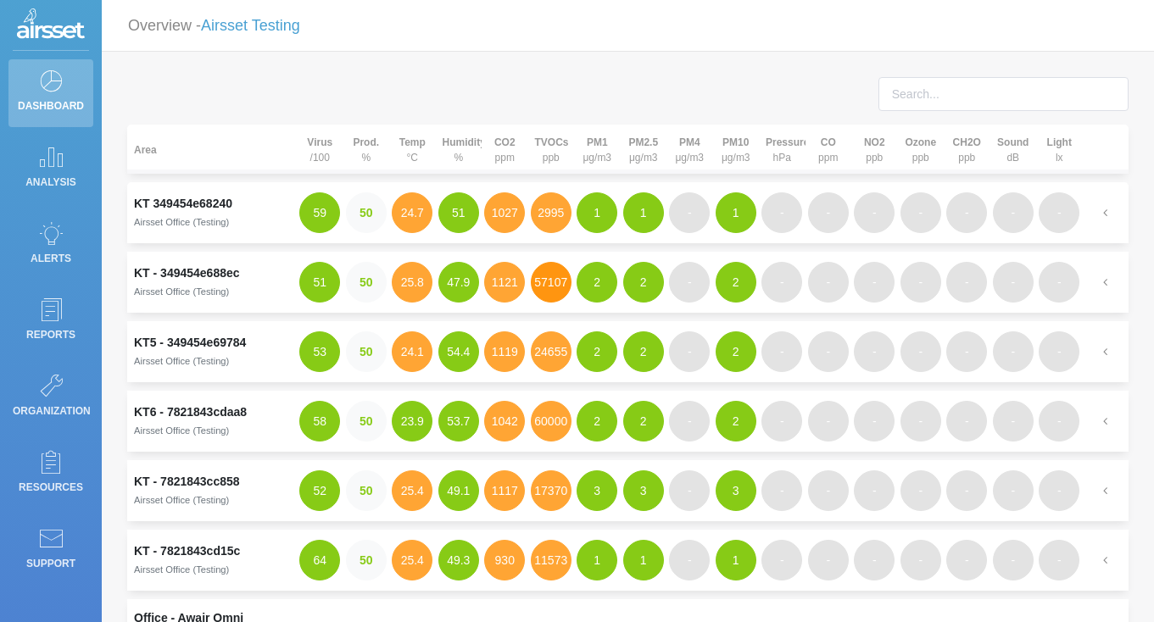
click at [547, 283] on button "57107" at bounding box center [551, 282] width 41 height 41
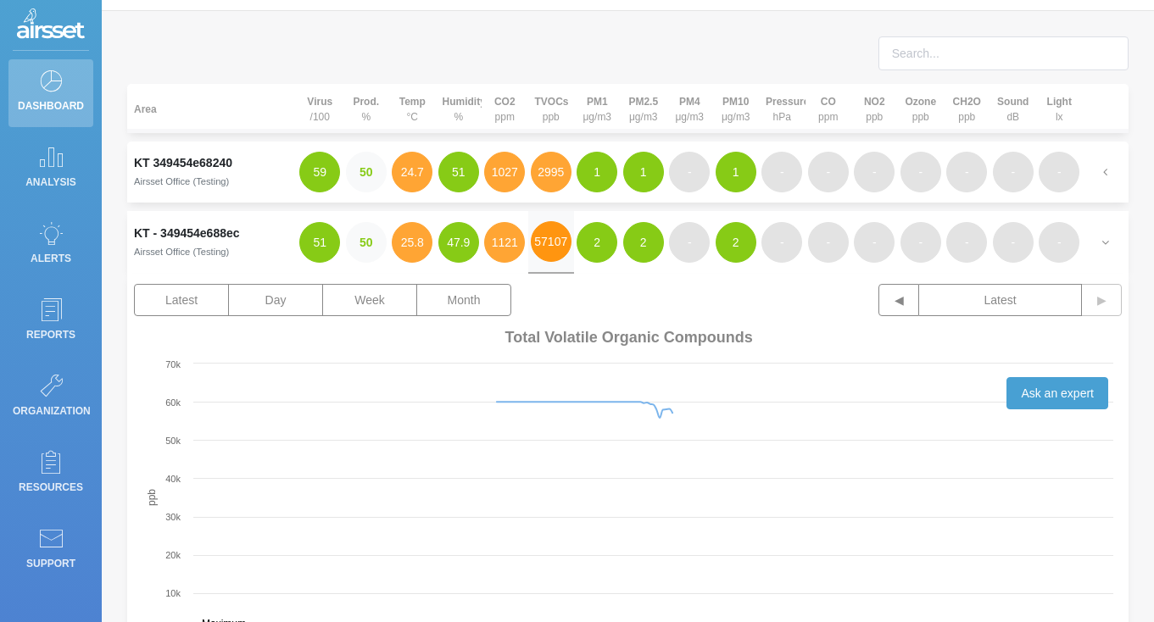
scroll to position [51, 0]
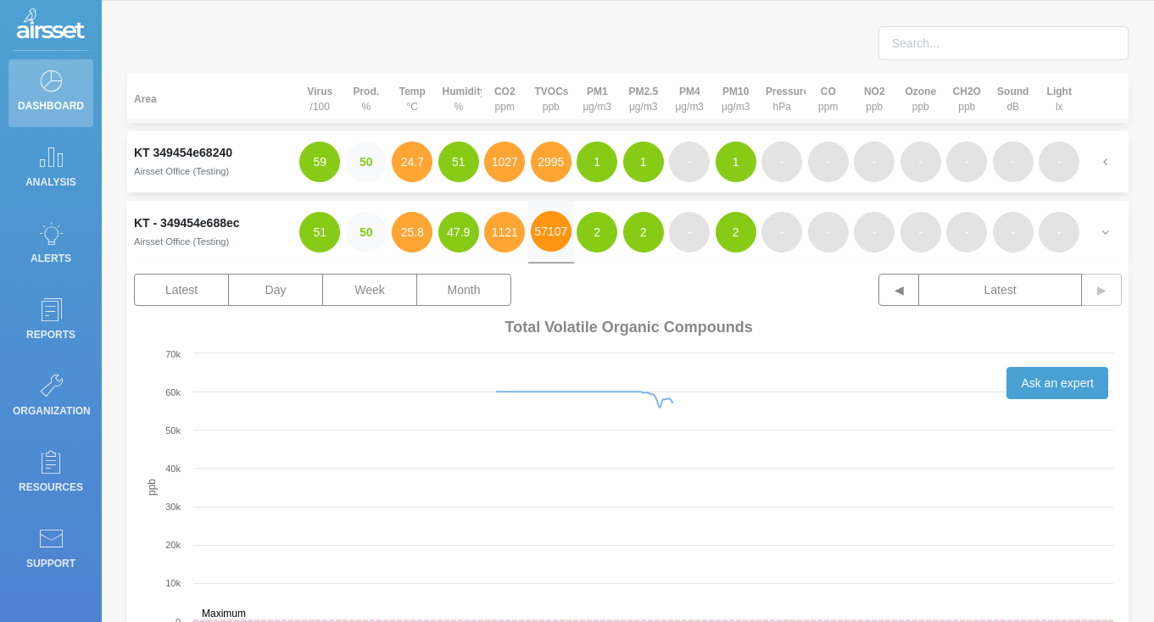
click at [555, 228] on button "57107" at bounding box center [551, 231] width 41 height 41
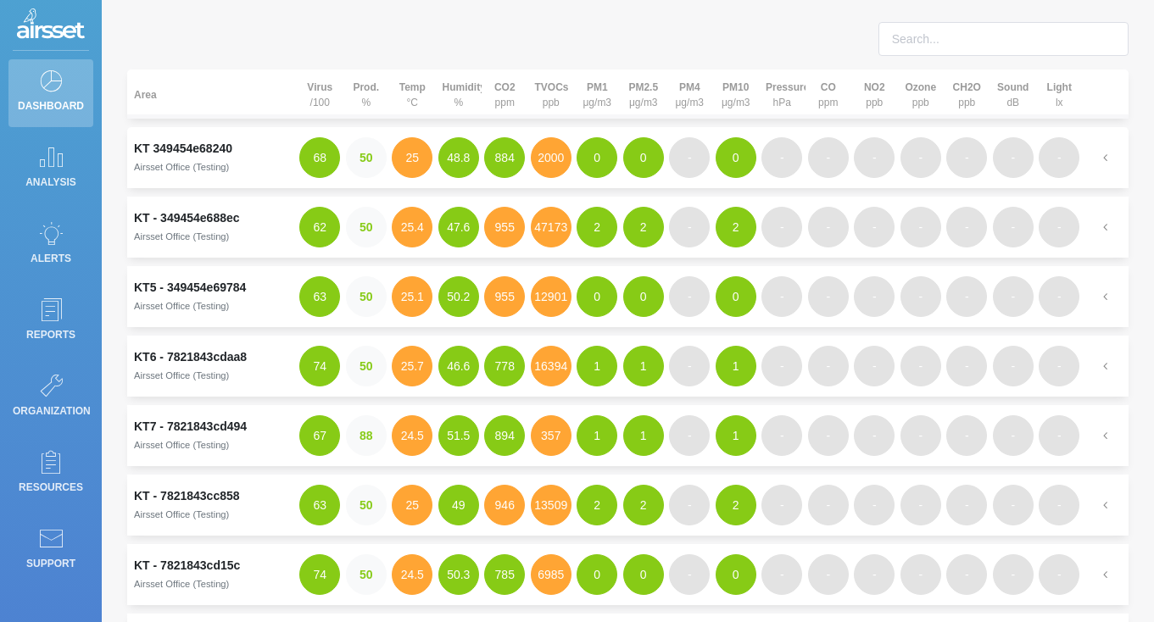
scroll to position [59, 0]
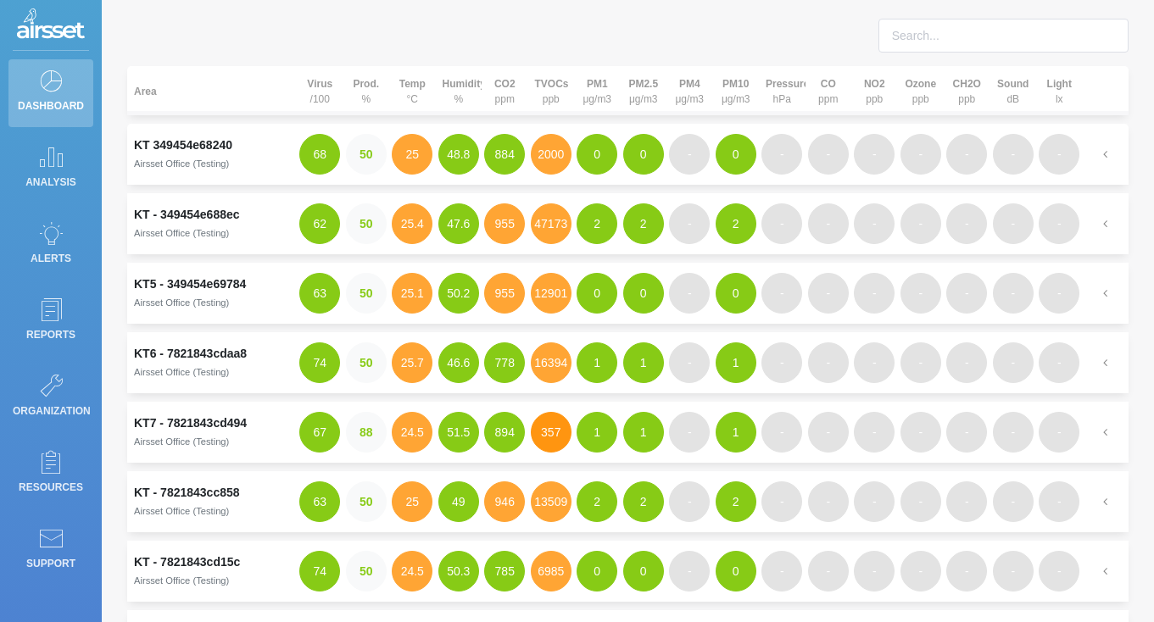
click at [560, 438] on button "357" at bounding box center [551, 432] width 41 height 41
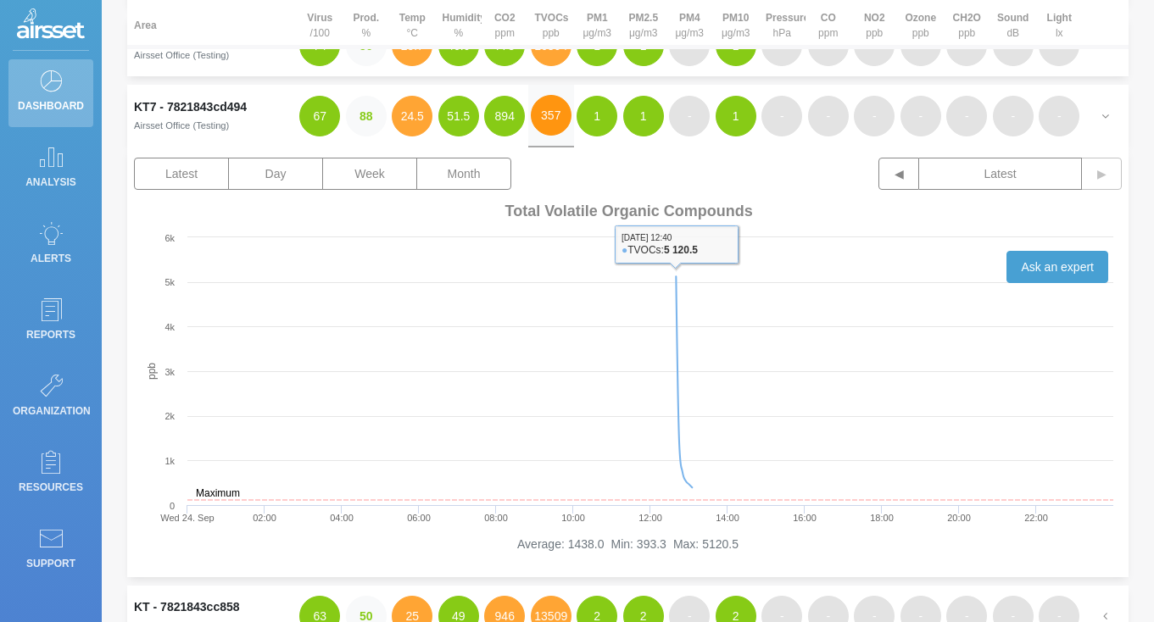
click at [563, 126] on button "357" at bounding box center [551, 115] width 41 height 41
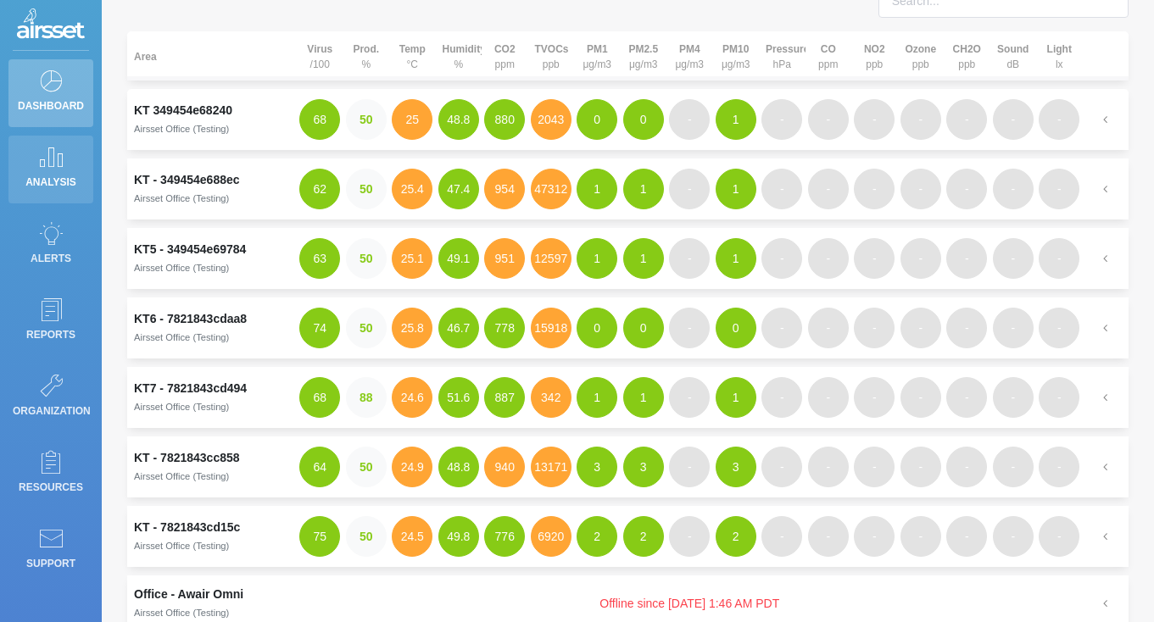
scroll to position [91, 0]
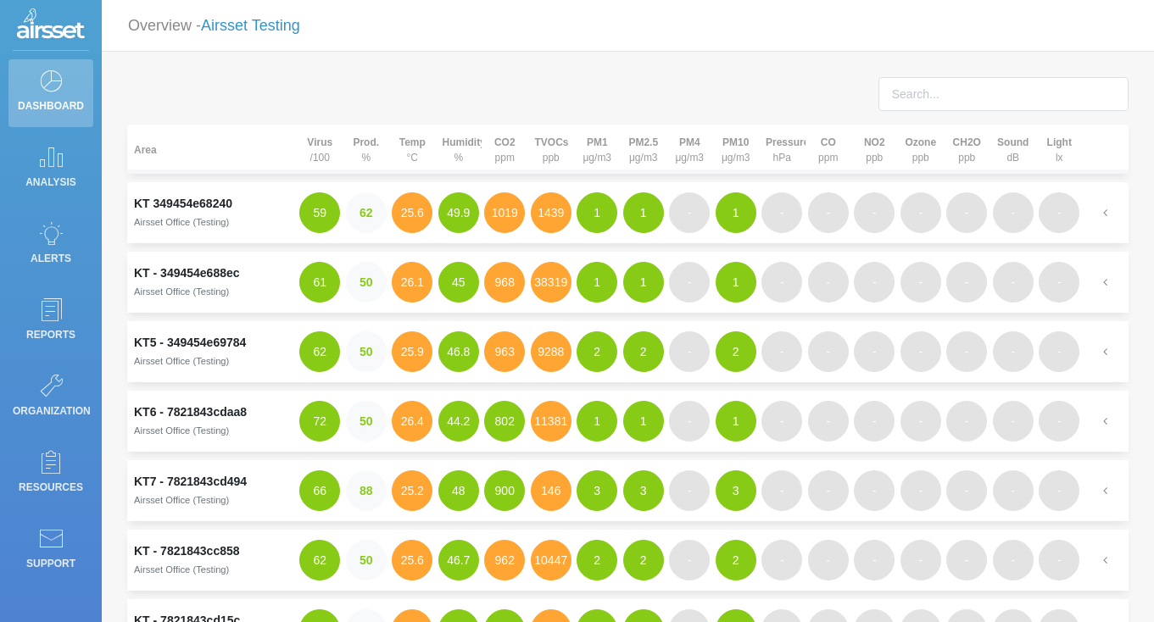
click at [232, 25] on link "Airsset Testing" at bounding box center [250, 25] width 99 height 17
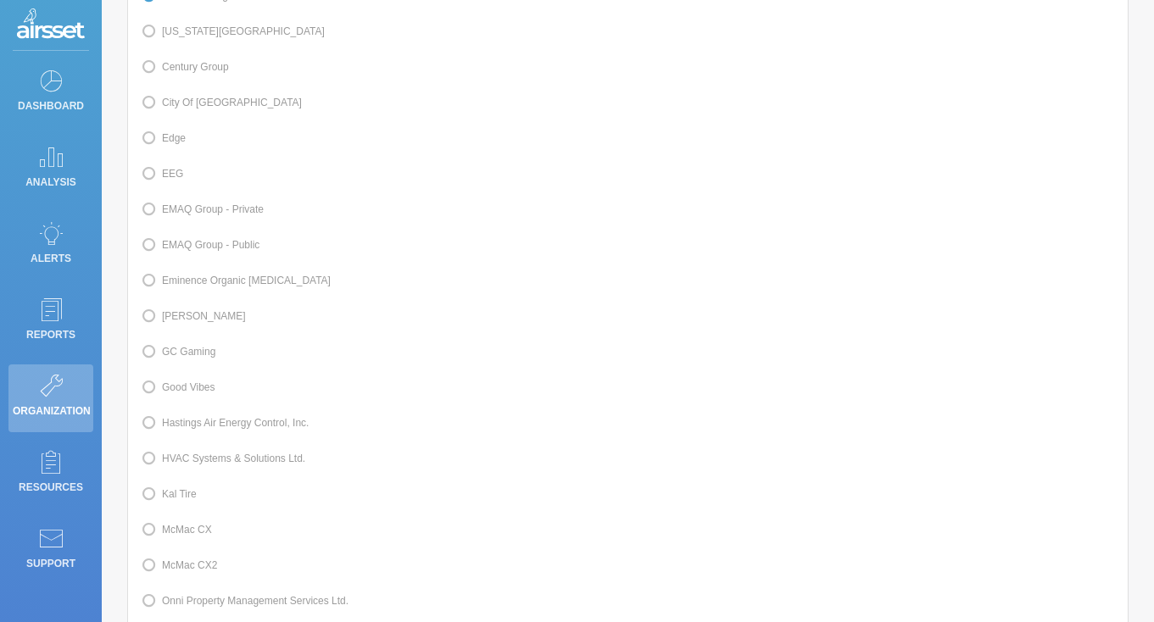
scroll to position [313, 0]
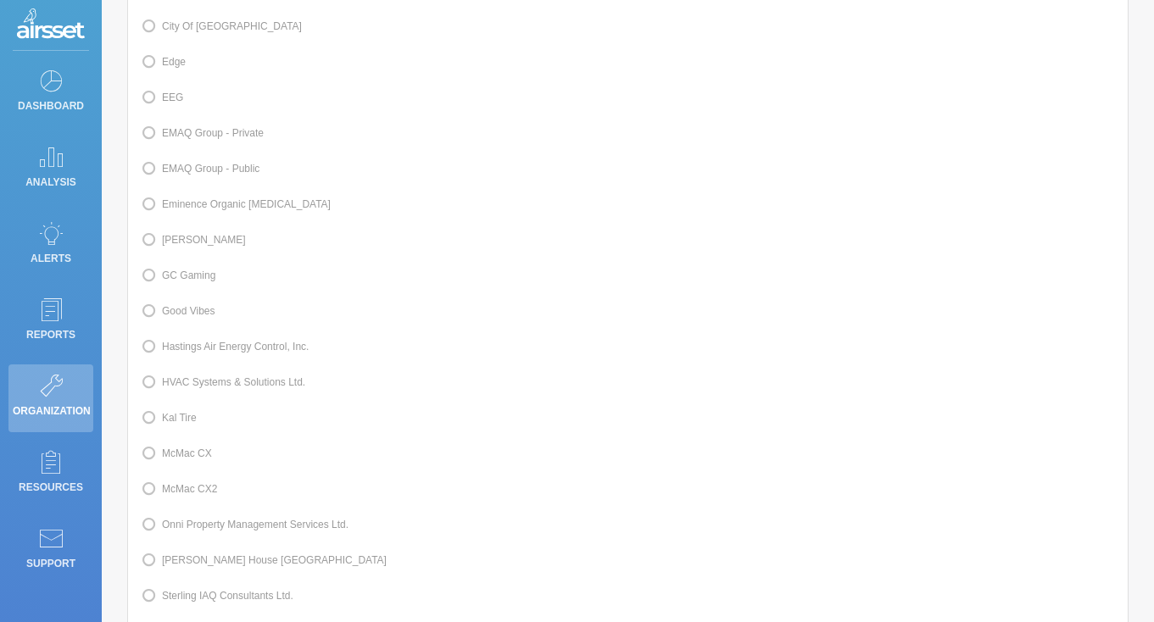
click at [181, 426] on label "Kal Tire" at bounding box center [169, 418] width 56 height 22
click at [173, 422] on input "Kal Tire" at bounding box center [167, 416] width 11 height 11
radio input "true"
radio input "false"
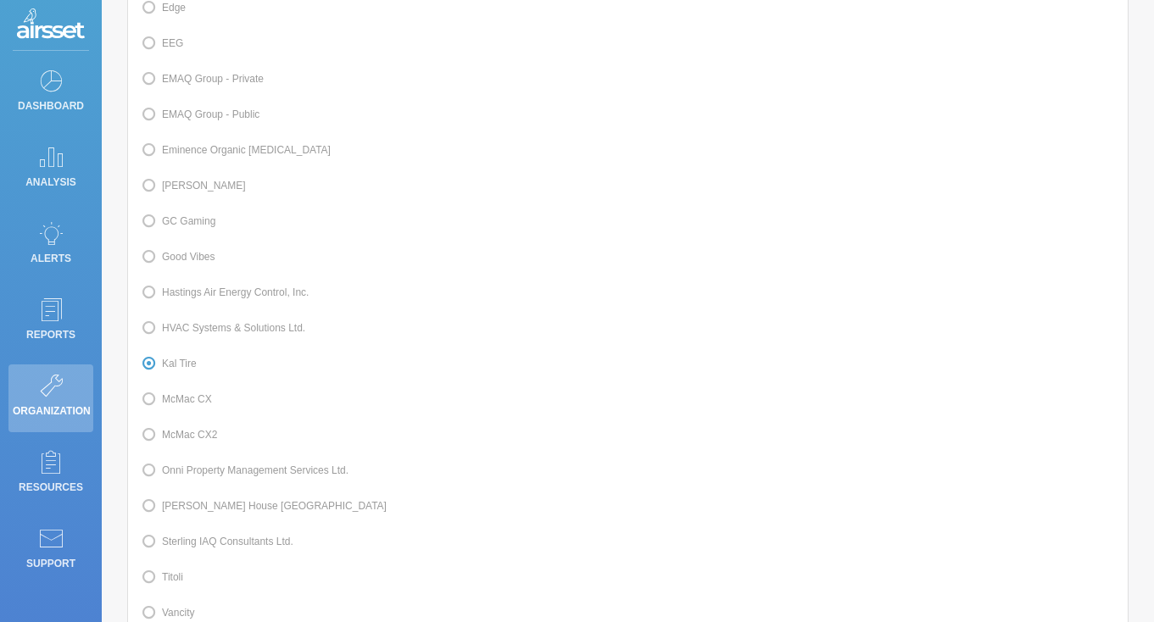
scroll to position [548, 0]
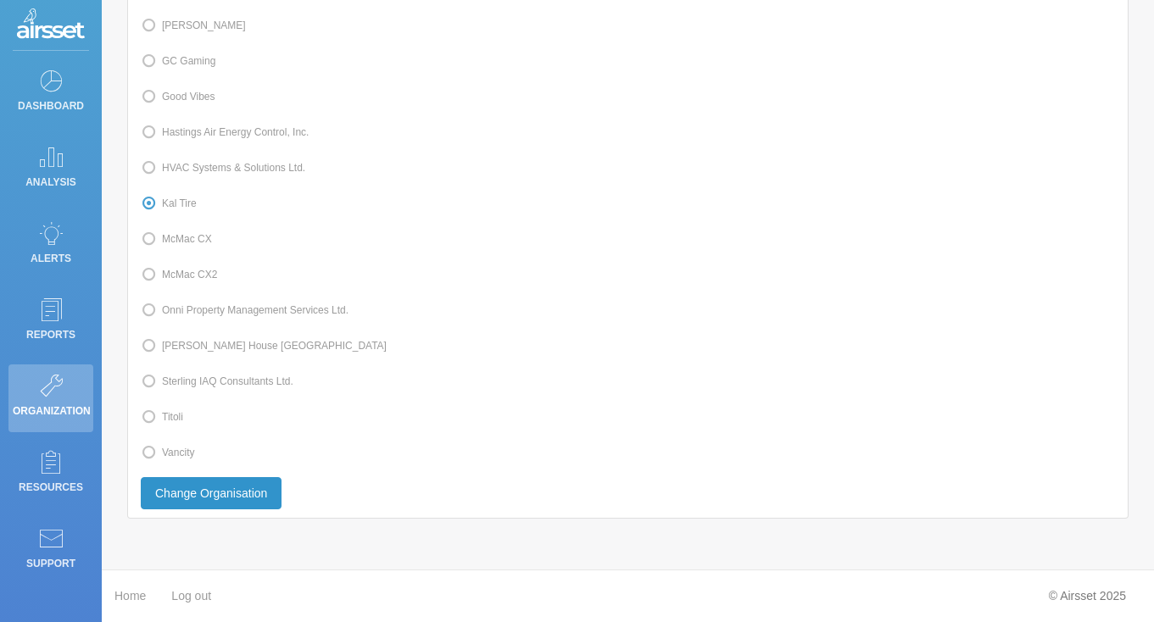
click at [258, 497] on button "Change Organisation" at bounding box center [211, 493] width 141 height 32
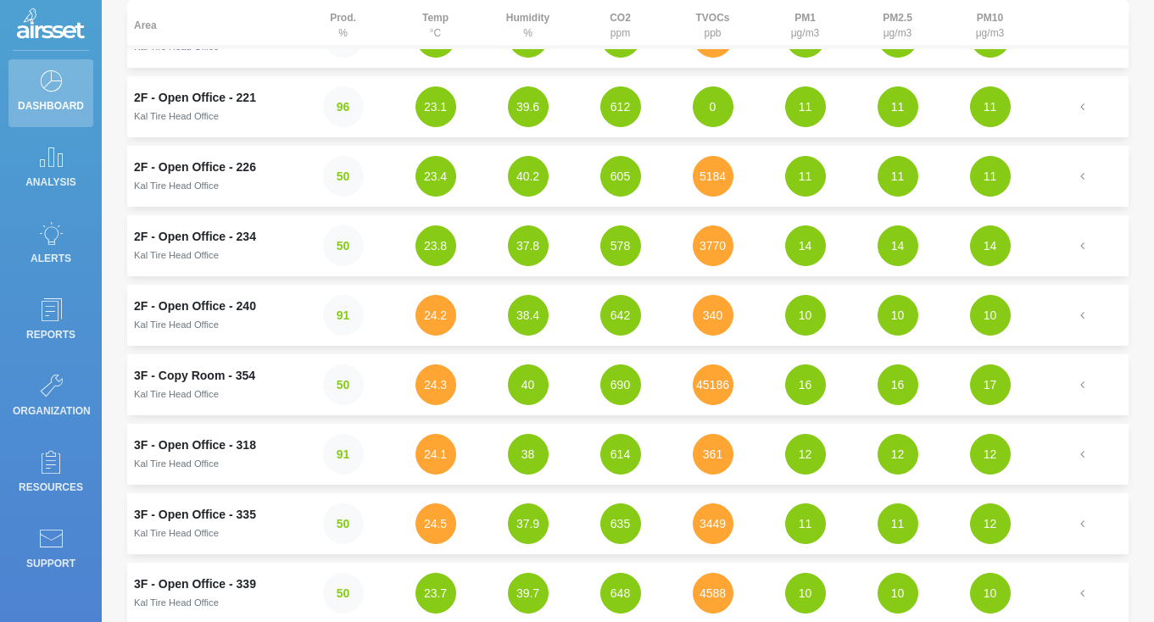
scroll to position [388, 0]
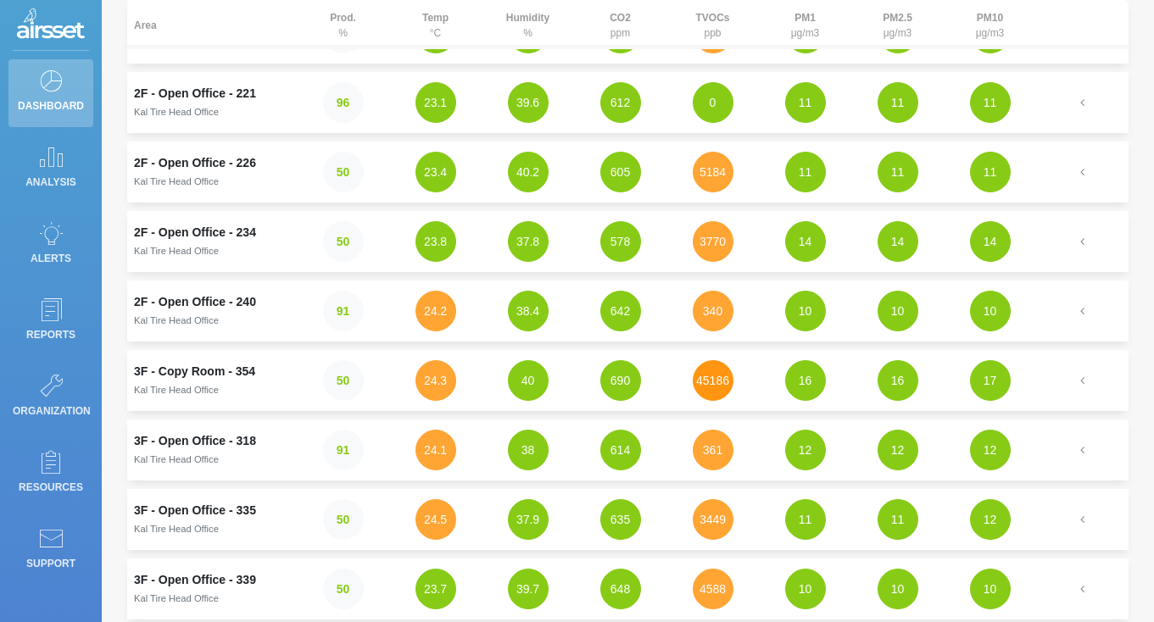
click at [713, 387] on button "45186" at bounding box center [713, 380] width 41 height 41
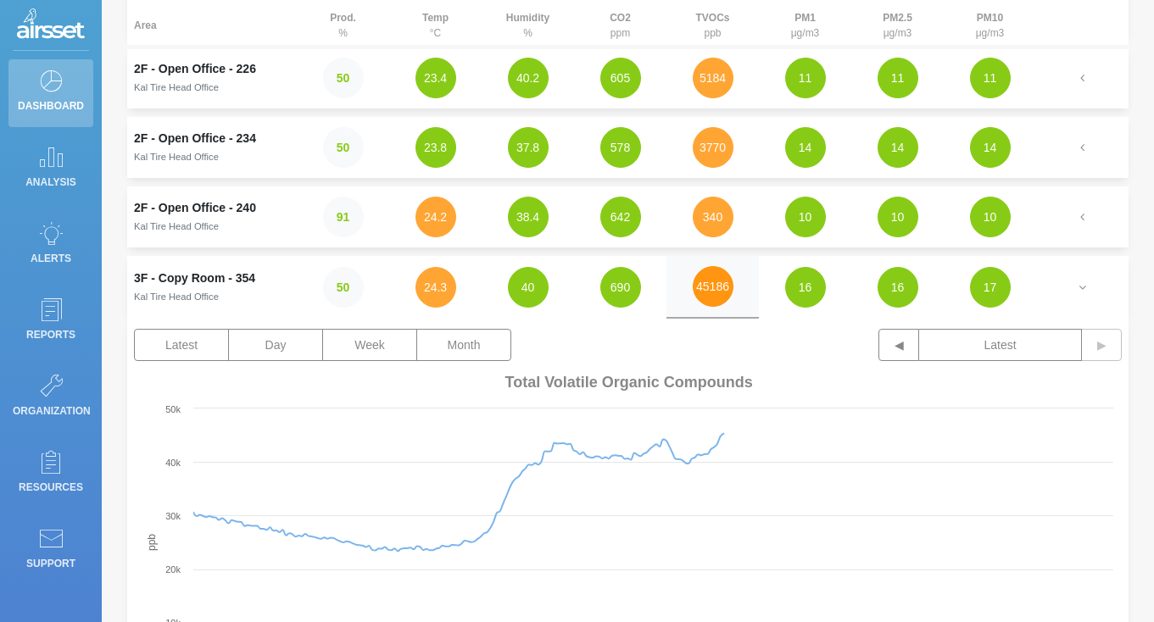
scroll to position [486, 0]
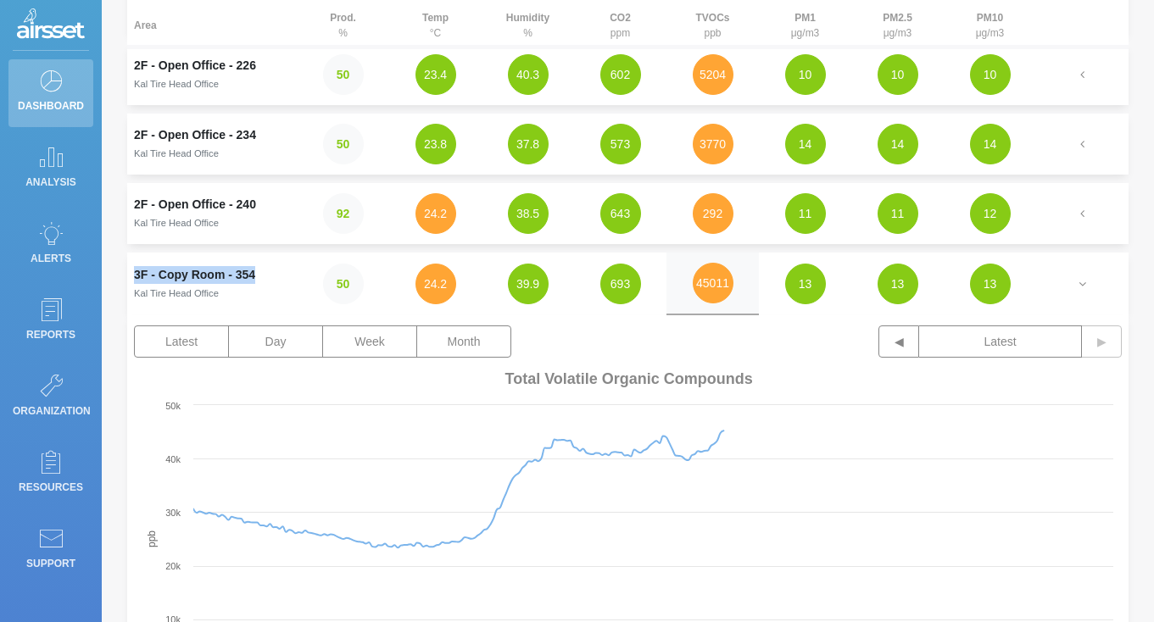
drag, startPoint x: 264, startPoint y: 272, endPoint x: 132, endPoint y: 272, distance: 131.4
click at [132, 272] on td "3F - Copy Room - 354 Kal Tire Head Office" at bounding box center [212, 284] width 170 height 63
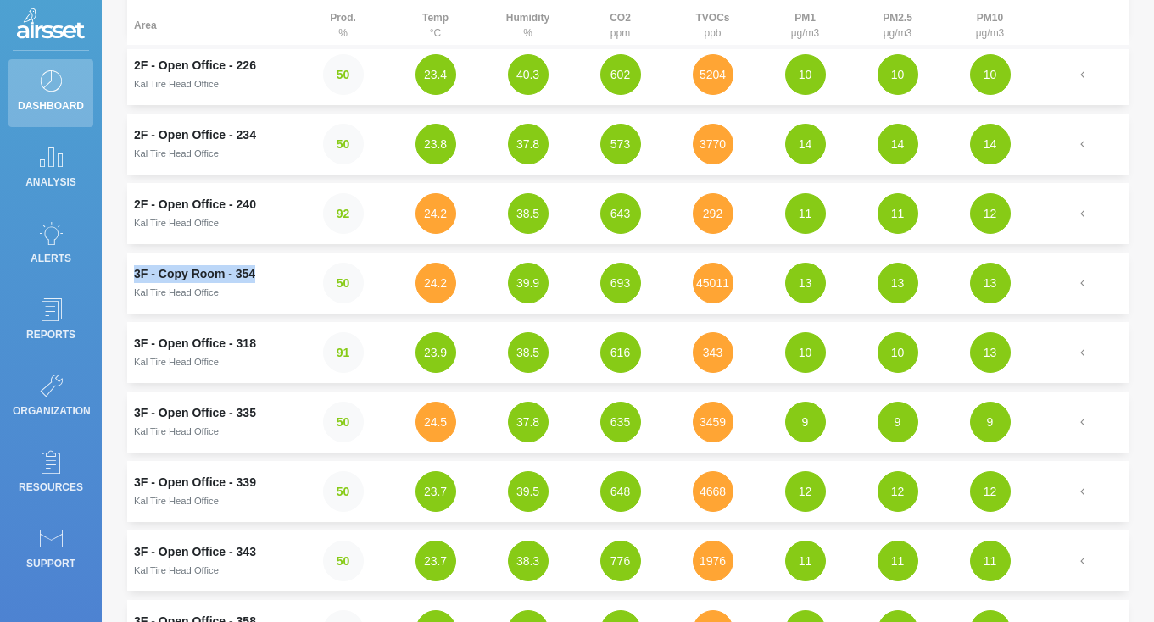
copy td "3F - Copy Room - 354"
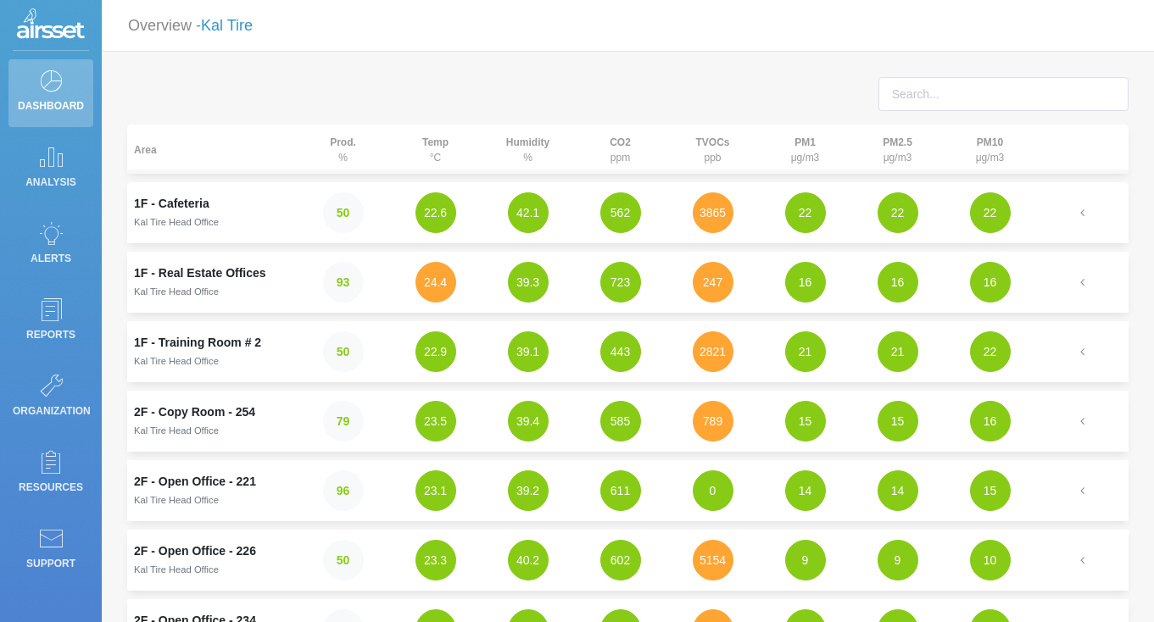
click at [238, 25] on link "Kal Tire" at bounding box center [227, 25] width 52 height 17
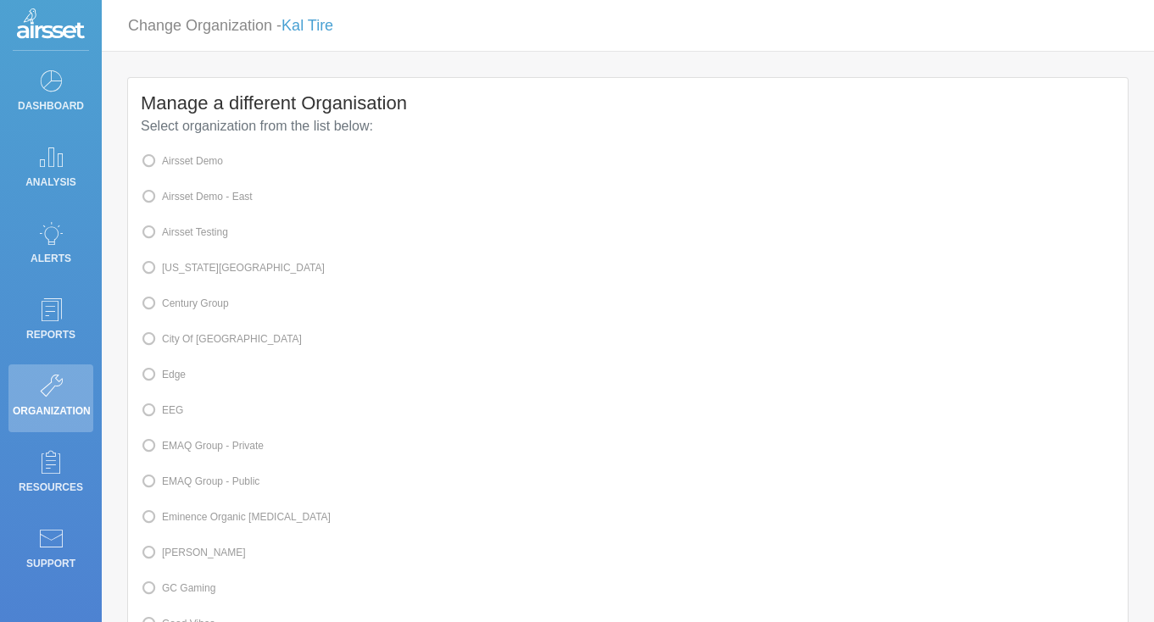
click at [201, 230] on label "Airsset Testing" at bounding box center [184, 232] width 87 height 22
click at [173, 230] on input "Airsset Testing" at bounding box center [167, 231] width 11 height 11
radio input "true"
radio input "false"
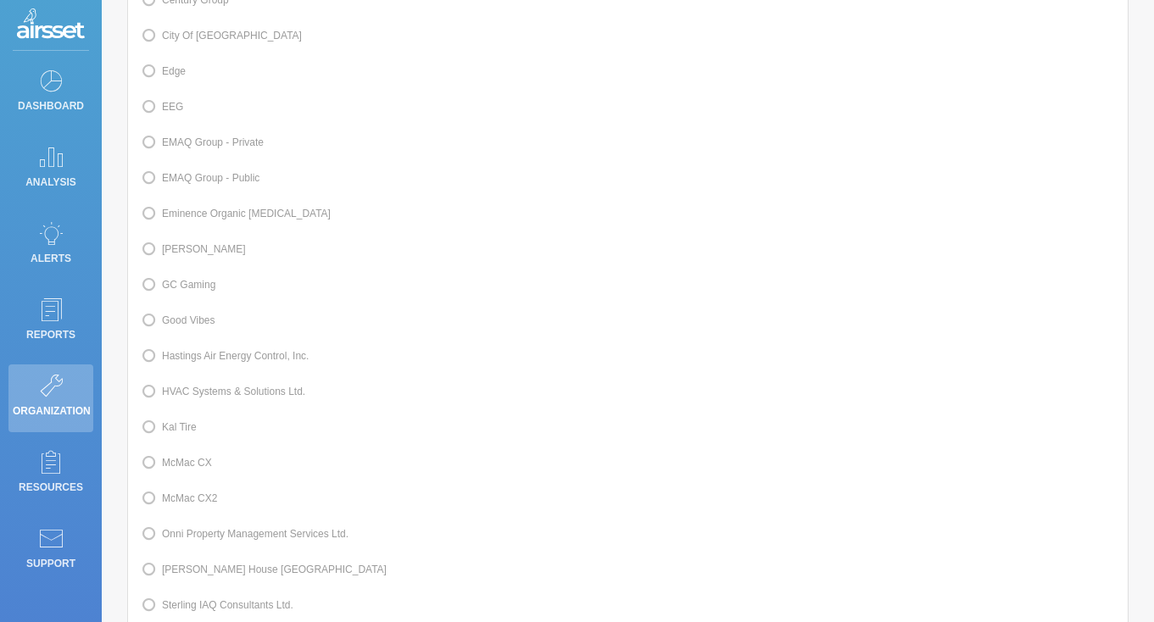
scroll to position [548, 0]
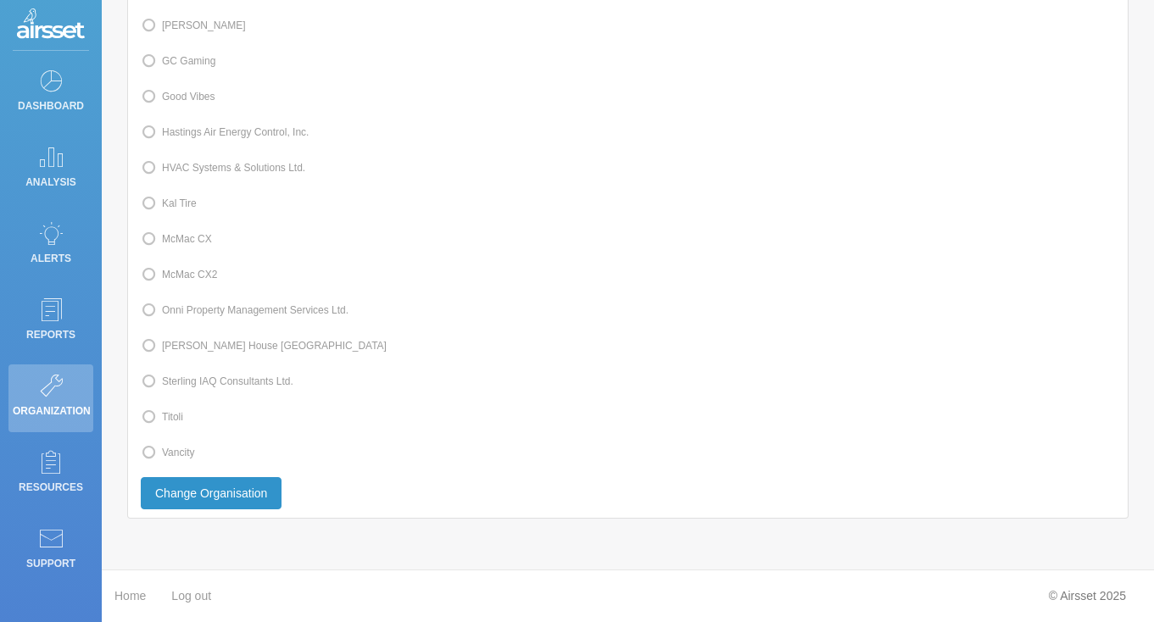
click at [213, 490] on button "Change Organisation" at bounding box center [211, 493] width 141 height 32
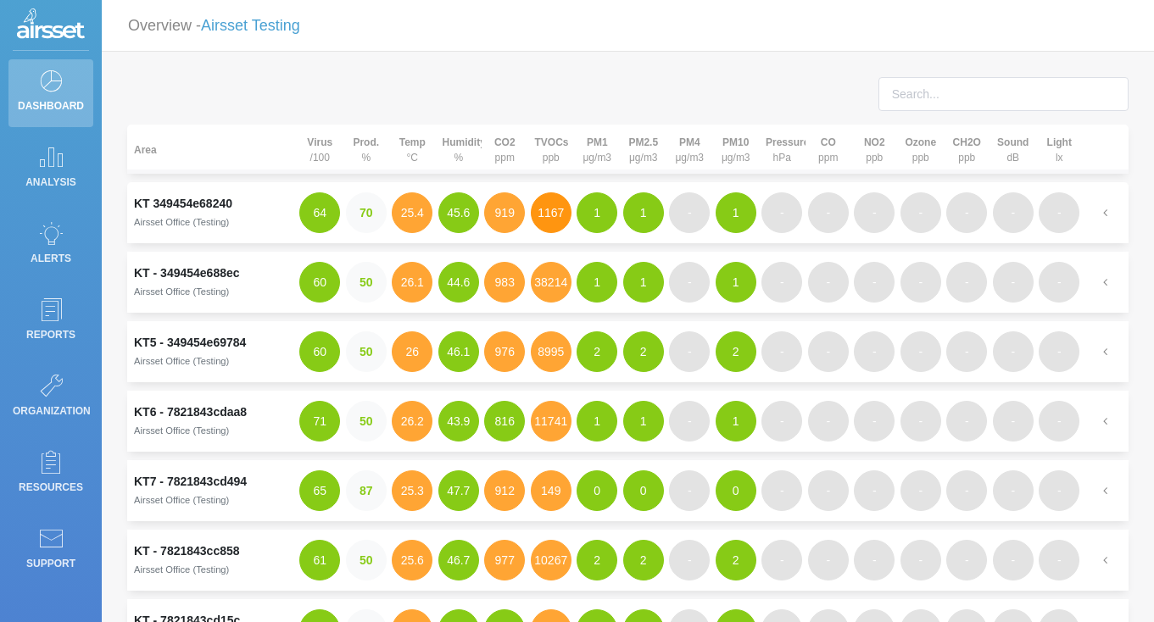
click at [554, 209] on button "1167" at bounding box center [551, 213] width 41 height 41
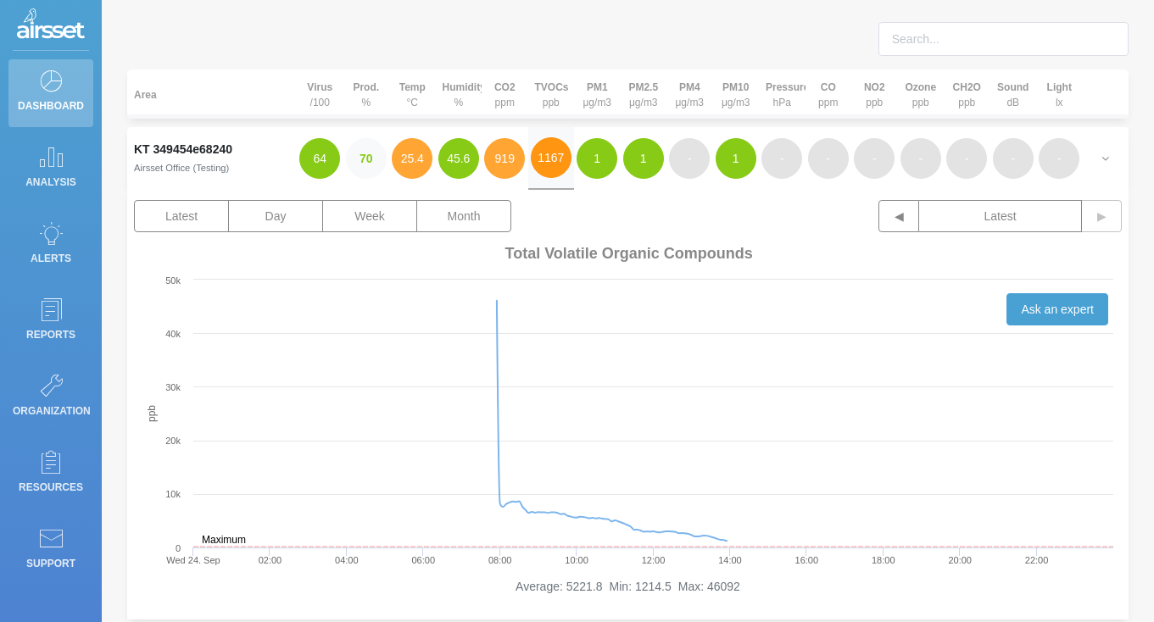
scroll to position [58, 0]
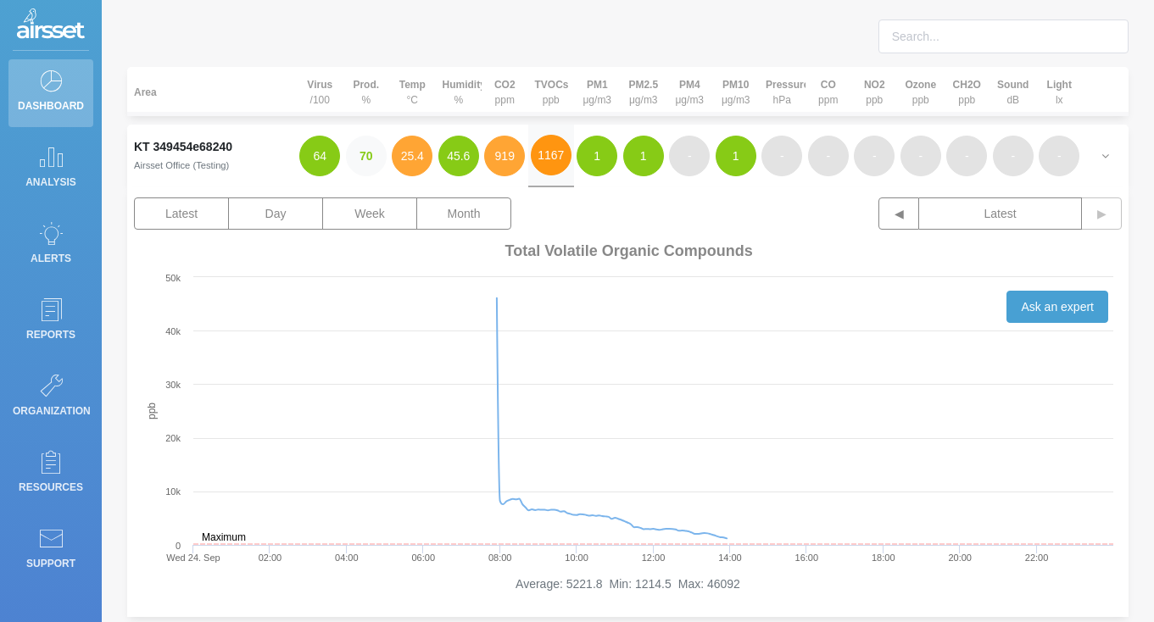
click at [553, 164] on button "1167" at bounding box center [551, 155] width 41 height 41
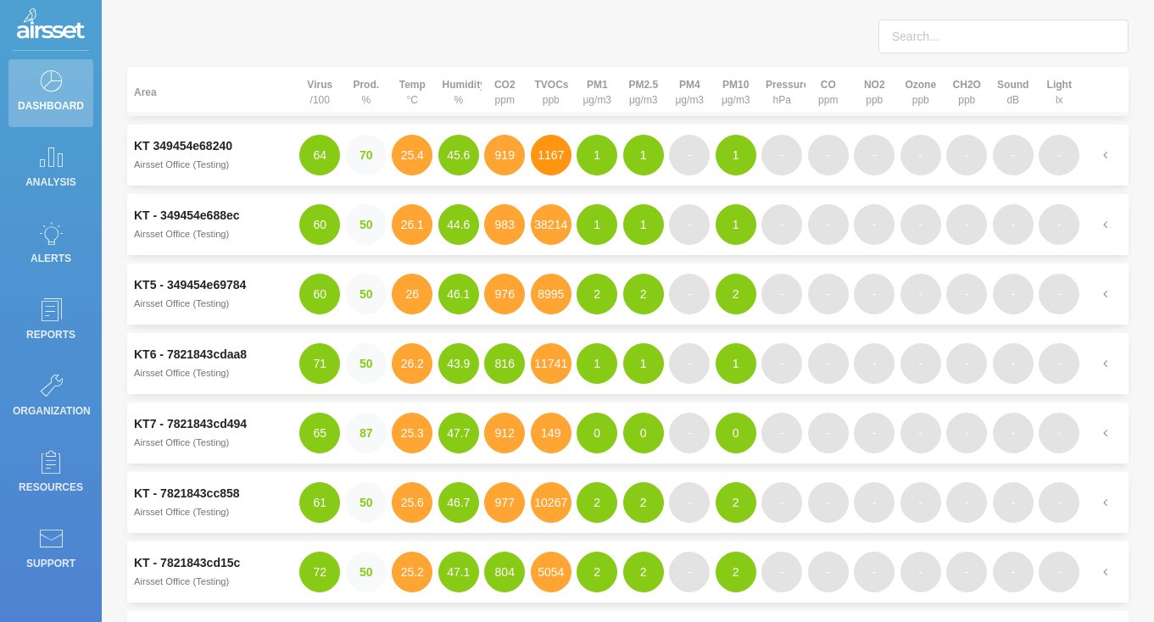
scroll to position [0, 0]
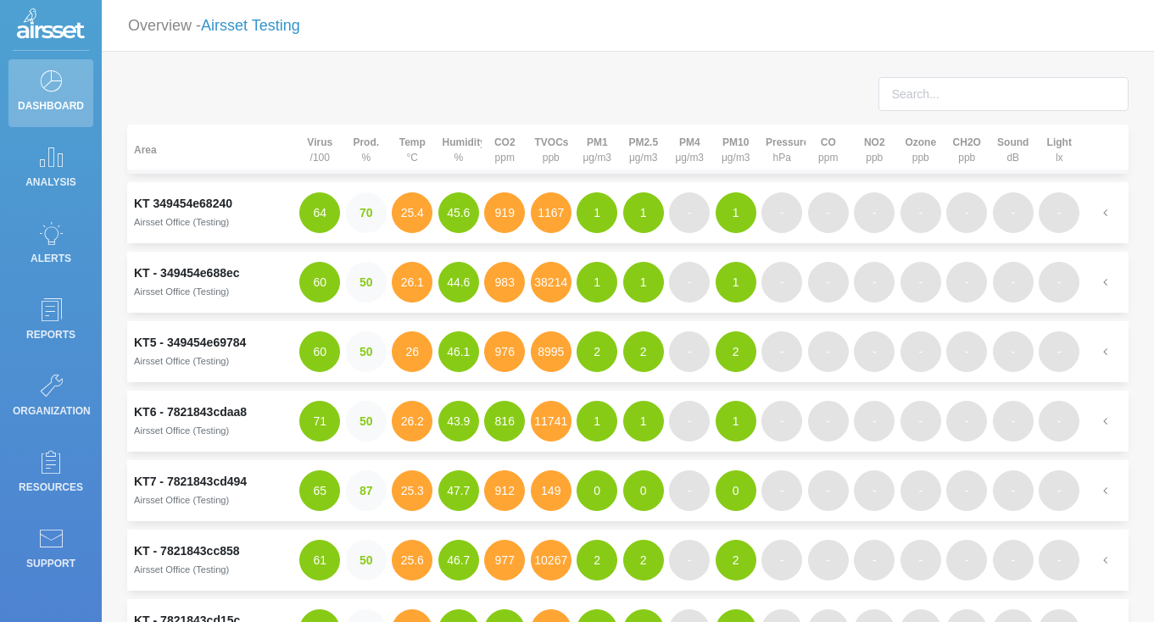
click at [264, 31] on link "Airsset Testing" at bounding box center [250, 25] width 99 height 17
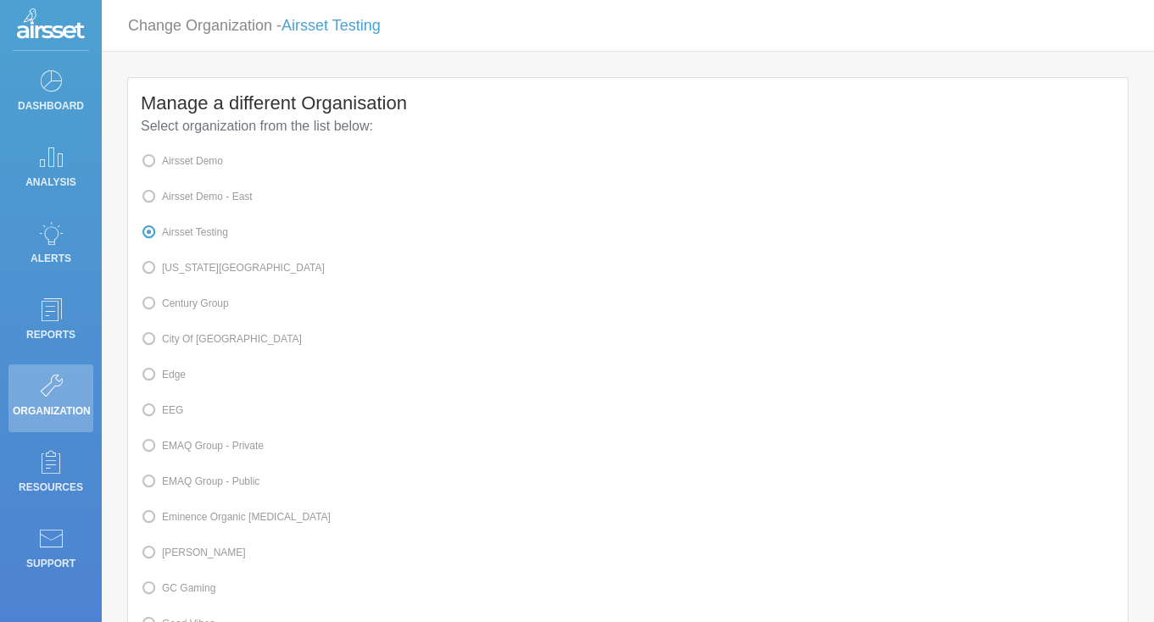
click at [162, 381] on span at bounding box center [162, 375] width 0 height 12
click at [173, 379] on input "Edge" at bounding box center [167, 373] width 11 height 11
radio input "true"
radio input "false"
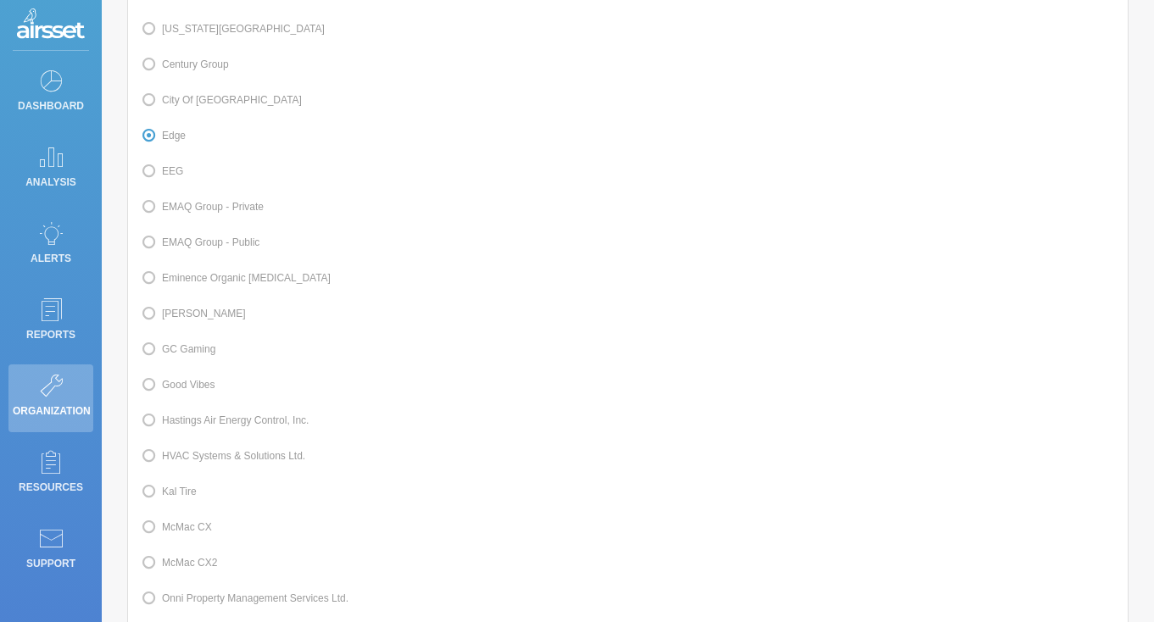
scroll to position [548, 0]
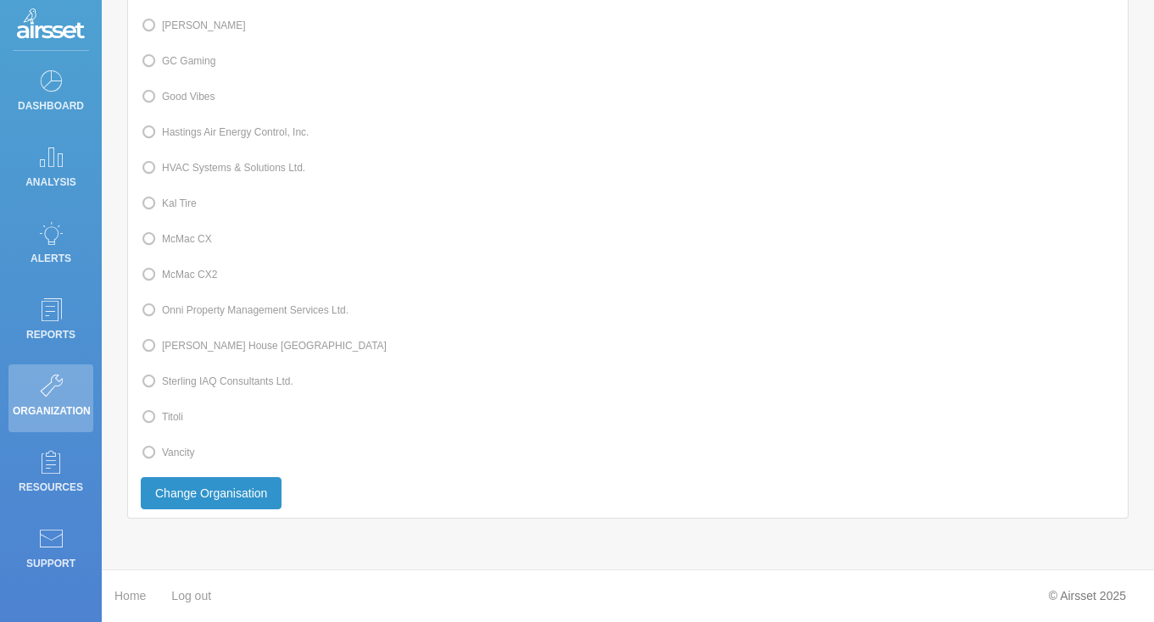
click at [226, 486] on button "Change Organisation" at bounding box center [211, 493] width 141 height 32
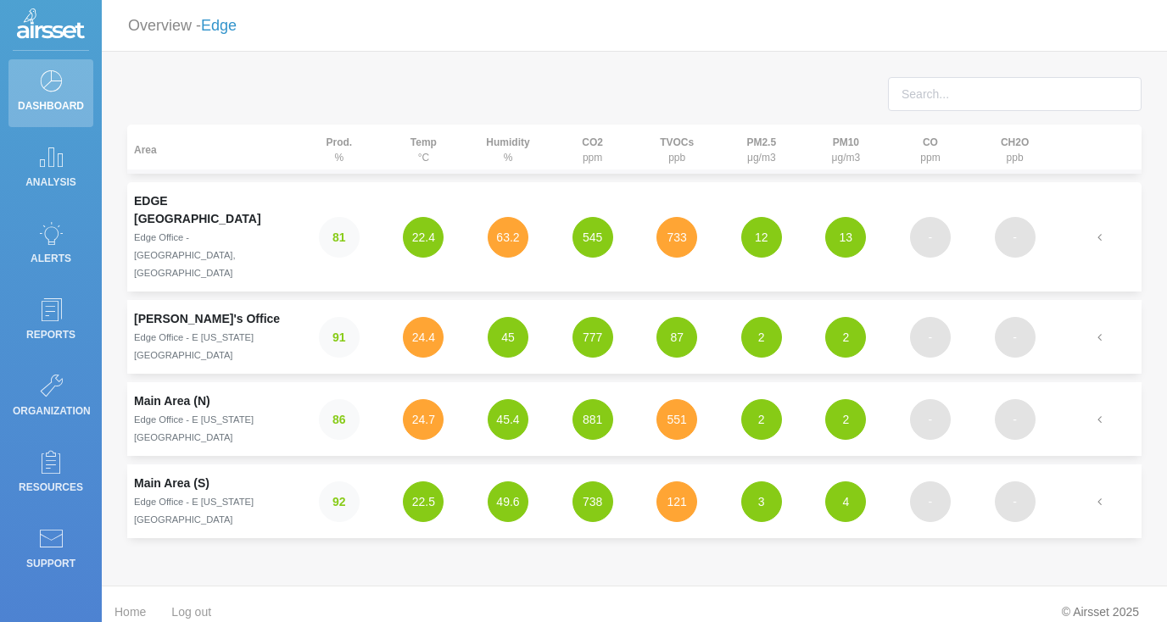
click at [229, 17] on link "Edge" at bounding box center [219, 25] width 36 height 17
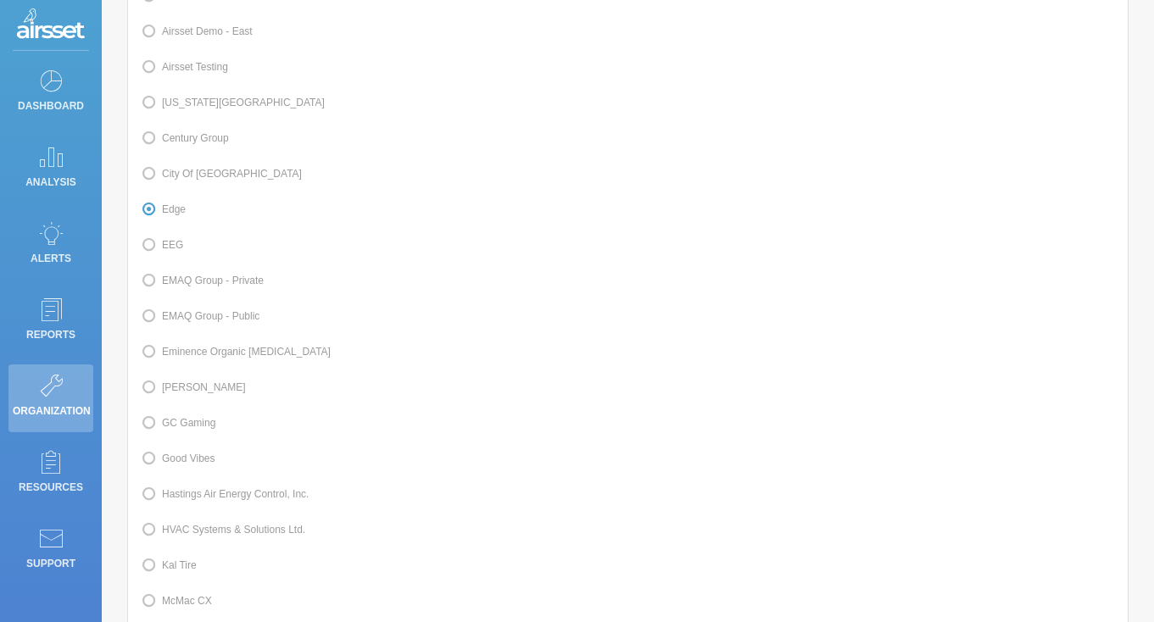
scroll to position [164, 0]
click at [180, 572] on label "Kal Tire" at bounding box center [169, 567] width 56 height 22
click at [173, 572] on input "Kal Tire" at bounding box center [167, 566] width 11 height 11
radio input "true"
radio input "false"
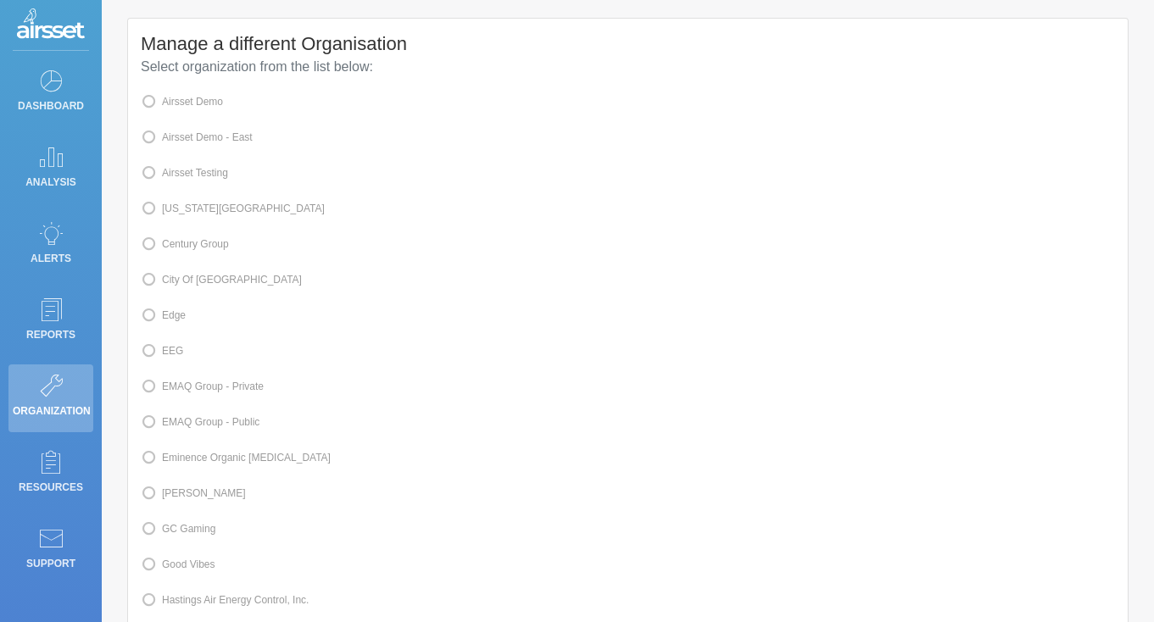
scroll to position [0, 0]
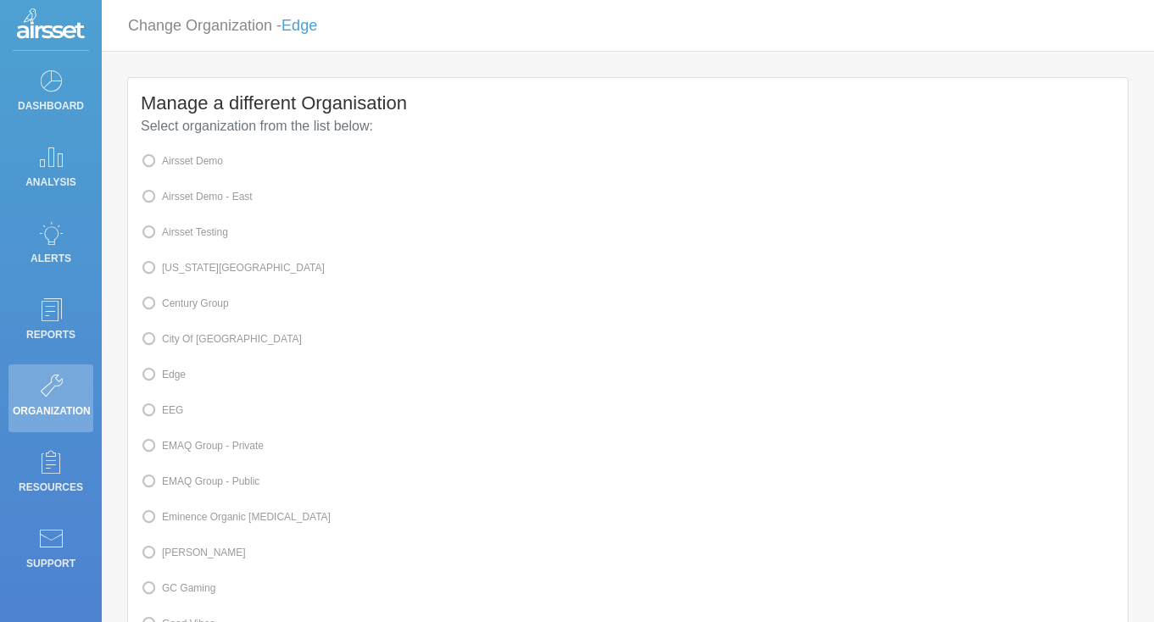
click at [220, 234] on label "Airsset Testing" at bounding box center [184, 232] width 87 height 22
click at [173, 234] on input "Airsset Testing" at bounding box center [167, 231] width 11 height 11
radio input "true"
radio input "false"
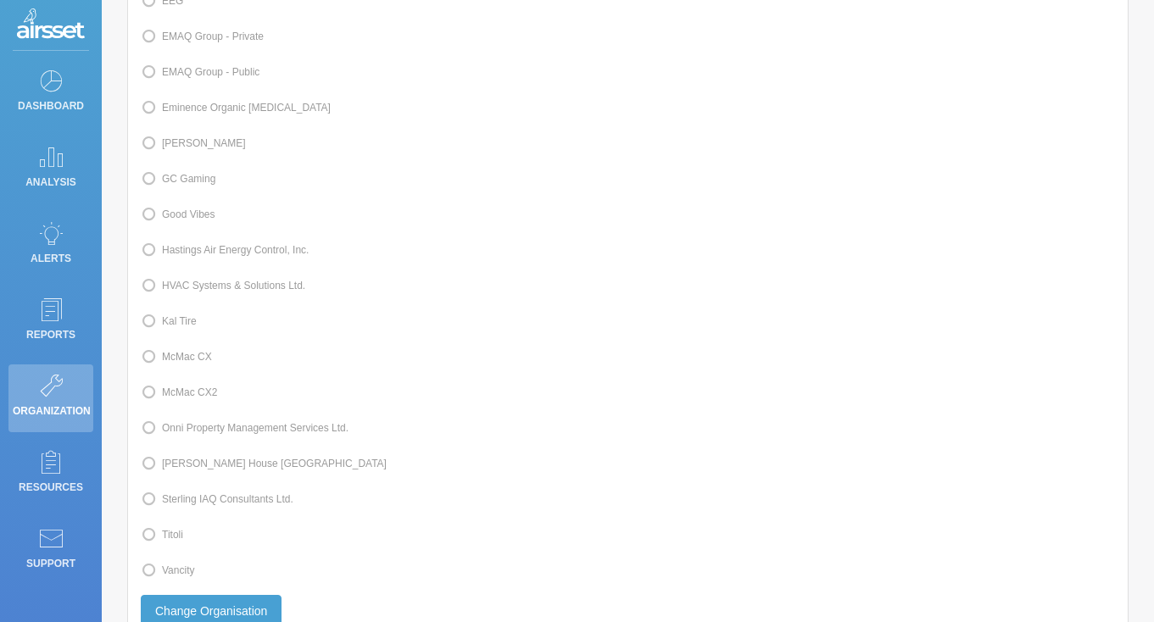
scroll to position [548, 0]
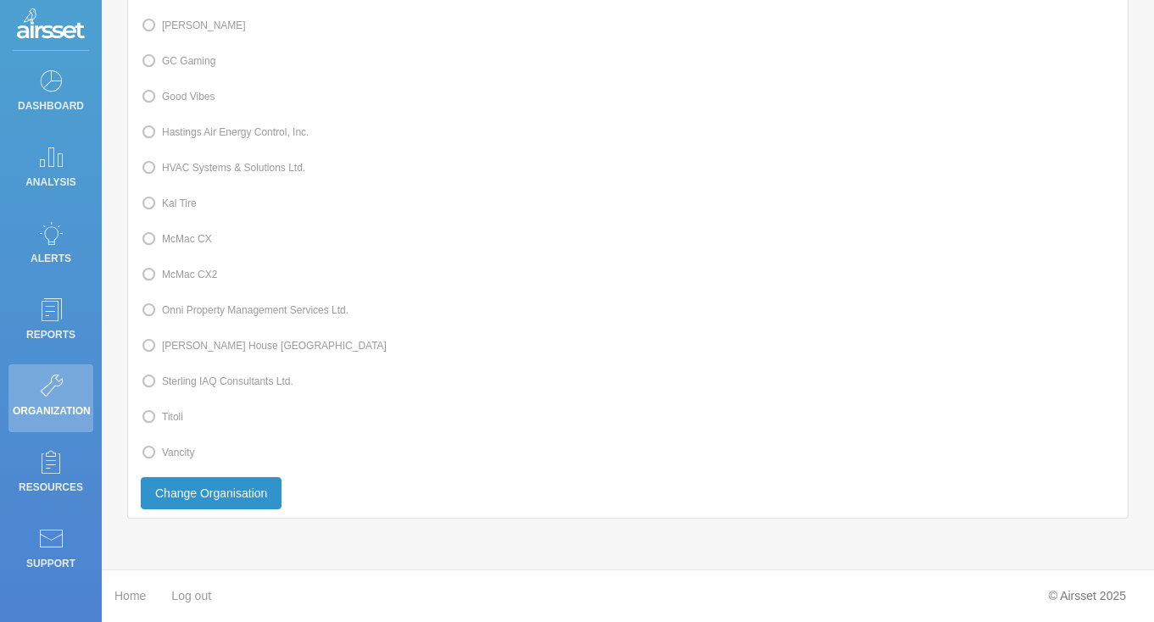
click at [243, 492] on button "Change Organisation" at bounding box center [211, 493] width 141 height 32
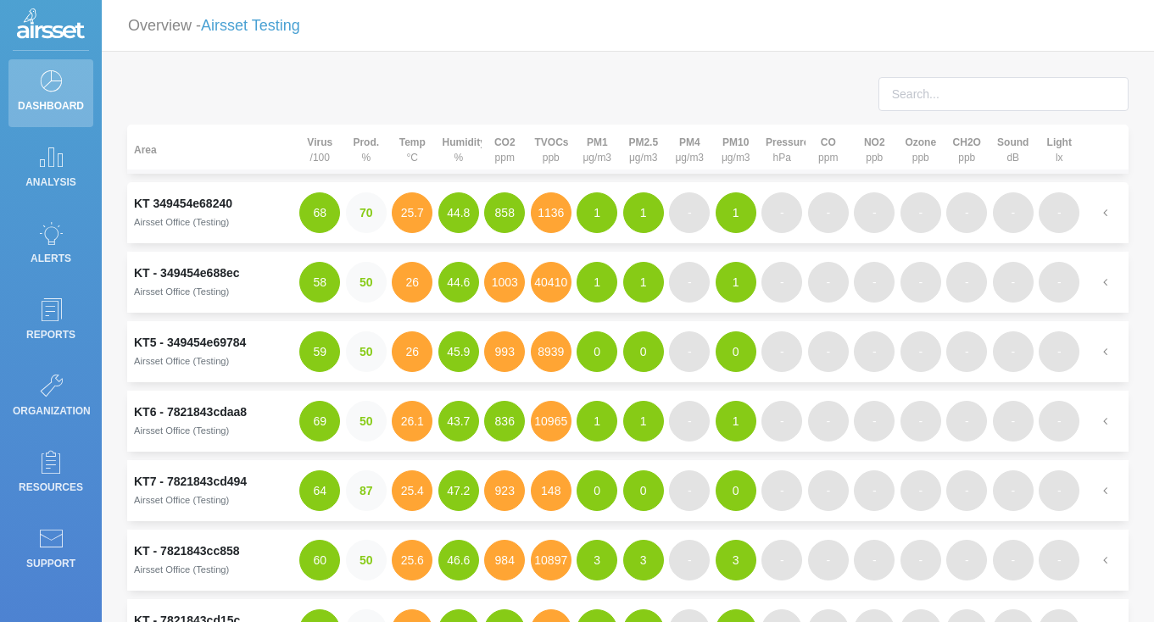
click at [272, 36] on p "Overview - Airsset Testing" at bounding box center [214, 25] width 172 height 31
click at [271, 27] on link "Airsset Testing" at bounding box center [250, 25] width 99 height 17
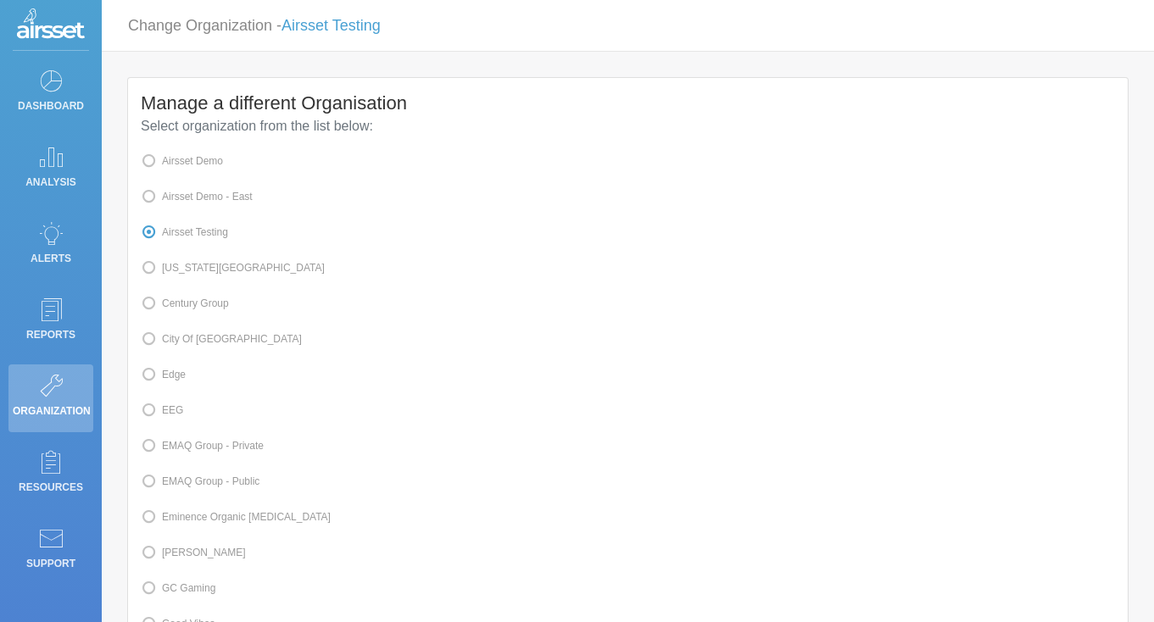
click at [162, 374] on span at bounding box center [162, 375] width 0 height 12
click at [173, 374] on input "Edge" at bounding box center [167, 373] width 11 height 11
radio input "true"
radio input "false"
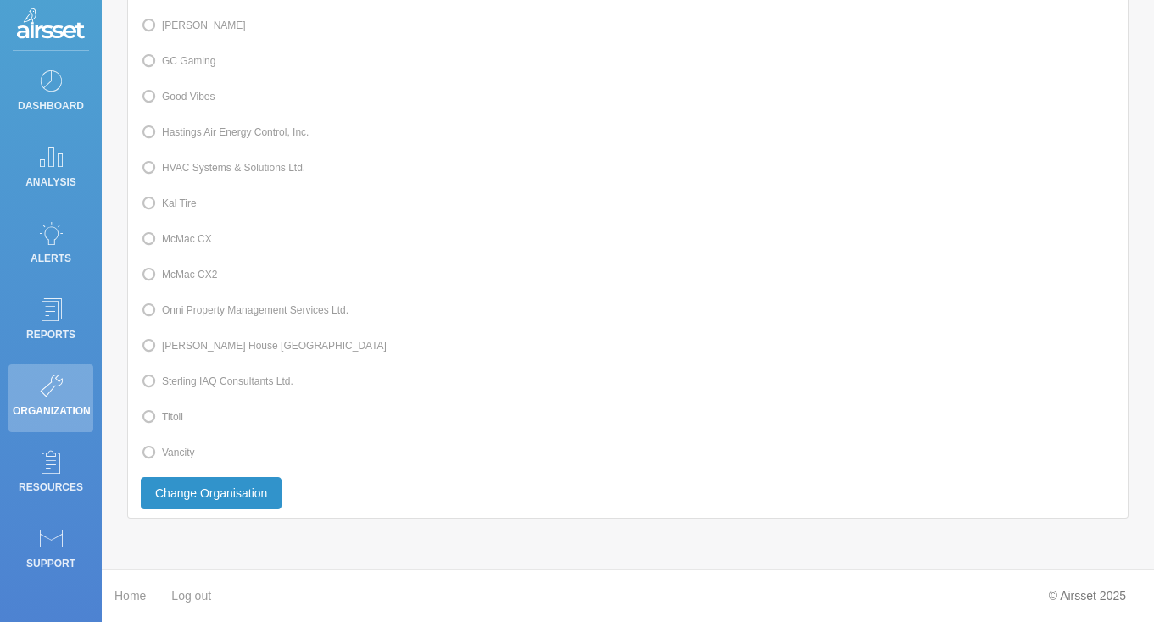
click at [198, 482] on button "Change Organisation" at bounding box center [211, 493] width 141 height 32
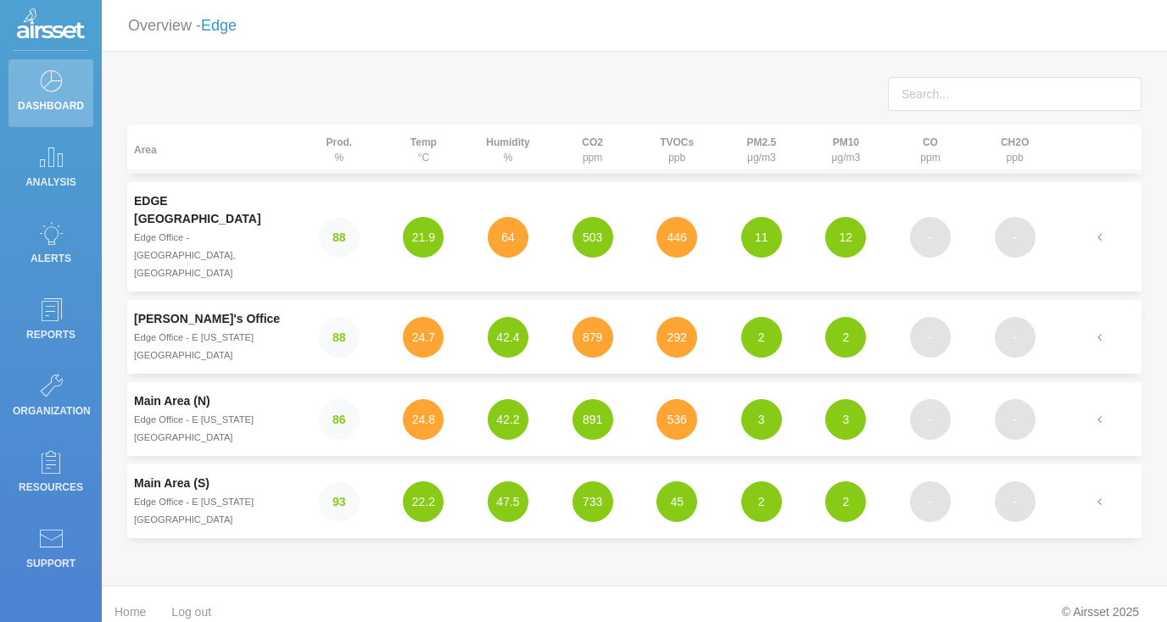
click at [214, 27] on link "Edge" at bounding box center [219, 25] width 36 height 17
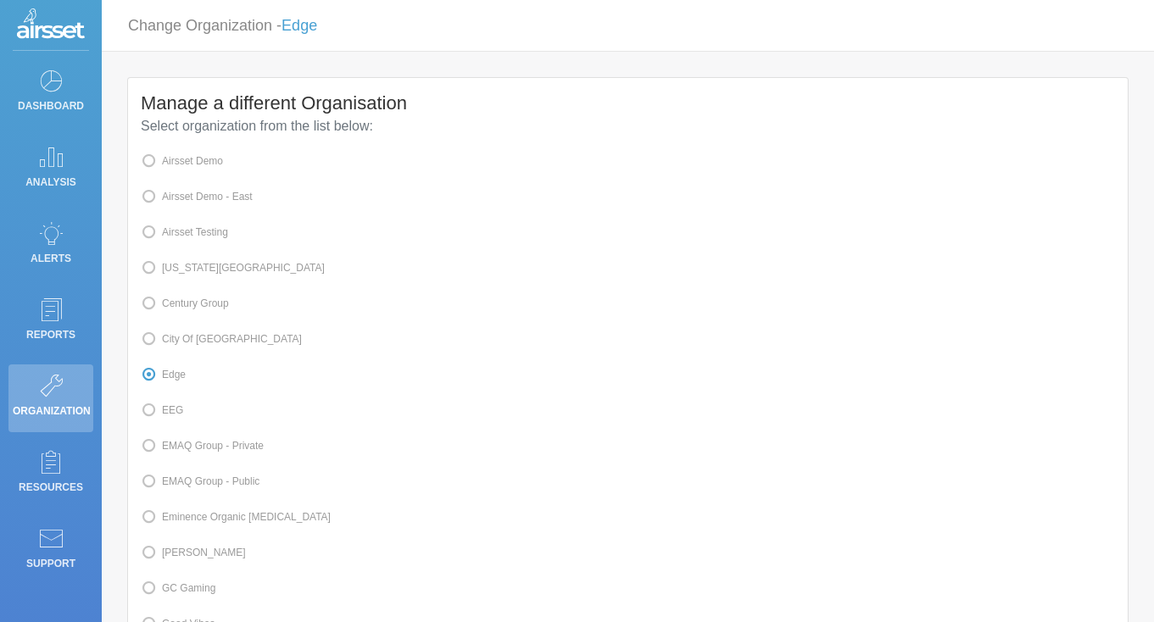
click at [218, 231] on label "Airsset Testing" at bounding box center [184, 232] width 87 height 22
click at [173, 231] on input "Airsset Testing" at bounding box center [167, 231] width 11 height 11
radio input "true"
radio input "false"
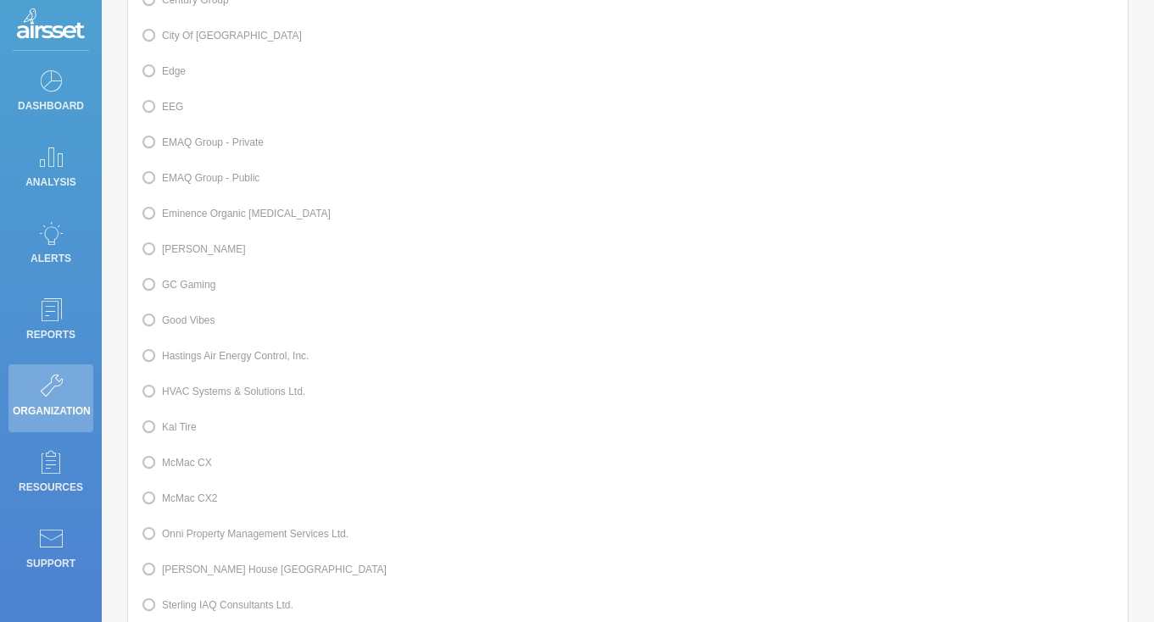
scroll to position [548, 0]
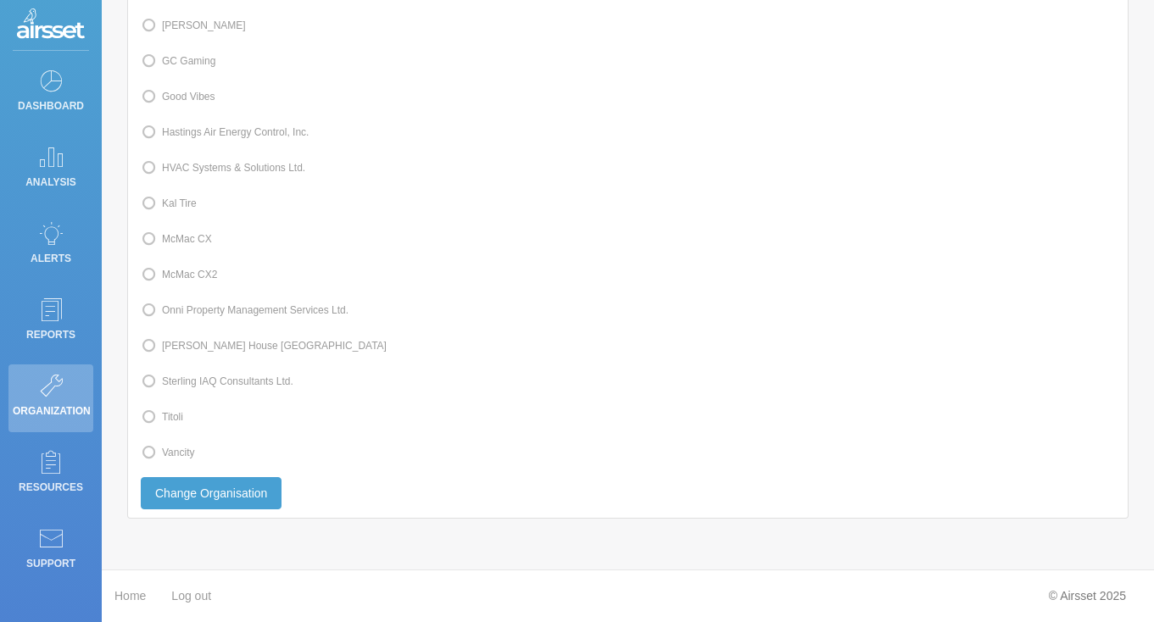
click at [237, 511] on div "Manage a different Organisation Select organization from the list below: Airsse…" at bounding box center [628, 35] width 1000 height 968
click at [237, 486] on button "Change Organisation" at bounding box center [211, 493] width 141 height 32
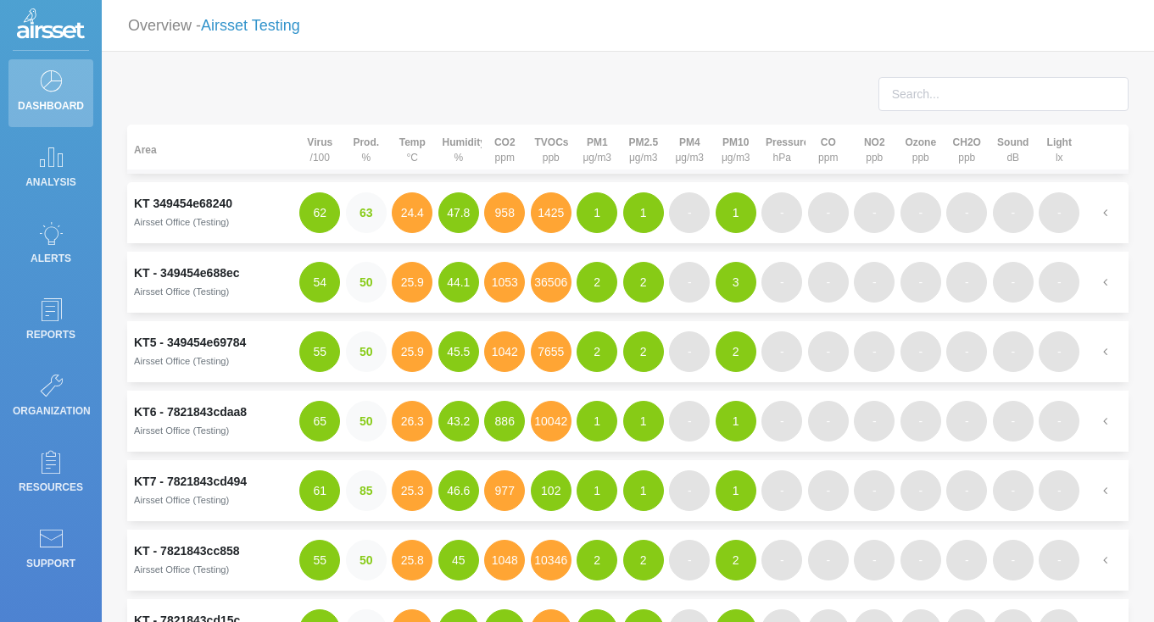
click at [232, 29] on link "Airsset Testing" at bounding box center [250, 25] width 99 height 17
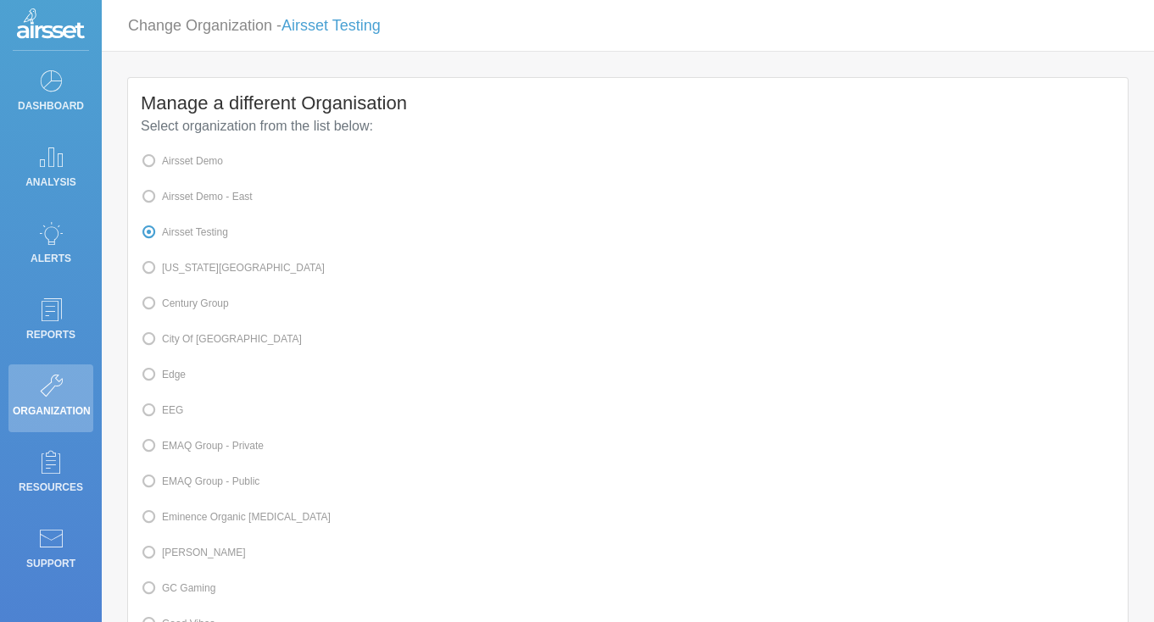
click at [178, 379] on label "Edge" at bounding box center [163, 375] width 45 height 22
click at [173, 379] on input "Edge" at bounding box center [167, 373] width 11 height 11
radio input "true"
radio input "false"
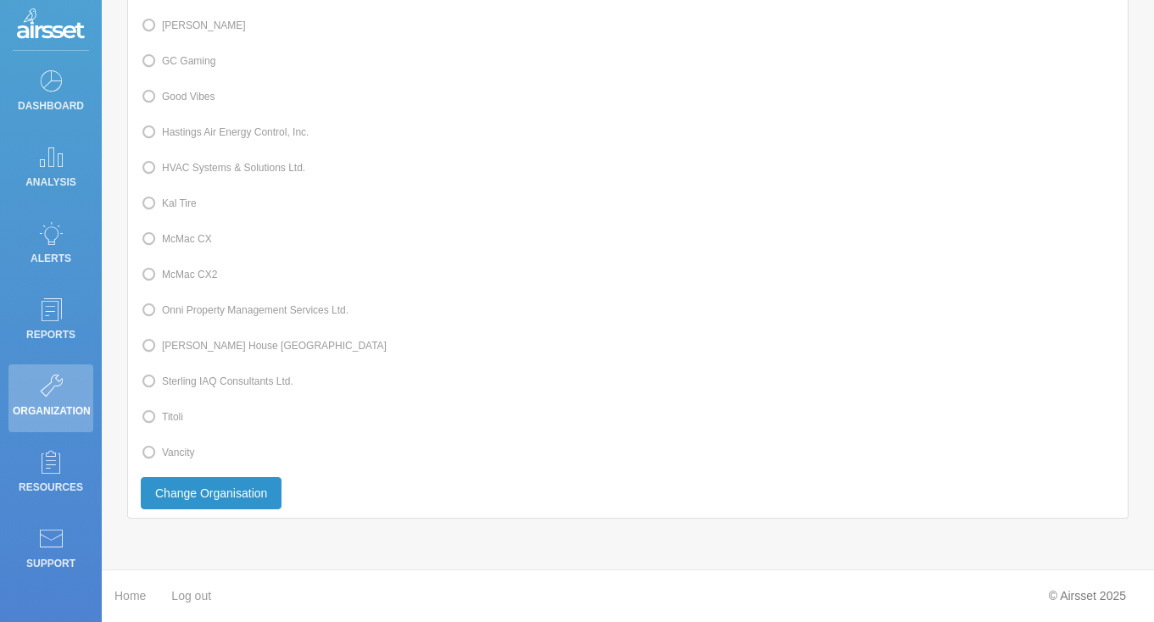
click at [234, 495] on button "Change Organisation" at bounding box center [211, 493] width 141 height 32
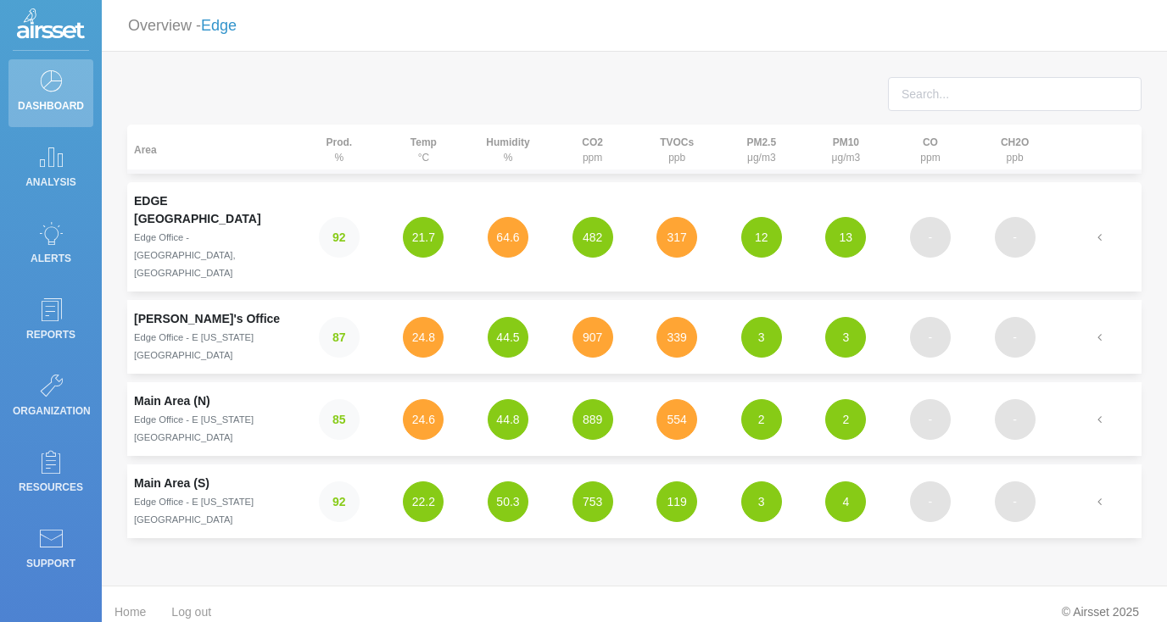
click at [214, 33] on link "Edge" at bounding box center [219, 25] width 36 height 17
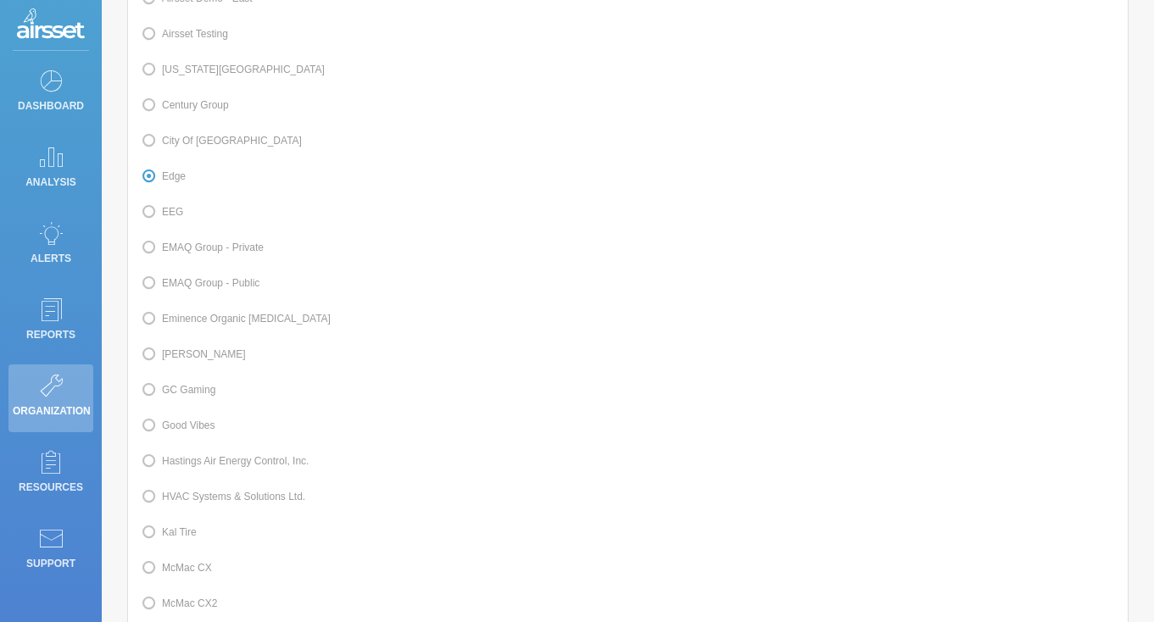
click at [162, 539] on span at bounding box center [162, 533] width 0 height 12
click at [173, 537] on input "Kal Tire" at bounding box center [167, 531] width 11 height 11
radio input "true"
radio input "false"
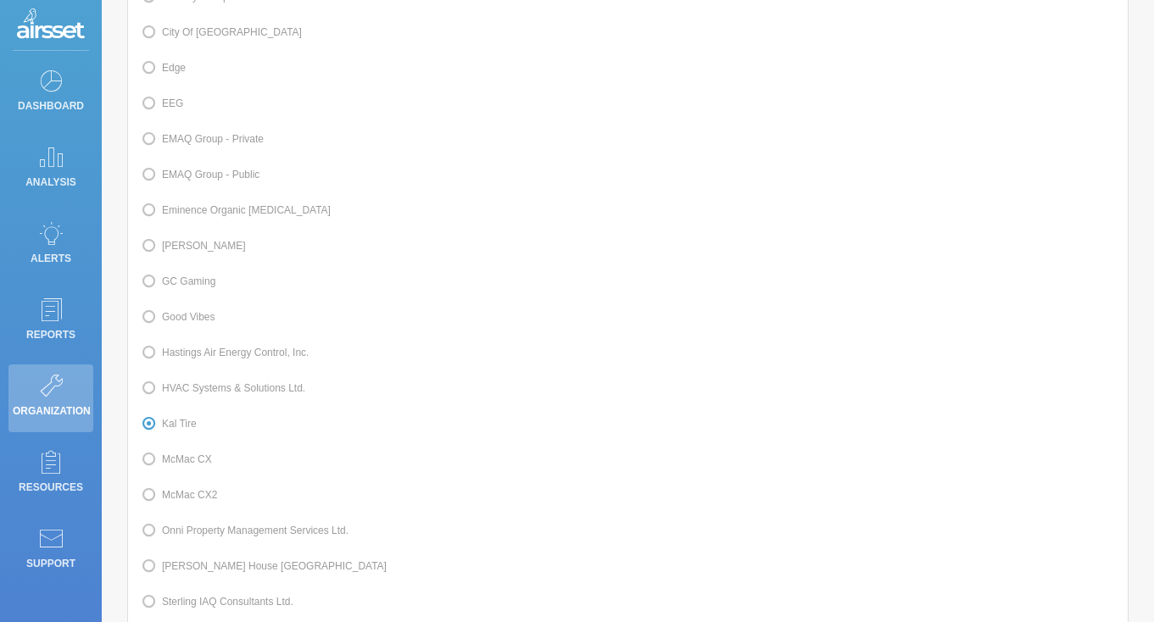
scroll to position [548, 0]
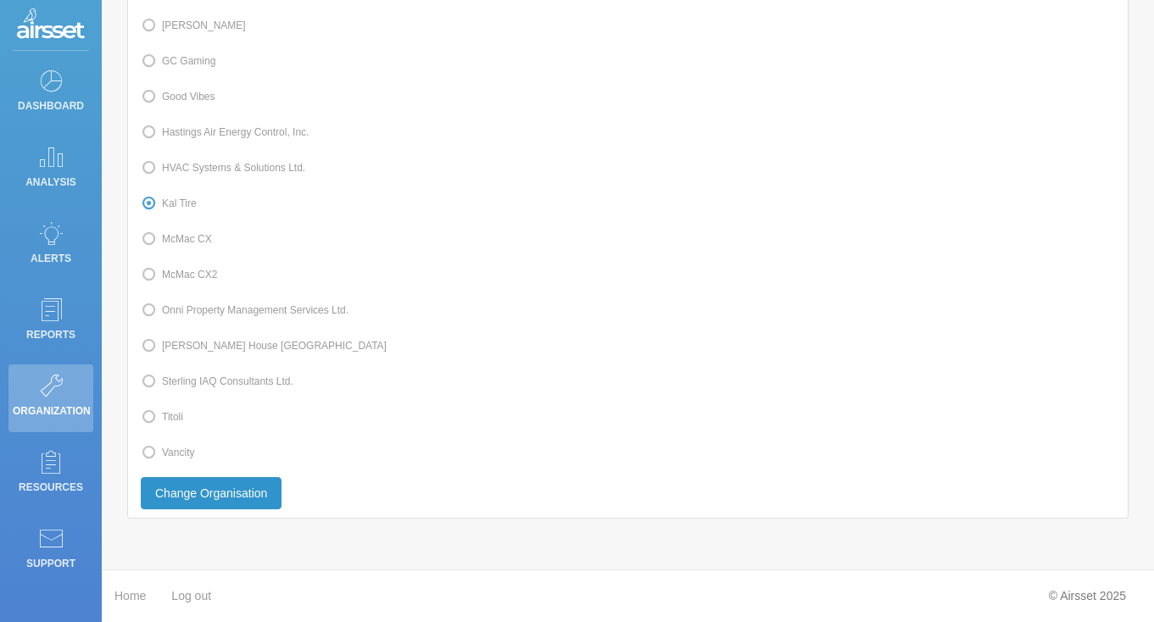
click at [225, 498] on button "Change Organisation" at bounding box center [211, 493] width 141 height 32
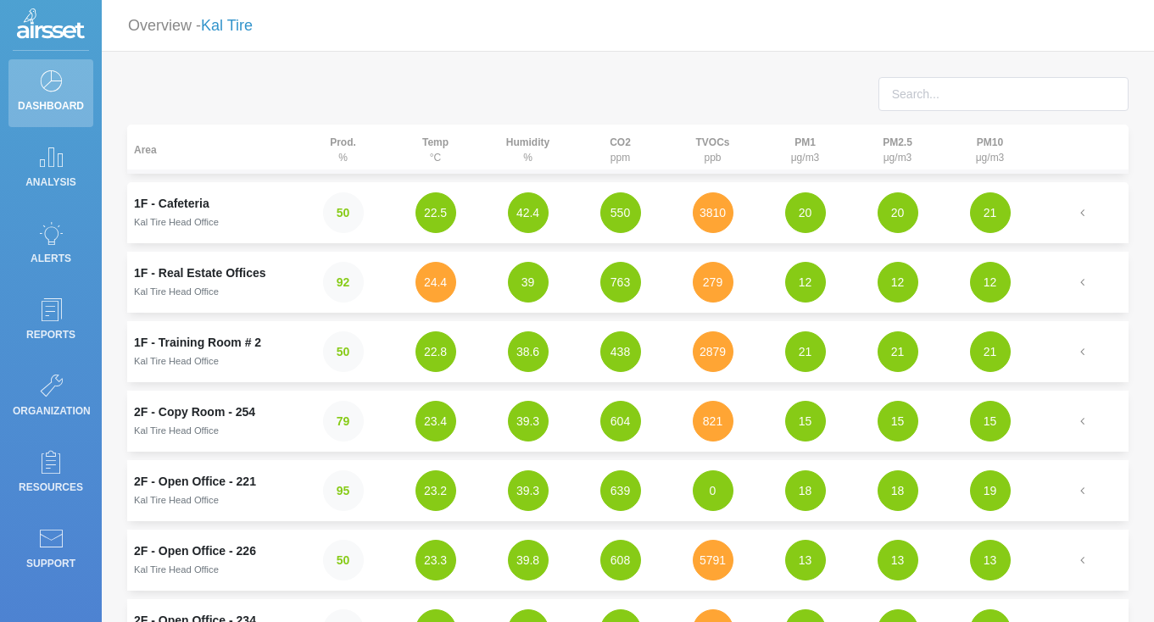
click at [248, 25] on link "Kal Tire" at bounding box center [227, 25] width 52 height 17
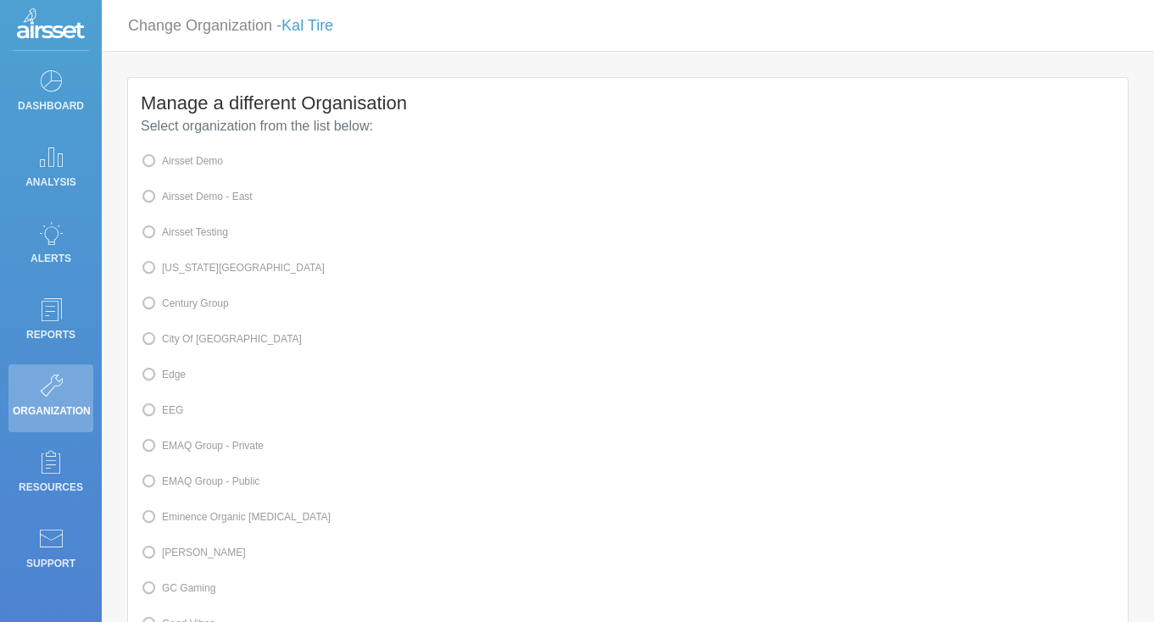
click at [205, 235] on label "Airsset Testing" at bounding box center [184, 232] width 87 height 22
click at [173, 235] on input "Airsset Testing" at bounding box center [167, 231] width 11 height 11
radio input "true"
radio input "false"
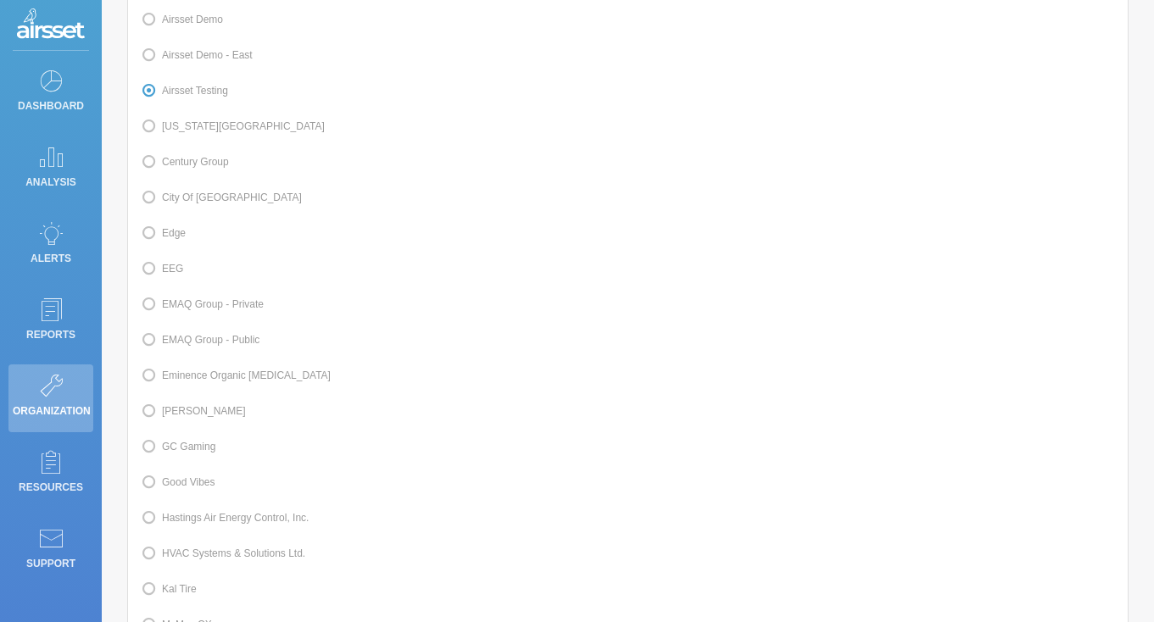
scroll to position [548, 0]
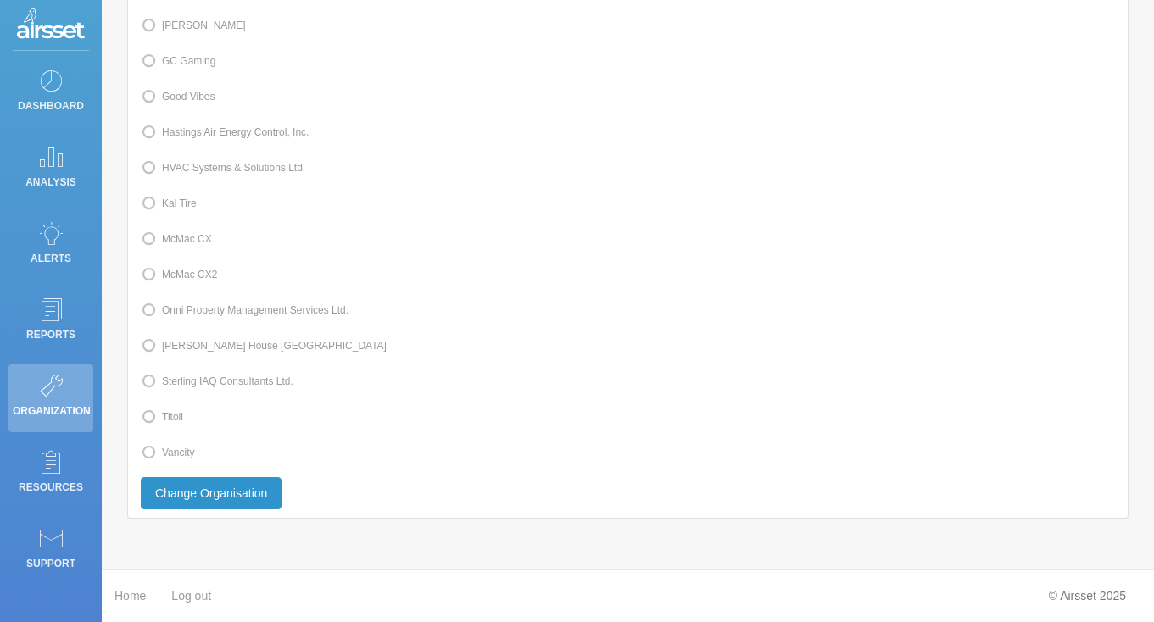
click at [241, 494] on button "Change Organisation" at bounding box center [211, 493] width 141 height 32
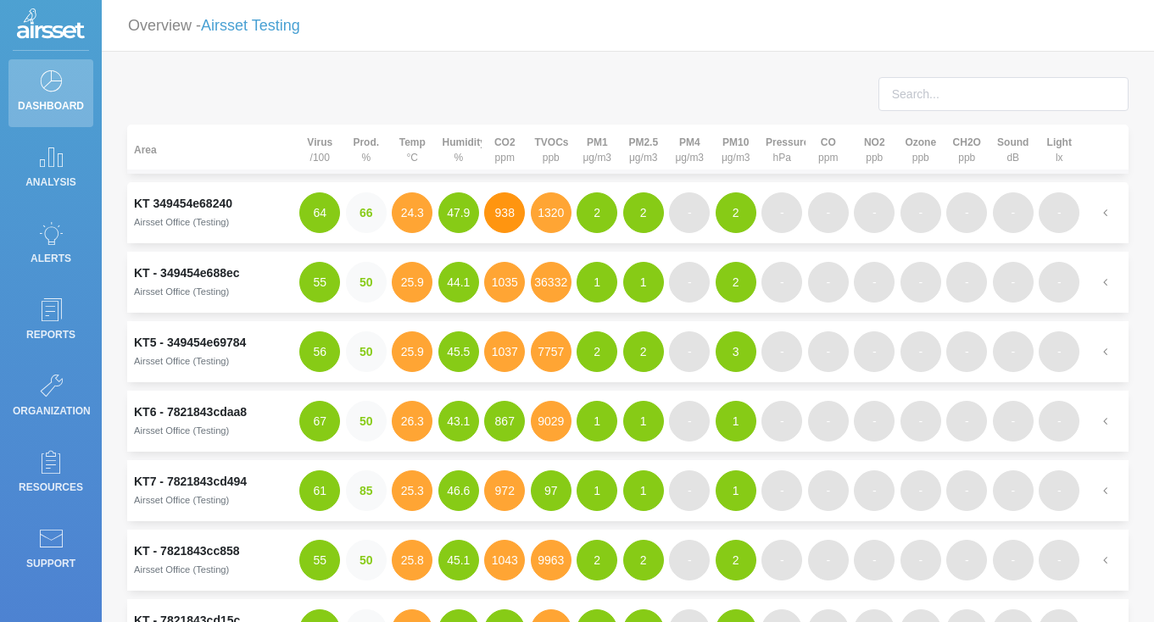
click at [502, 220] on button "938" at bounding box center [504, 213] width 41 height 41
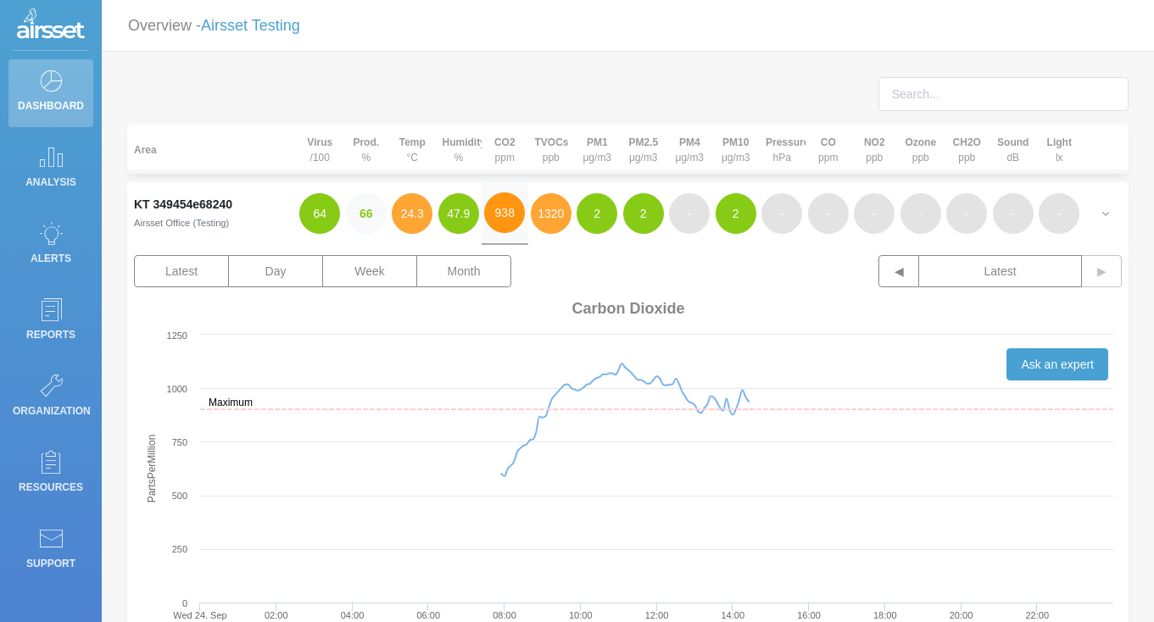
click at [502, 220] on button "938" at bounding box center [504, 213] width 41 height 41
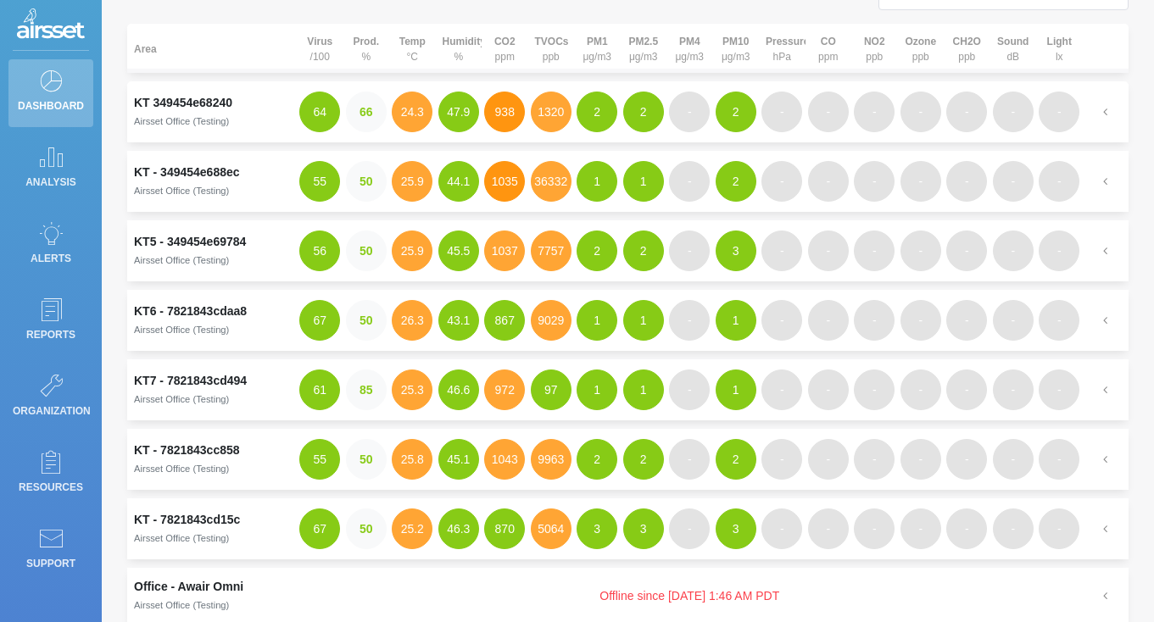
scroll to position [94, 0]
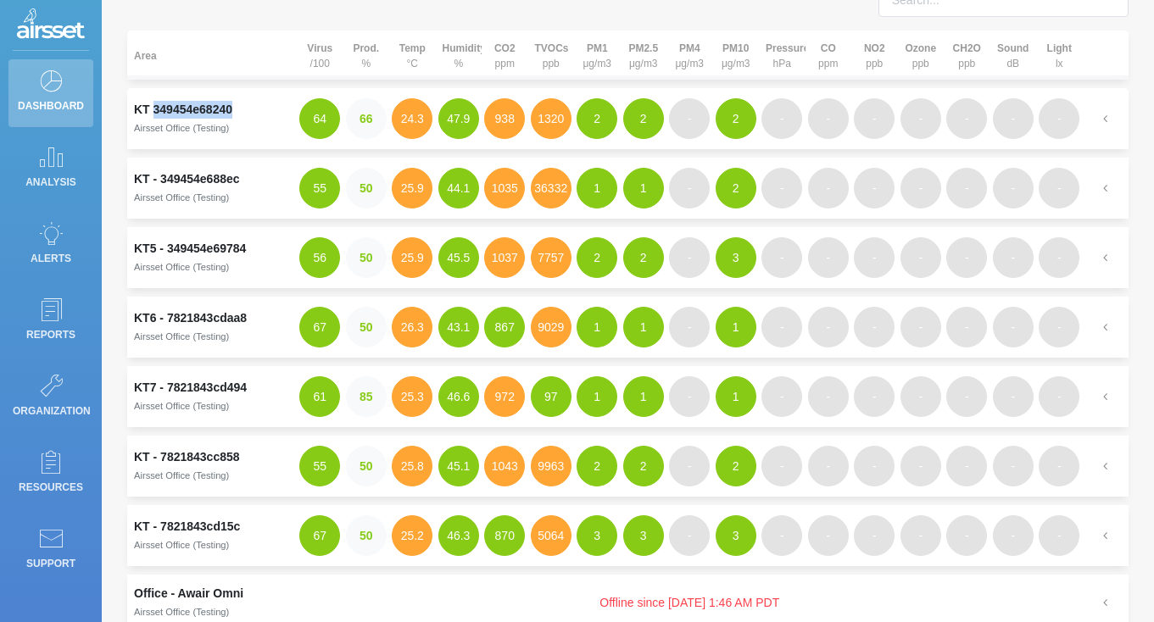
drag, startPoint x: 237, startPoint y: 104, endPoint x: 154, endPoint y: 105, distance: 83.1
click at [154, 105] on td "KT 349454e68240 Airsset Office (Testing)" at bounding box center [212, 118] width 170 height 61
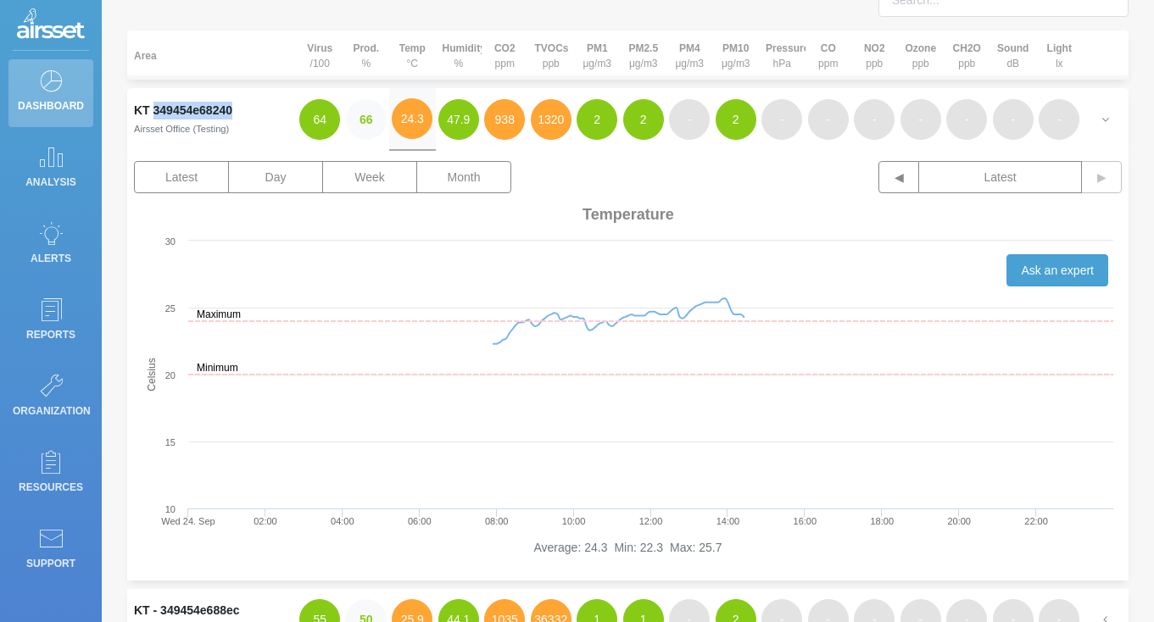
copy td "349454e68240"
